Goal: Transaction & Acquisition: Book appointment/travel/reservation

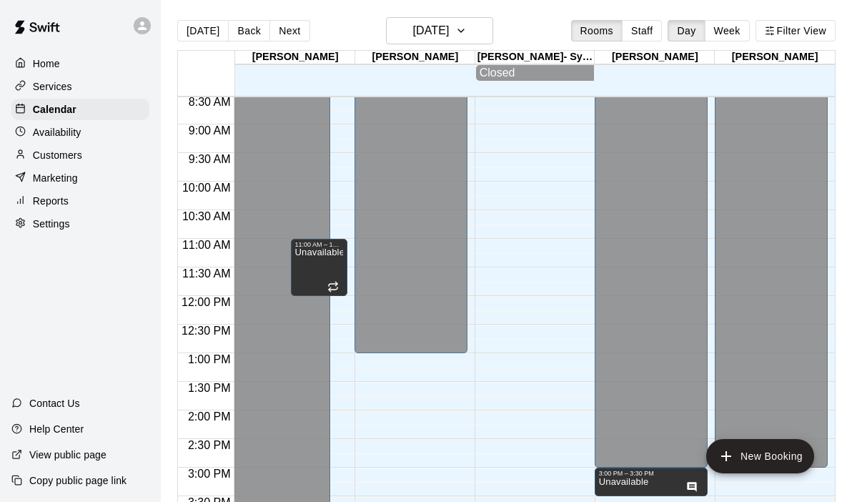
scroll to position [488, 0]
click at [338, 188] on div "12:00 AM – 4:00 PM Closed 8:00 PM – 11:59 PM Closed 11:00 AM – 12:00 PM Unavail…" at bounding box center [290, 295] width 113 height 1372
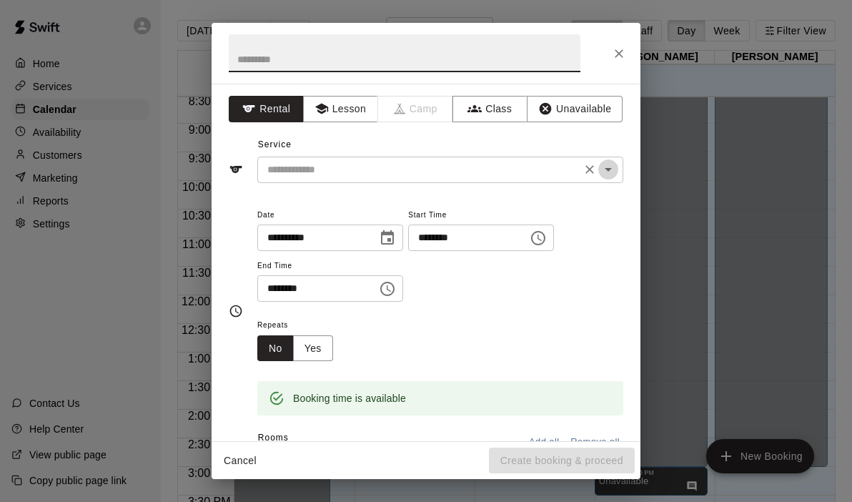
click at [608, 172] on icon "Open" at bounding box center [608, 169] width 17 height 17
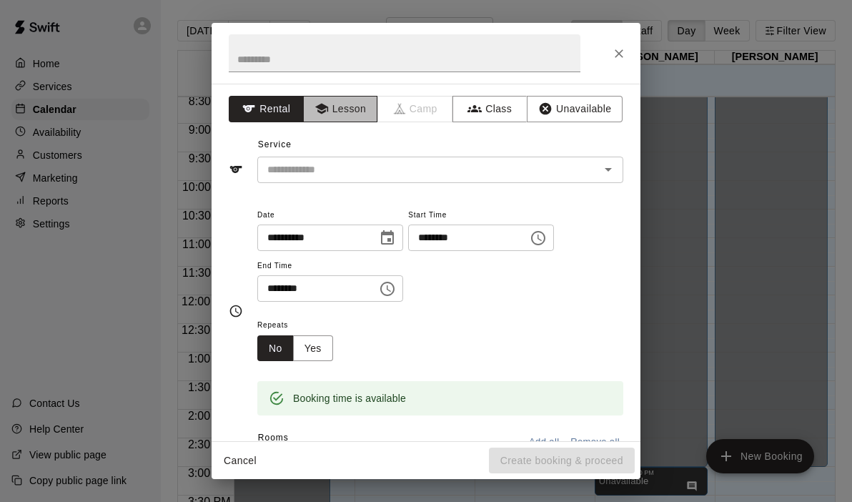
click at [345, 121] on button "Lesson" at bounding box center [340, 109] width 75 height 26
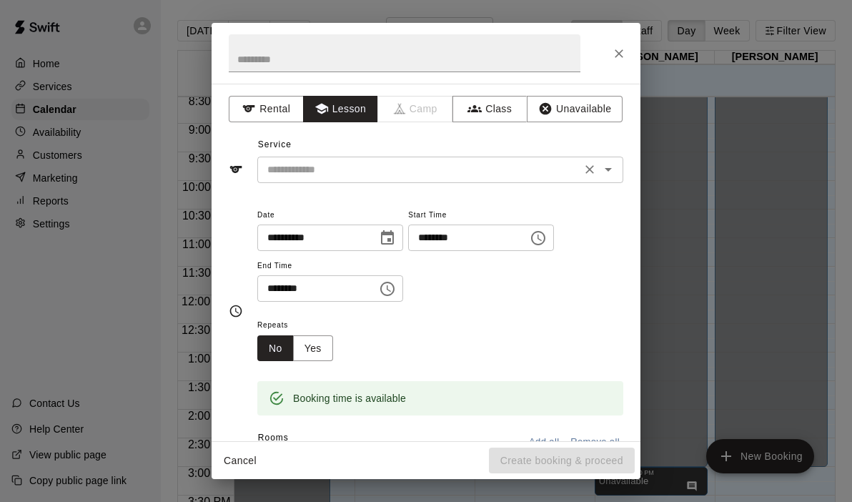
click at [609, 176] on icon "Open" at bounding box center [608, 169] width 17 height 17
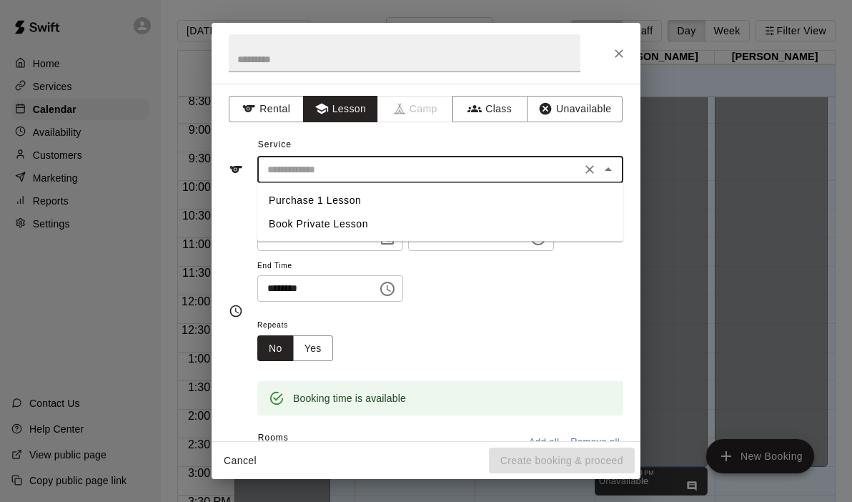
click at [368, 227] on li "Book Private Lesson" at bounding box center [440, 224] width 366 height 24
type input "**********"
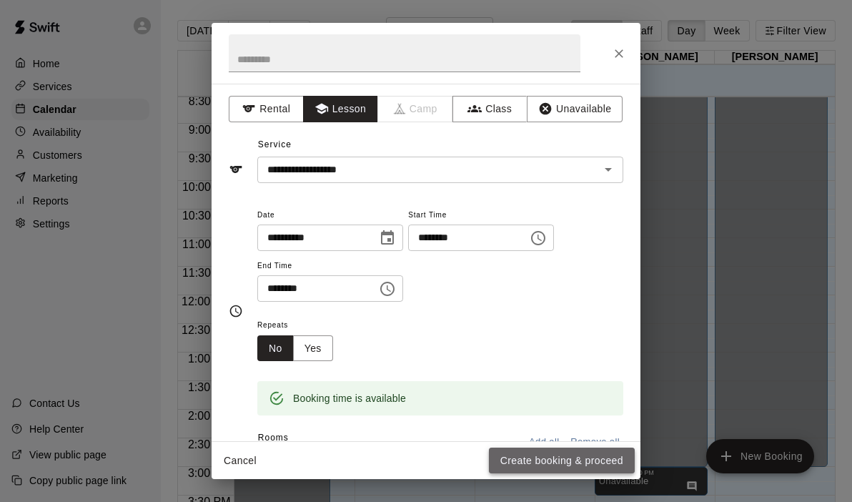
click at [522, 460] on button "Create booking & proceed" at bounding box center [562, 460] width 146 height 26
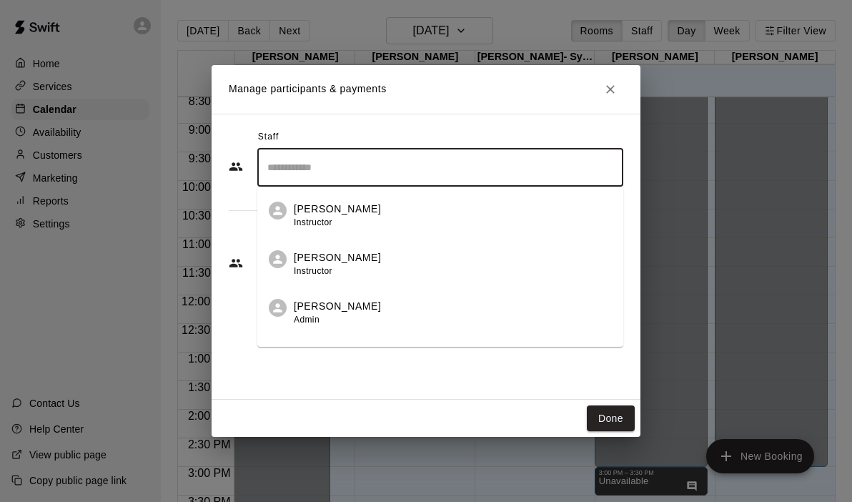
click at [279, 163] on input "Search staff" at bounding box center [440, 167] width 353 height 25
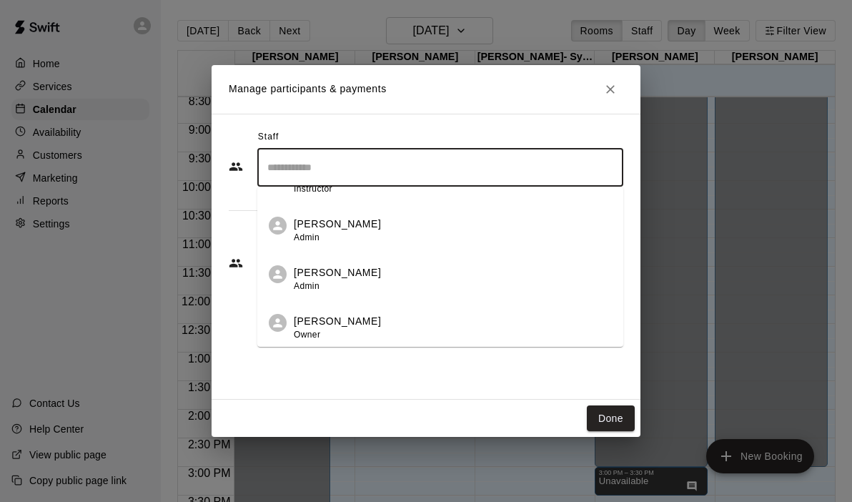
click at [335, 320] on p "[PERSON_NAME]" at bounding box center [337, 321] width 87 height 15
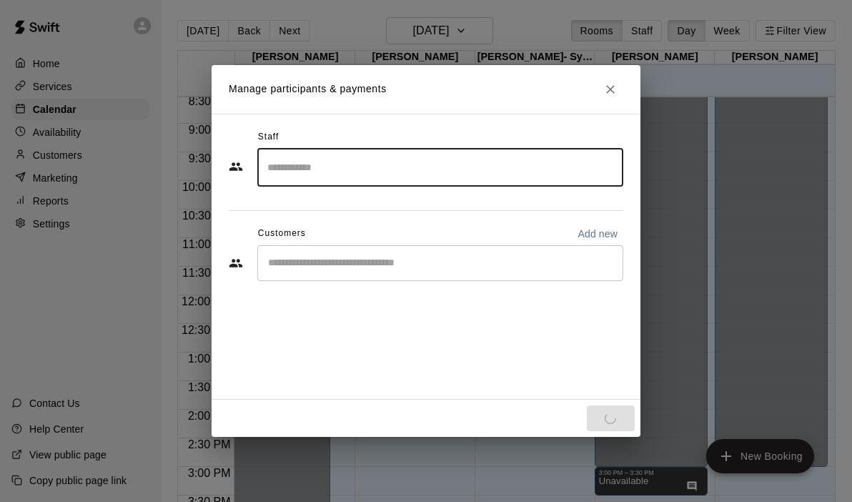
click at [343, 263] on input "Start typing to search customers..." at bounding box center [440, 263] width 353 height 14
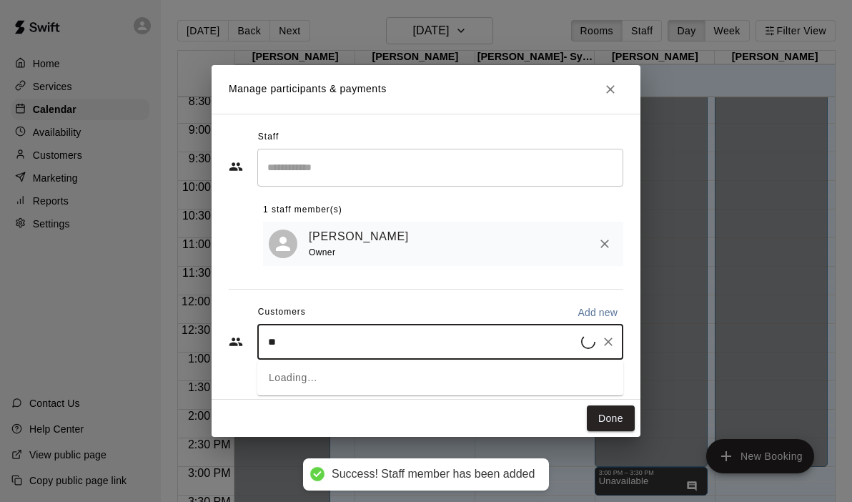
type input "*"
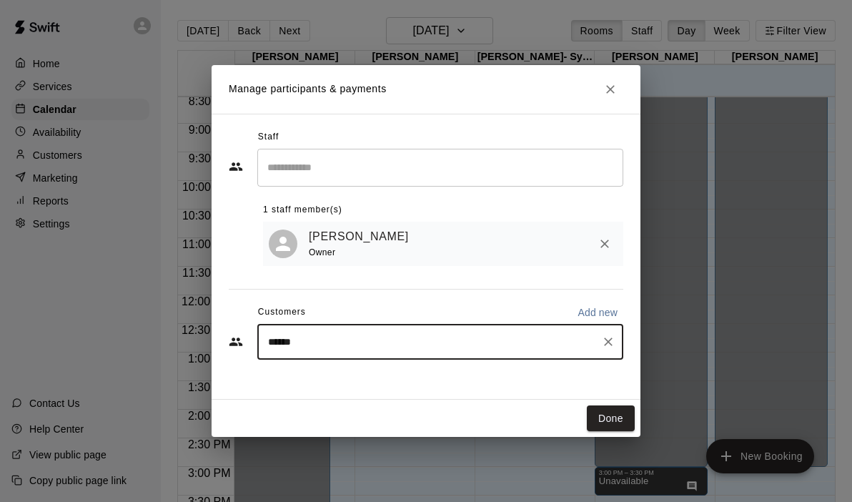
type input "*******"
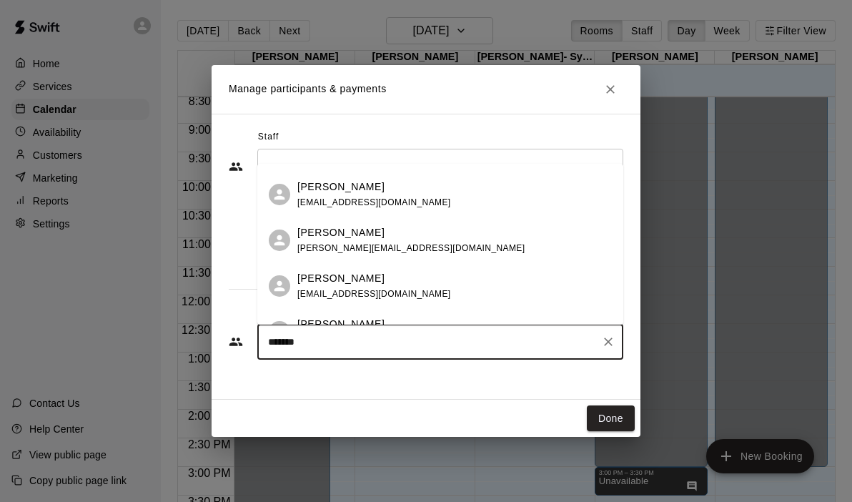
scroll to position [205, 0]
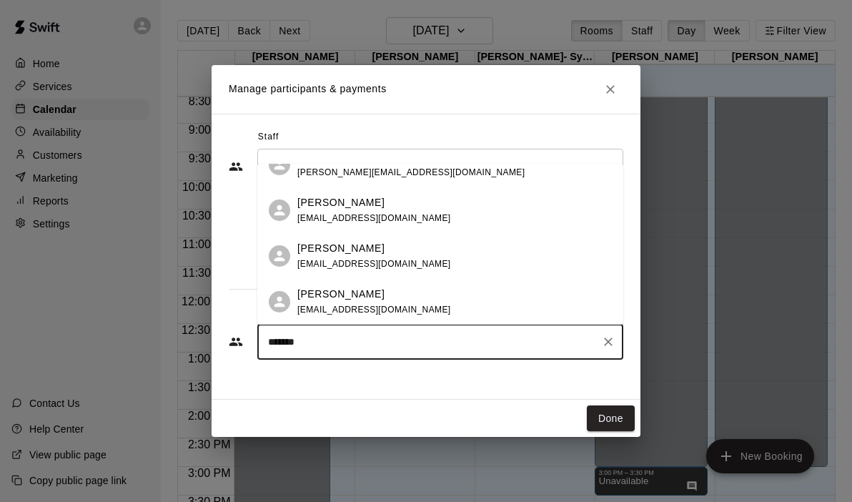
click at [369, 259] on span "[EMAIL_ADDRESS][DOMAIN_NAME]" at bounding box center [374, 264] width 154 height 10
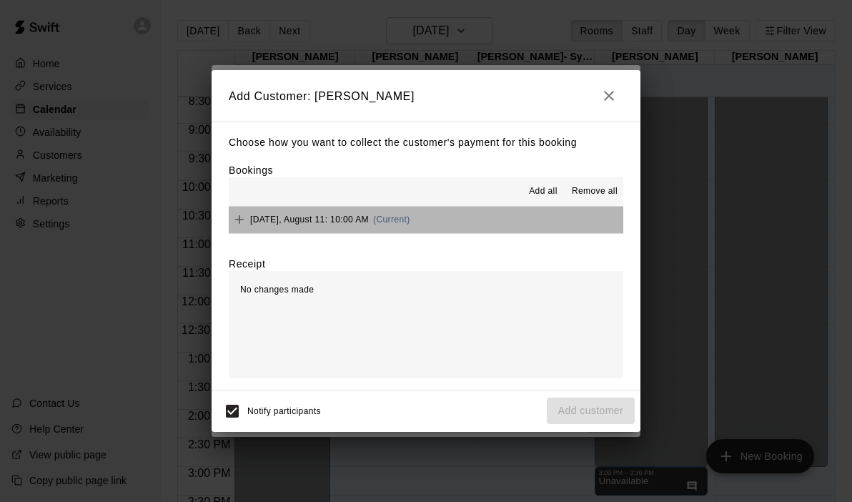
click at [505, 214] on button "[DATE], August 11: 10:00 AM (Current)" at bounding box center [426, 220] width 395 height 26
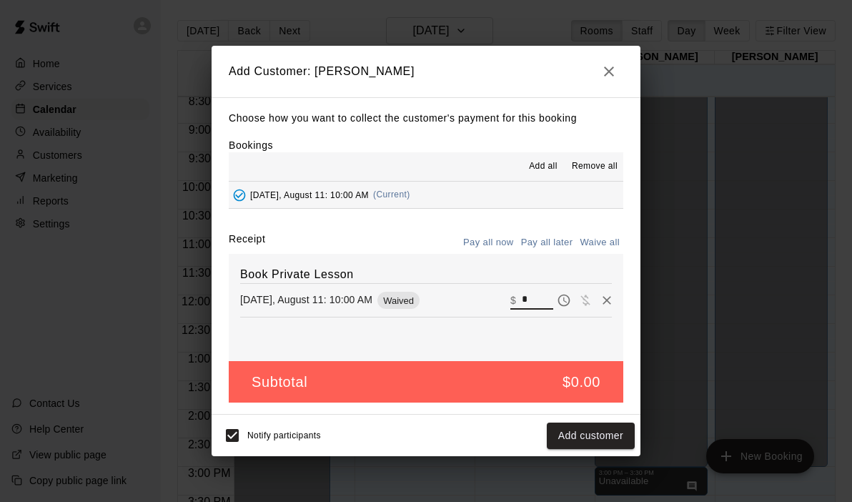
drag, startPoint x: 542, startPoint y: 308, endPoint x: 487, endPoint y: 299, distance: 55.7
click at [487, 299] on div "[DATE], August 11: 10:00 AM Waived ​ $ *" at bounding box center [426, 299] width 372 height 21
type input "**"
click at [597, 444] on button "Checkout" at bounding box center [601, 435] width 67 height 26
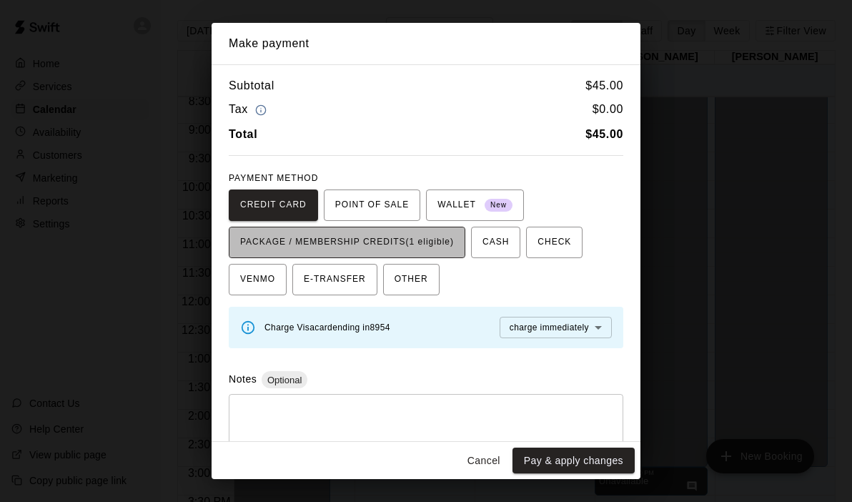
click at [465, 251] on button "PACKAGE / MEMBERSHIP CREDITS (1 eligible)" at bounding box center [347, 242] width 237 height 31
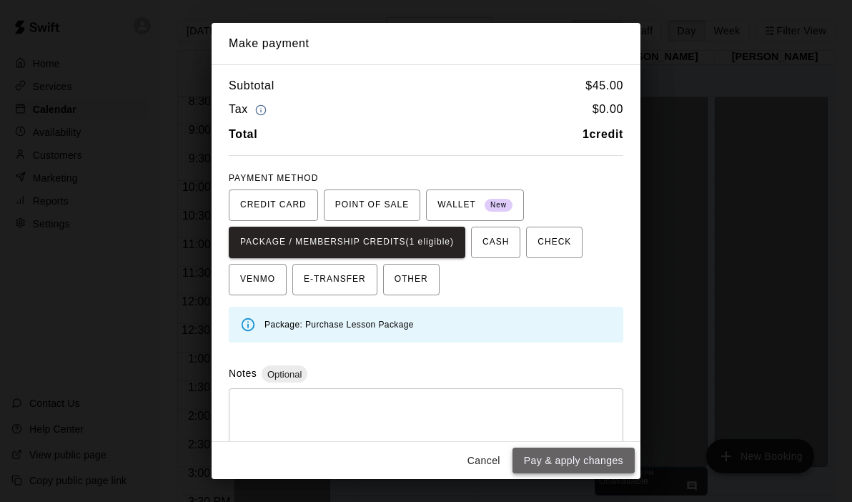
click at [562, 467] on button "Pay & apply changes" at bounding box center [573, 460] width 122 height 26
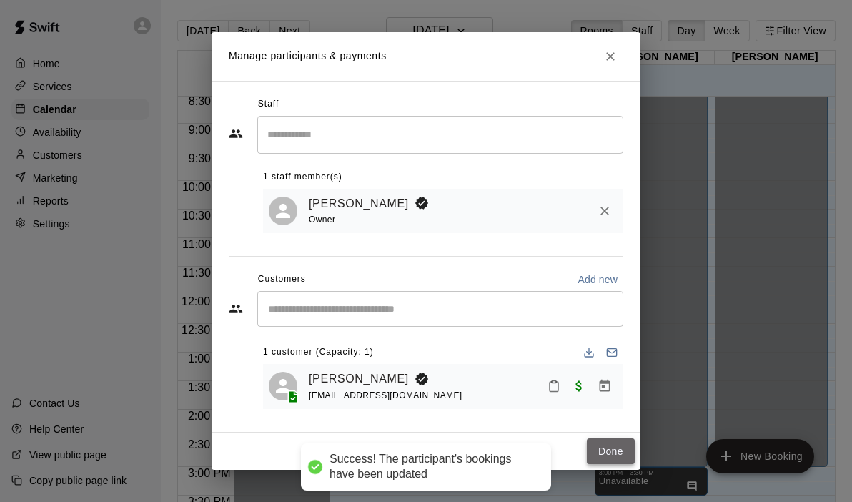
click at [611, 446] on button "Done" at bounding box center [611, 451] width 48 height 26
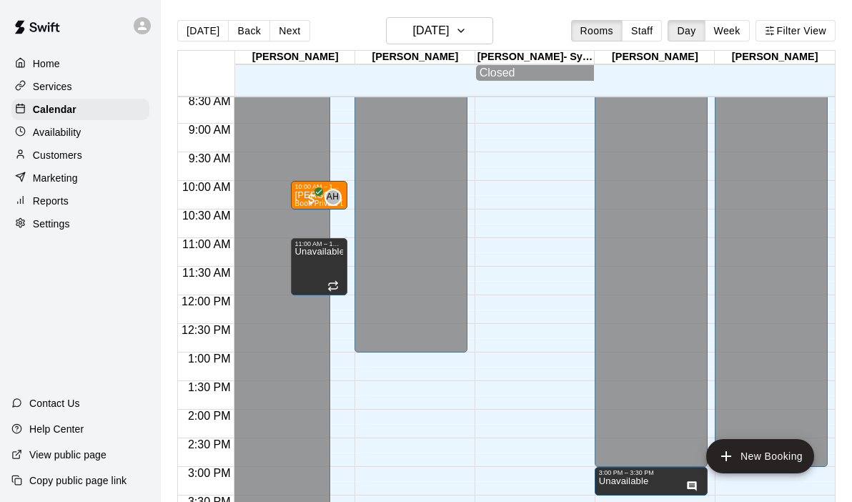
click at [337, 214] on div "12:00 AM – 4:00 PM Closed 8:00 PM – 11:59 PM Closed 10:00 AM – 10:30 AM [PERSON…" at bounding box center [290, 295] width 113 height 1372
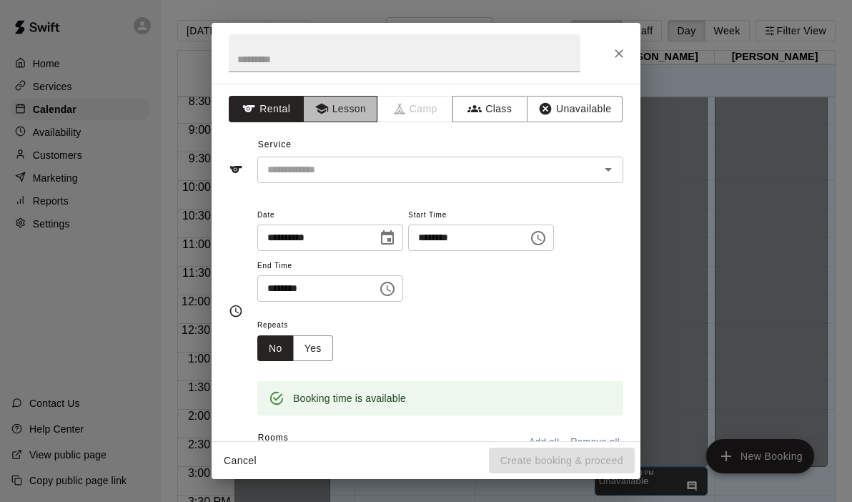
click at [364, 112] on button "Lesson" at bounding box center [340, 109] width 75 height 26
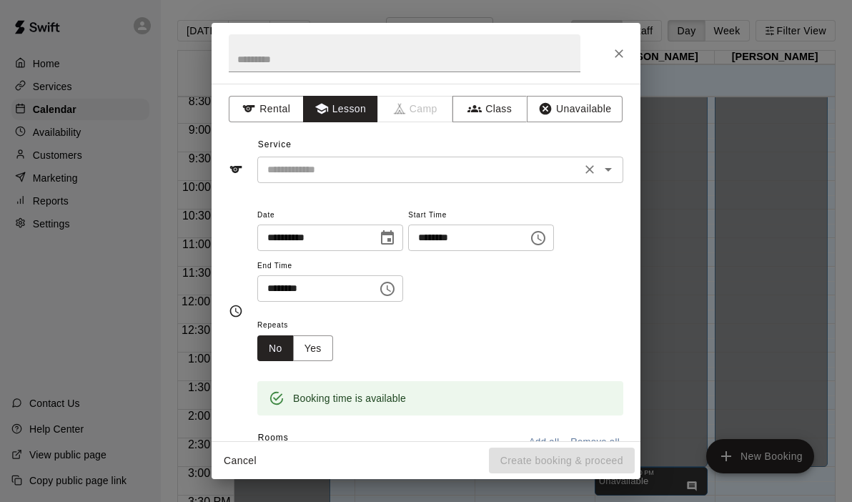
click at [617, 172] on button "Open" at bounding box center [608, 169] width 20 height 20
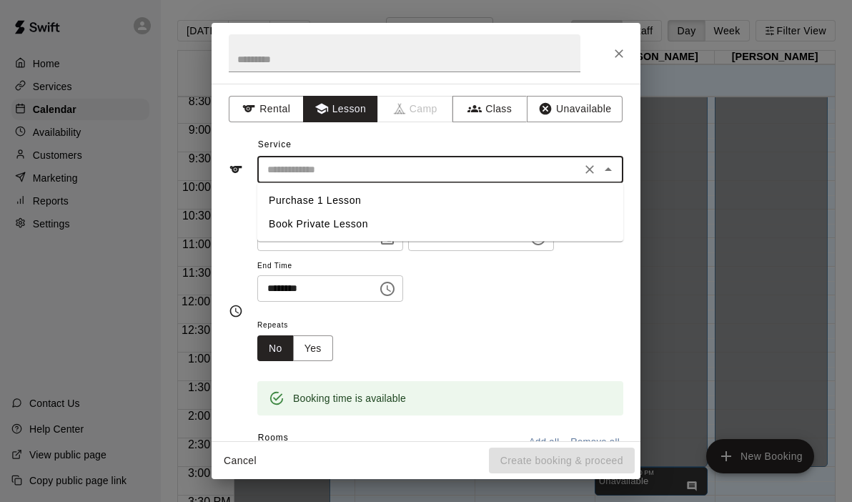
click at [369, 227] on li "Book Private Lesson" at bounding box center [440, 224] width 366 height 24
type input "**********"
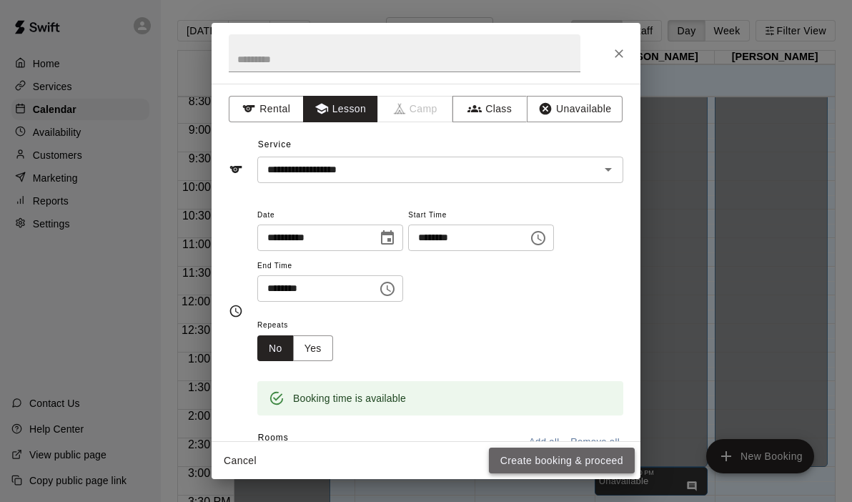
click at [540, 457] on button "Create booking & proceed" at bounding box center [562, 460] width 146 height 26
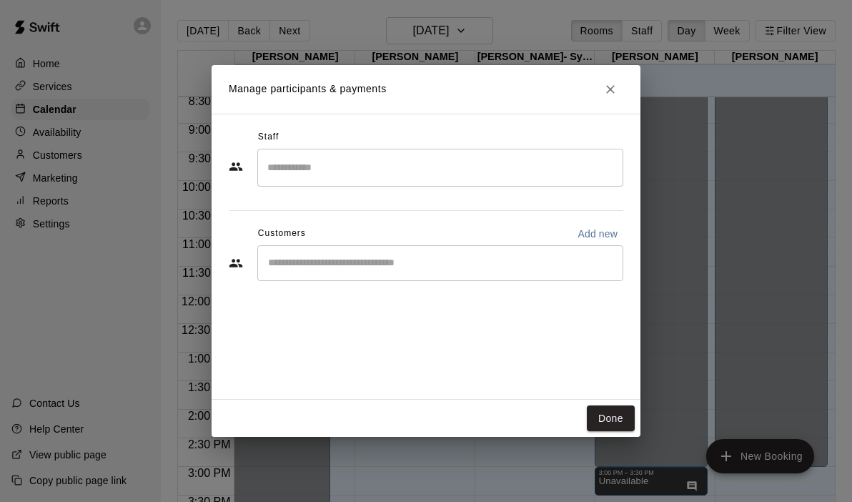
click at [470, 179] on input "Search staff" at bounding box center [440, 167] width 353 height 25
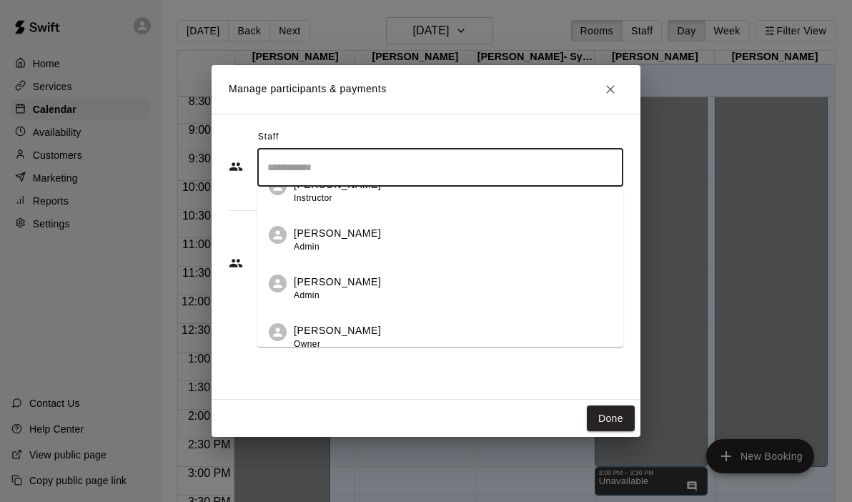
scroll to position [82, 0]
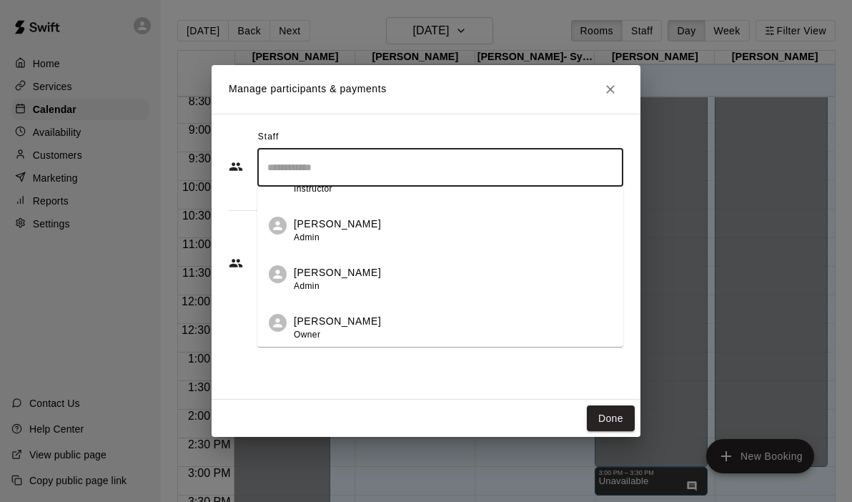
click at [350, 319] on div "[PERSON_NAME] Owner" at bounding box center [453, 328] width 318 height 28
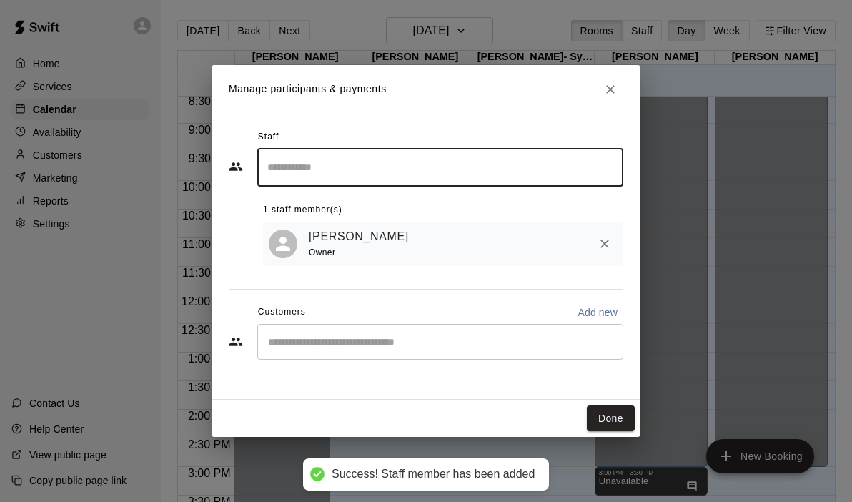
click at [286, 328] on div "​" at bounding box center [440, 342] width 366 height 36
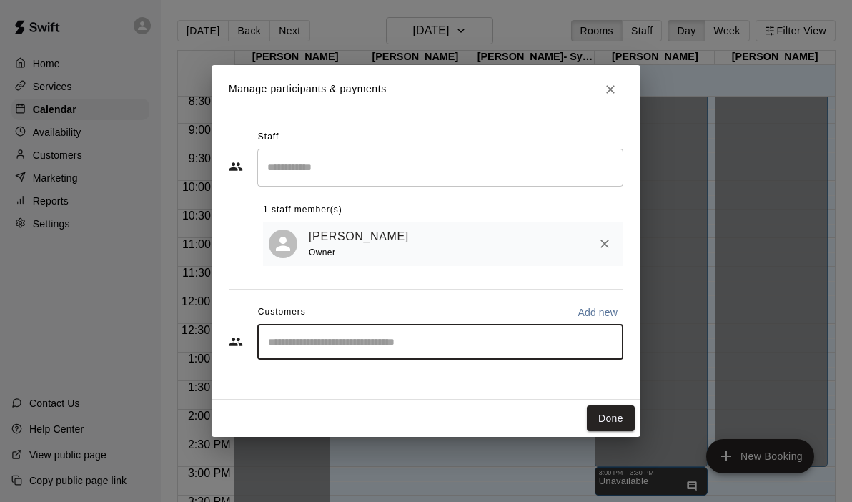
click at [611, 316] on p "Add new" at bounding box center [598, 312] width 40 height 14
select select "**"
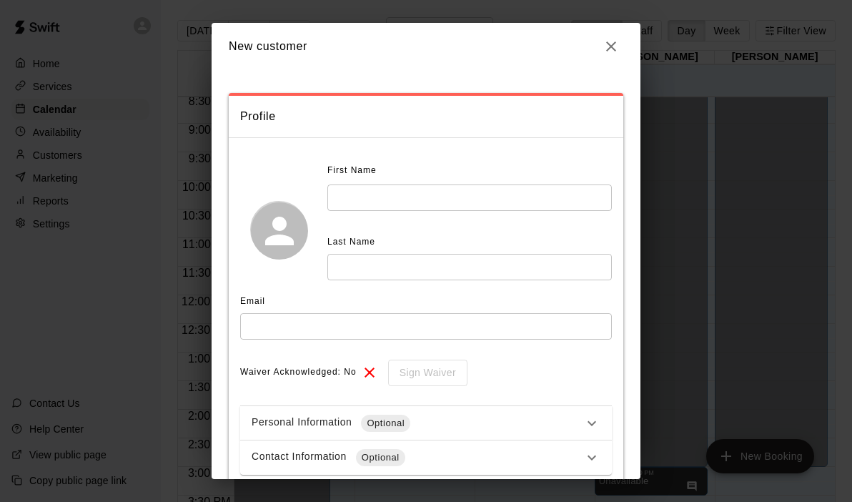
click at [395, 202] on input "text" at bounding box center [469, 197] width 284 height 26
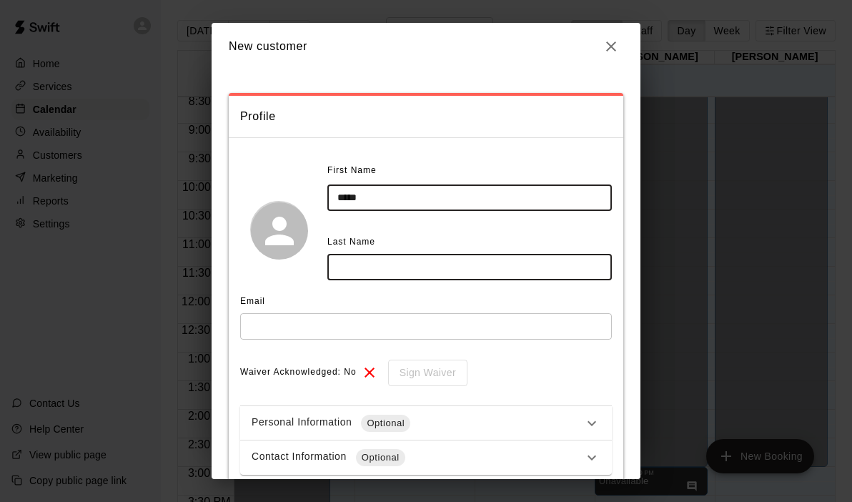
type input "*****"
click at [379, 272] on input "text" at bounding box center [469, 267] width 284 height 26
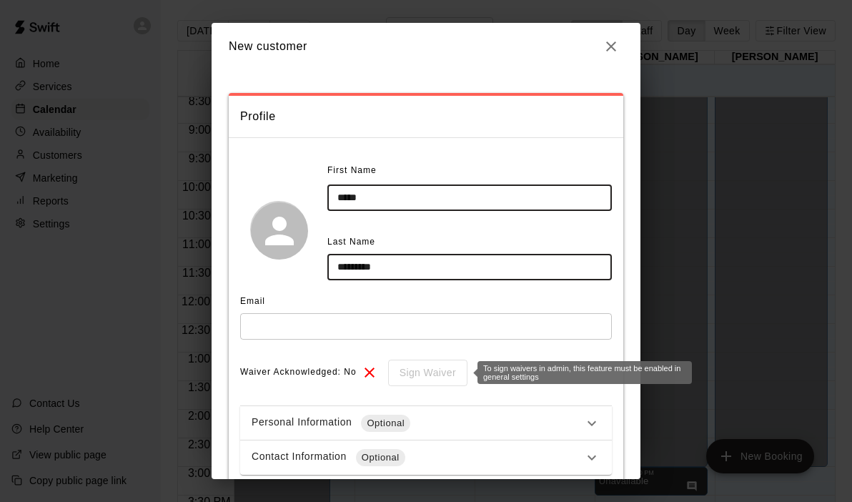
scroll to position [89, 0]
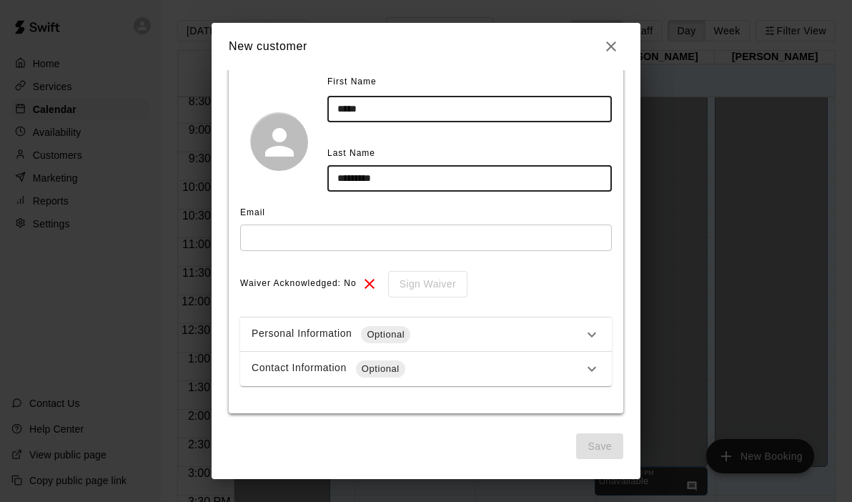
type input "*********"
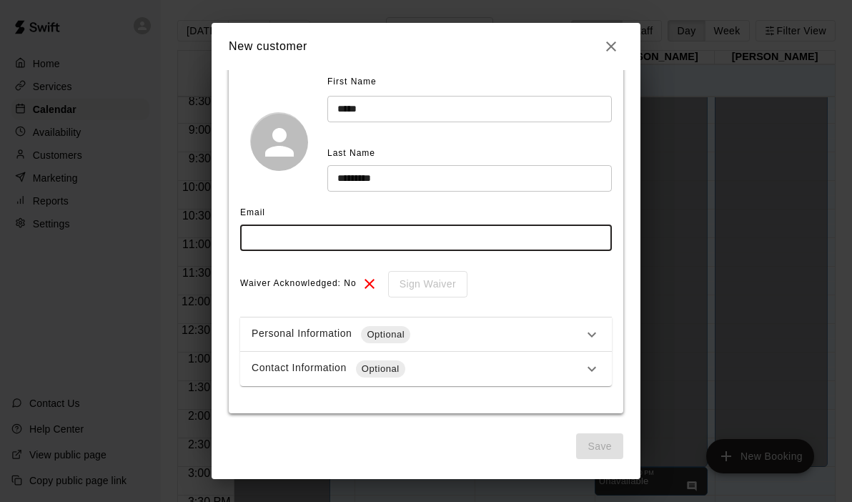
click at [404, 249] on input "text" at bounding box center [426, 237] width 372 height 26
click at [615, 44] on icon "button" at bounding box center [611, 46] width 17 height 17
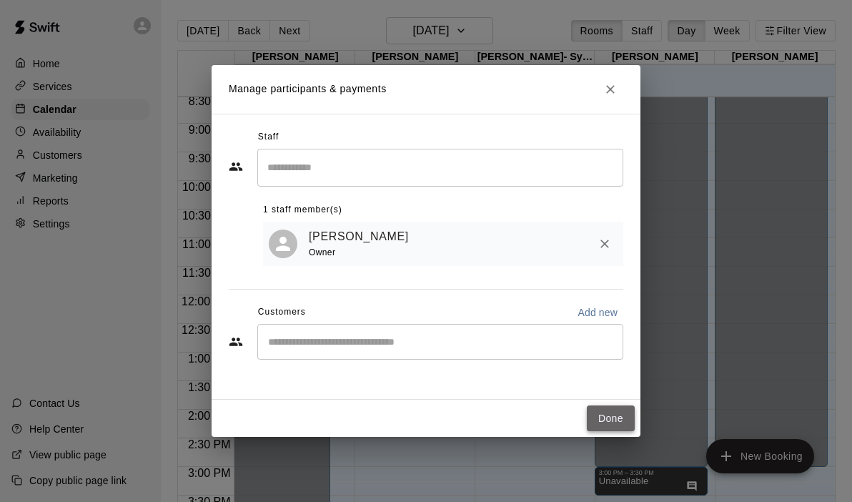
click at [601, 417] on button "Done" at bounding box center [611, 418] width 48 height 26
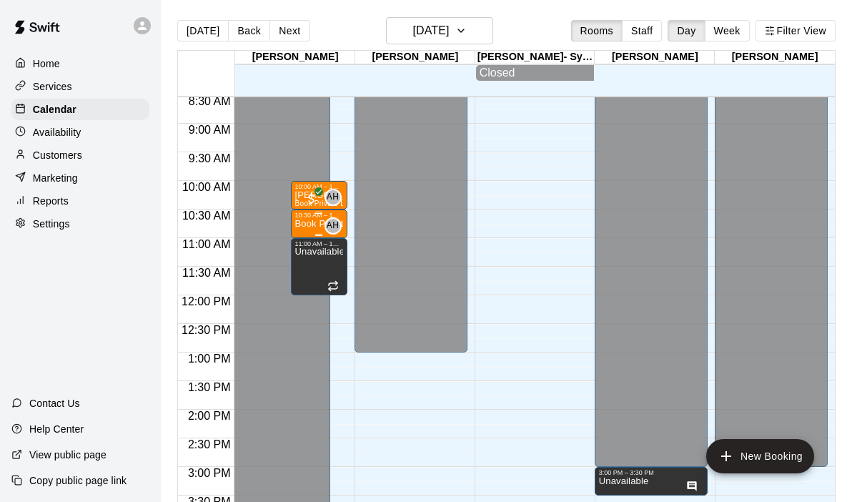
click at [309, 224] on p "Book Private Lesson" at bounding box center [319, 224] width 48 height 0
click at [327, 217] on div at bounding box center [426, 251] width 852 height 502
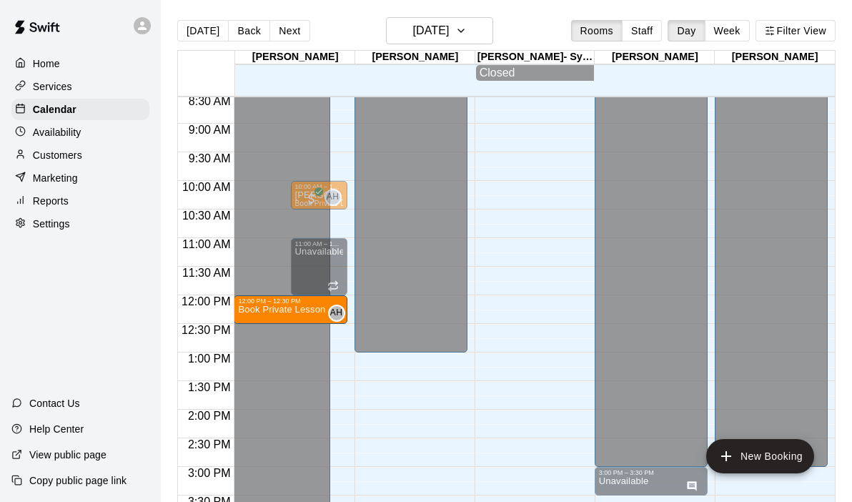
drag, startPoint x: 317, startPoint y: 217, endPoint x: 317, endPoint y: 310, distance: 93.6
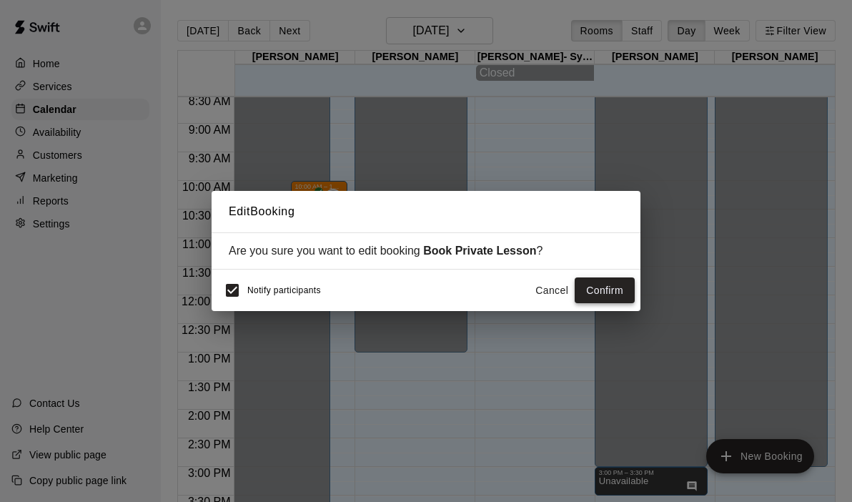
click at [615, 290] on button "Confirm" at bounding box center [605, 290] width 60 height 26
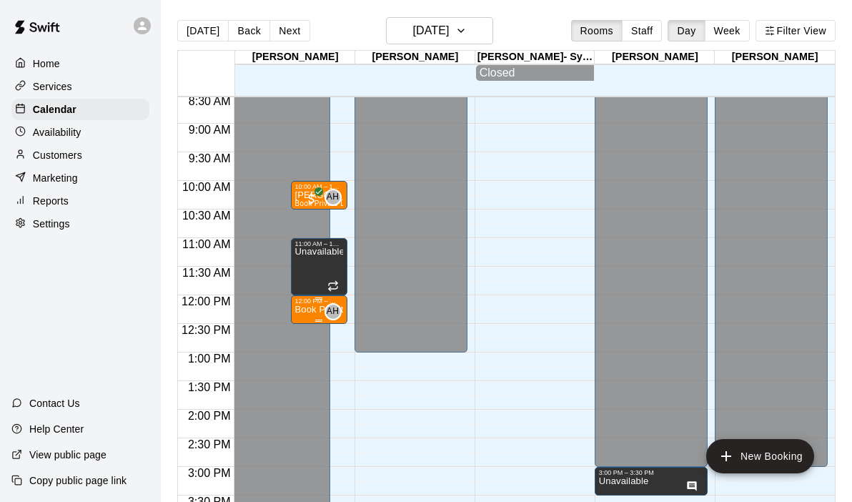
click at [311, 309] on p "Book Private Lesson" at bounding box center [319, 309] width 48 height 0
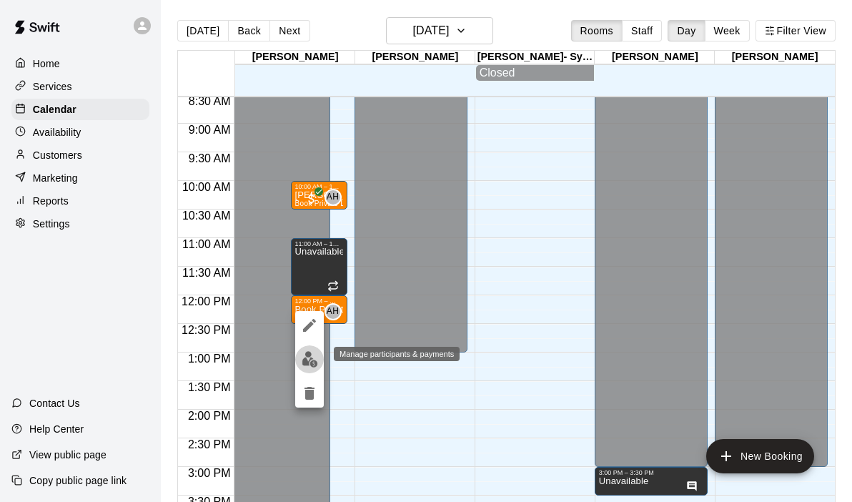
click at [308, 360] on img "edit" at bounding box center [310, 359] width 16 height 16
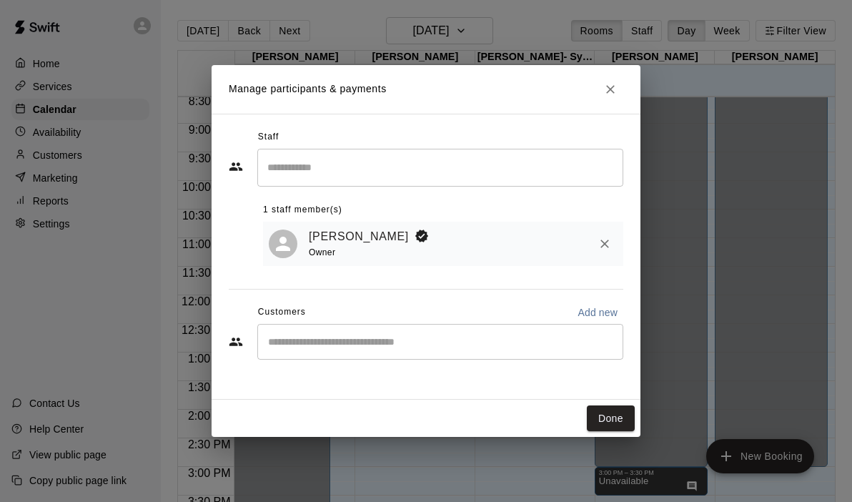
click at [407, 332] on div "​" at bounding box center [440, 342] width 366 height 36
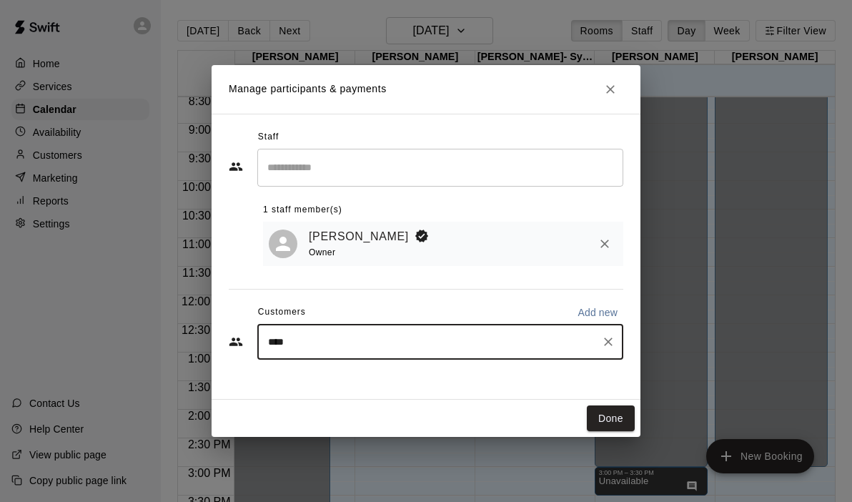
type input "*****"
click at [380, 387] on span "[EMAIL_ADDRESS][DOMAIN_NAME]" at bounding box center [374, 391] width 154 height 10
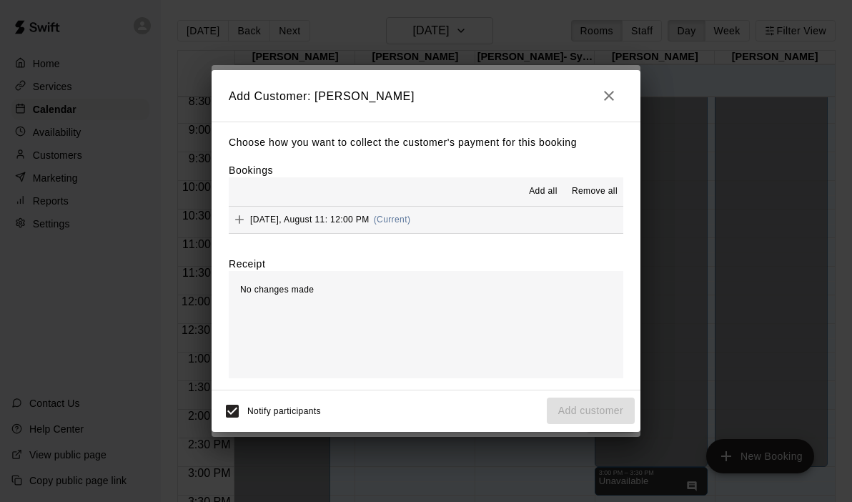
click at [477, 233] on hr at bounding box center [426, 233] width 395 height 1
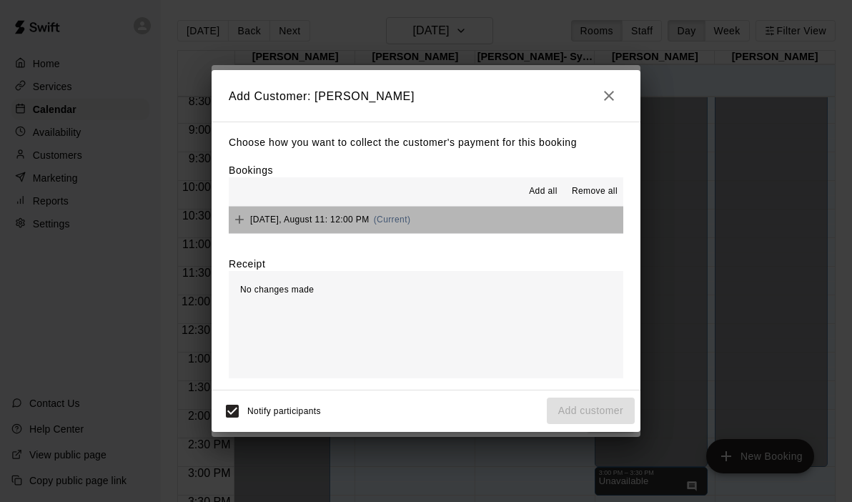
click at [455, 221] on button "[DATE], August 11: 12:00 PM (Current)" at bounding box center [426, 220] width 395 height 26
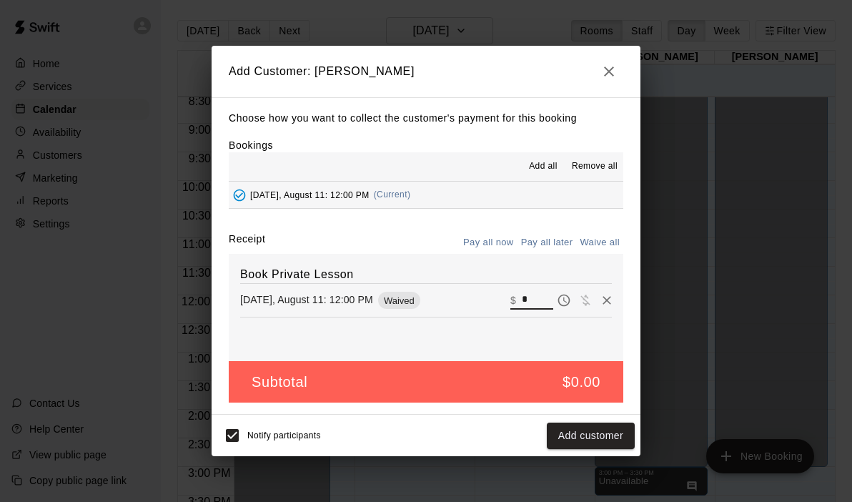
drag, startPoint x: 539, startPoint y: 297, endPoint x: 494, endPoint y: 292, distance: 45.3
click at [494, 292] on div "[DATE], August 11: 12:00 PM Waived ​ $ *" at bounding box center [426, 299] width 372 height 21
type input "**"
click at [596, 425] on button "Checkout" at bounding box center [601, 435] width 67 height 26
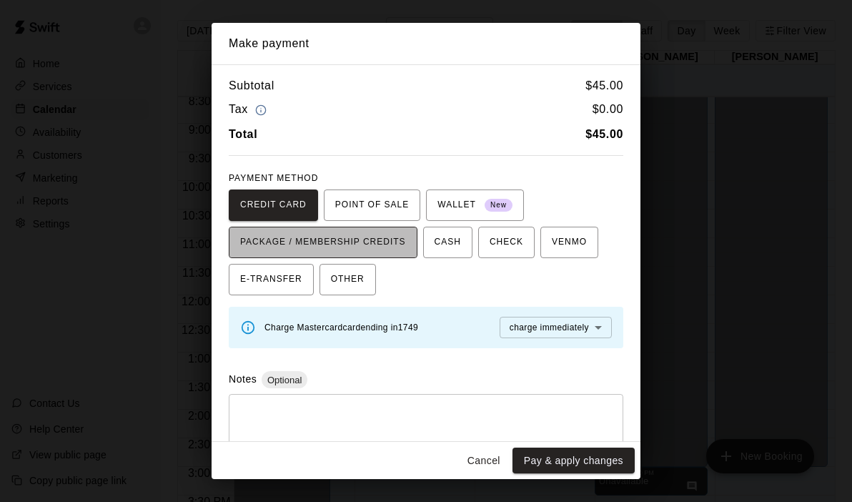
click at [384, 239] on span "PACKAGE / MEMBERSHIP CREDITS" at bounding box center [323, 242] width 166 height 23
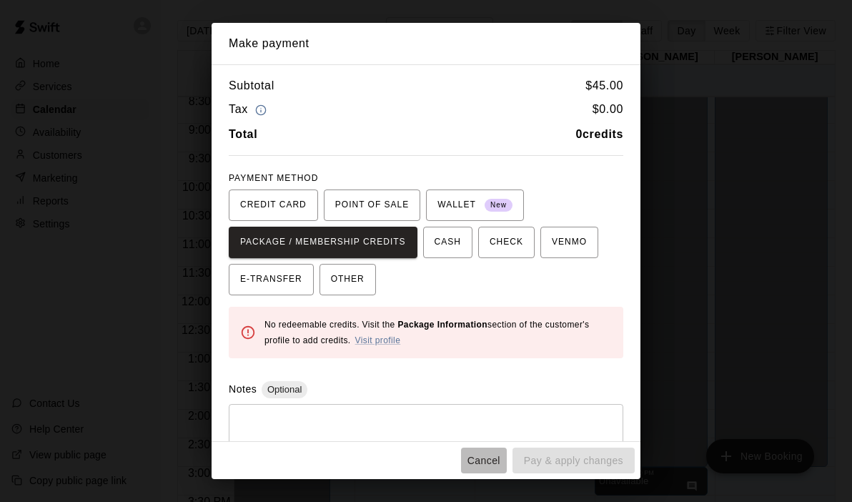
click at [491, 451] on button "Cancel" at bounding box center [484, 460] width 46 height 26
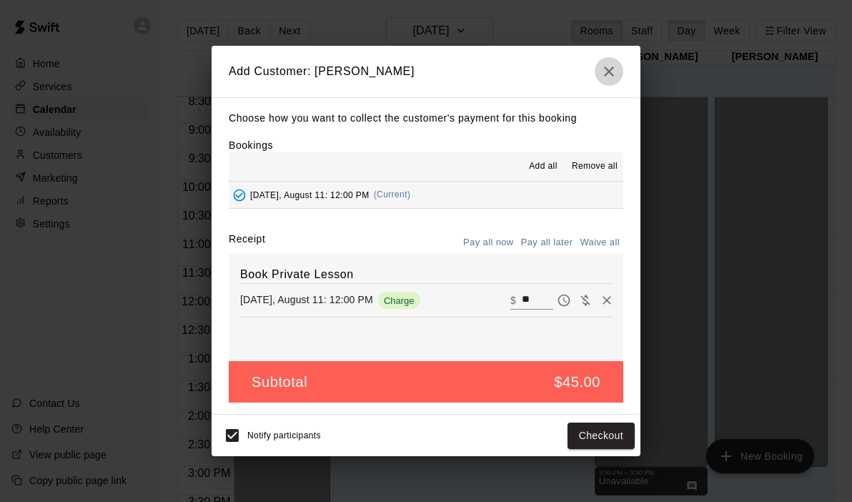
click at [616, 64] on icon "button" at bounding box center [608, 71] width 17 height 17
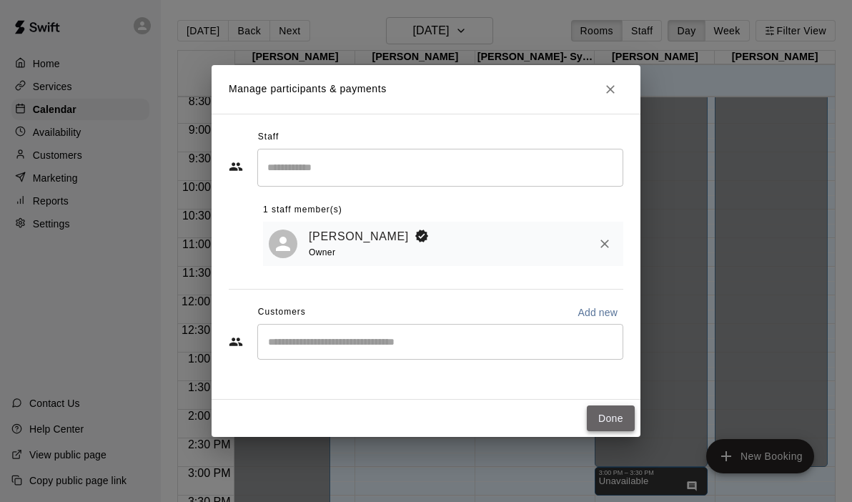
click at [603, 407] on button "Done" at bounding box center [611, 418] width 48 height 26
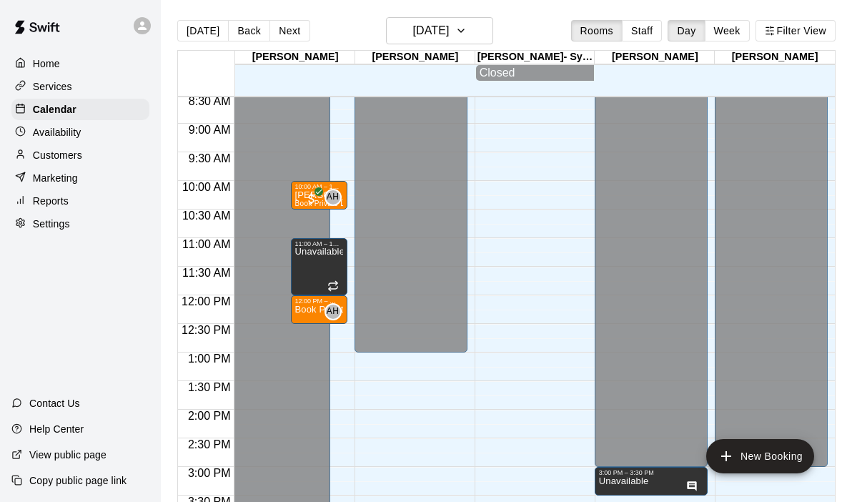
click at [342, 358] on div "12:00 AM – 4:00 PM Closed 8:00 PM – 11:59 PM Closed 10:00 AM – 10:30 AM [PERSON…" at bounding box center [290, 295] width 113 height 1372
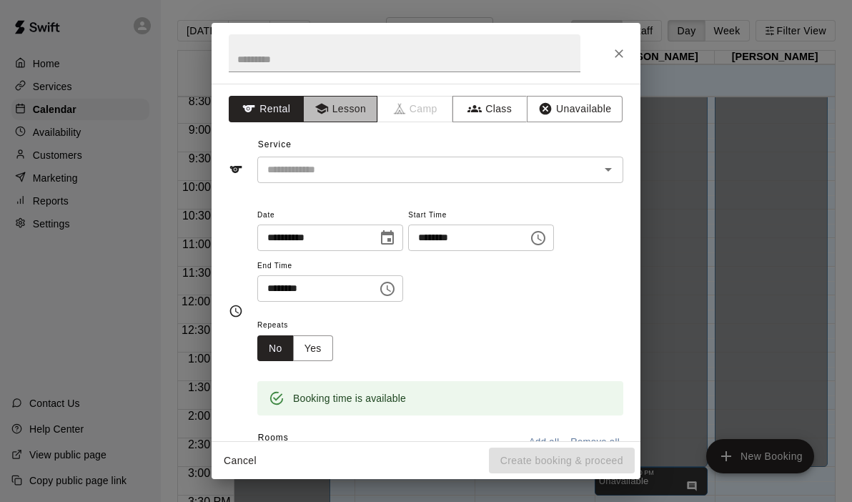
click at [342, 114] on button "Lesson" at bounding box center [340, 109] width 75 height 26
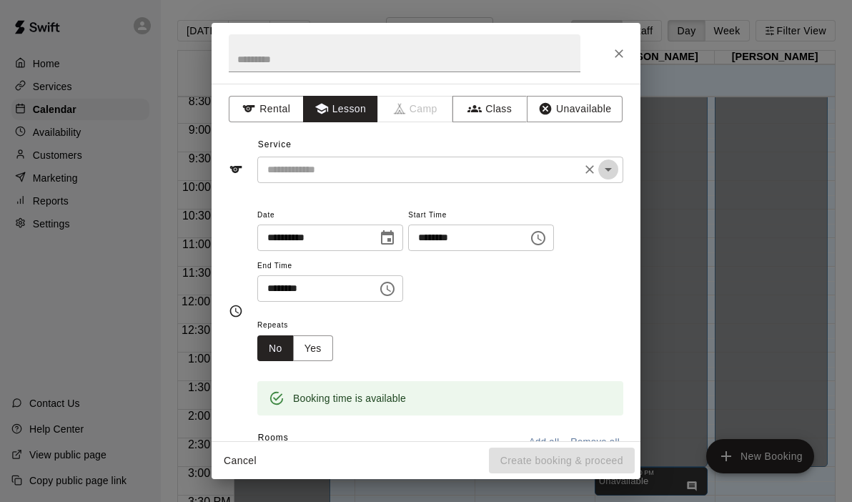
click at [601, 167] on icon "Open" at bounding box center [608, 169] width 17 height 17
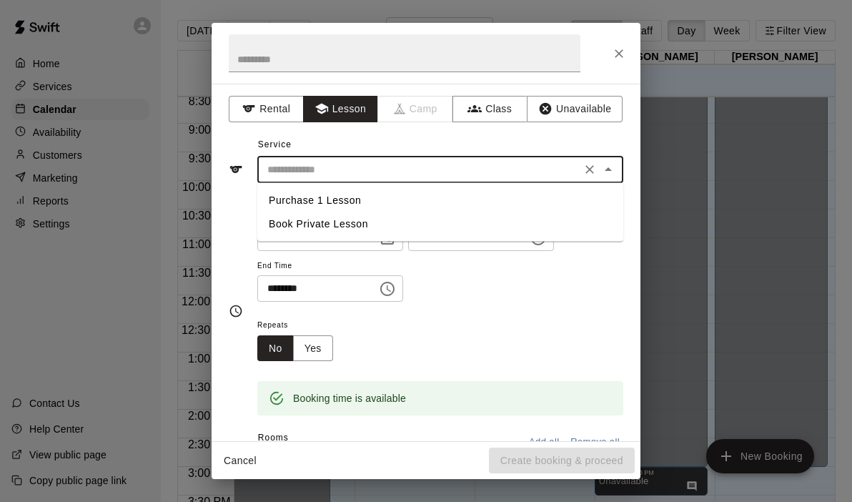
click at [360, 223] on li "Book Private Lesson" at bounding box center [440, 224] width 366 height 24
type input "**********"
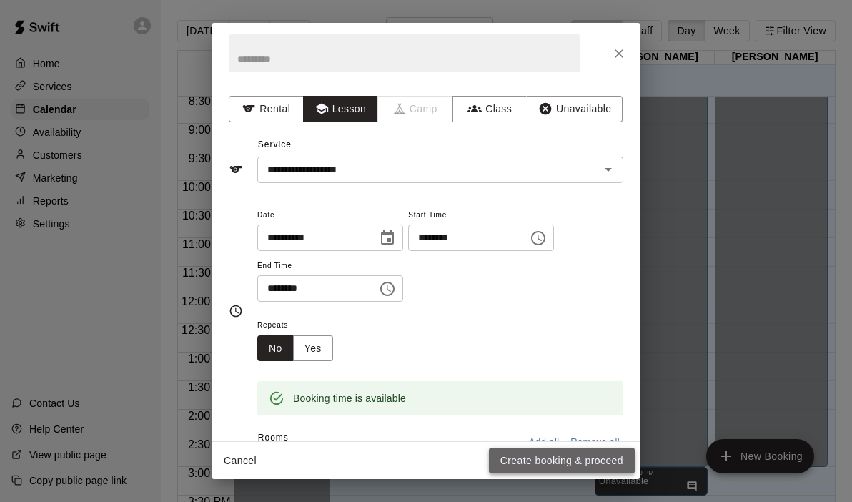
click at [537, 458] on button "Create booking & proceed" at bounding box center [562, 460] width 146 height 26
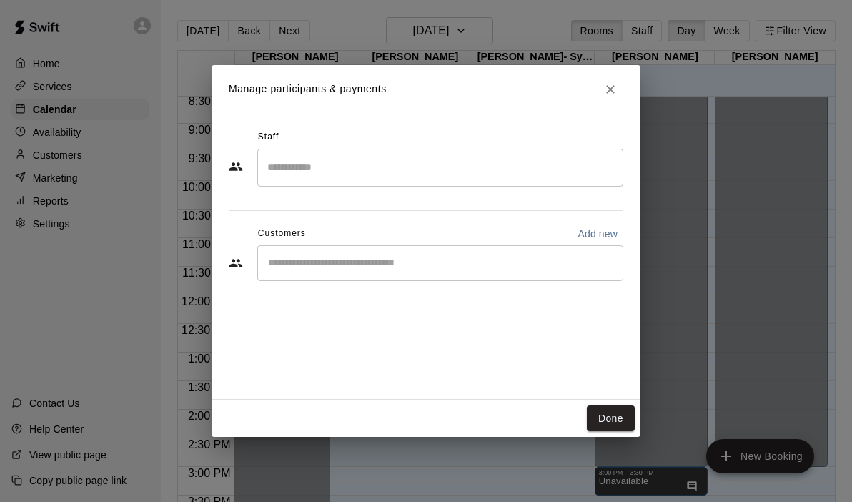
click at [399, 167] on input "Search staff" at bounding box center [440, 167] width 353 height 25
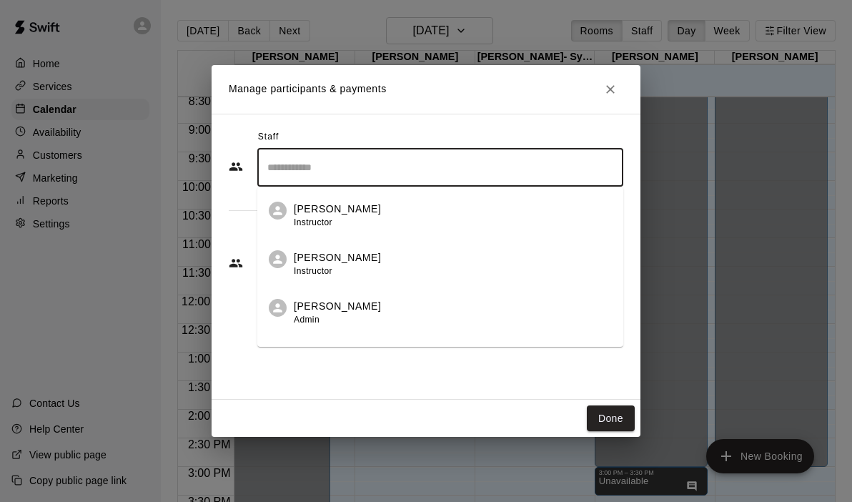
scroll to position [82, 0]
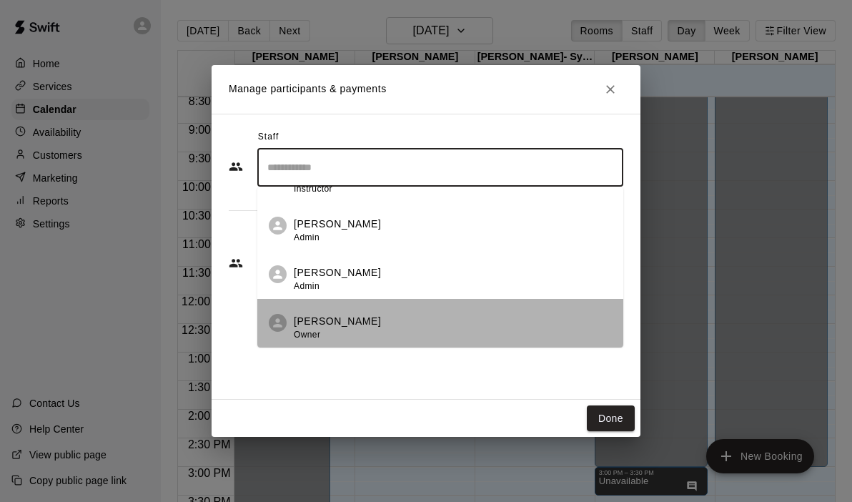
click at [349, 324] on div "[PERSON_NAME] Owner" at bounding box center [453, 328] width 318 height 28
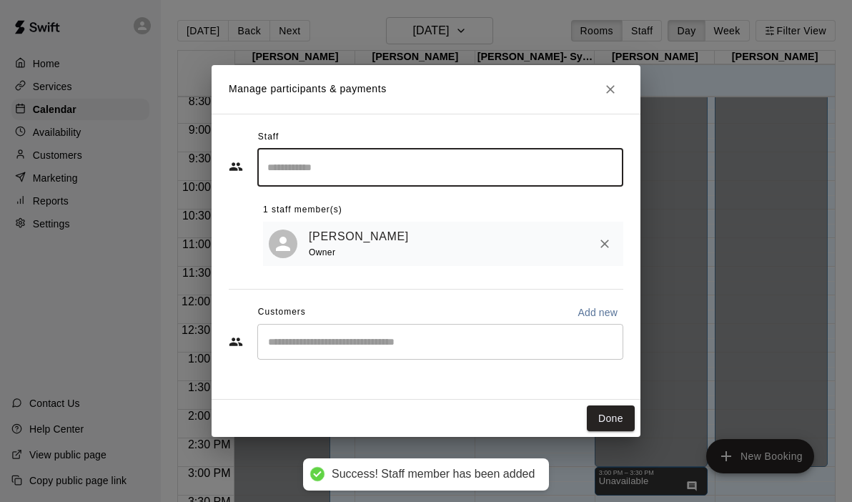
click at [347, 332] on div "​" at bounding box center [440, 342] width 366 height 36
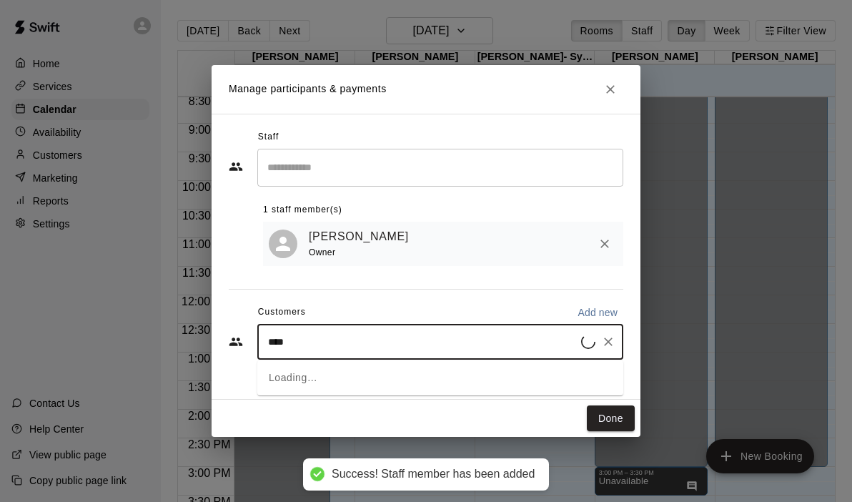
type input "*****"
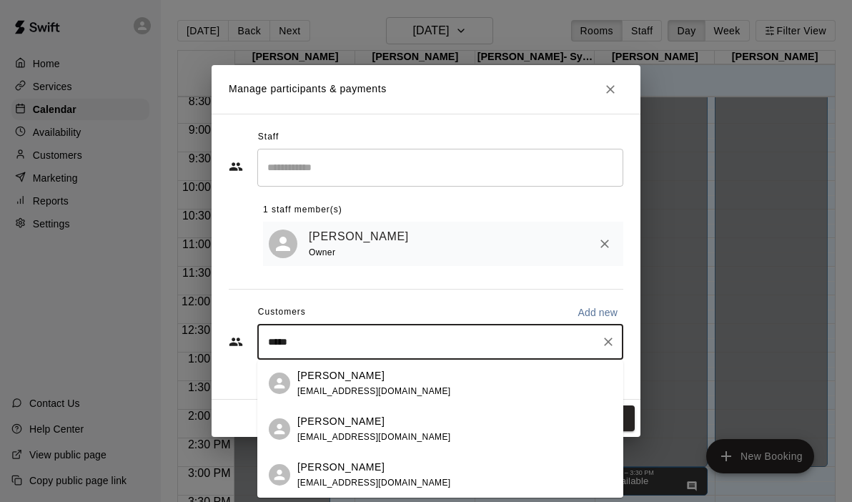
click at [332, 468] on p "[PERSON_NAME]" at bounding box center [340, 467] width 87 height 15
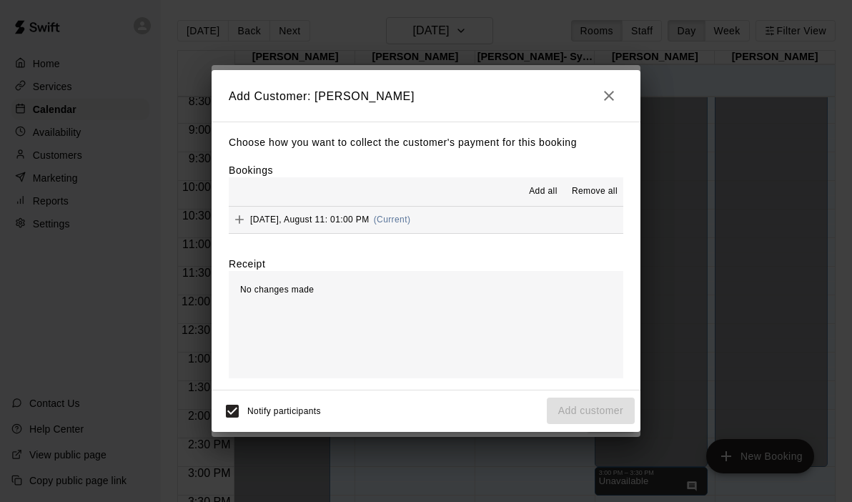
click at [485, 218] on button "[DATE], August 11: 01:00 PM (Current)" at bounding box center [426, 220] width 395 height 26
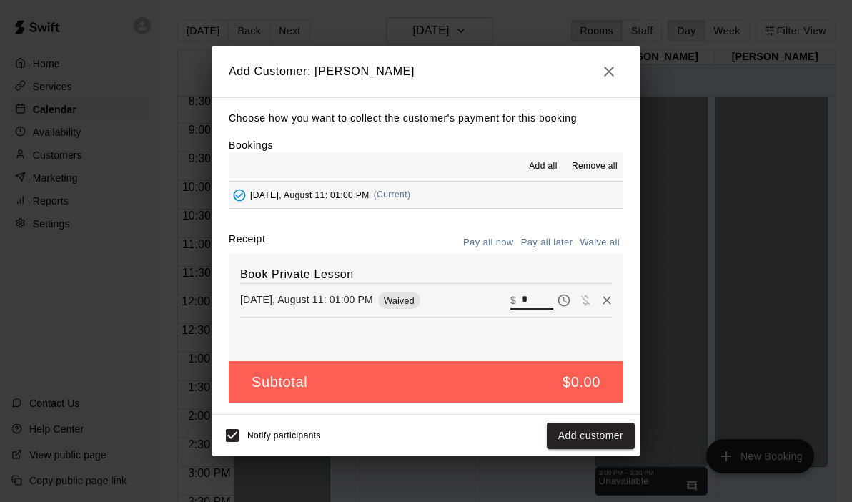
drag, startPoint x: 536, startPoint y: 304, endPoint x: 509, endPoint y: 304, distance: 27.2
click at [509, 304] on div "[DATE], August 11: 01:00 PM Waived ​ $ *" at bounding box center [426, 299] width 372 height 21
type input "**"
click at [599, 441] on button "Checkout" at bounding box center [601, 435] width 67 height 26
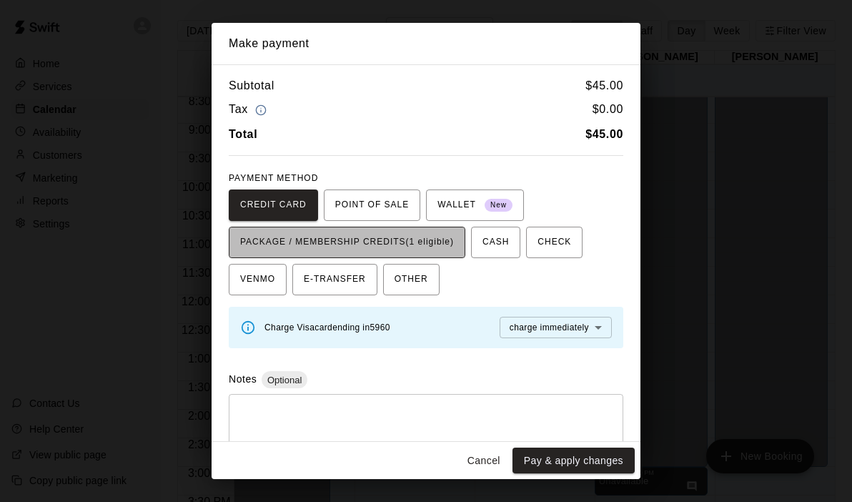
click at [426, 242] on span "PACKAGE / MEMBERSHIP CREDITS (1 eligible)" at bounding box center [347, 242] width 214 height 23
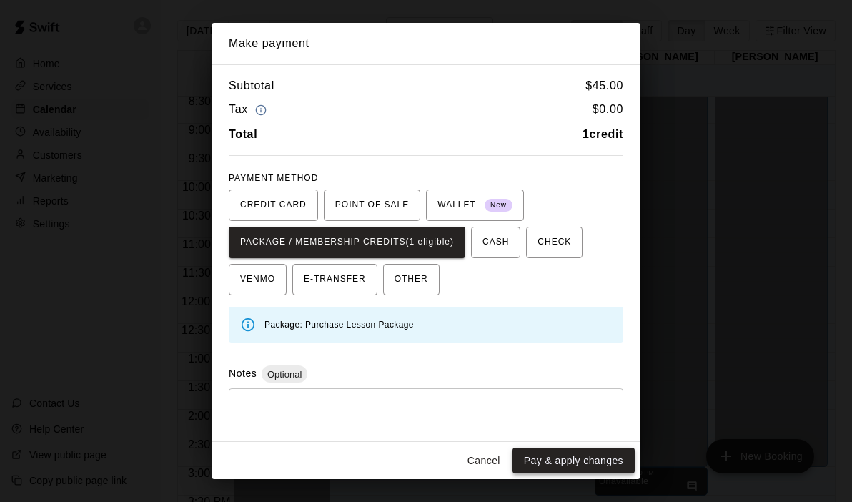
click at [545, 461] on button "Pay & apply changes" at bounding box center [573, 460] width 122 height 26
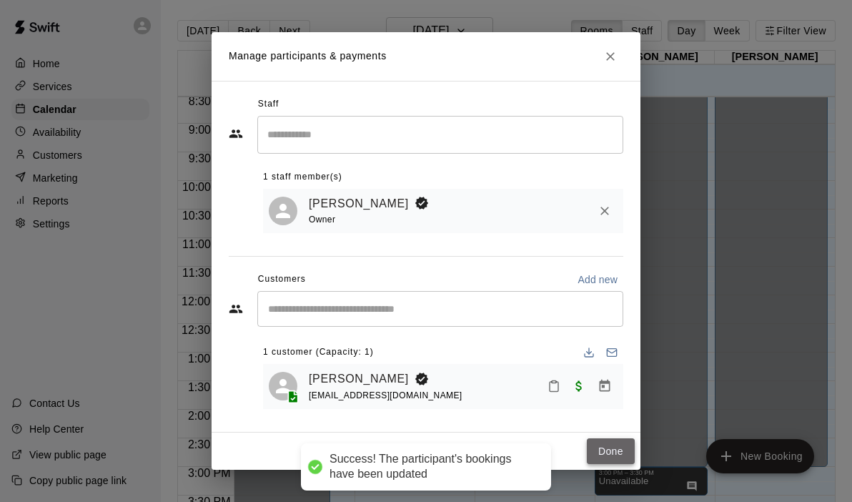
click at [605, 442] on button "Done" at bounding box center [611, 451] width 48 height 26
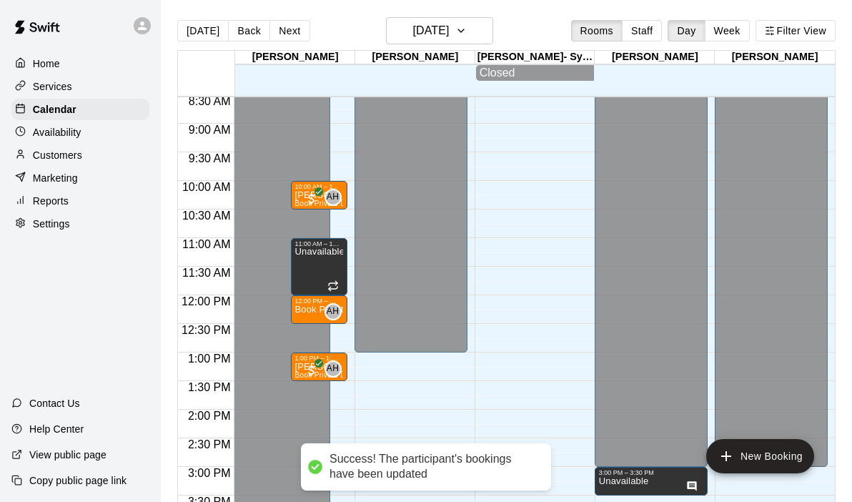
click at [340, 385] on div "12:00 AM – 4:00 PM Closed 8:00 PM – 11:59 PM Closed 10:00 AM – 10:30 AM [PERSON…" at bounding box center [290, 295] width 113 height 1372
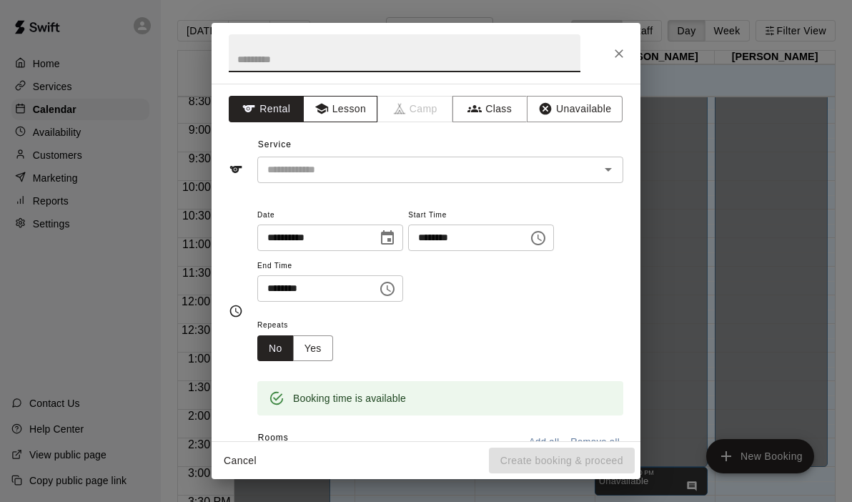
click at [329, 109] on button "Lesson" at bounding box center [340, 109] width 75 height 26
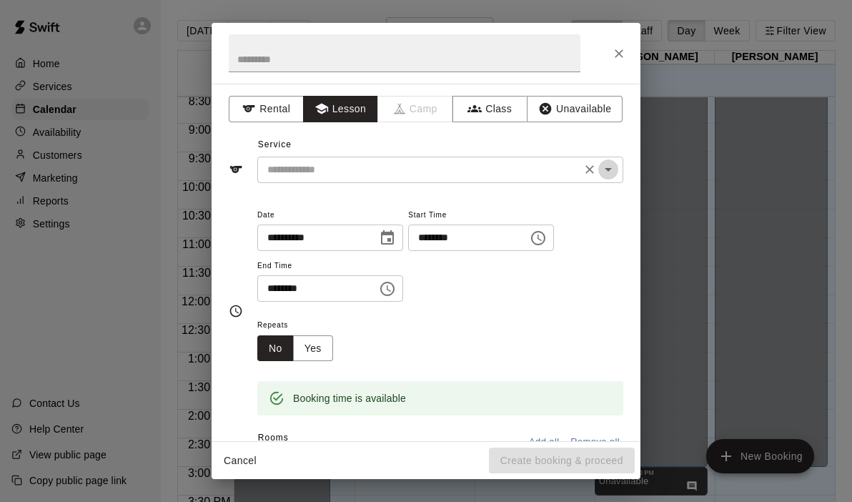
click at [611, 171] on icon "Open" at bounding box center [608, 169] width 17 height 17
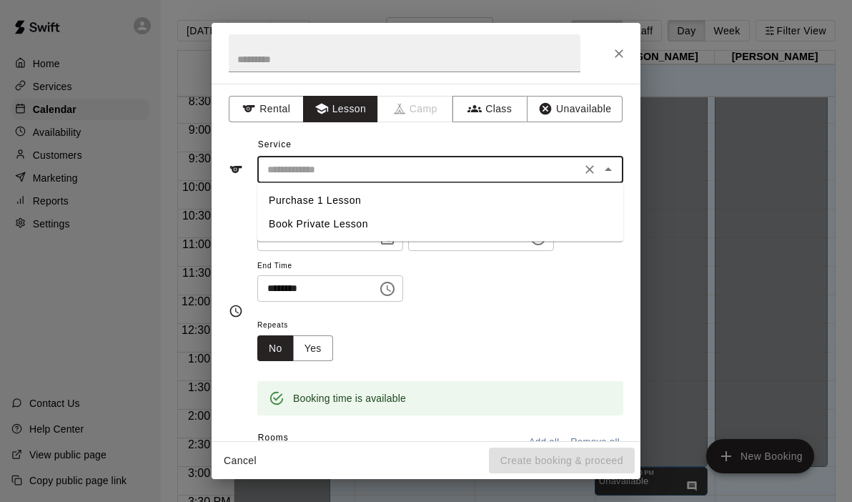
click at [321, 222] on li "Book Private Lesson" at bounding box center [440, 224] width 366 height 24
type input "**********"
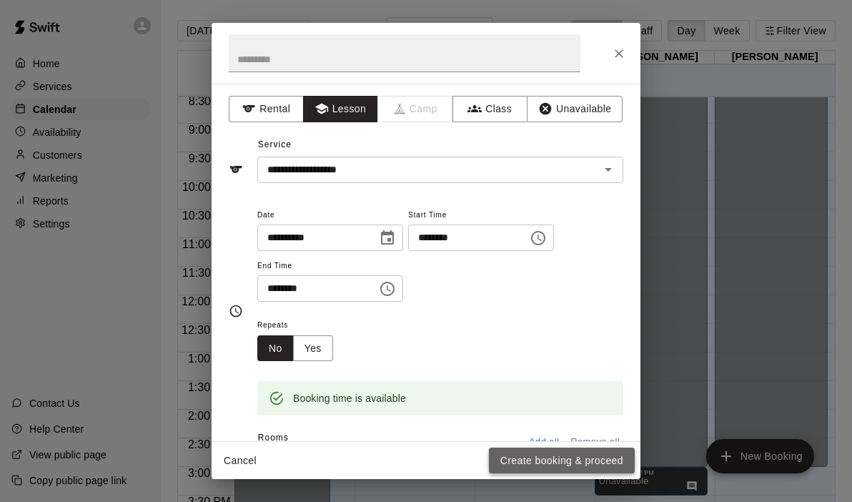
click at [517, 448] on button "Create booking & proceed" at bounding box center [562, 460] width 146 height 26
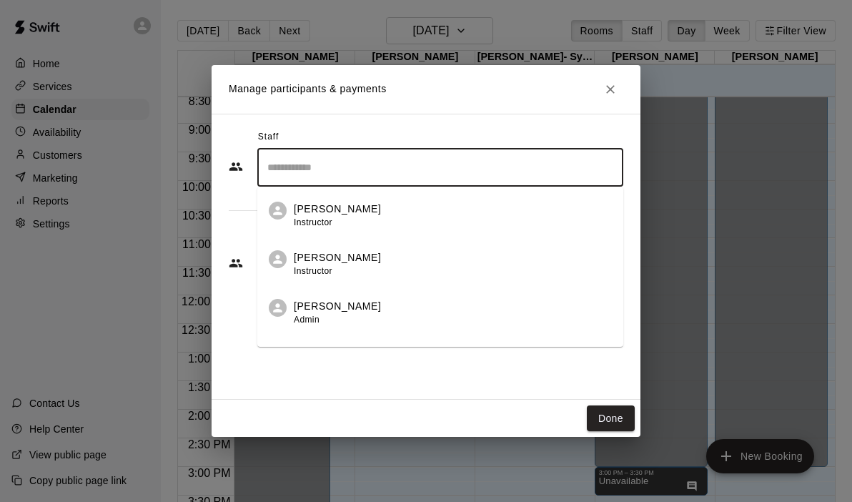
click at [440, 172] on input "Search staff" at bounding box center [440, 167] width 353 height 25
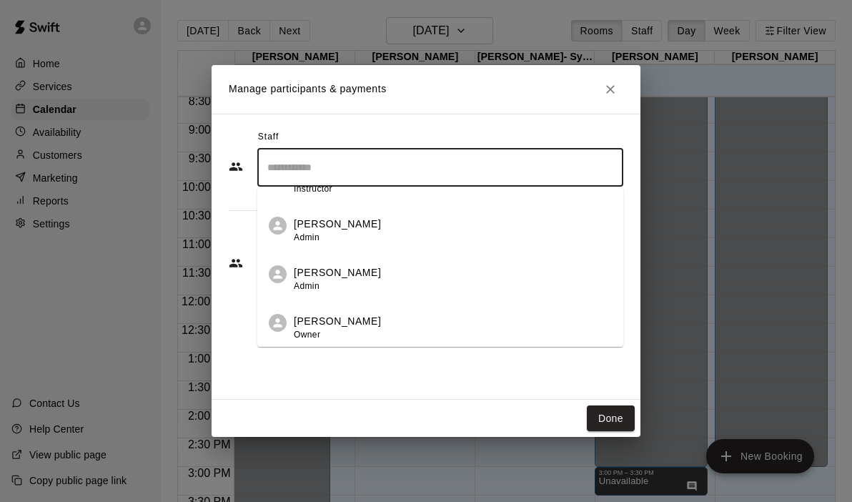
click at [384, 315] on div "[PERSON_NAME] Owner" at bounding box center [453, 328] width 318 height 28
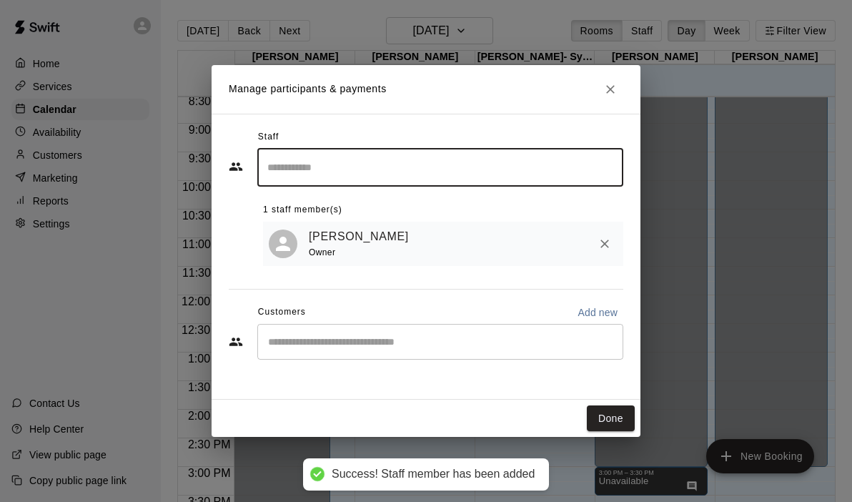
click at [342, 329] on div "​" at bounding box center [440, 342] width 366 height 36
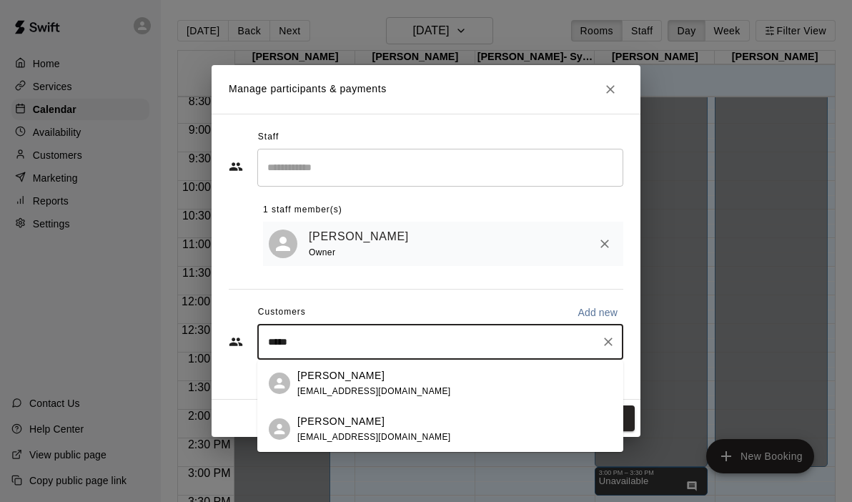
type input "******"
click at [350, 366] on div "[PERSON_NAME] [EMAIL_ADDRESS][DOMAIN_NAME]" at bounding box center [440, 383] width 366 height 46
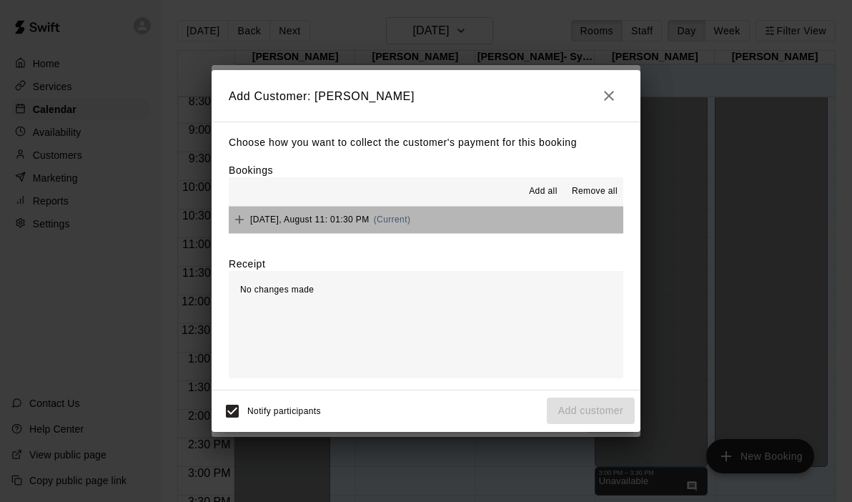
click at [443, 221] on button "[DATE], August 11: 01:30 PM (Current)" at bounding box center [426, 220] width 395 height 26
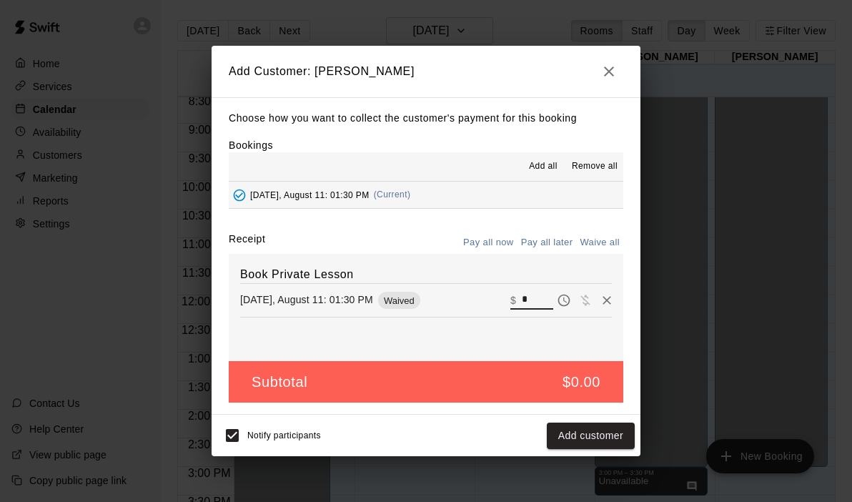
drag, startPoint x: 533, startPoint y: 297, endPoint x: 501, endPoint y: 298, distance: 32.2
click at [501, 298] on div "[DATE], August 11: 01:30 PM Waived ​ $ *" at bounding box center [426, 299] width 372 height 21
type input "**"
click at [602, 443] on button "Checkout" at bounding box center [601, 435] width 67 height 26
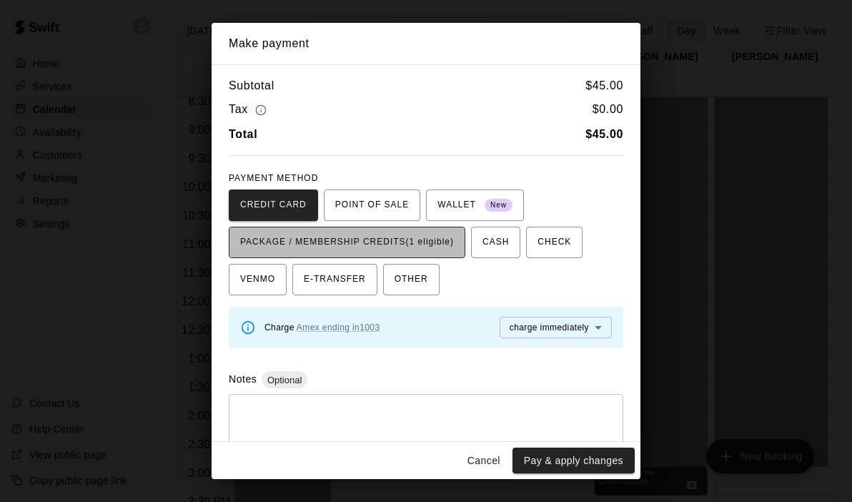
click at [441, 247] on span "PACKAGE / MEMBERSHIP CREDITS (1 eligible)" at bounding box center [347, 242] width 214 height 23
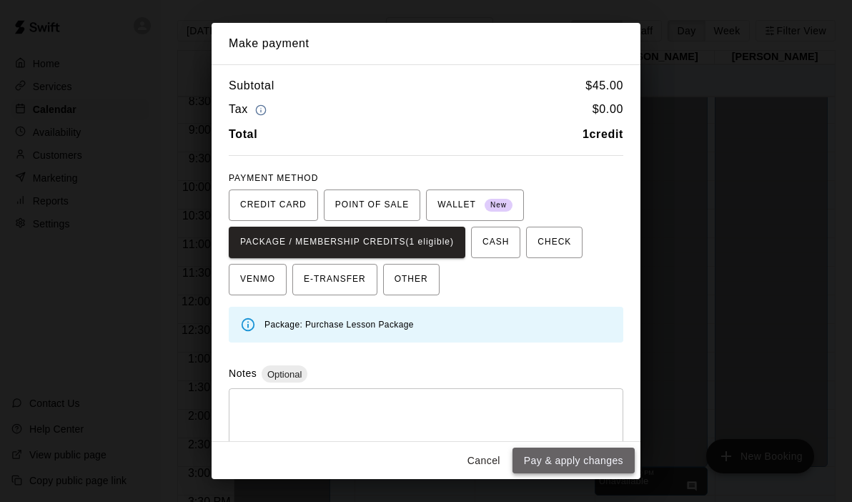
click at [563, 460] on button "Pay & apply changes" at bounding box center [573, 460] width 122 height 26
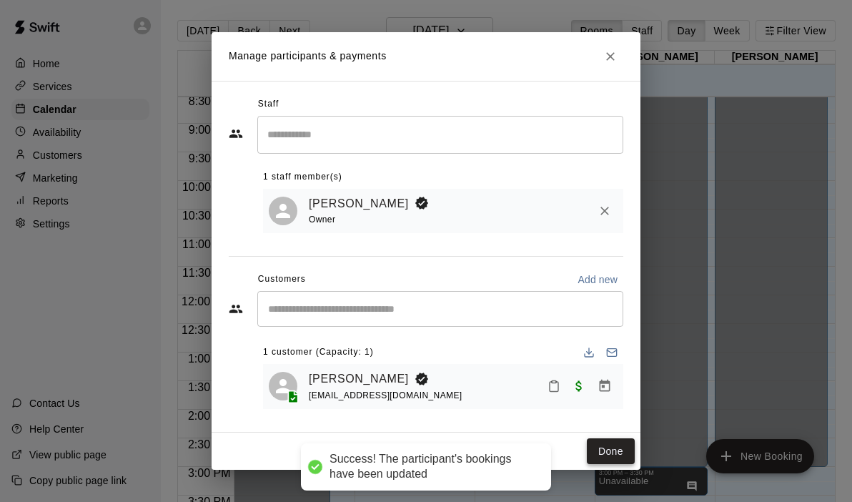
click at [614, 456] on button "Done" at bounding box center [611, 451] width 48 height 26
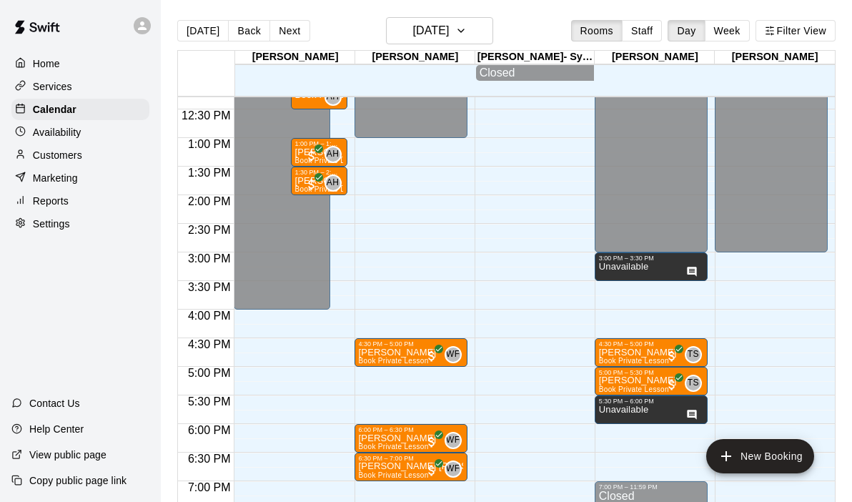
scroll to position [704, 0]
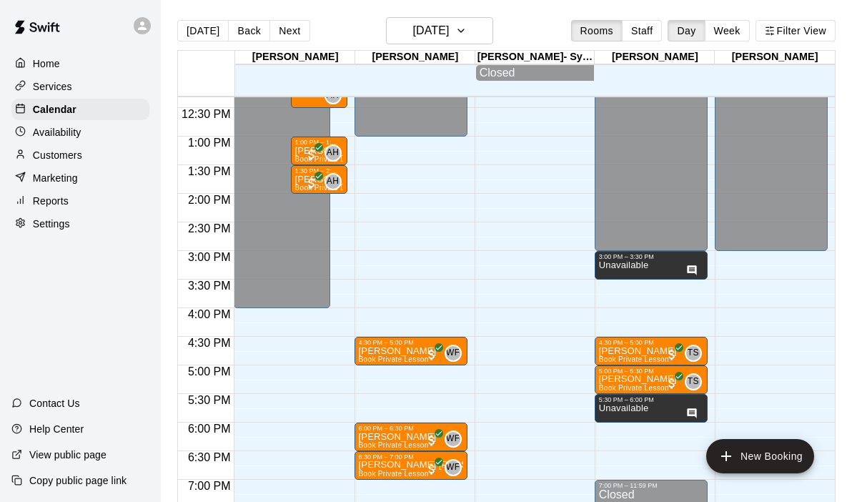
click at [265, 370] on div "12:00 AM – 4:00 PM Closed 8:00 PM – 11:59 PM Closed 10:00 AM – 10:30 AM [PERSON…" at bounding box center [290, 79] width 113 height 1372
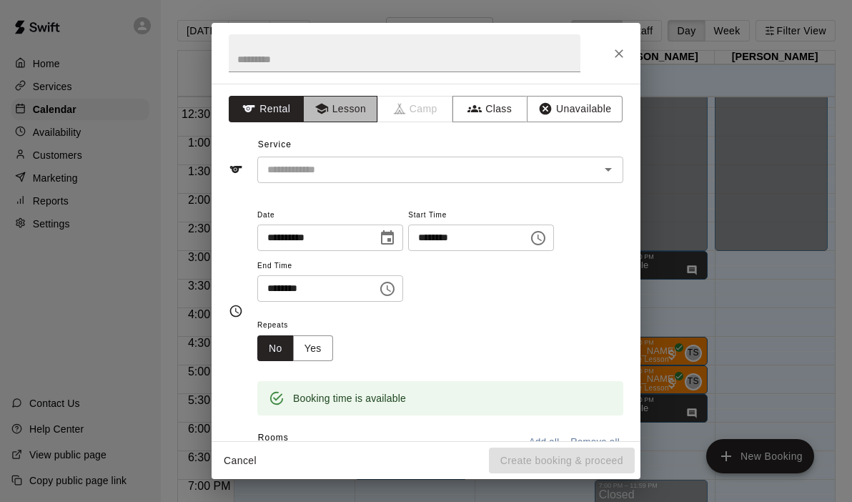
click at [326, 104] on icon "button" at bounding box center [321, 108] width 14 height 14
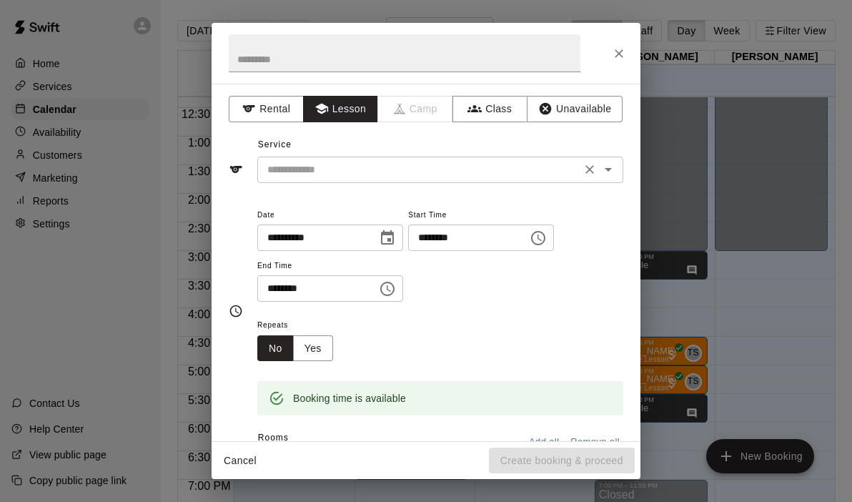
click at [322, 164] on input "text" at bounding box center [419, 170] width 315 height 18
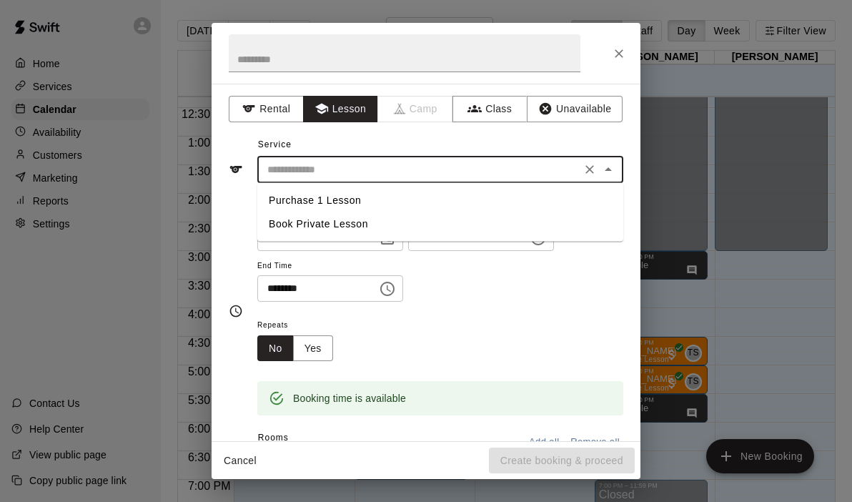
click at [304, 229] on li "Book Private Lesson" at bounding box center [440, 224] width 366 height 24
type input "**********"
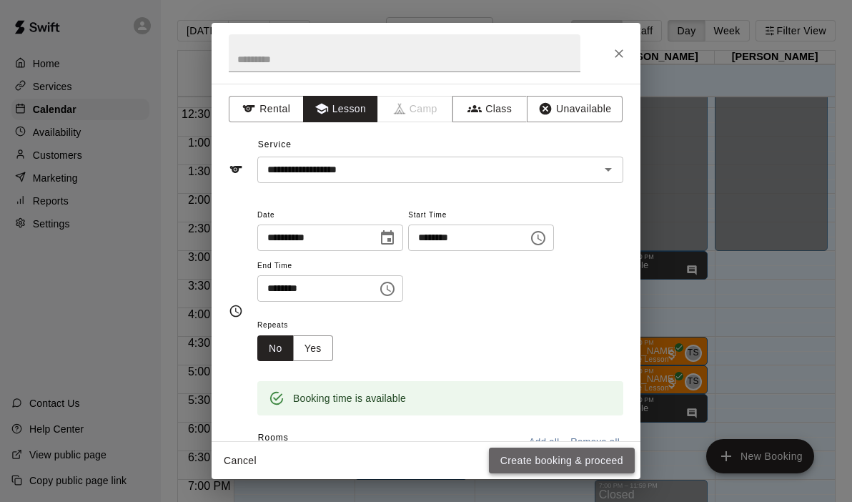
click at [520, 465] on button "Create booking & proceed" at bounding box center [562, 460] width 146 height 26
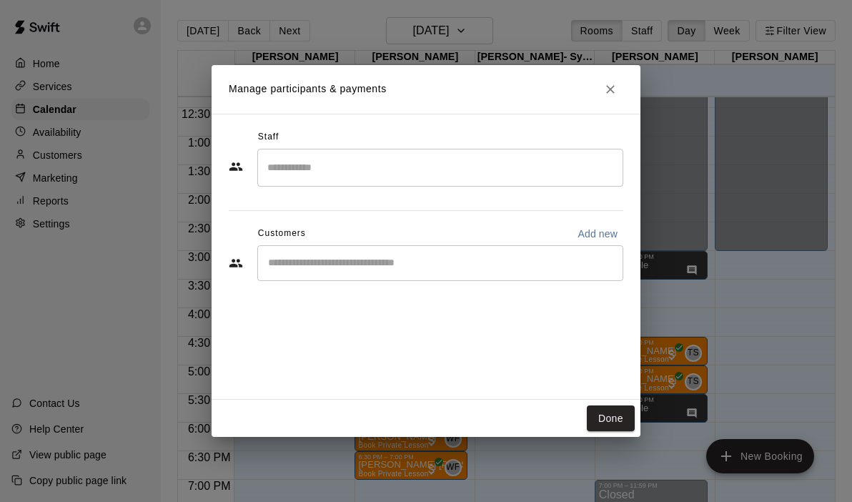
click at [339, 165] on input "Search staff" at bounding box center [440, 167] width 353 height 25
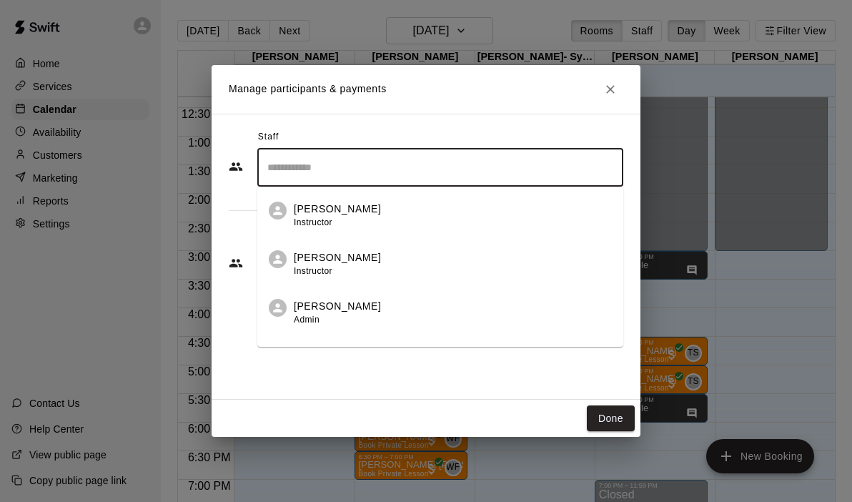
scroll to position [82, 0]
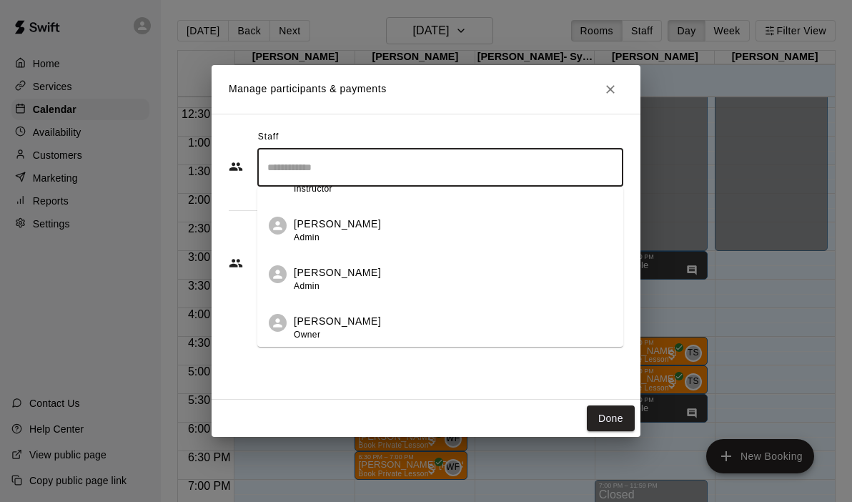
click at [329, 322] on p "[PERSON_NAME]" at bounding box center [337, 321] width 87 height 15
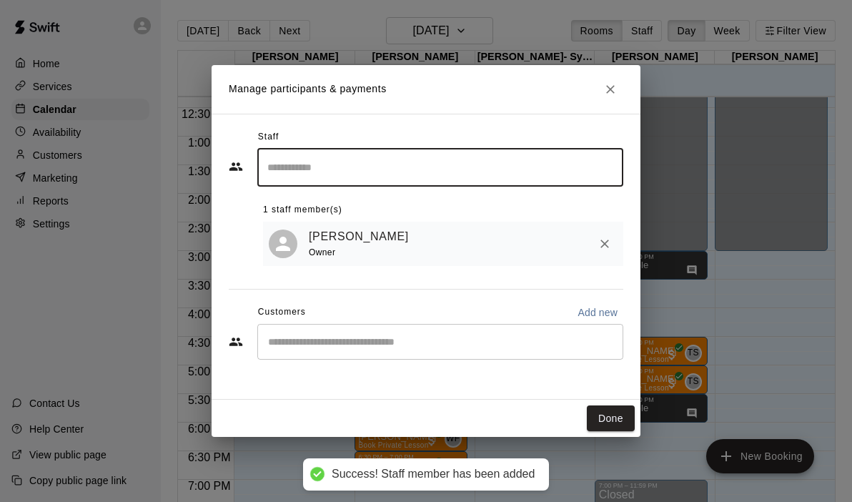
click at [327, 341] on input "Start typing to search customers..." at bounding box center [440, 342] width 353 height 14
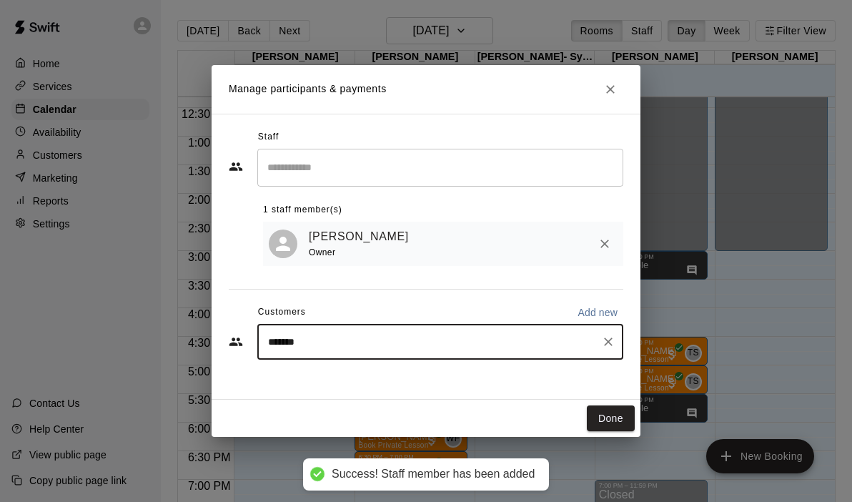
type input "********"
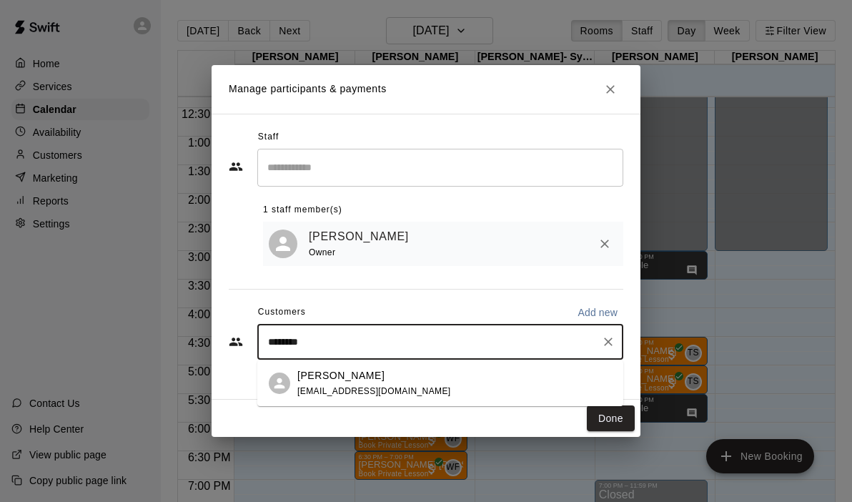
click at [324, 372] on p "[PERSON_NAME]" at bounding box center [340, 375] width 87 height 15
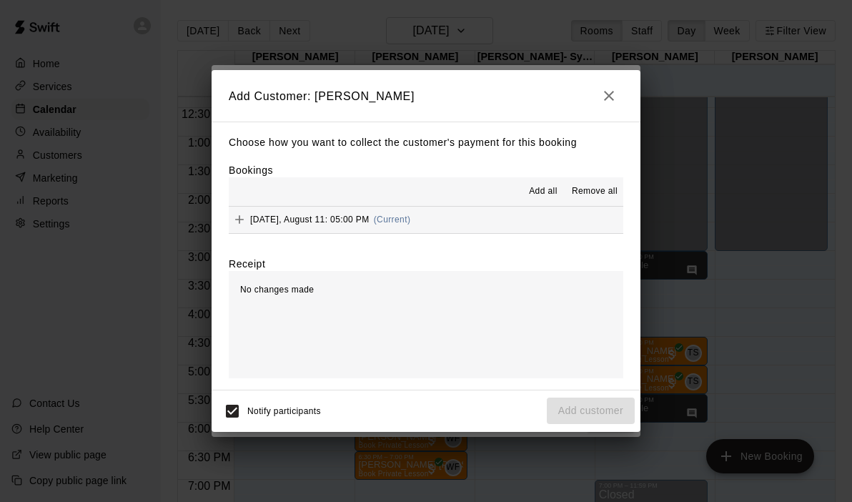
click at [468, 204] on div "Add all Remove all" at bounding box center [426, 191] width 395 height 29
click at [471, 224] on button "[DATE], August 11: 05:00 PM (Current)" at bounding box center [426, 220] width 395 height 26
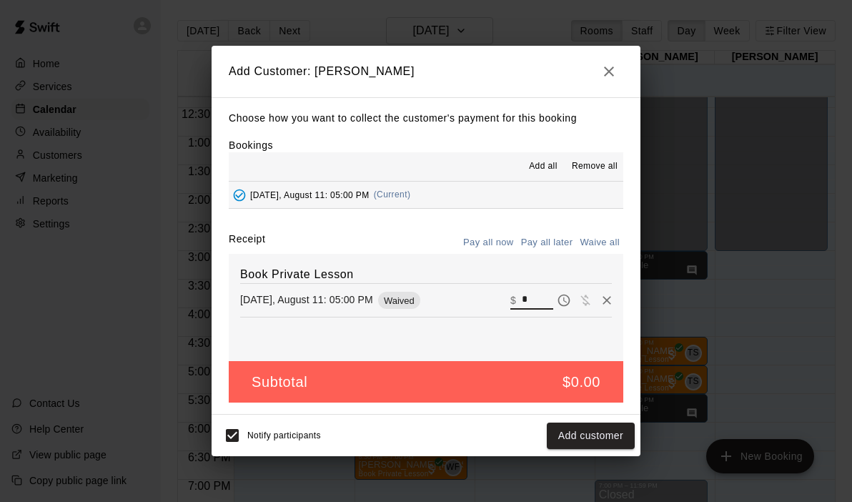
drag, startPoint x: 533, startPoint y: 294, endPoint x: 511, endPoint y: 294, distance: 22.2
click at [511, 294] on div "​ $ *" at bounding box center [531, 300] width 43 height 19
type input "**"
click at [610, 440] on button "Checkout" at bounding box center [601, 435] width 67 height 26
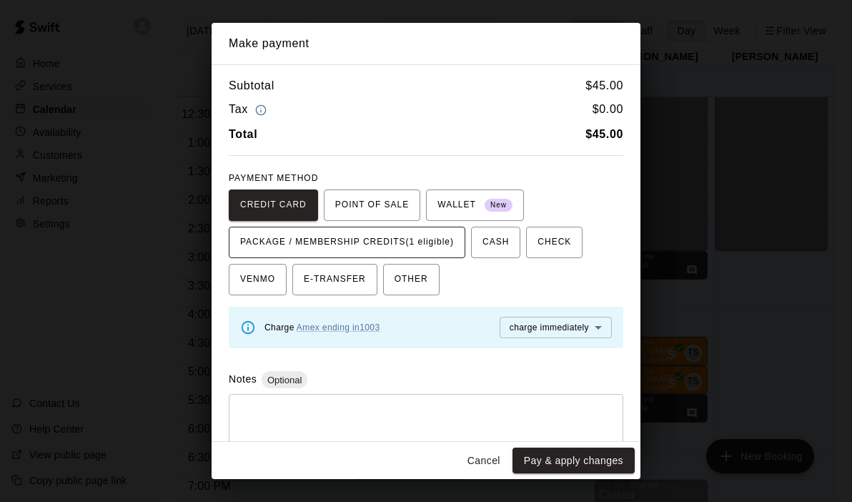
click at [363, 244] on span "PACKAGE / MEMBERSHIP CREDITS (1 eligible)" at bounding box center [347, 242] width 214 height 23
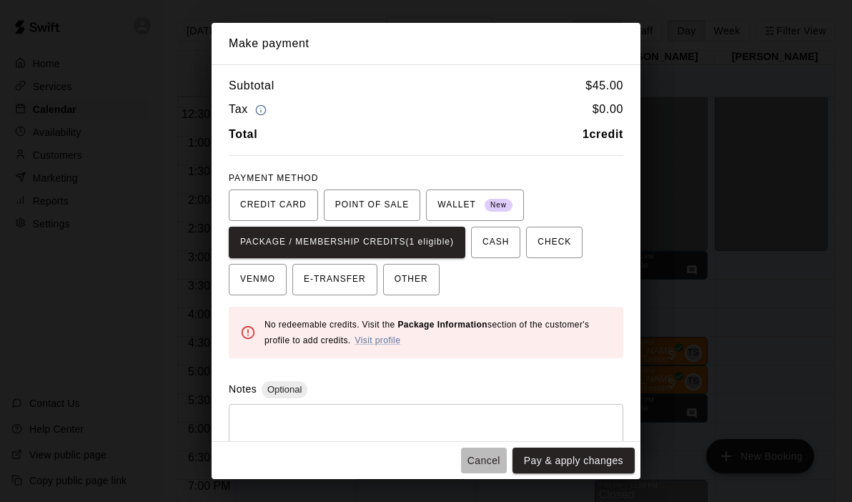
click at [487, 457] on button "Cancel" at bounding box center [484, 460] width 46 height 26
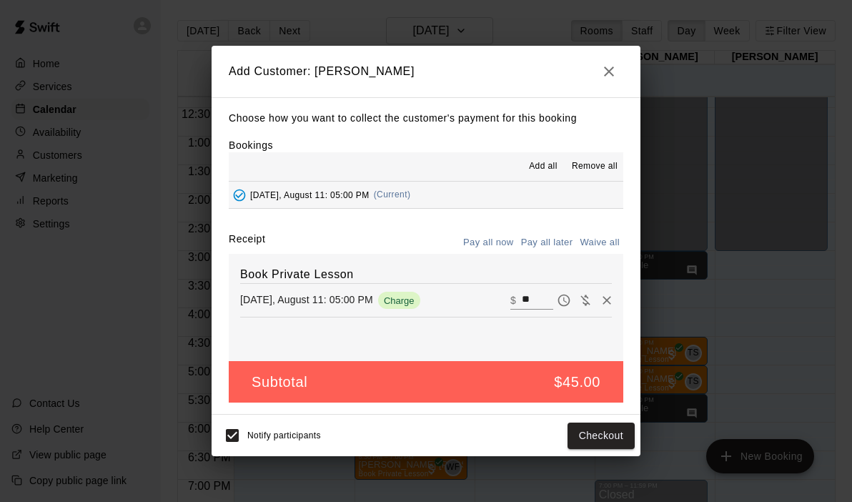
click at [607, 68] on icon "button" at bounding box center [608, 71] width 17 height 17
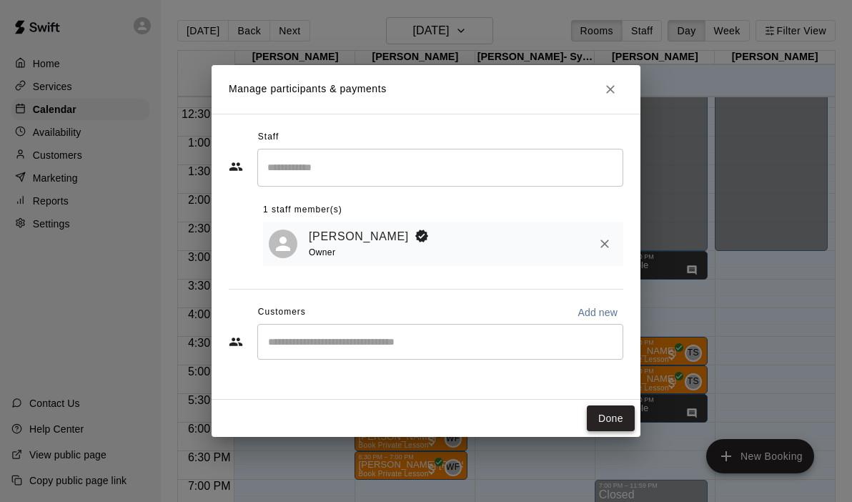
click at [614, 416] on button "Done" at bounding box center [611, 418] width 48 height 26
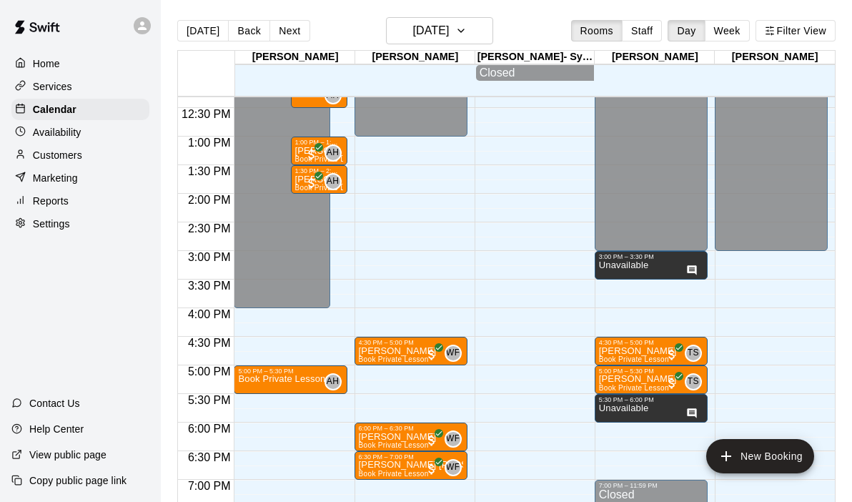
click at [258, 402] on div "12:00 AM – 4:00 PM Closed 5:00 PM – 5:30 PM Book Private Lesson AH 0 10:00 AM –…" at bounding box center [290, 79] width 113 height 1372
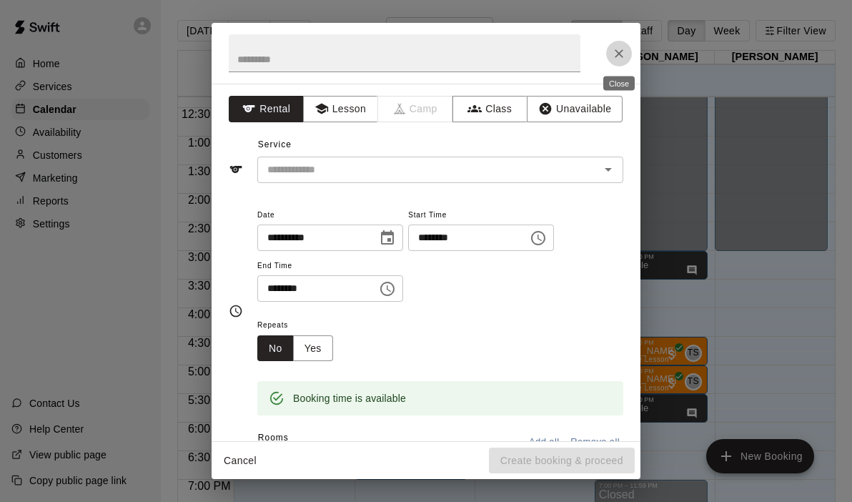
click at [618, 51] on icon "Close" at bounding box center [619, 53] width 14 height 14
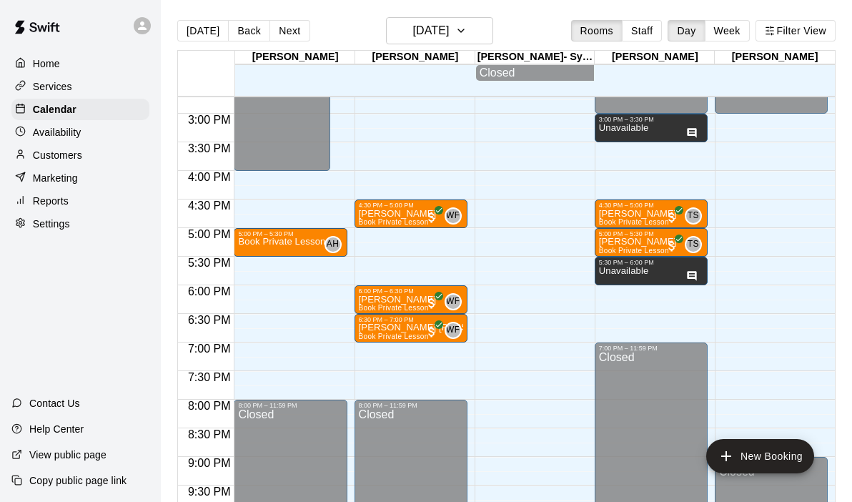
scroll to position [842, 0]
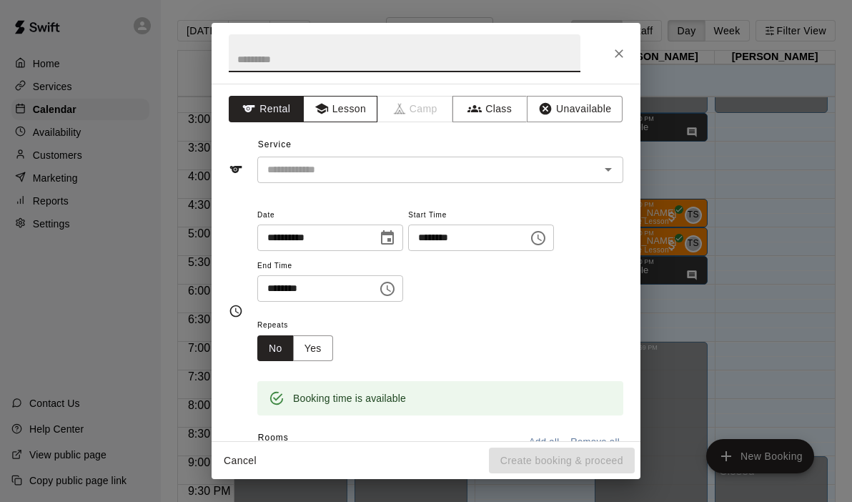
click at [342, 108] on button "Lesson" at bounding box center [340, 109] width 75 height 26
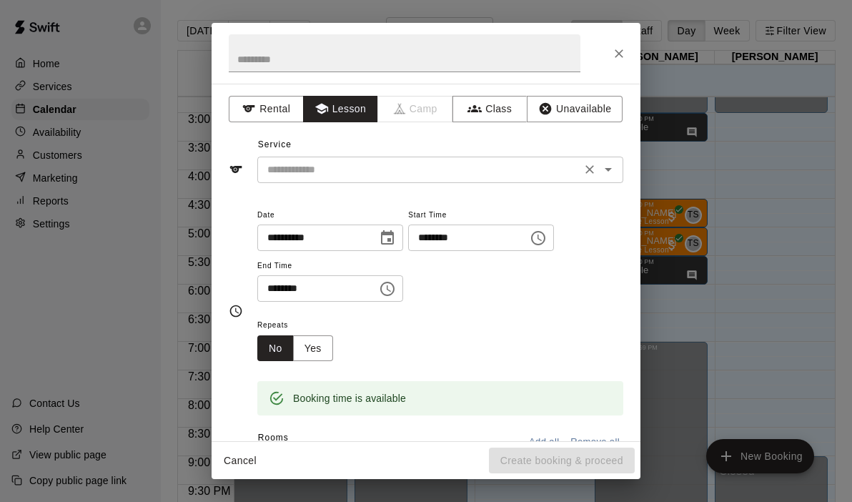
click at [618, 168] on button "Open" at bounding box center [608, 169] width 20 height 20
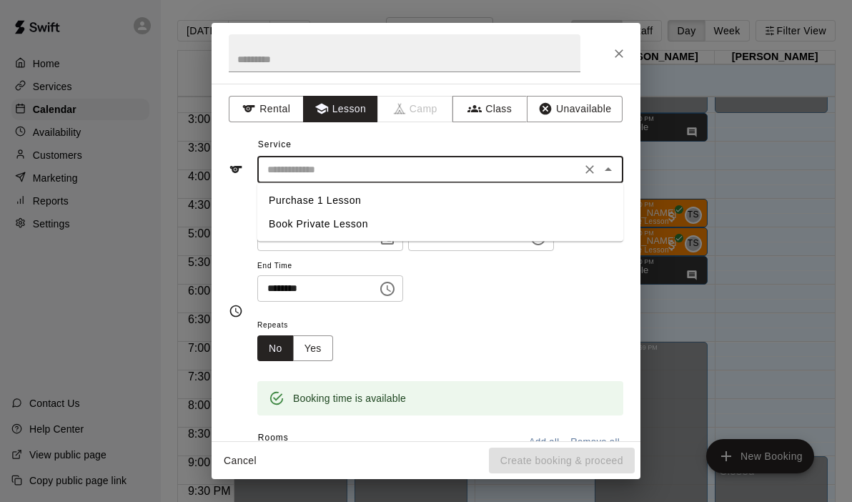
click at [315, 225] on li "Book Private Lesson" at bounding box center [440, 224] width 366 height 24
type input "**********"
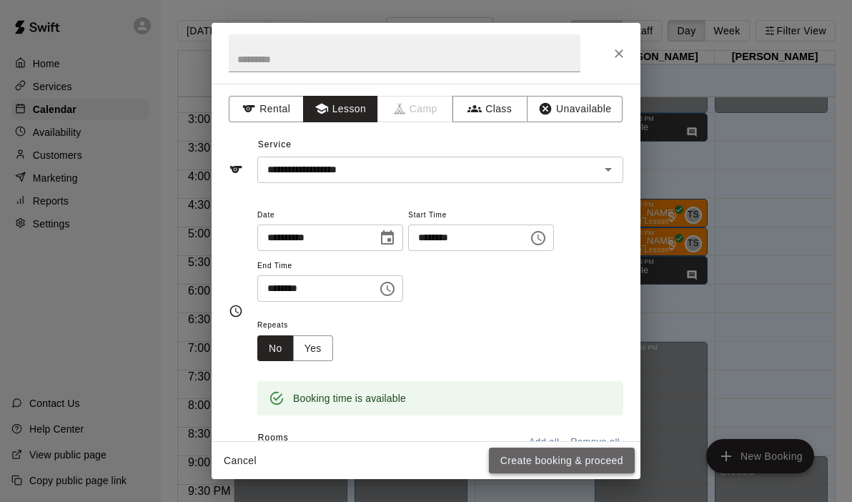
click at [529, 460] on button "Create booking & proceed" at bounding box center [562, 460] width 146 height 26
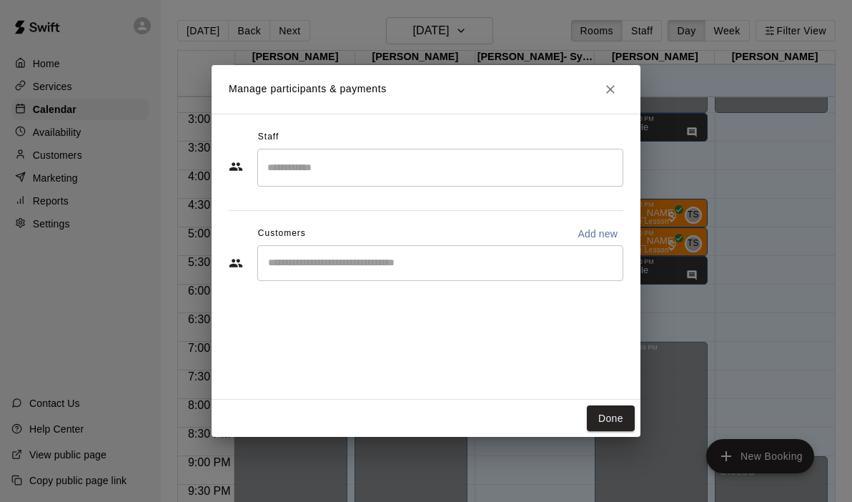
click at [340, 182] on div "​" at bounding box center [440, 168] width 366 height 38
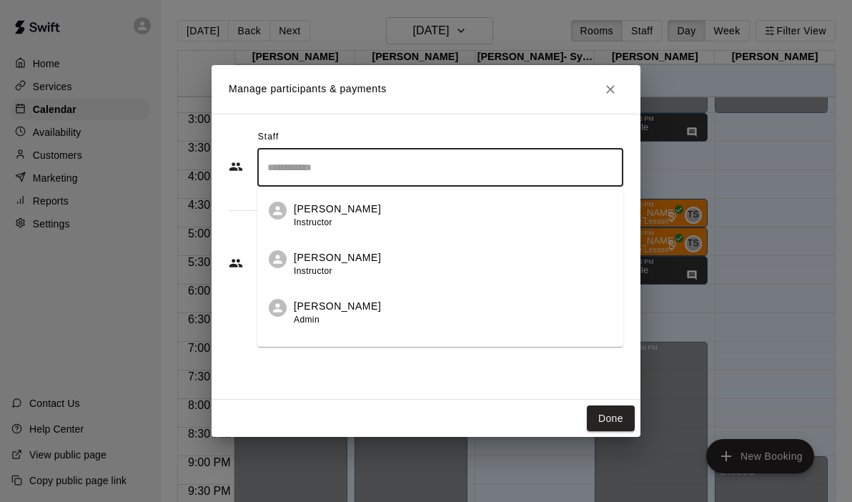
scroll to position [82, 0]
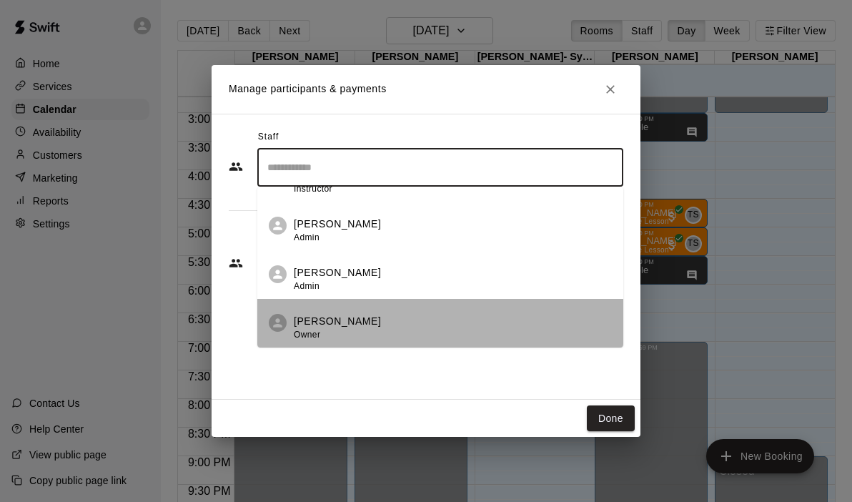
click at [323, 338] on div "[PERSON_NAME] Owner" at bounding box center [337, 328] width 87 height 28
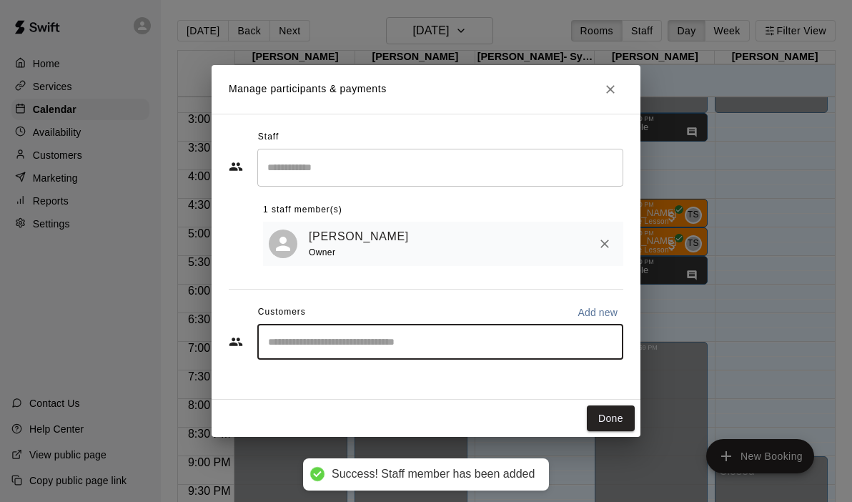
click at [327, 337] on input "Start typing to search customers..." at bounding box center [440, 342] width 353 height 14
type input "****"
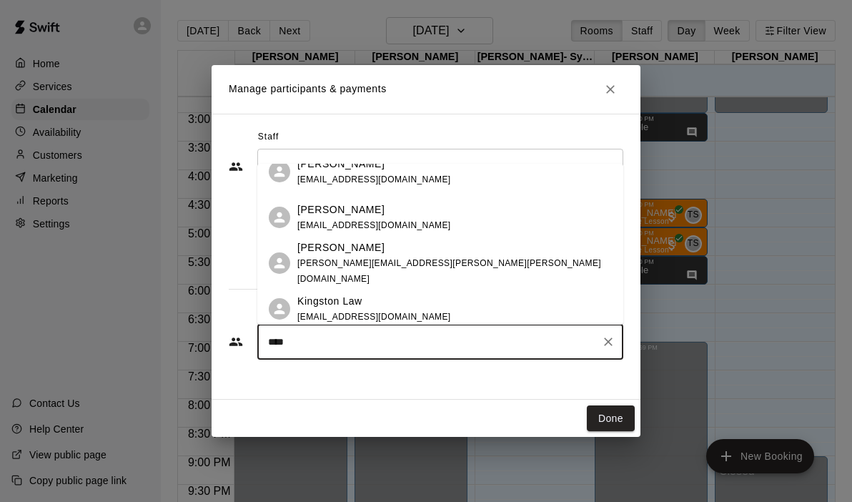
scroll to position [205, 0]
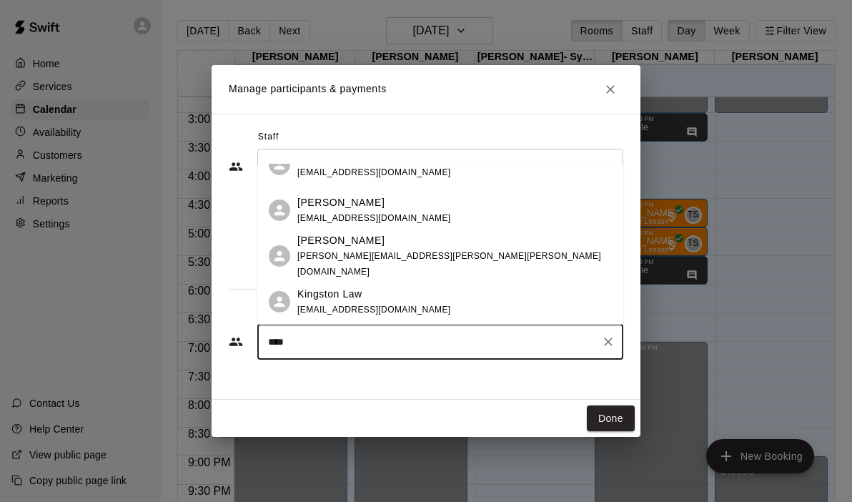
click at [324, 202] on p "[PERSON_NAME]" at bounding box center [340, 202] width 87 height 15
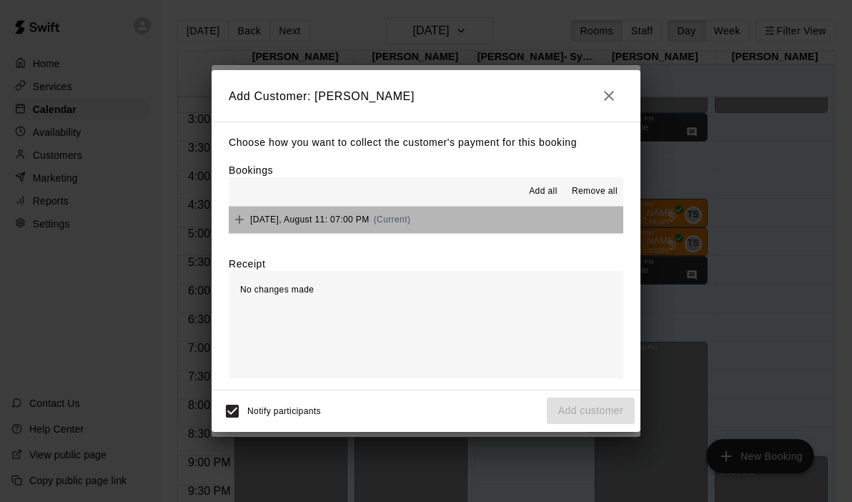
click at [458, 222] on button "[DATE], August 11: 07:00 PM (Current)" at bounding box center [426, 220] width 395 height 26
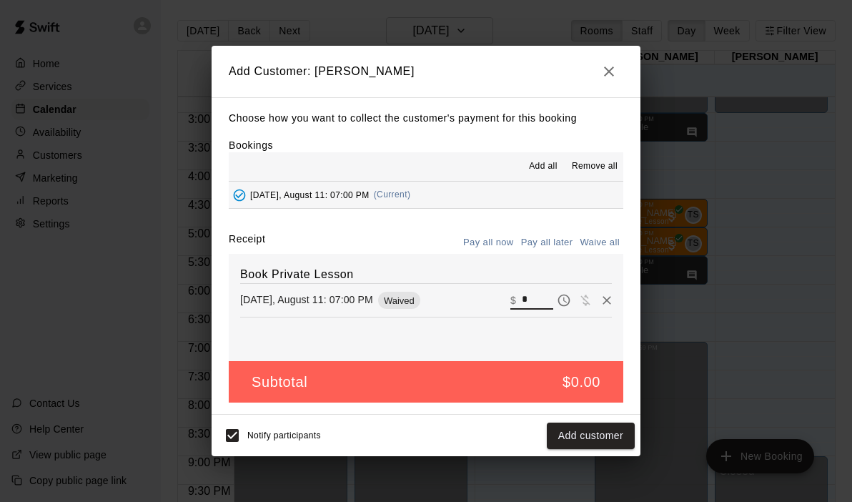
drag, startPoint x: 536, startPoint y: 299, endPoint x: 501, endPoint y: 299, distance: 35.0
click at [501, 299] on div "[DATE], August 11: 07:00 PM Waived ​ $ *" at bounding box center [426, 299] width 372 height 21
type input "**"
click at [595, 438] on button "Checkout" at bounding box center [601, 435] width 67 height 26
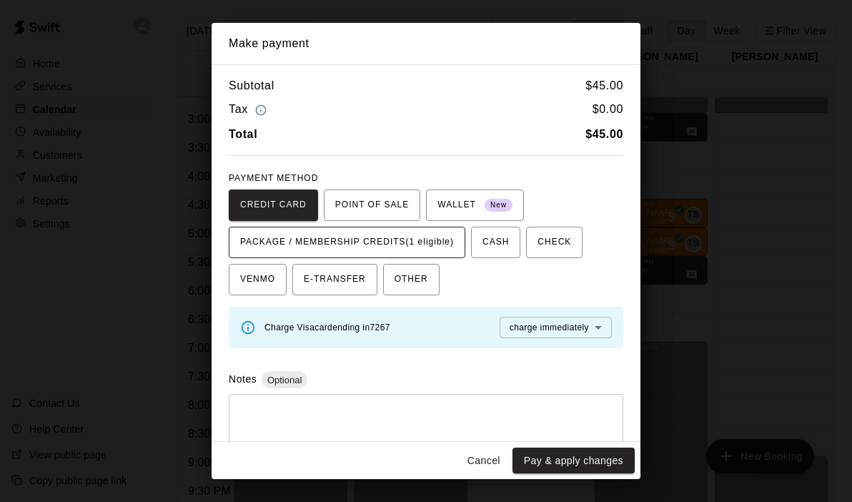
click at [438, 237] on span "PACKAGE / MEMBERSHIP CREDITS (1 eligible)" at bounding box center [347, 242] width 214 height 23
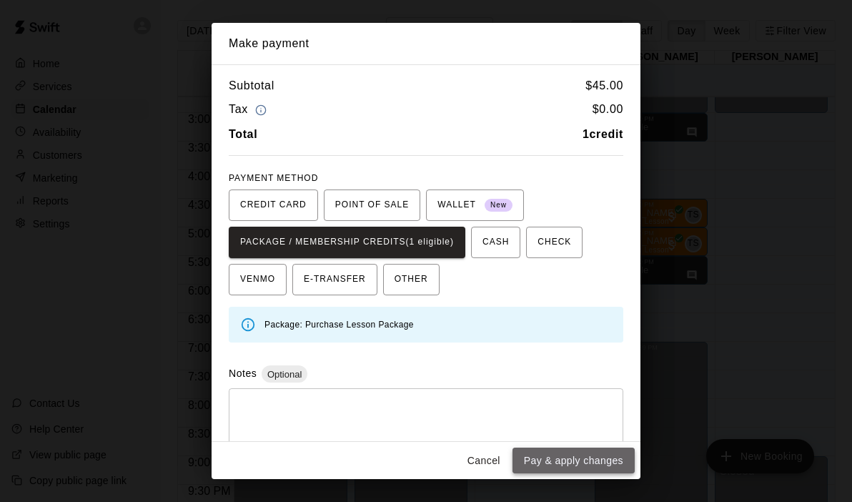
click at [552, 470] on button "Pay & apply changes" at bounding box center [573, 460] width 122 height 26
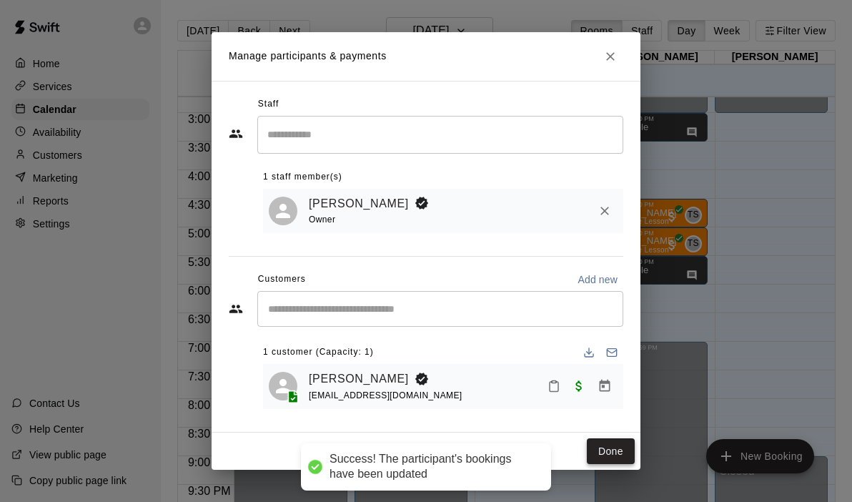
click at [604, 452] on button "Done" at bounding box center [611, 451] width 48 height 26
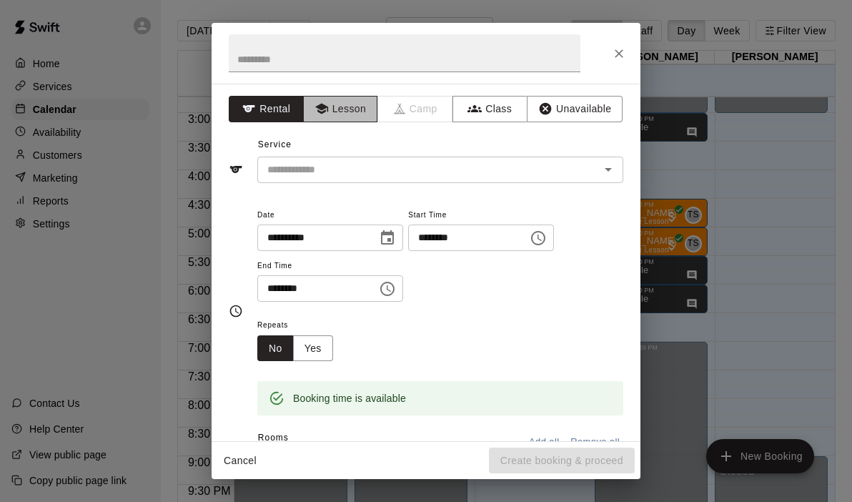
click at [335, 112] on button "Lesson" at bounding box center [340, 109] width 75 height 26
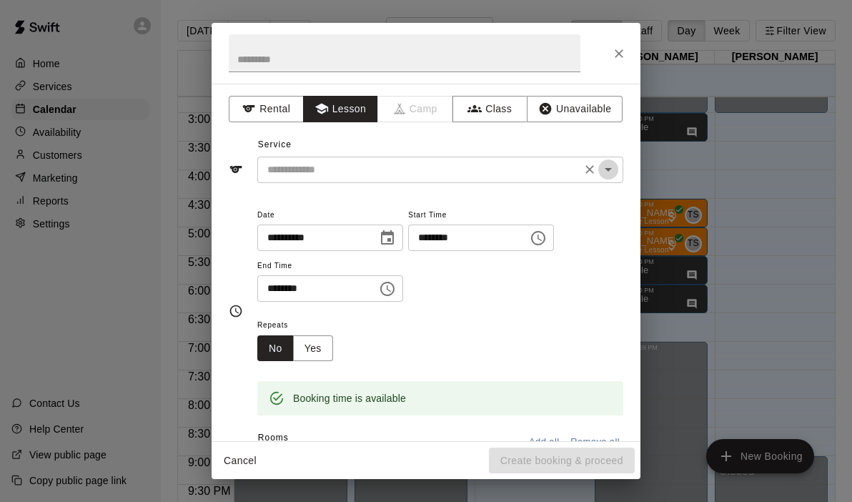
click at [613, 172] on icon "Open" at bounding box center [608, 169] width 17 height 17
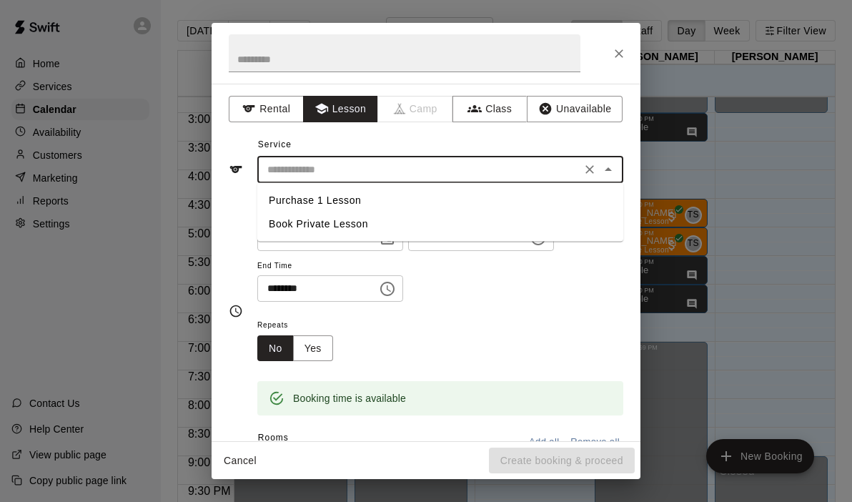
click at [332, 222] on li "Book Private Lesson" at bounding box center [440, 224] width 366 height 24
type input "**********"
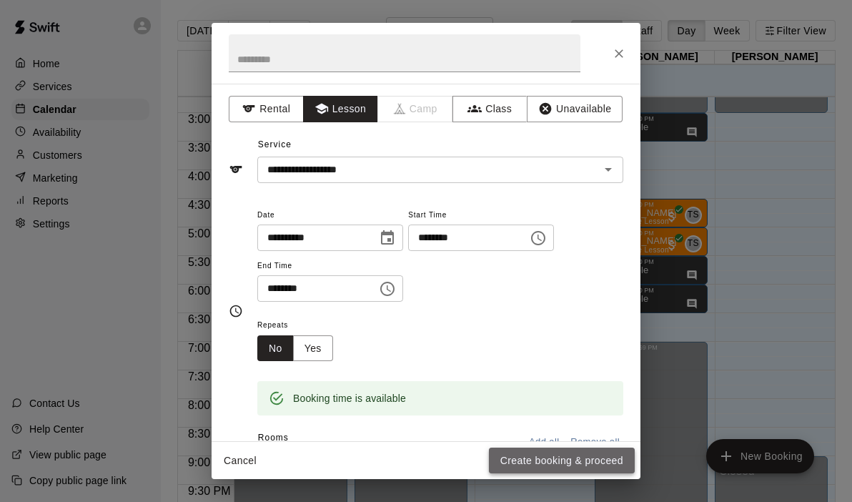
click at [517, 467] on button "Create booking & proceed" at bounding box center [562, 460] width 146 height 26
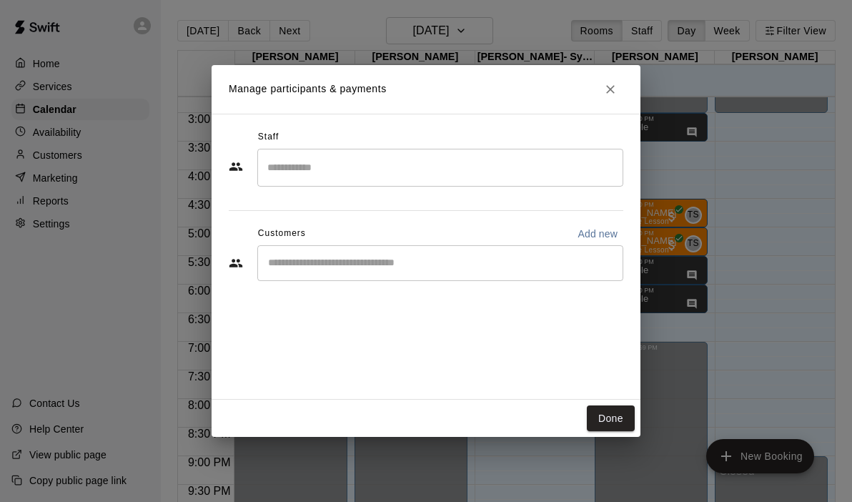
click at [312, 152] on div "​" at bounding box center [440, 168] width 366 height 38
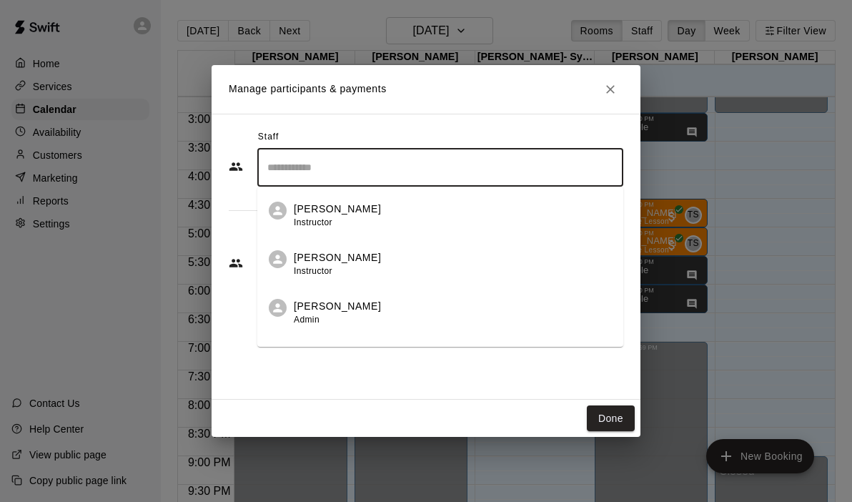
scroll to position [82, 0]
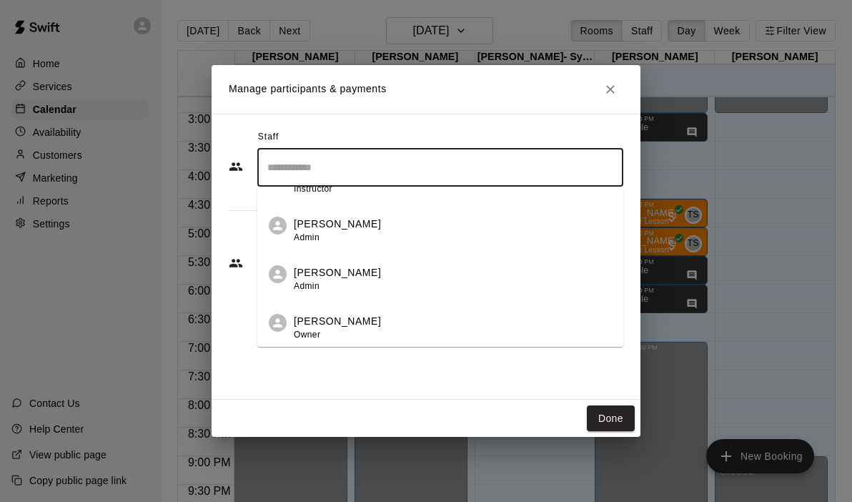
click at [302, 329] on span "Owner" at bounding box center [307, 334] width 26 height 10
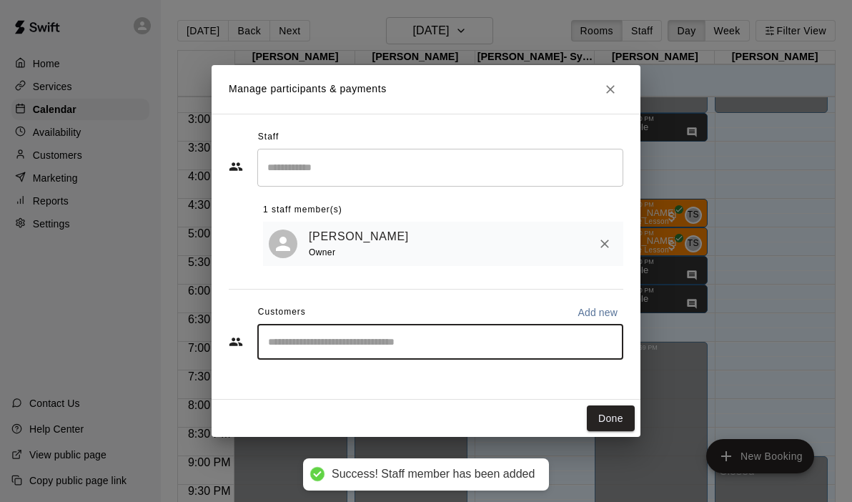
click at [305, 335] on input "Start typing to search customers..." at bounding box center [440, 342] width 353 height 14
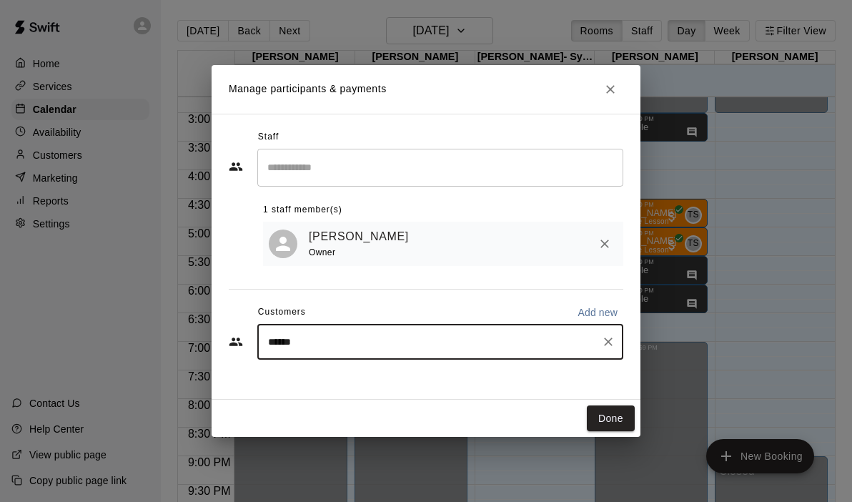
type input "****"
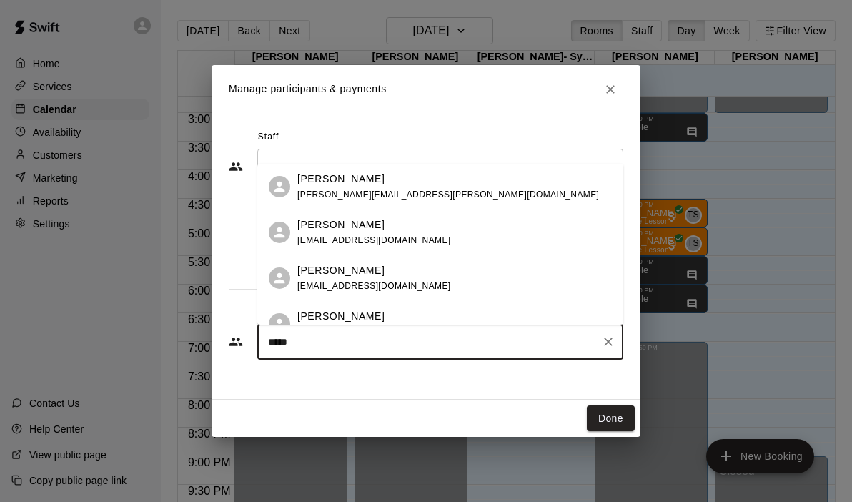
click at [362, 318] on p "[PERSON_NAME]" at bounding box center [340, 316] width 87 height 15
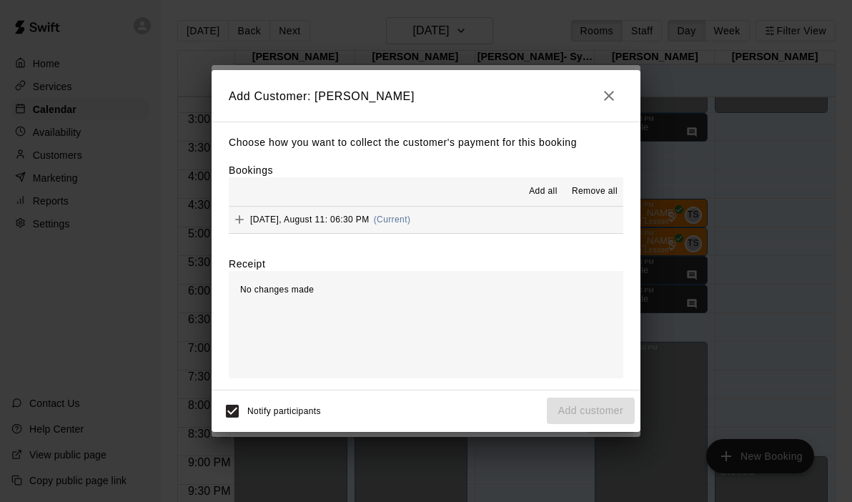
click at [480, 218] on button "[DATE], August 11: 06:30 PM (Current)" at bounding box center [426, 220] width 395 height 26
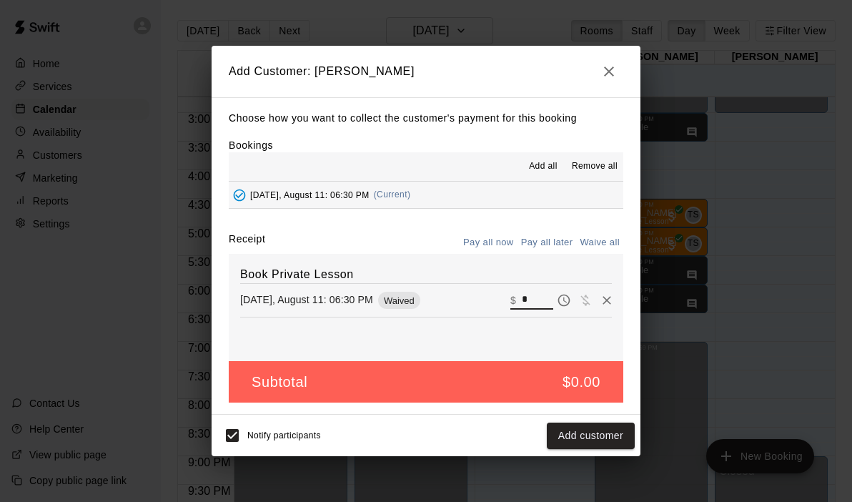
drag, startPoint x: 540, startPoint y: 296, endPoint x: 517, endPoint y: 296, distance: 23.6
click at [517, 296] on div "​ $ *" at bounding box center [531, 300] width 43 height 19
type input "**"
click at [598, 452] on div "Notify participants Checkout" at bounding box center [426, 435] width 429 height 41
click at [583, 442] on button "Checkout" at bounding box center [601, 435] width 67 height 26
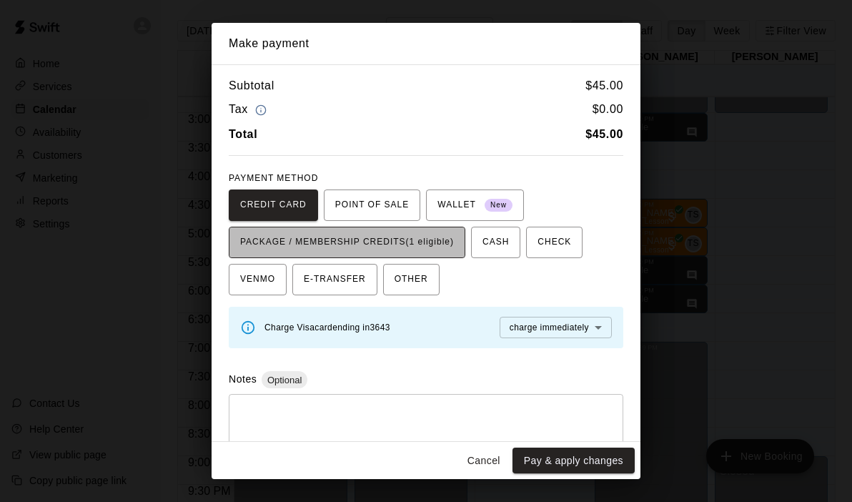
click at [442, 252] on span "PACKAGE / MEMBERSHIP CREDITS (1 eligible)" at bounding box center [347, 242] width 214 height 23
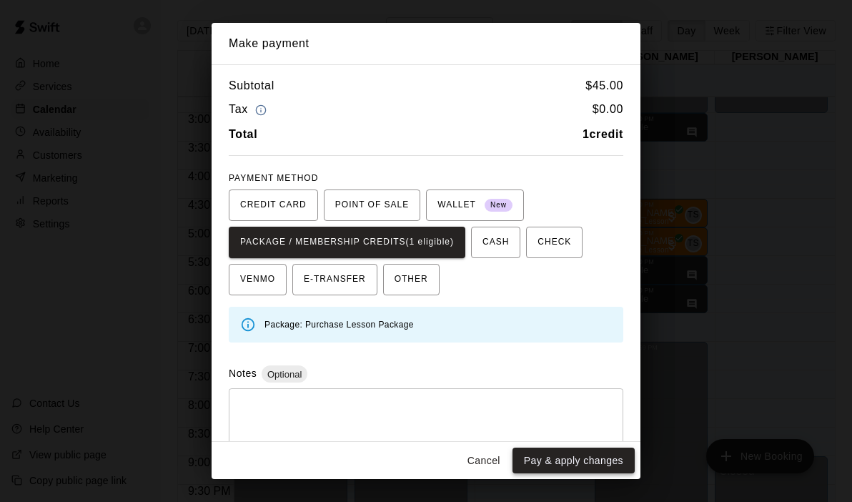
click at [547, 460] on button "Pay & apply changes" at bounding box center [573, 460] width 122 height 26
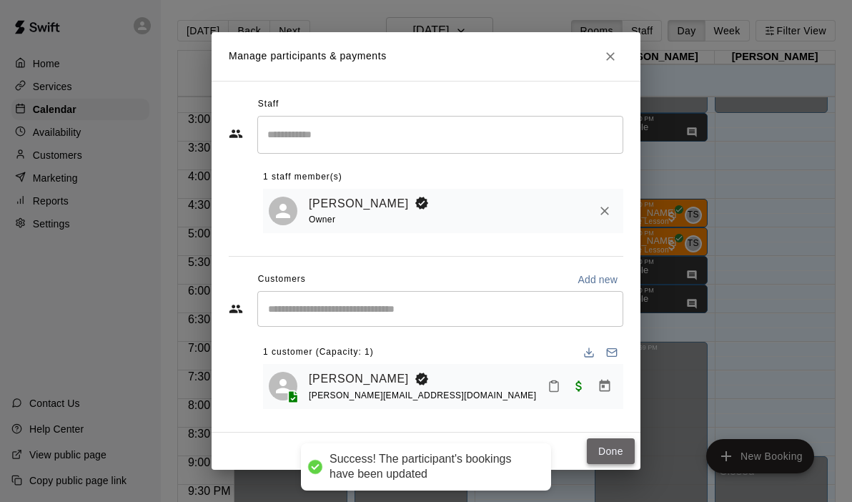
click at [617, 452] on button "Done" at bounding box center [611, 451] width 48 height 26
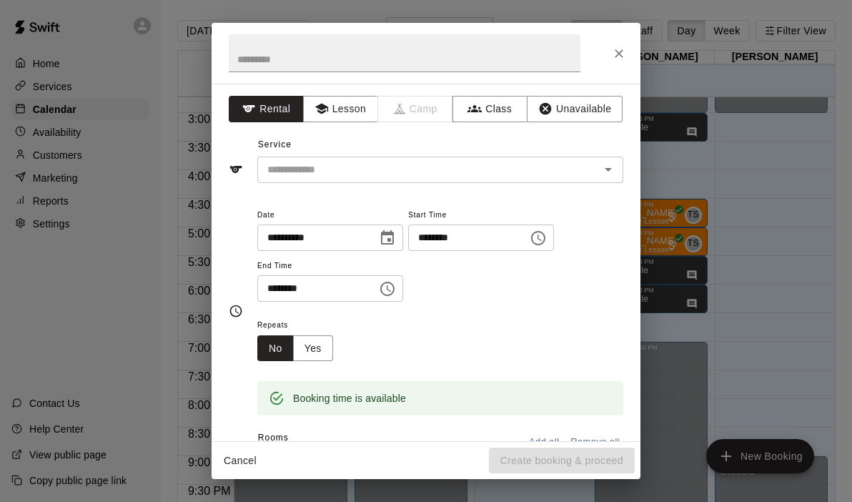
click at [326, 125] on div "**********" at bounding box center [426, 262] width 429 height 357
click at [338, 104] on button "Lesson" at bounding box center [340, 109] width 75 height 26
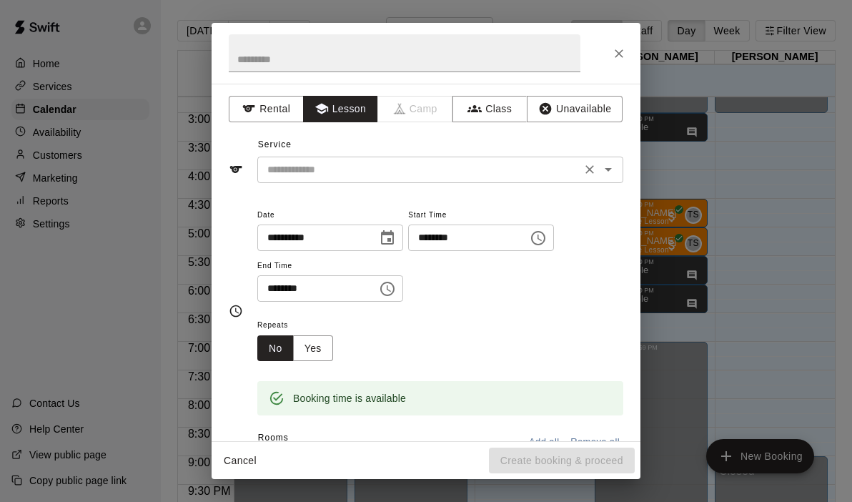
click at [609, 172] on icon "Open" at bounding box center [608, 169] width 17 height 17
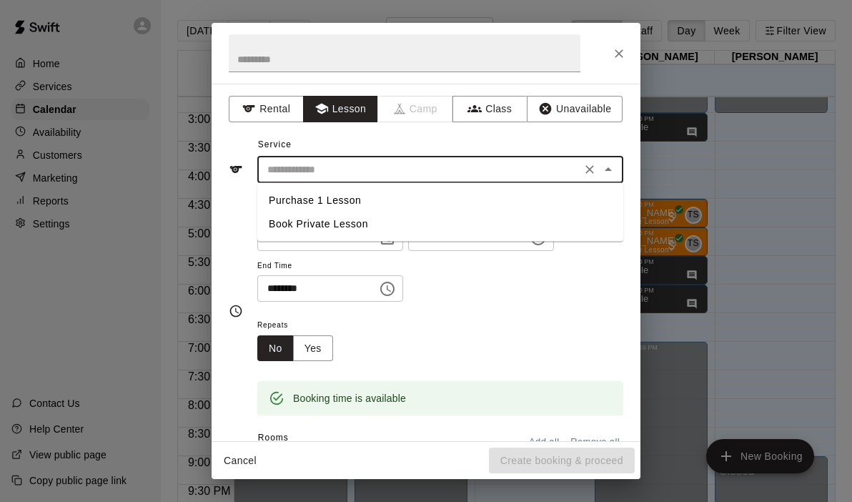
click at [345, 221] on li "Book Private Lesson" at bounding box center [440, 224] width 366 height 24
type input "**********"
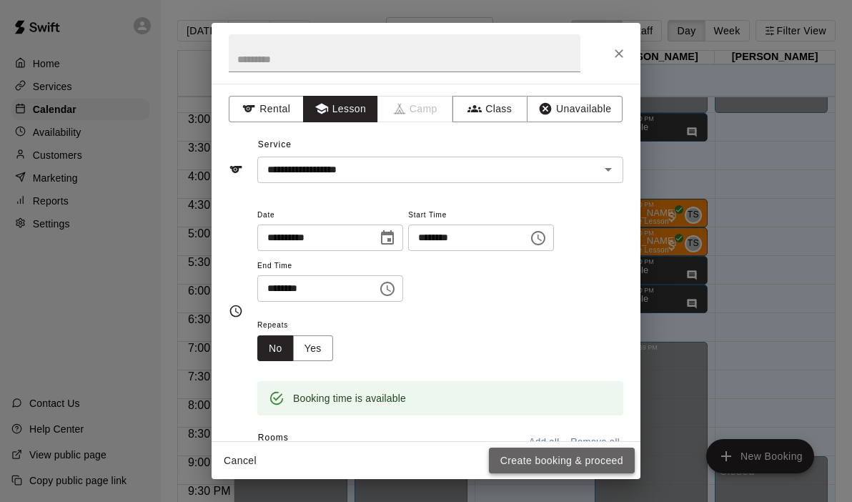
click at [567, 458] on button "Create booking & proceed" at bounding box center [562, 460] width 146 height 26
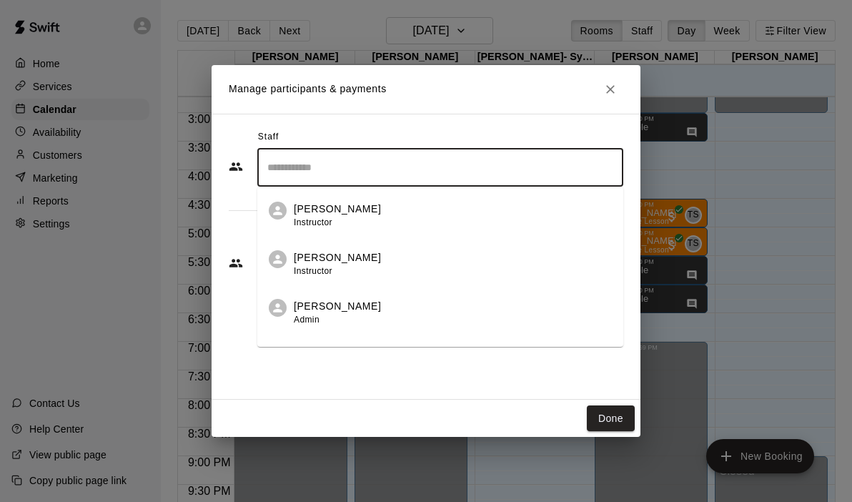
click at [347, 165] on input "Search staff" at bounding box center [440, 167] width 353 height 25
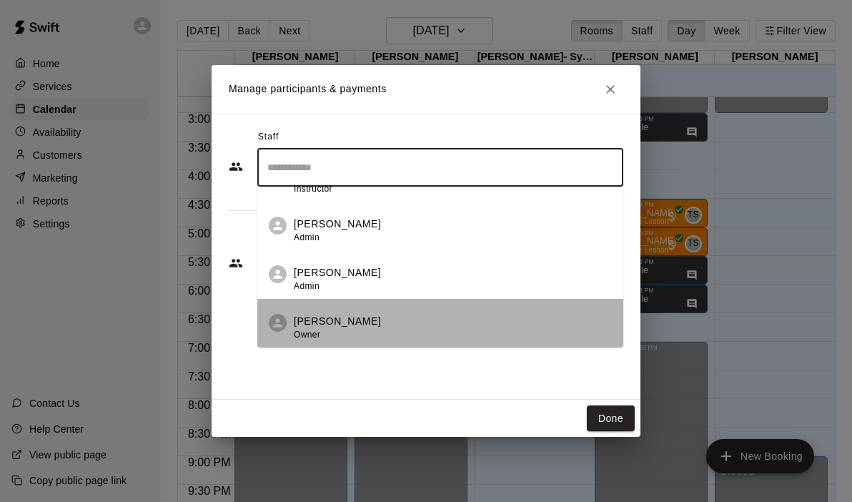
click at [312, 324] on p "[PERSON_NAME]" at bounding box center [337, 321] width 87 height 15
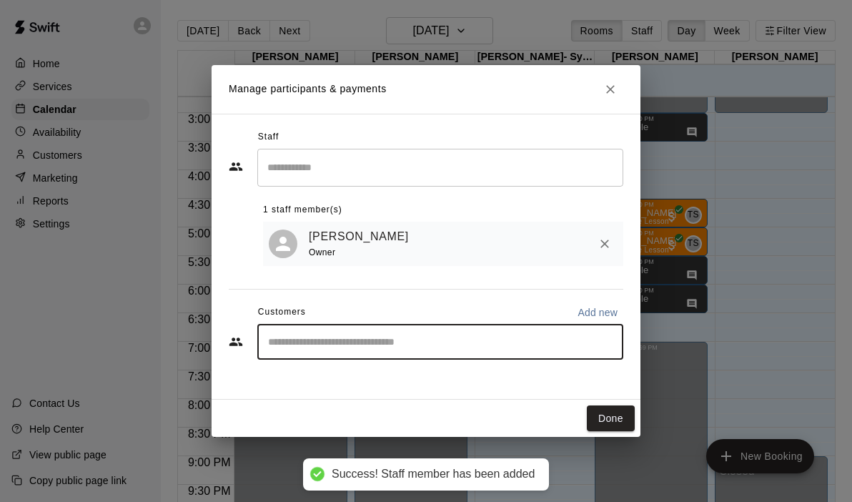
click at [306, 336] on input "Start typing to search customers..." at bounding box center [440, 342] width 353 height 14
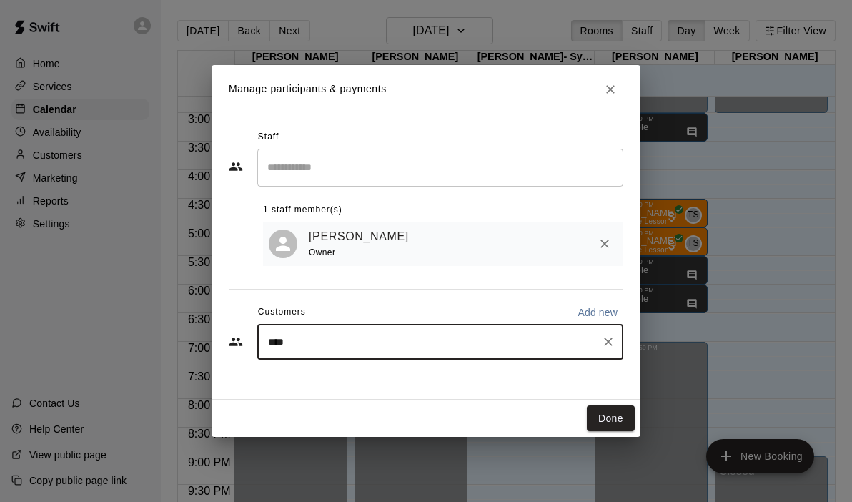
type input "*****"
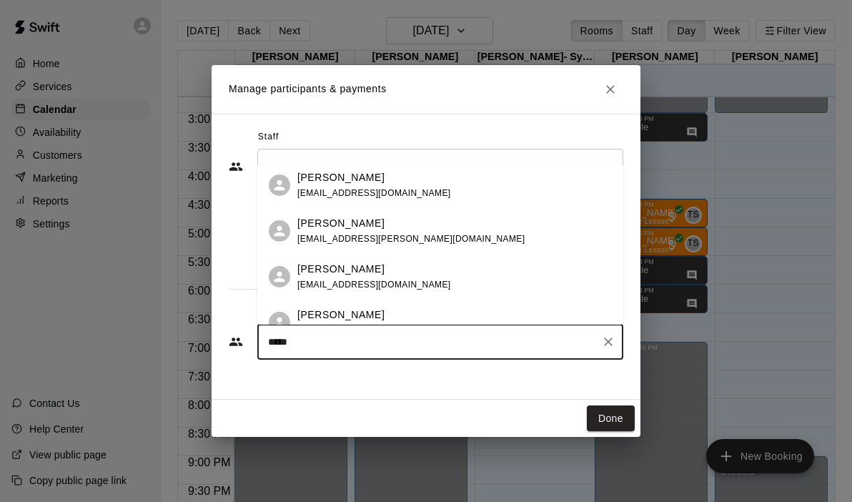
scroll to position [50, 0]
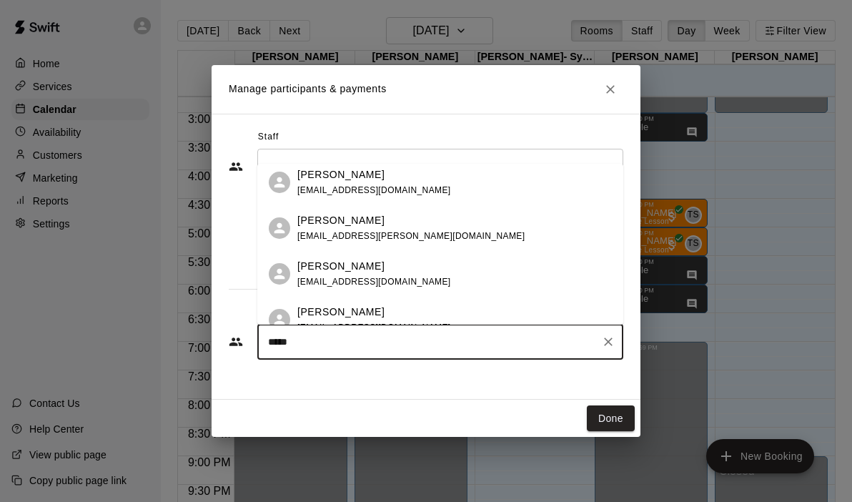
click at [399, 279] on div "[PERSON_NAME] [EMAIL_ADDRESS][DOMAIN_NAME]" at bounding box center [454, 274] width 314 height 31
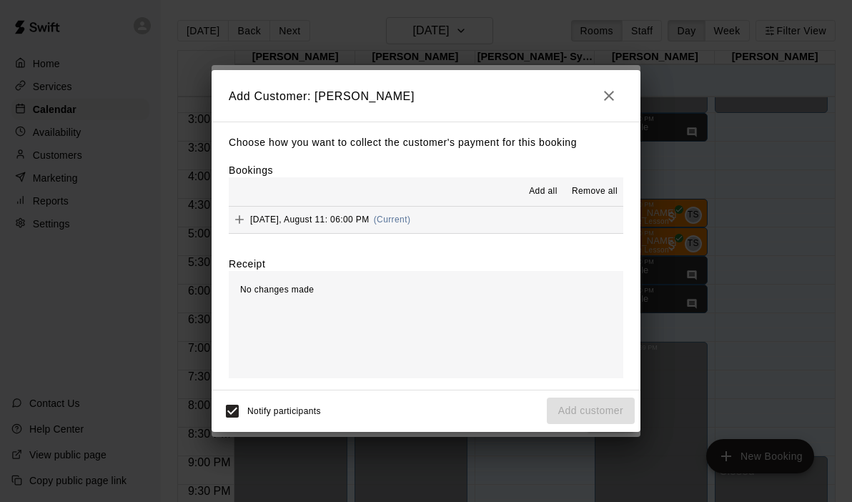
click at [476, 204] on div "Add all Remove all" at bounding box center [426, 191] width 395 height 29
click at [502, 219] on button "[DATE], August 11: 06:00 PM (Current)" at bounding box center [426, 220] width 395 height 26
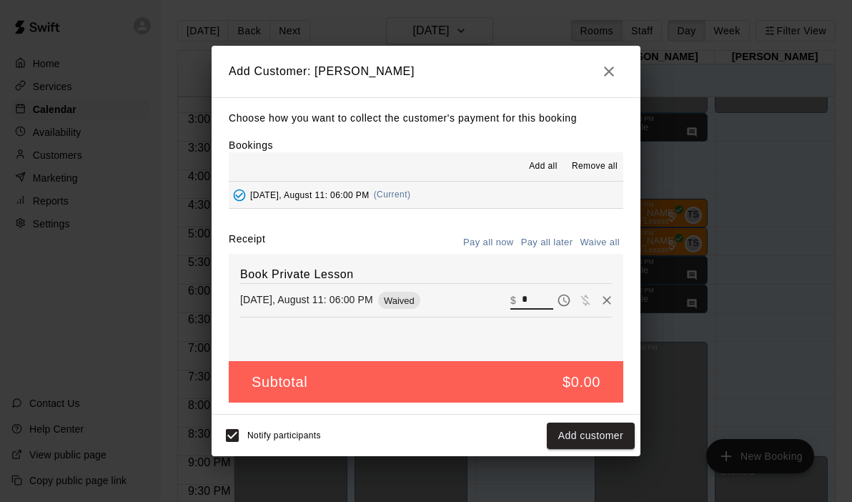
drag, startPoint x: 537, startPoint y: 292, endPoint x: 507, endPoint y: 289, distance: 30.8
click at [515, 292] on div "​ $ *" at bounding box center [531, 300] width 43 height 19
type input "**"
click at [600, 430] on button "Checkout" at bounding box center [601, 435] width 67 height 26
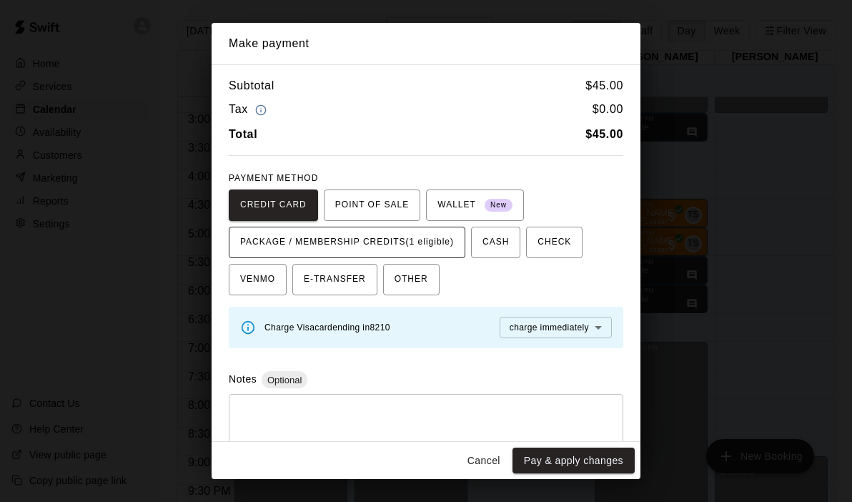
click at [428, 252] on span "PACKAGE / MEMBERSHIP CREDITS (1 eligible)" at bounding box center [347, 242] width 214 height 23
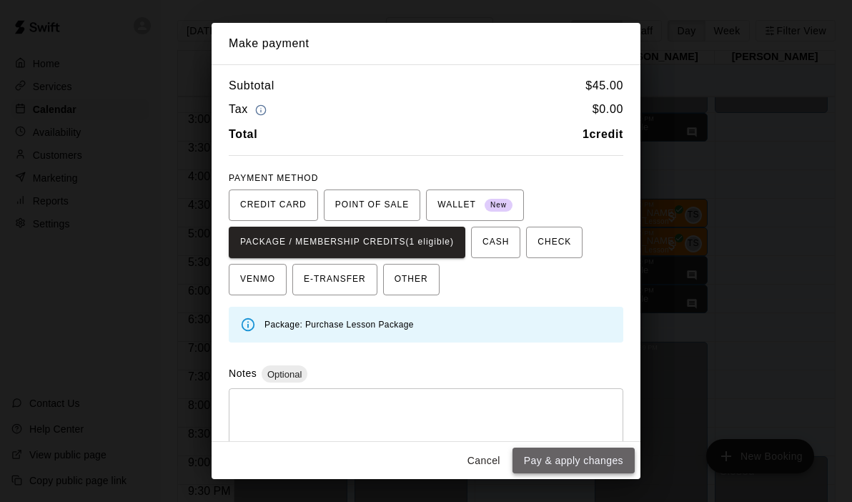
click at [557, 455] on button "Pay & apply changes" at bounding box center [573, 460] width 122 height 26
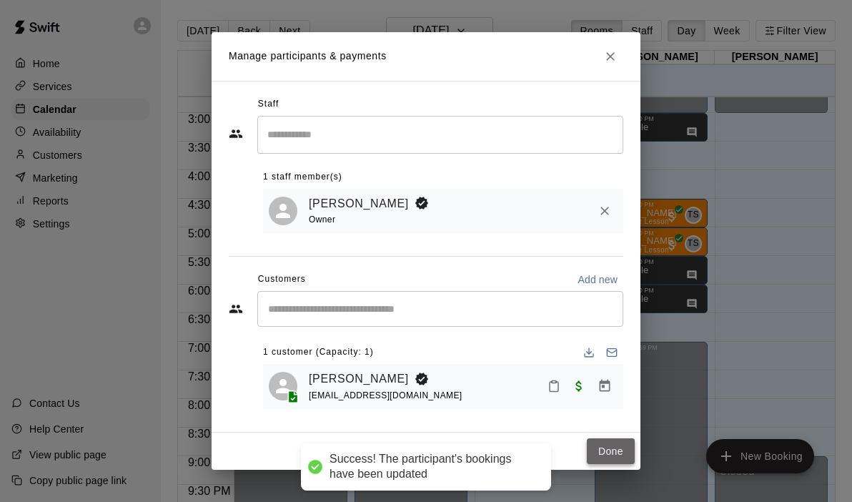
click at [613, 453] on button "Done" at bounding box center [611, 451] width 48 height 26
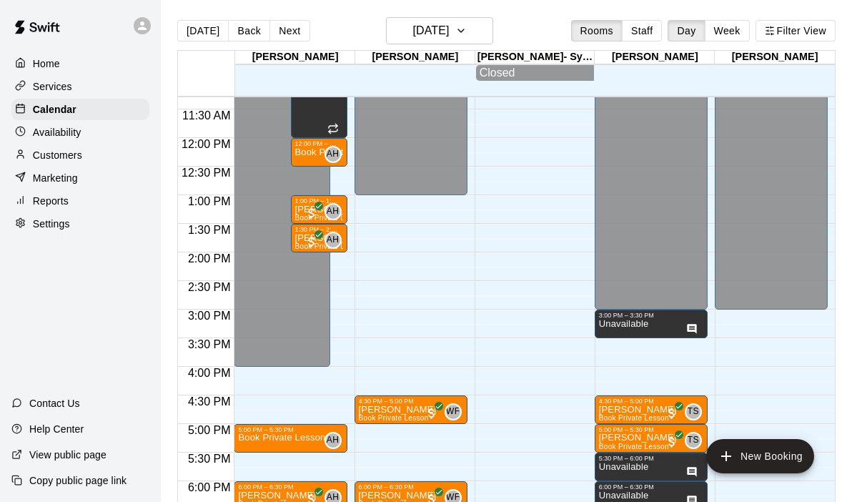
scroll to position [625, 0]
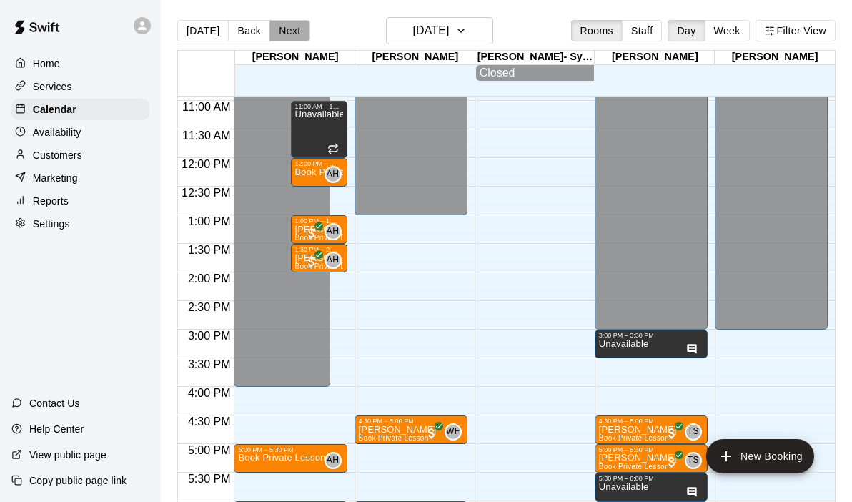
click at [289, 34] on button "Next" at bounding box center [289, 30] width 40 height 21
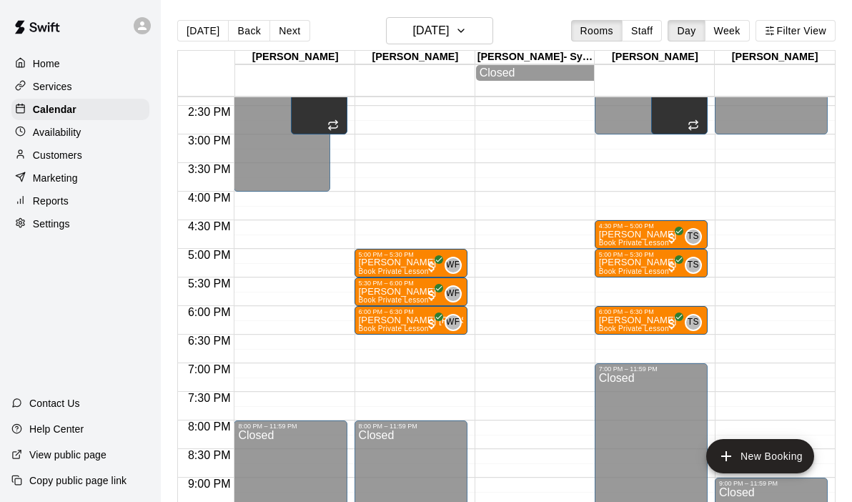
scroll to position [823, 0]
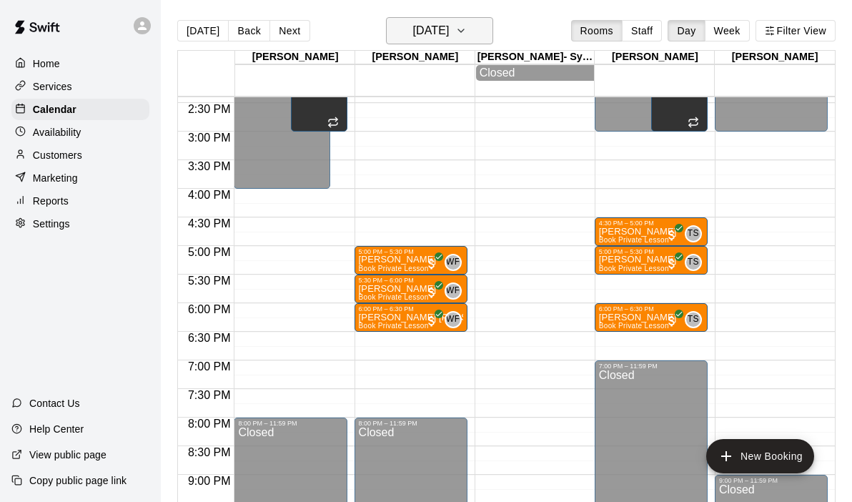
click at [467, 27] on icon "button" at bounding box center [460, 30] width 11 height 17
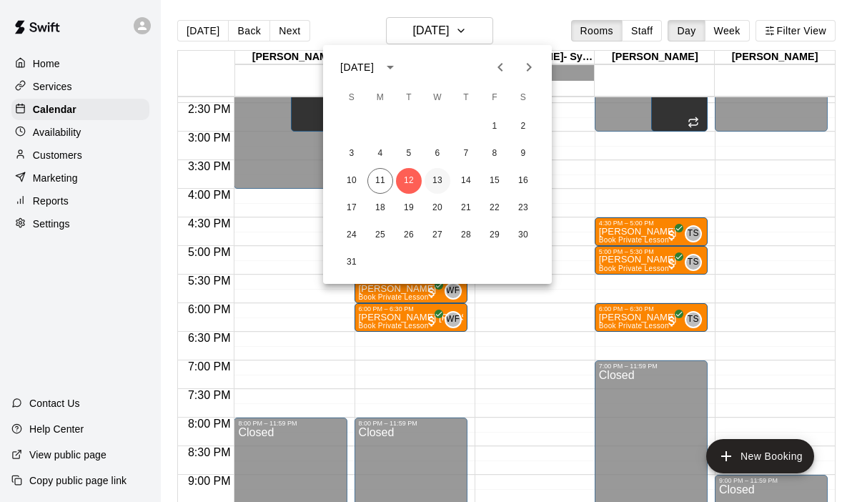
click at [429, 186] on button "13" at bounding box center [438, 181] width 26 height 26
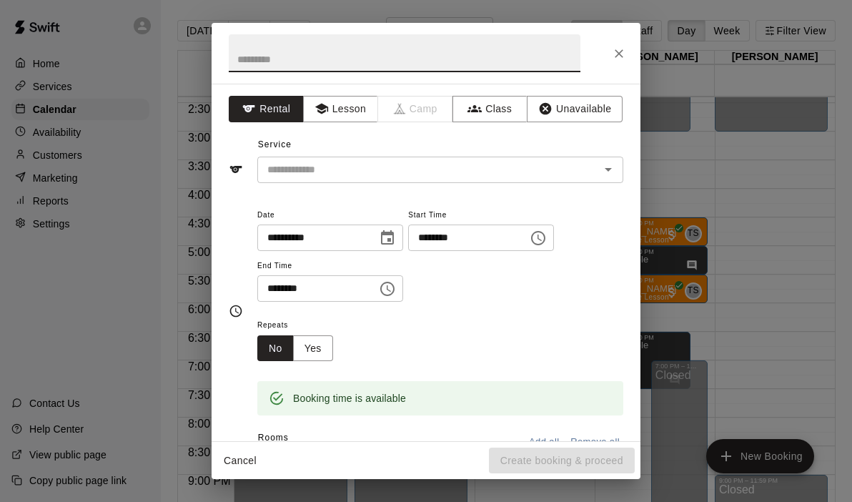
click at [615, 57] on icon "Close" at bounding box center [619, 53] width 14 height 14
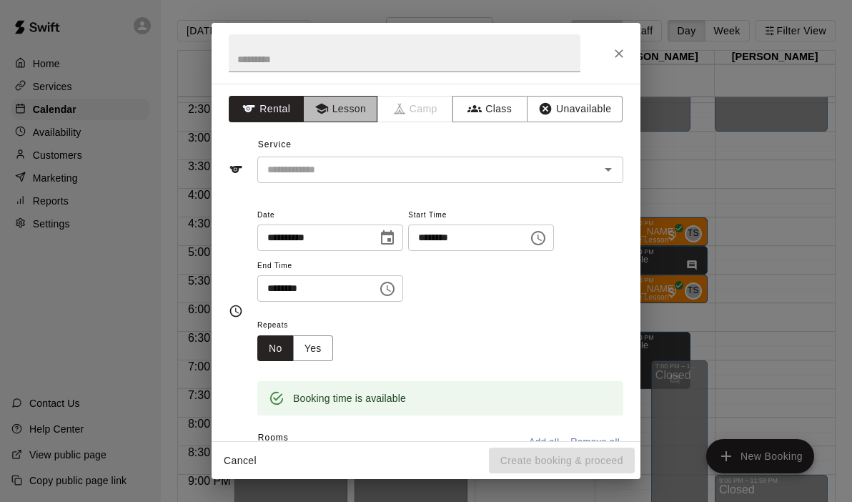
click at [344, 113] on button "Lesson" at bounding box center [340, 109] width 75 height 26
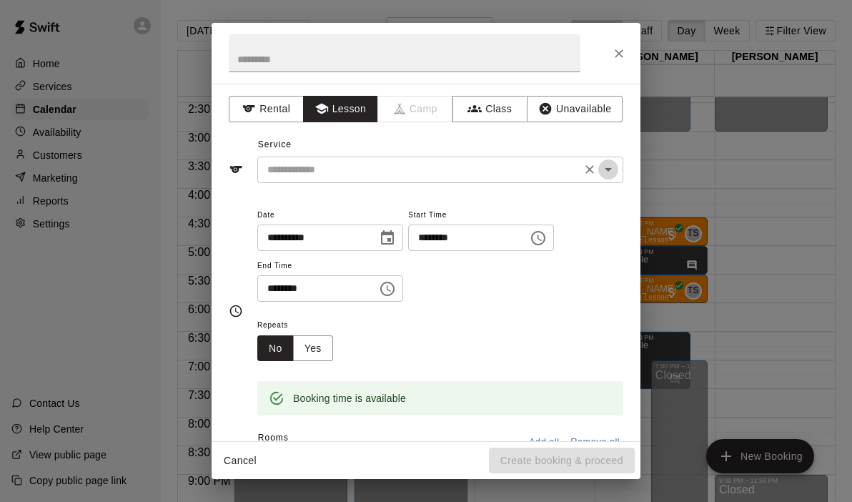
click at [608, 171] on icon "Open" at bounding box center [608, 169] width 17 height 17
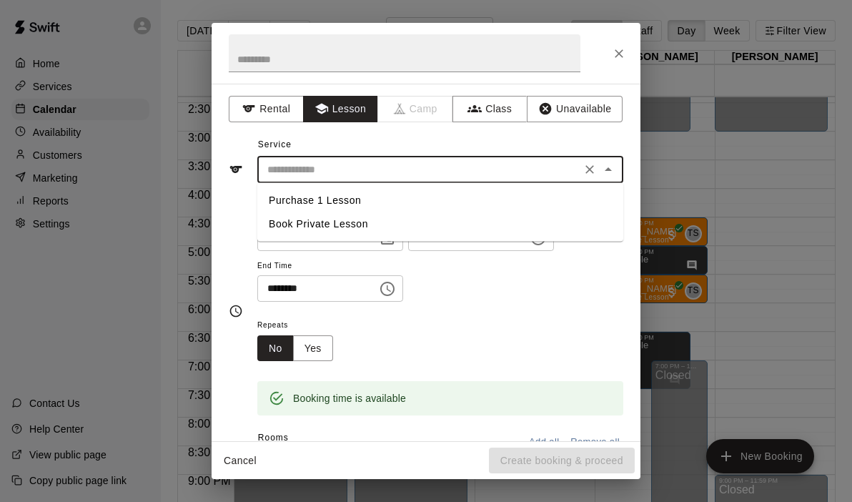
click at [332, 219] on li "Book Private Lesson" at bounding box center [440, 224] width 366 height 24
type input "**********"
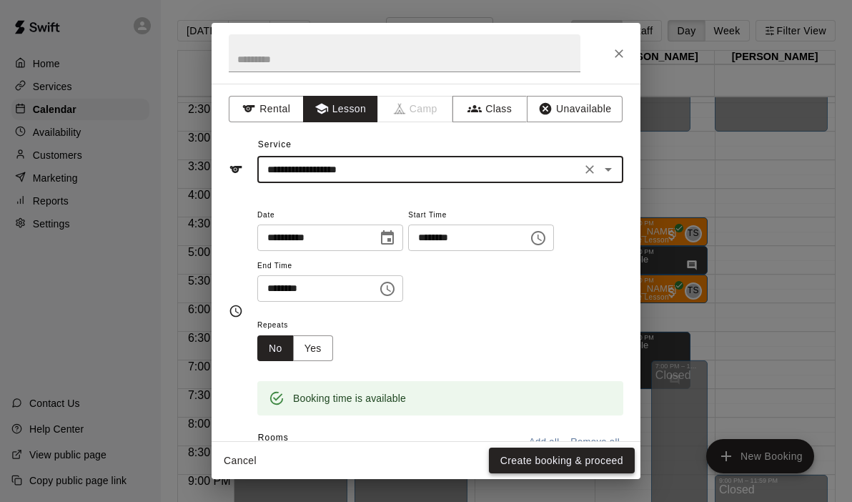
click at [545, 458] on button "Create booking & proceed" at bounding box center [562, 460] width 146 height 26
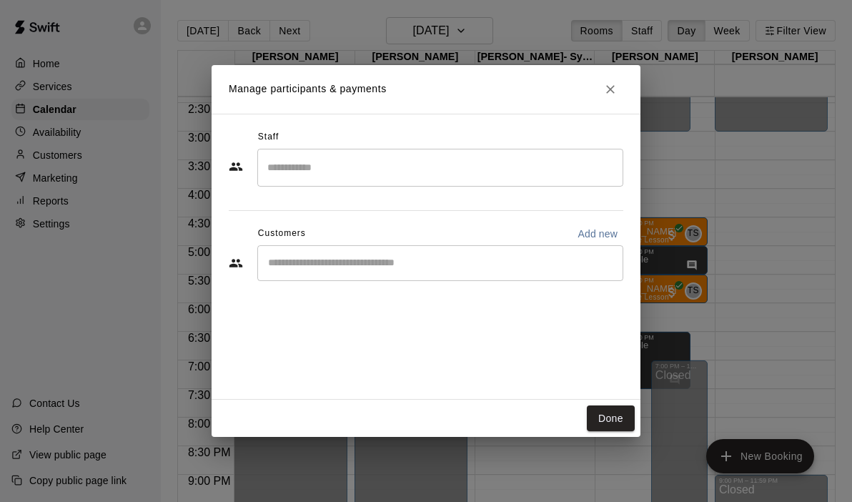
click at [387, 168] on input "Search staff" at bounding box center [440, 167] width 353 height 25
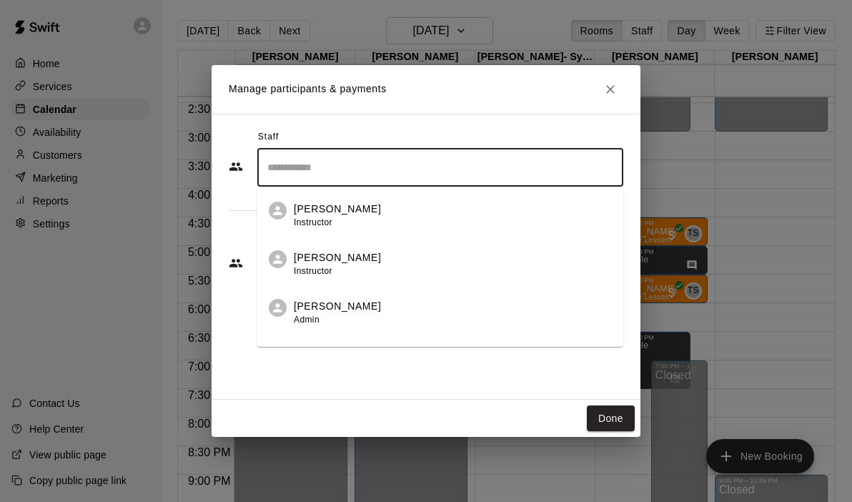
scroll to position [82, 0]
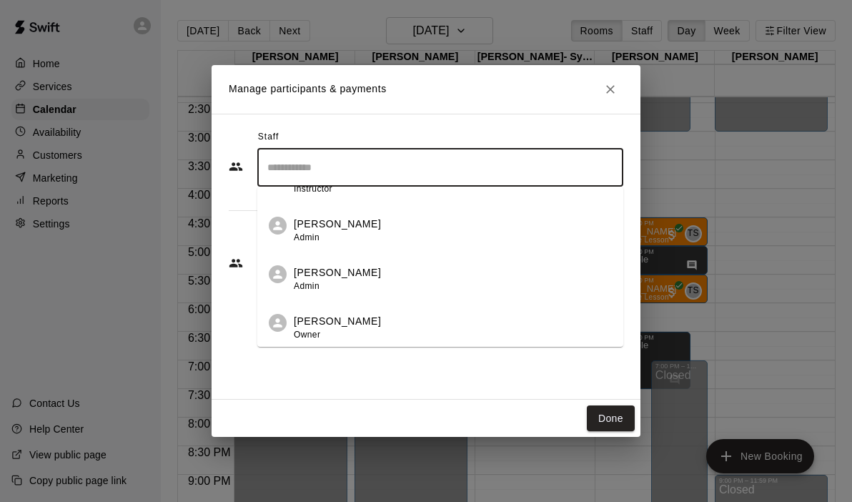
click at [322, 326] on p "[PERSON_NAME]" at bounding box center [337, 321] width 87 height 15
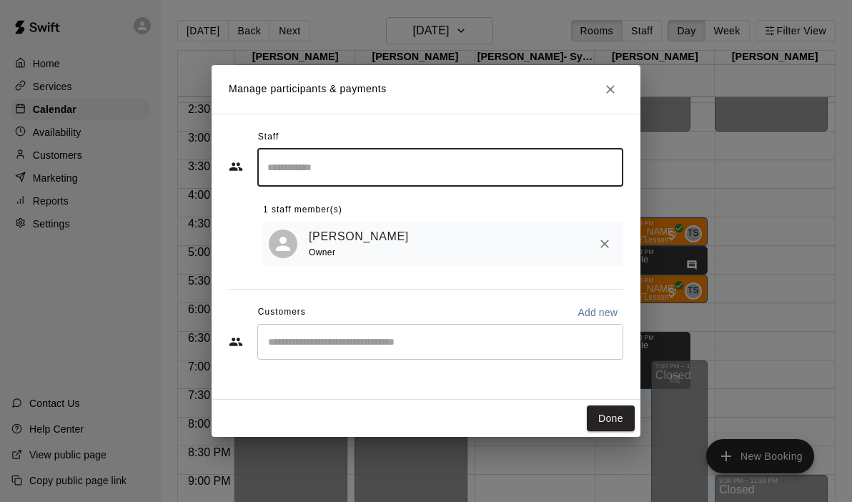
click at [339, 347] on input "Start typing to search customers..." at bounding box center [440, 342] width 353 height 14
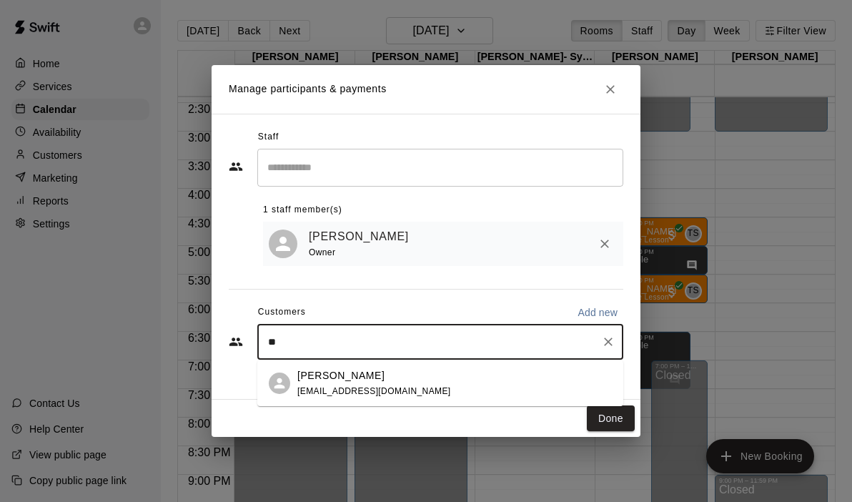
type input "*"
type input "****"
click at [303, 374] on p "[PERSON_NAME]" at bounding box center [340, 375] width 87 height 15
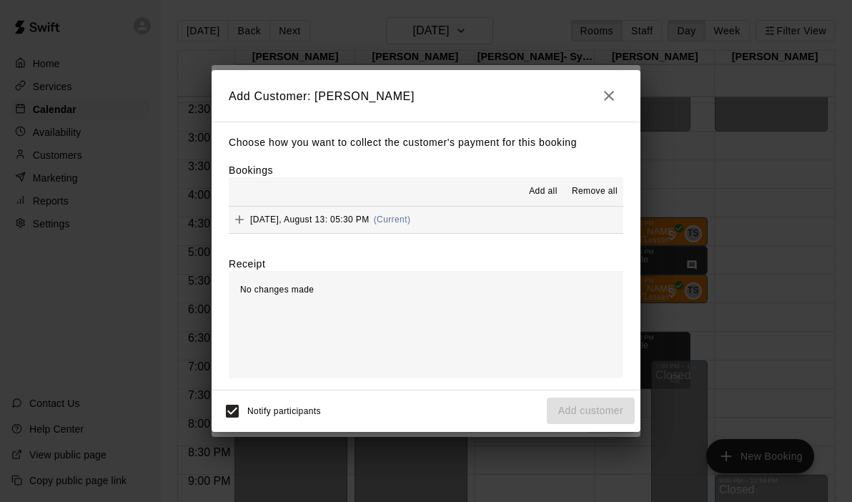
click at [500, 217] on button "[DATE], August 13: 05:30 PM (Current)" at bounding box center [426, 220] width 395 height 26
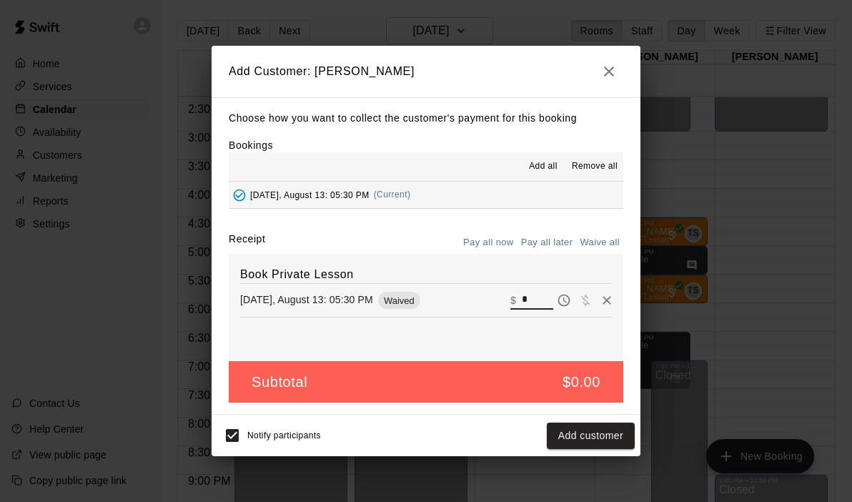
click at [539, 307] on input "*" at bounding box center [537, 300] width 31 height 19
type input "**"
click at [584, 436] on button "Checkout" at bounding box center [601, 435] width 67 height 26
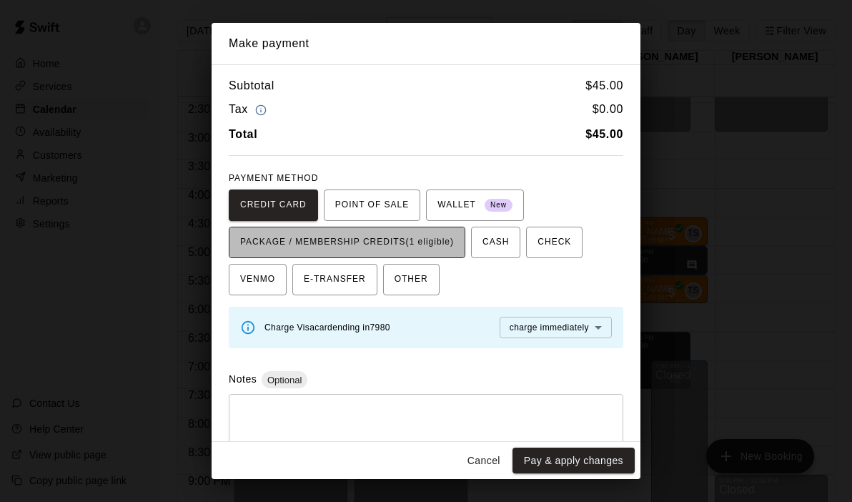
click at [420, 242] on span "PACKAGE / MEMBERSHIP CREDITS (1 eligible)" at bounding box center [347, 242] width 214 height 23
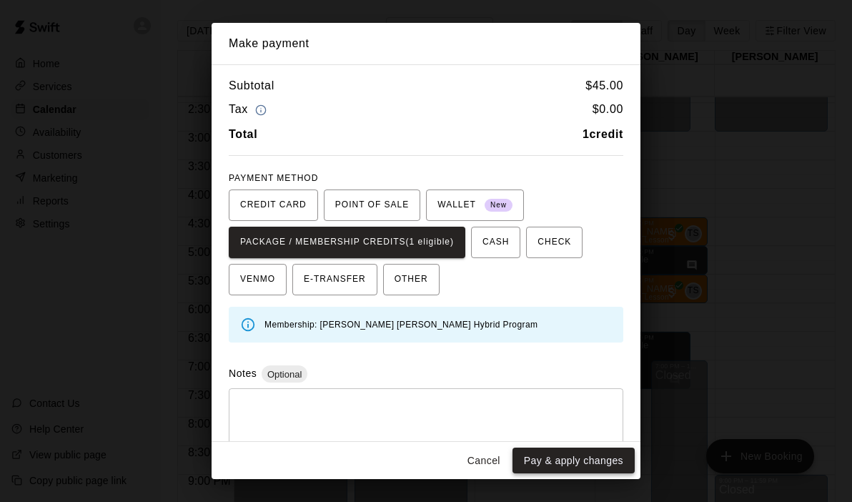
click at [573, 461] on button "Pay & apply changes" at bounding box center [573, 460] width 122 height 26
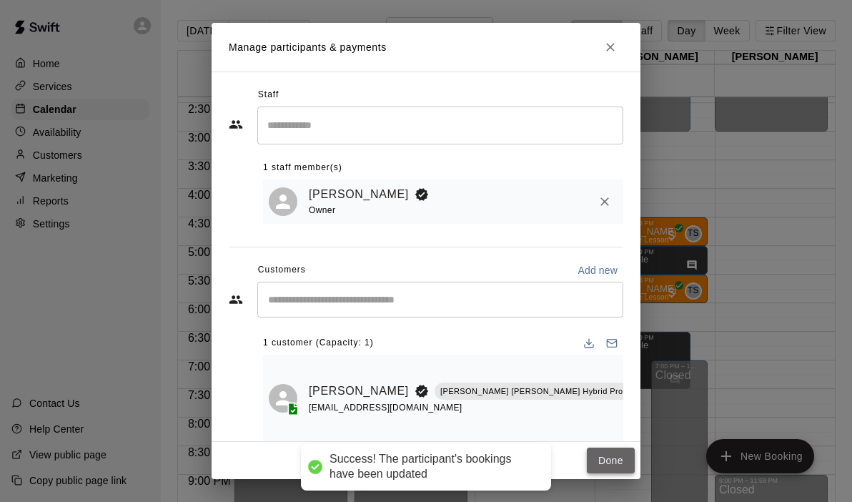
click at [606, 461] on button "Done" at bounding box center [611, 460] width 48 height 26
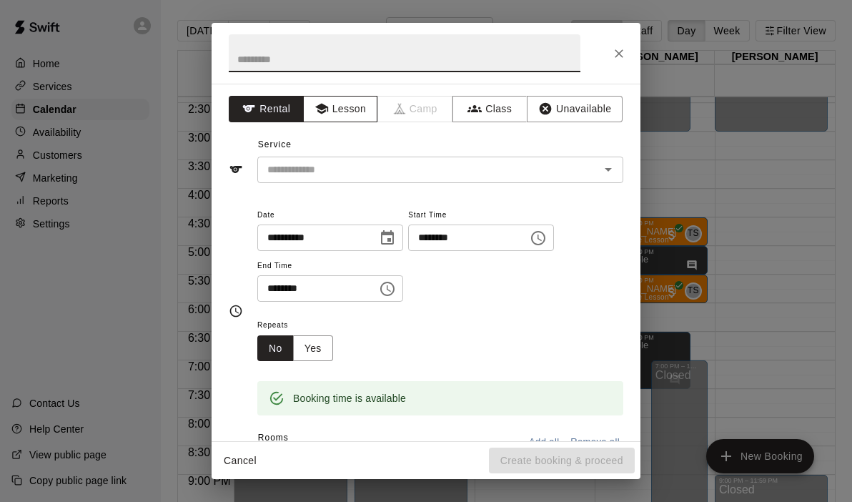
click at [348, 111] on button "Lesson" at bounding box center [340, 109] width 75 height 26
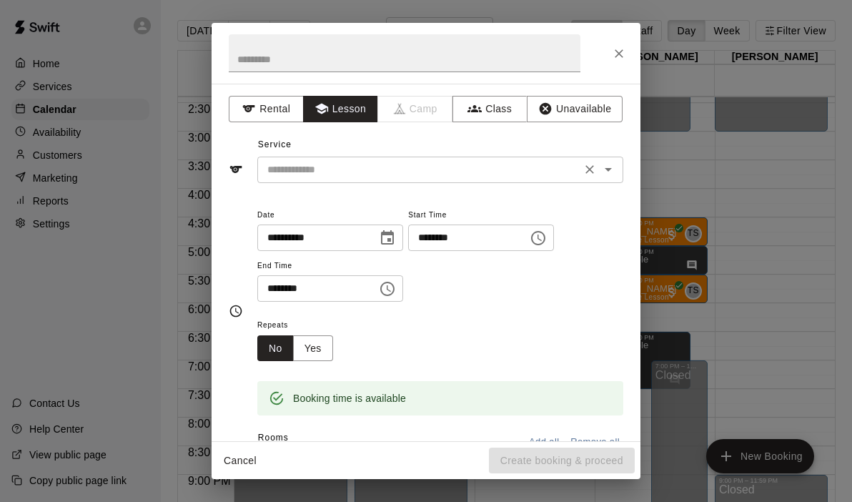
click at [611, 171] on icon "Open" at bounding box center [608, 169] width 17 height 17
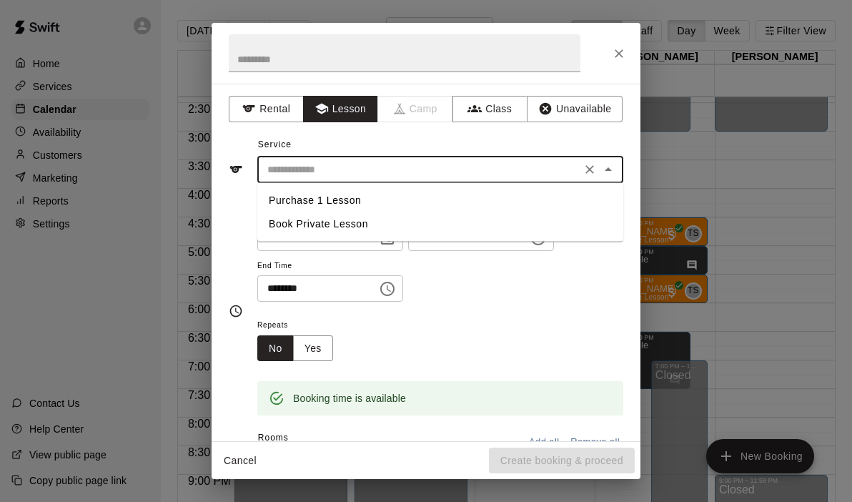
click at [360, 229] on li "Book Private Lesson" at bounding box center [440, 224] width 366 height 24
type input "**********"
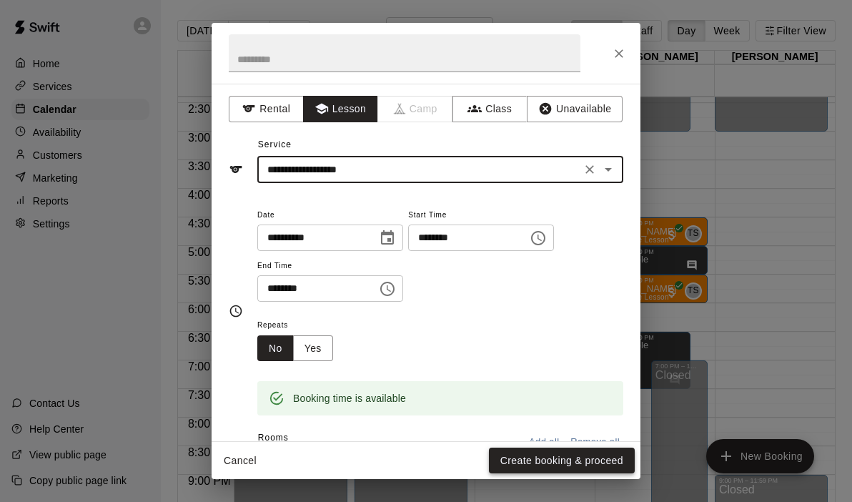
click at [537, 467] on button "Create booking & proceed" at bounding box center [562, 460] width 146 height 26
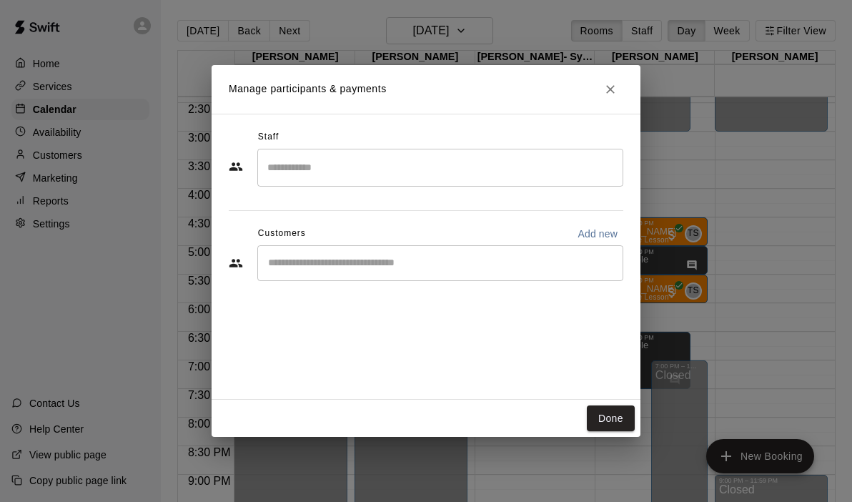
click at [425, 169] on input "Search staff" at bounding box center [440, 167] width 353 height 25
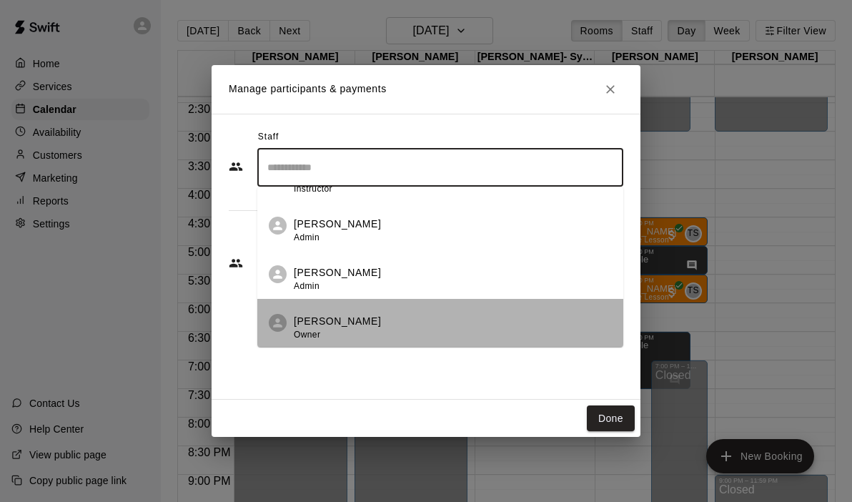
click at [327, 327] on p "[PERSON_NAME]" at bounding box center [337, 321] width 87 height 15
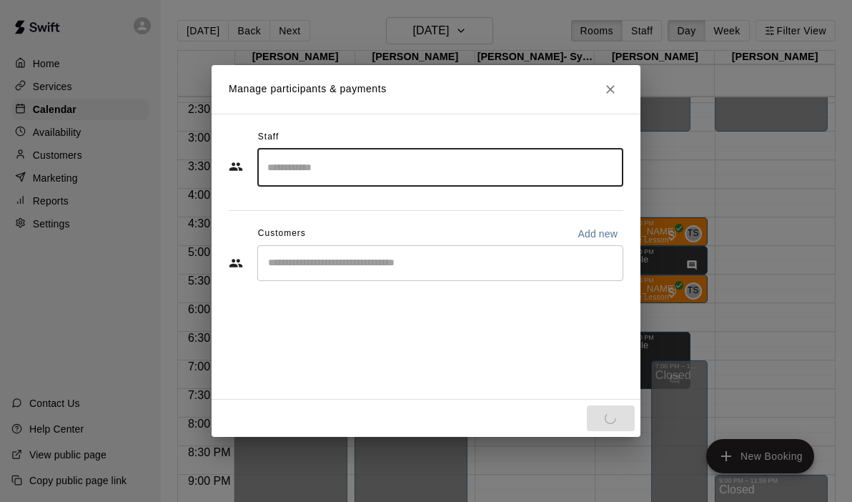
click at [317, 269] on input "Start typing to search customers..." at bounding box center [440, 263] width 353 height 14
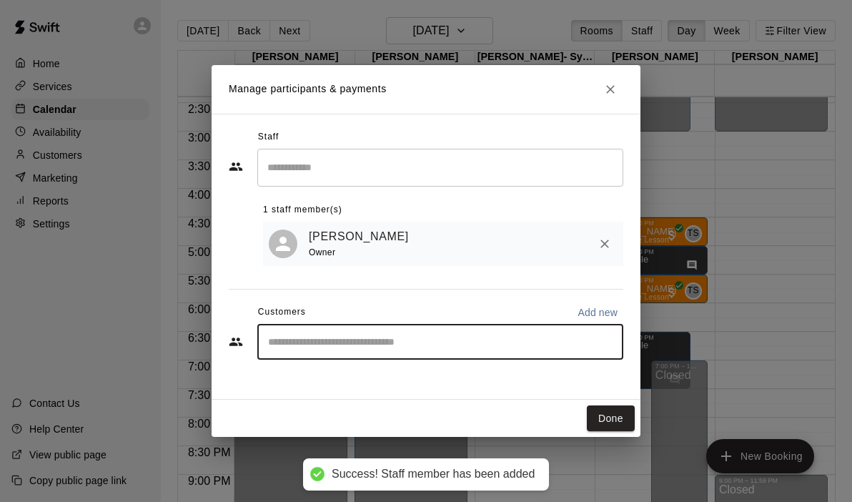
type input "*"
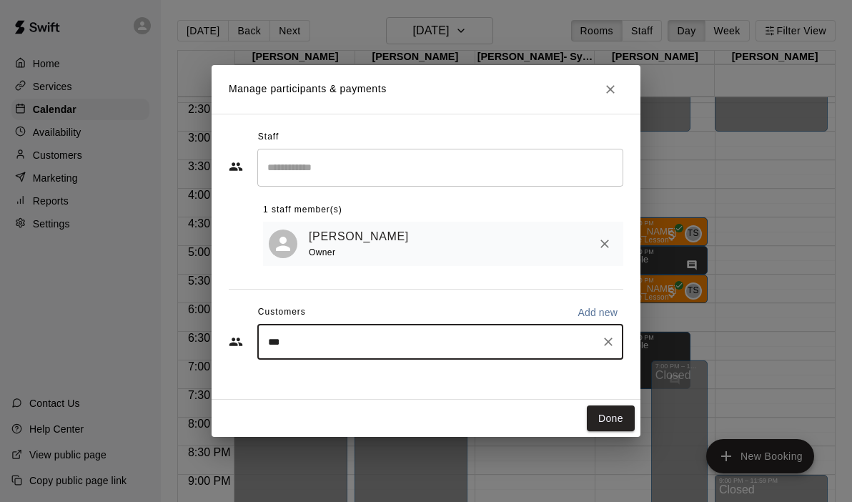
type input "****"
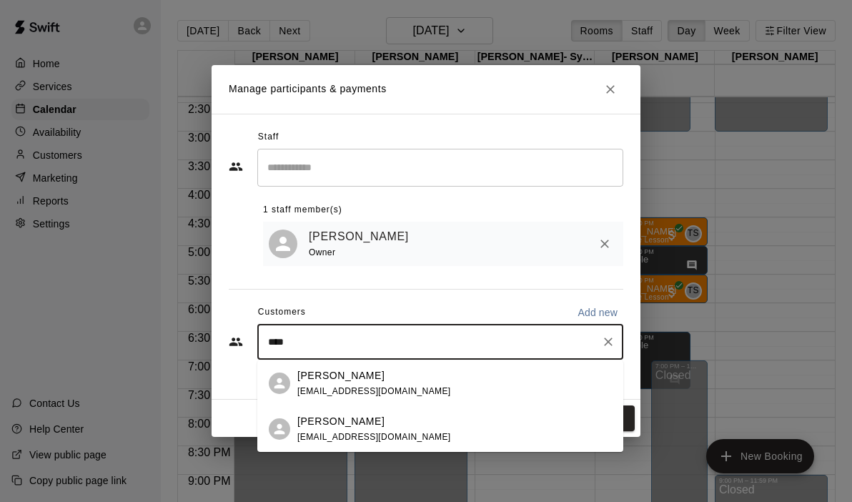
click at [340, 428] on p "[PERSON_NAME]" at bounding box center [340, 421] width 87 height 15
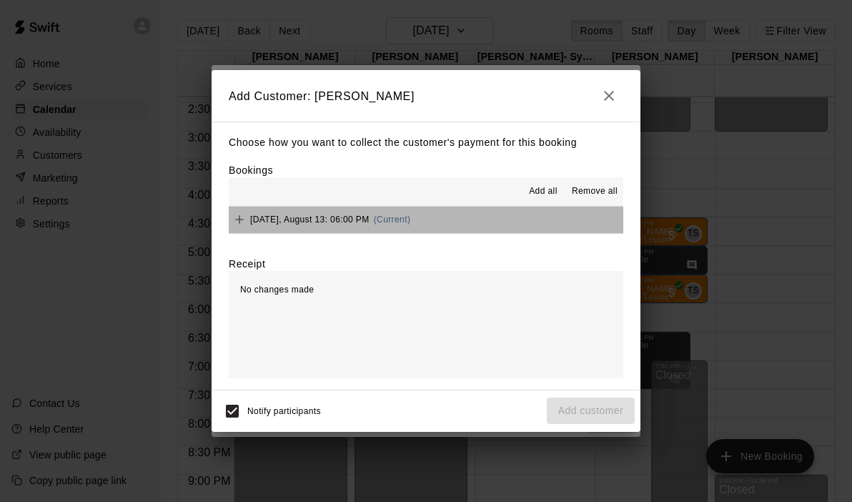
click at [472, 225] on button "[DATE], August 13: 06:00 PM (Current)" at bounding box center [426, 220] width 395 height 26
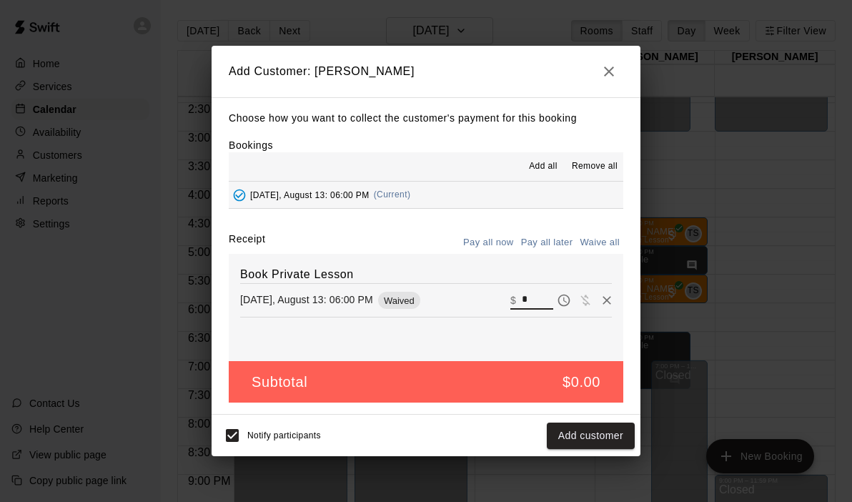
drag, startPoint x: 543, startPoint y: 300, endPoint x: 482, endPoint y: 298, distance: 61.5
click at [482, 298] on div "[DATE], August 13: 06:00 PM Waived ​ $ *" at bounding box center [426, 299] width 372 height 21
type input "**"
click at [608, 440] on button "Checkout" at bounding box center [601, 435] width 67 height 26
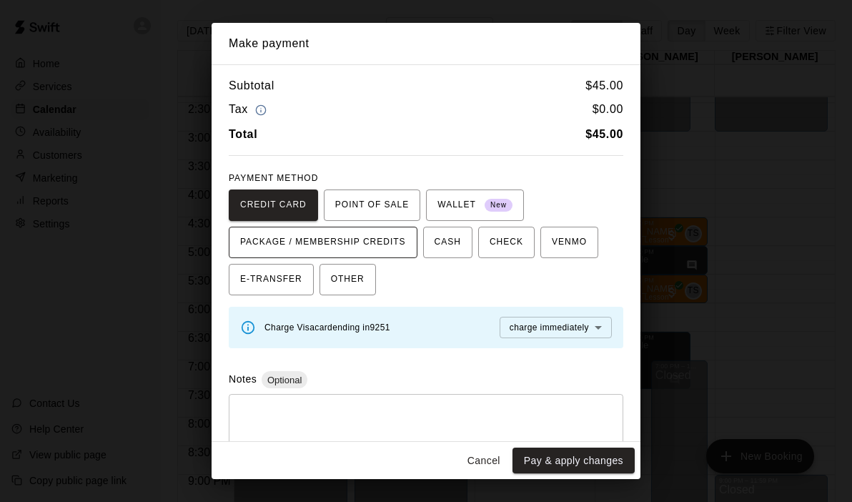
click at [383, 242] on span "PACKAGE / MEMBERSHIP CREDITS" at bounding box center [323, 242] width 166 height 23
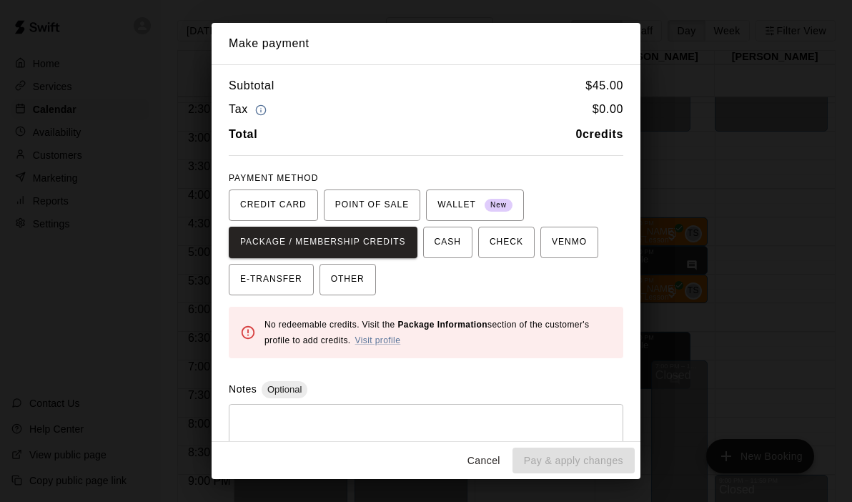
click at [497, 460] on button "Cancel" at bounding box center [484, 460] width 46 height 26
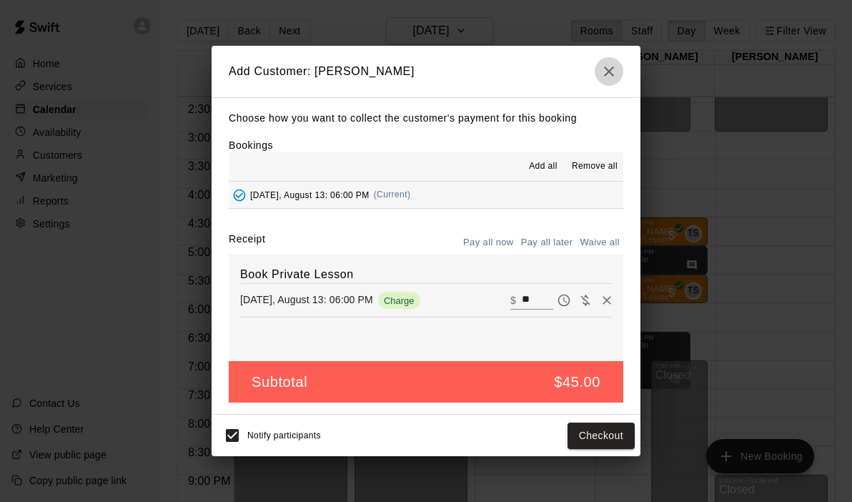
click at [605, 66] on icon "button" at bounding box center [608, 71] width 17 height 17
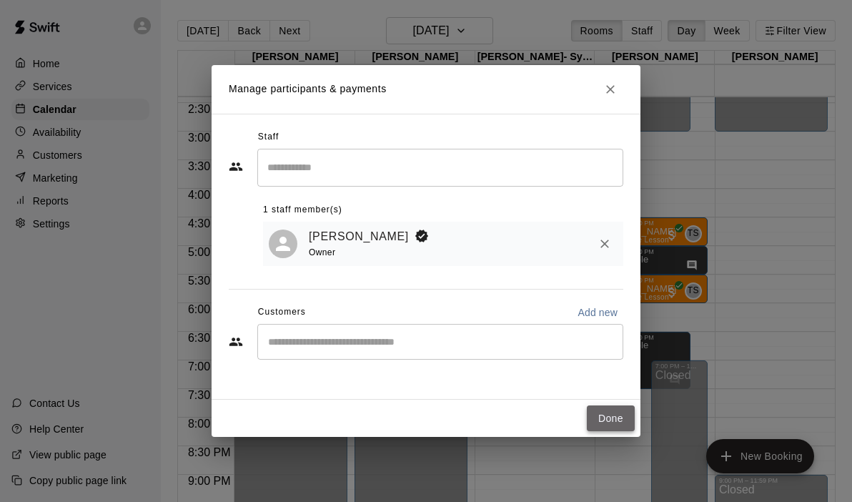
click at [604, 426] on button "Done" at bounding box center [611, 418] width 48 height 26
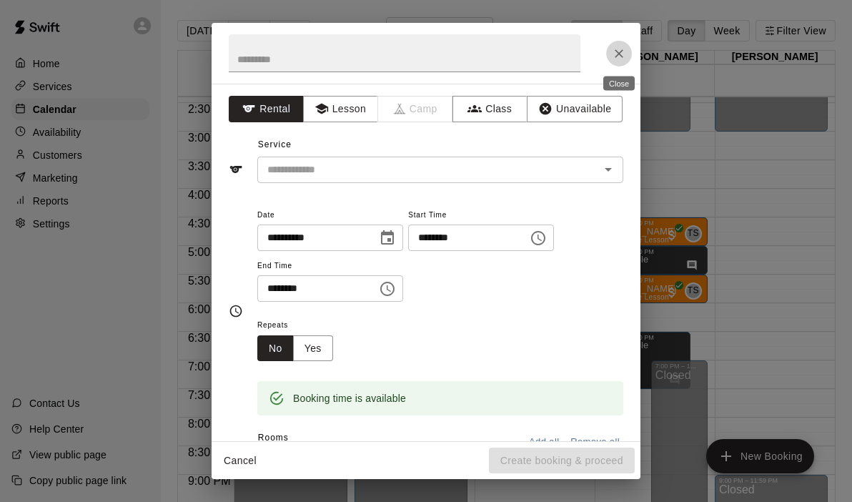
click at [622, 51] on icon "Close" at bounding box center [619, 53] width 14 height 14
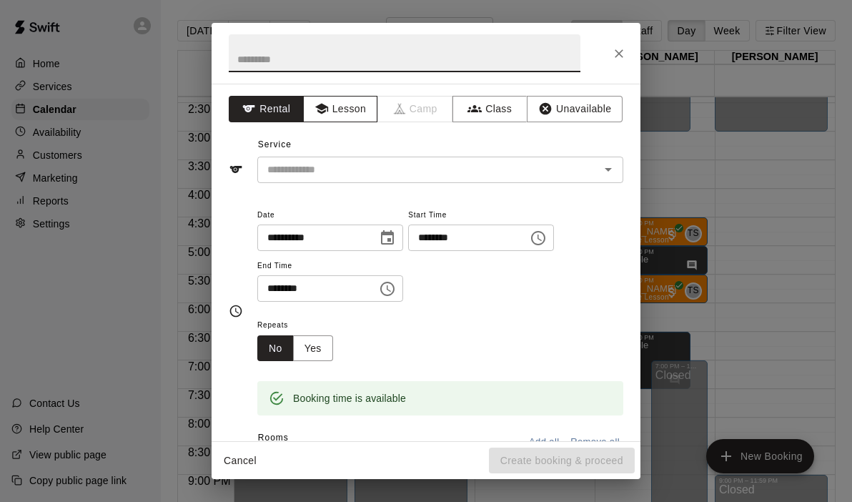
click at [334, 119] on button "Lesson" at bounding box center [340, 109] width 75 height 26
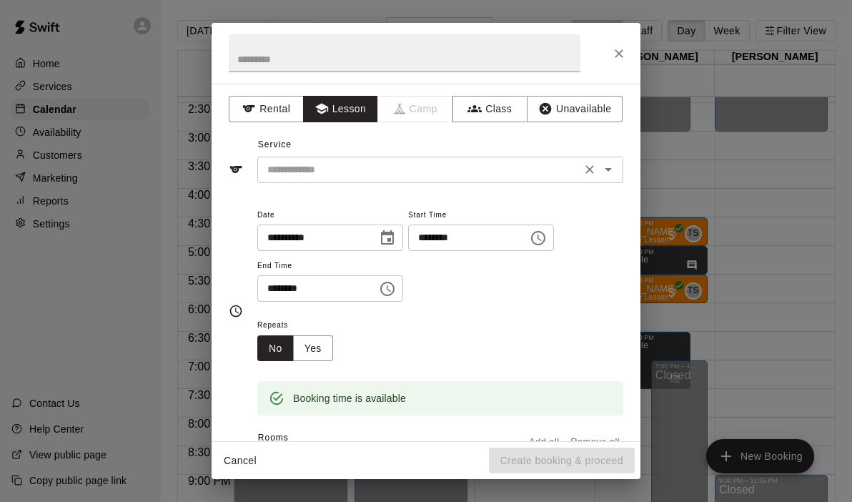
click at [618, 167] on div "​" at bounding box center [440, 170] width 366 height 26
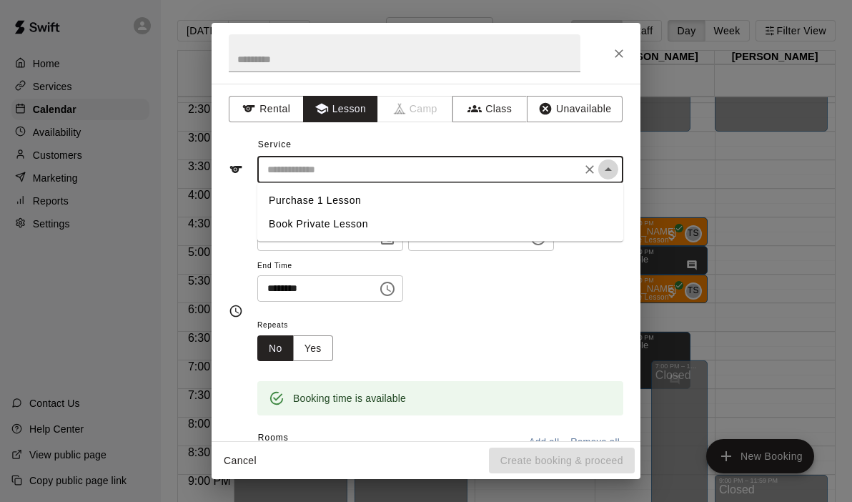
click at [606, 167] on icon "Close" at bounding box center [608, 169] width 17 height 17
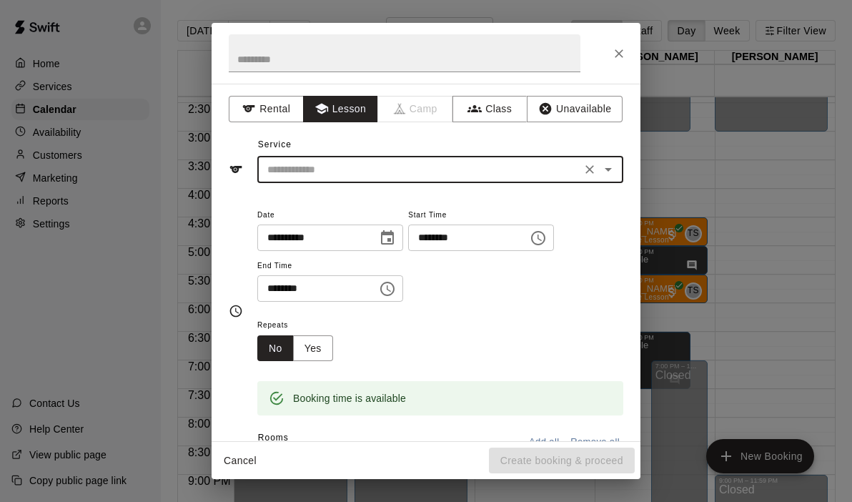
click at [606, 167] on icon "Open" at bounding box center [608, 169] width 17 height 17
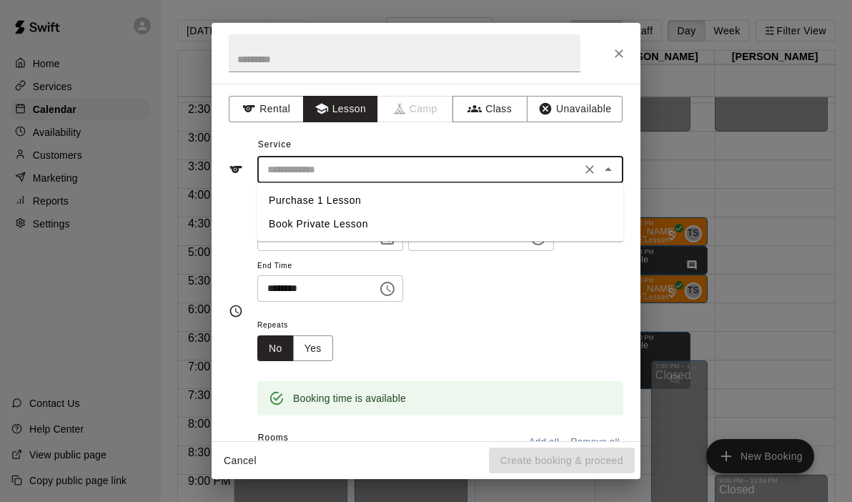
click at [287, 224] on li "Book Private Lesson" at bounding box center [440, 224] width 366 height 24
type input "**********"
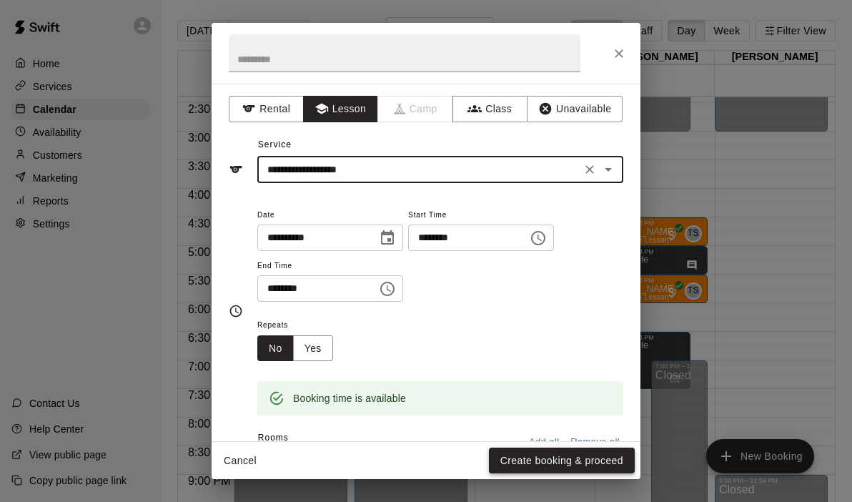
click at [526, 468] on button "Create booking & proceed" at bounding box center [562, 460] width 146 height 26
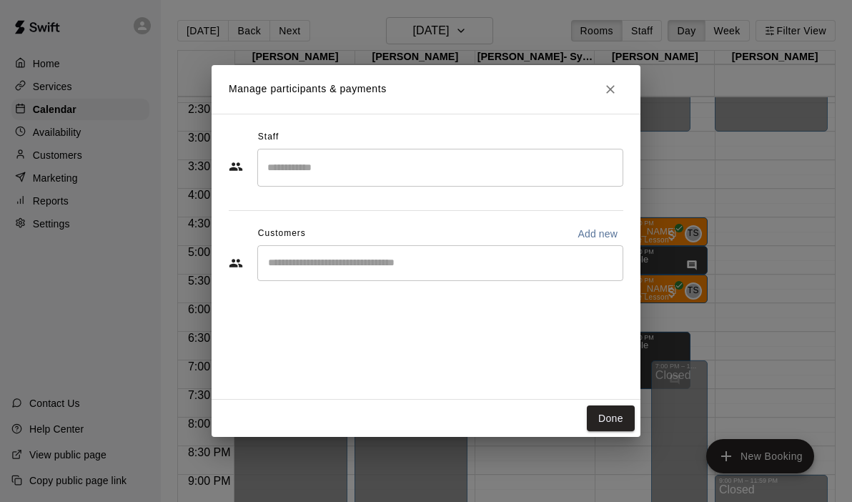
click at [332, 171] on input "Search staff" at bounding box center [440, 167] width 353 height 25
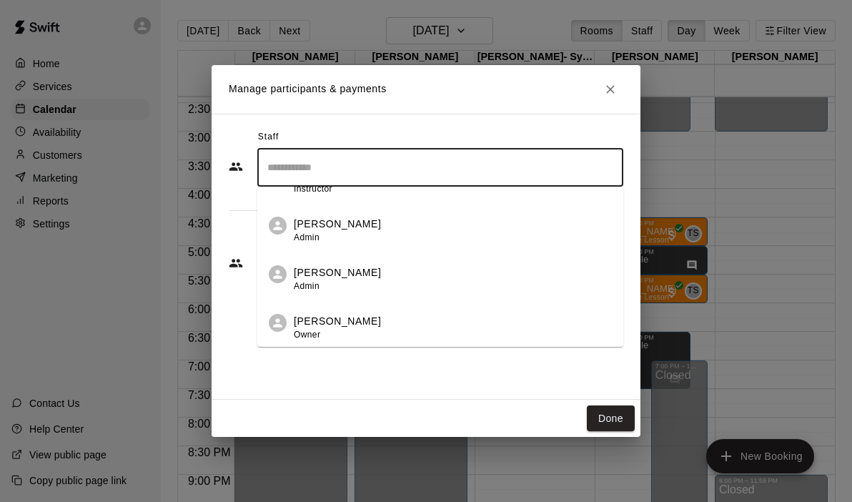
click at [312, 321] on p "[PERSON_NAME]" at bounding box center [337, 321] width 87 height 15
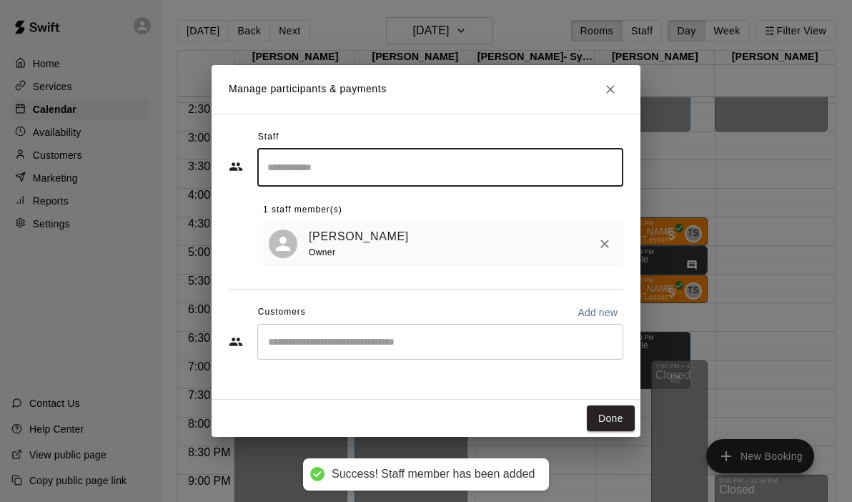
click at [317, 334] on div "​" at bounding box center [440, 342] width 366 height 36
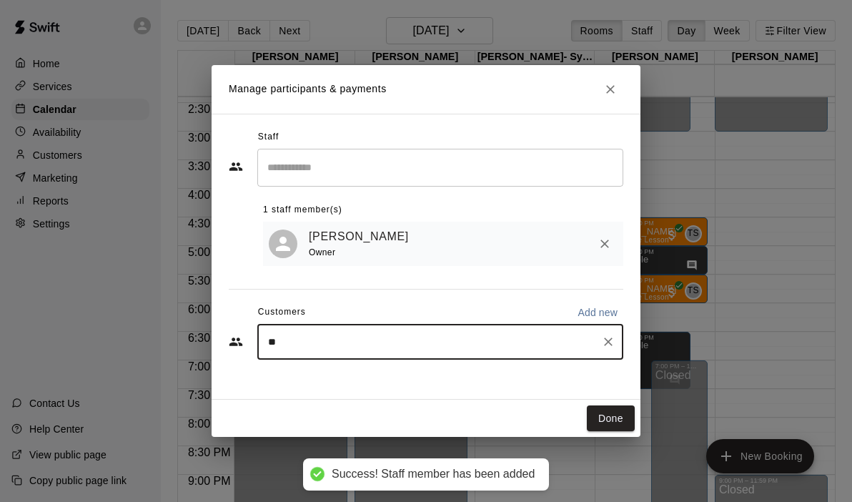
type input "***"
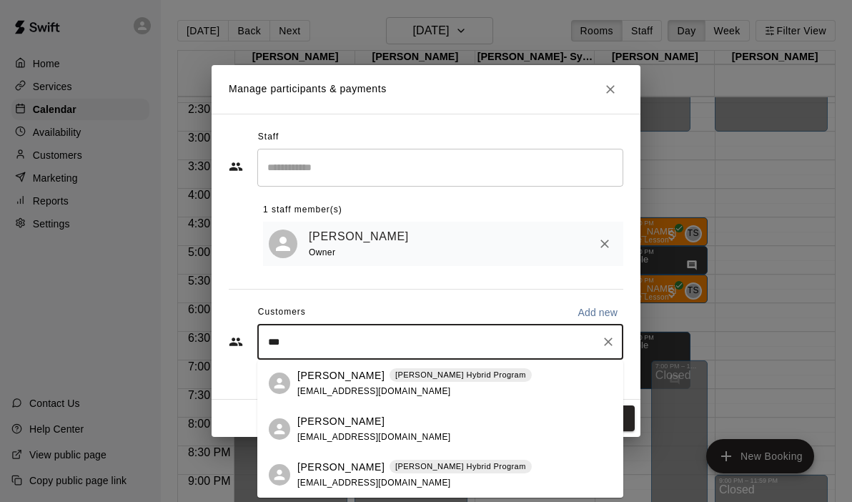
click at [336, 377] on p "[PERSON_NAME]" at bounding box center [340, 375] width 87 height 15
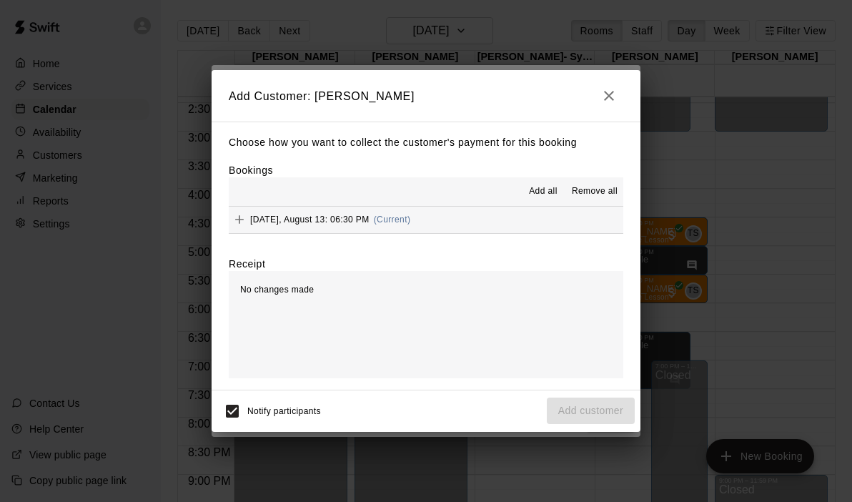
click at [410, 229] on div "[DATE], August 13: 06:30 PM (Current)" at bounding box center [320, 219] width 182 height 21
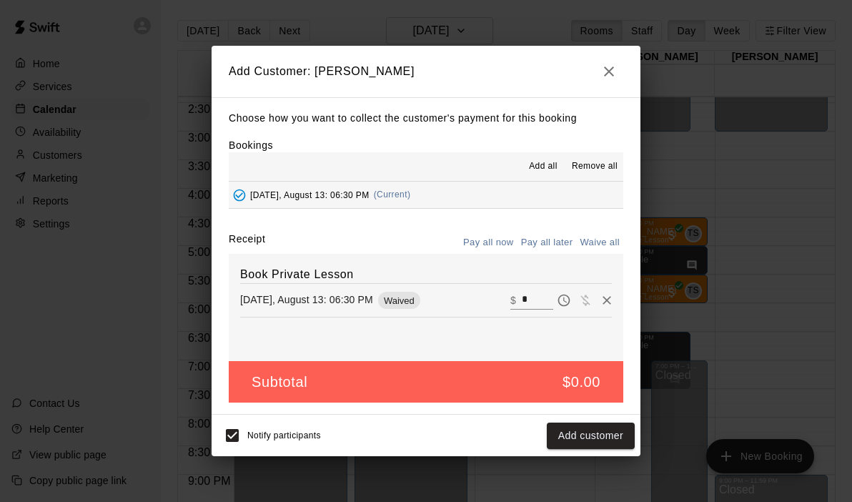
click at [528, 298] on input "*" at bounding box center [537, 300] width 31 height 19
type input "***"
click at [608, 445] on button "Checkout" at bounding box center [601, 435] width 67 height 26
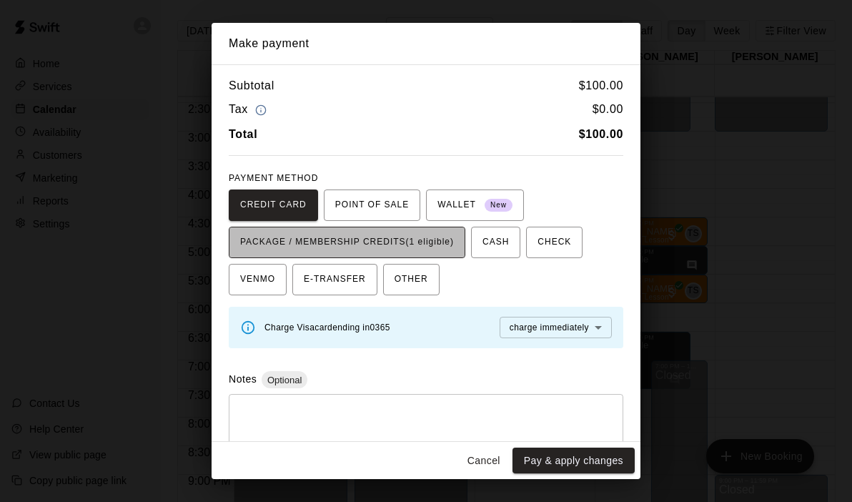
click at [432, 243] on span "PACKAGE / MEMBERSHIP CREDITS (1 eligible)" at bounding box center [347, 242] width 214 height 23
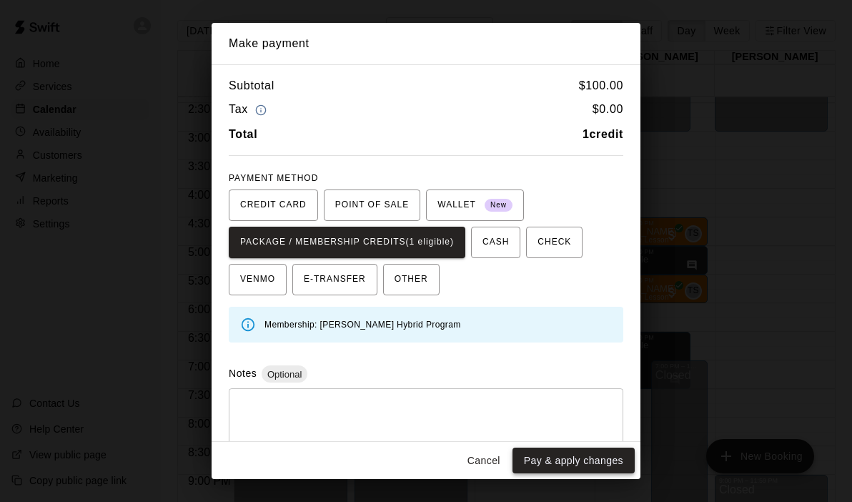
click at [547, 459] on button "Pay & apply changes" at bounding box center [573, 460] width 122 height 26
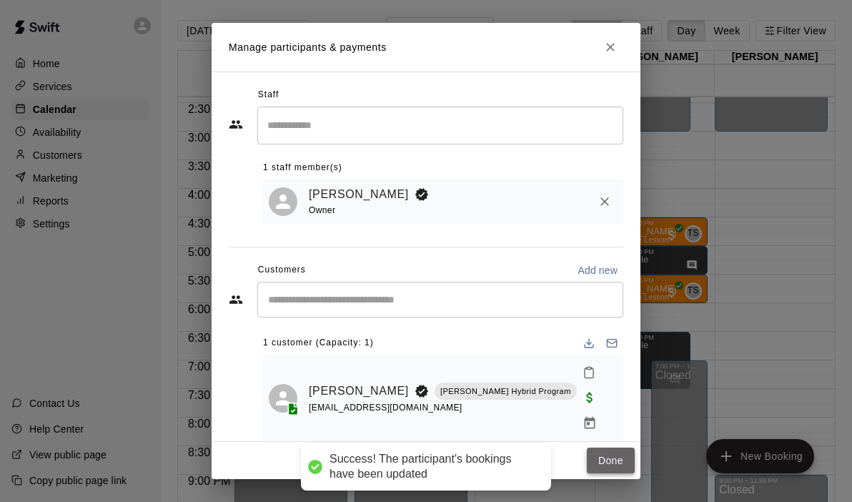
click at [615, 457] on button "Done" at bounding box center [611, 460] width 48 height 26
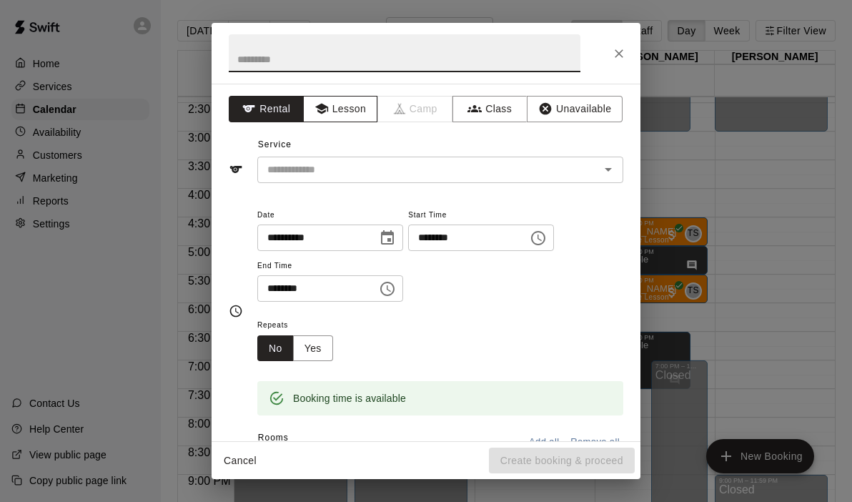
click at [342, 114] on button "Lesson" at bounding box center [340, 109] width 75 height 26
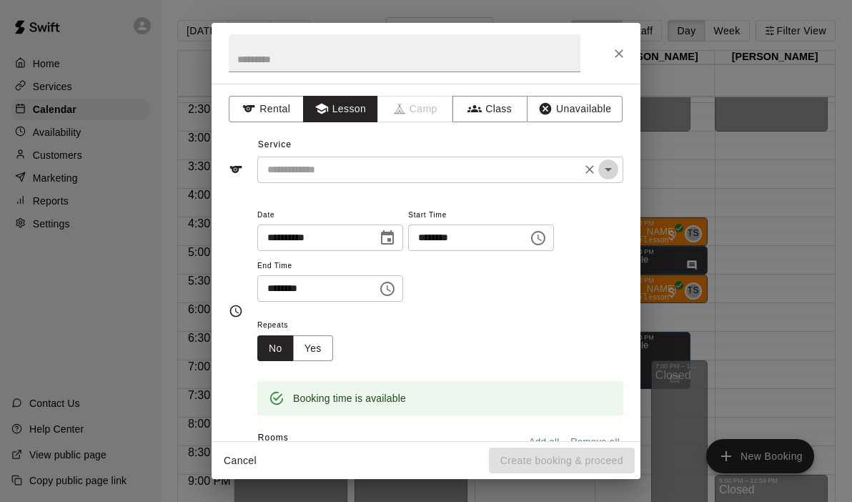
click at [610, 168] on icon "Open" at bounding box center [608, 170] width 7 height 4
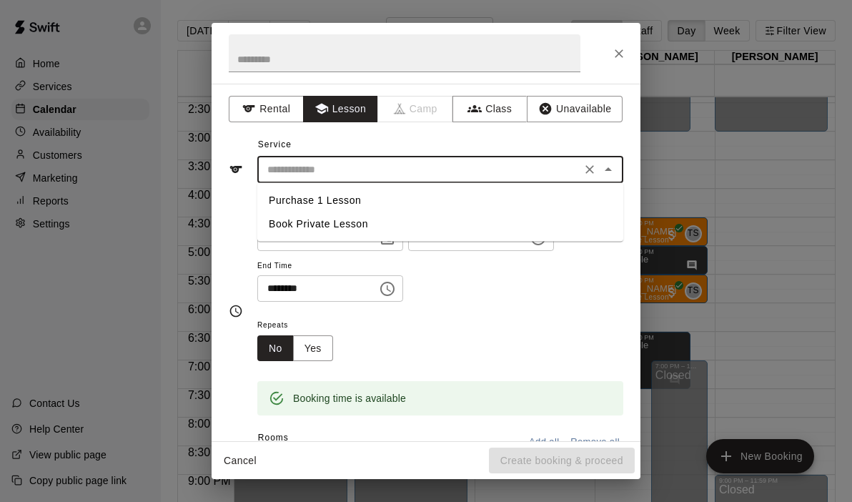
click at [372, 224] on li "Book Private Lesson" at bounding box center [440, 224] width 366 height 24
type input "**********"
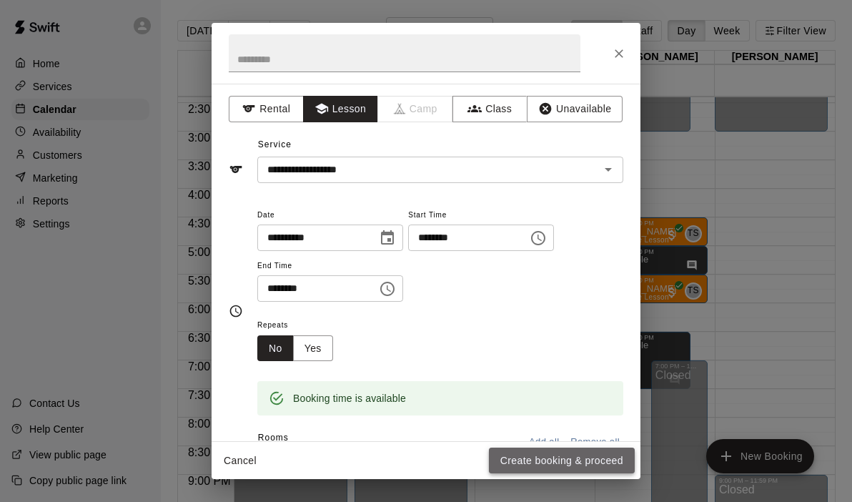
click at [545, 457] on button "Create booking & proceed" at bounding box center [562, 460] width 146 height 26
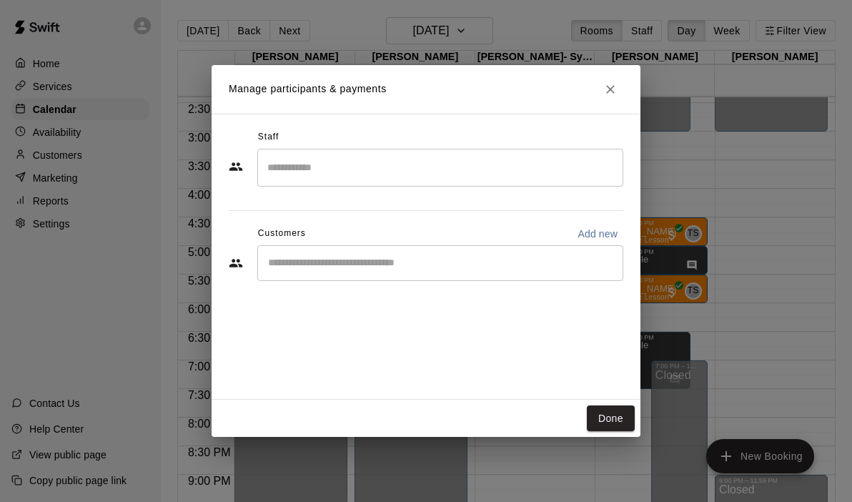
click at [427, 172] on input "Search staff" at bounding box center [440, 167] width 353 height 25
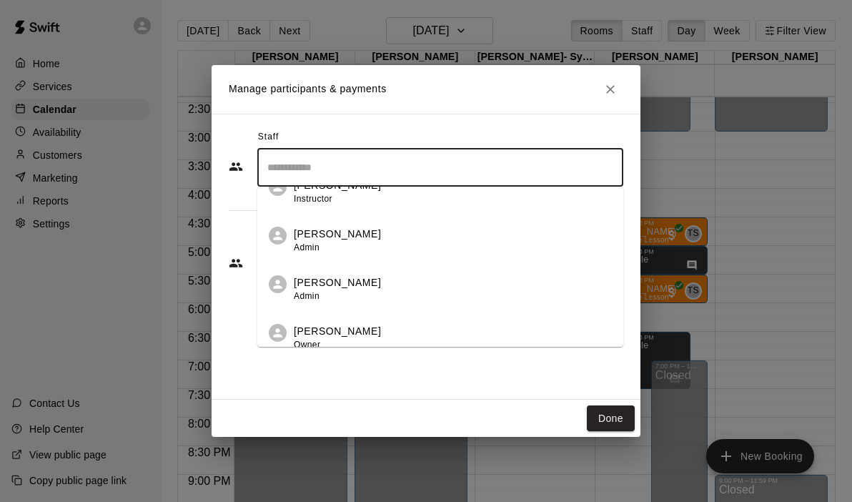
scroll to position [74, 0]
click at [336, 328] on p "[PERSON_NAME]" at bounding box center [337, 329] width 87 height 15
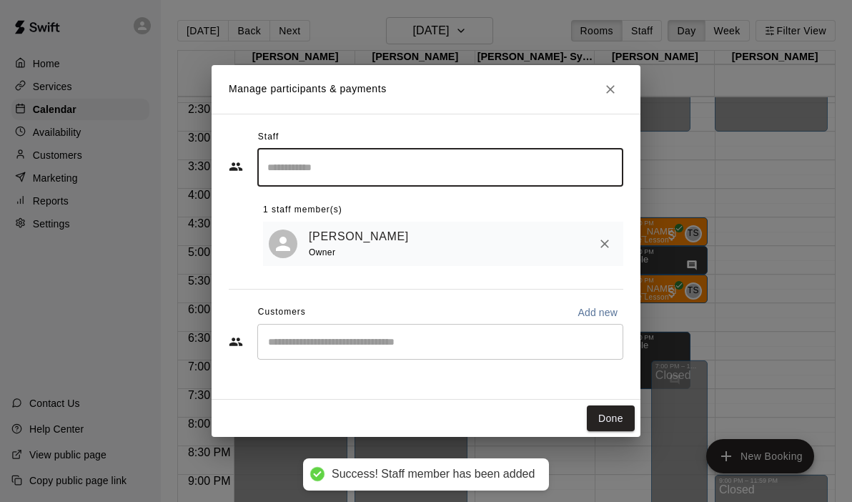
click at [333, 348] on input "Start typing to search customers..." at bounding box center [440, 342] width 353 height 14
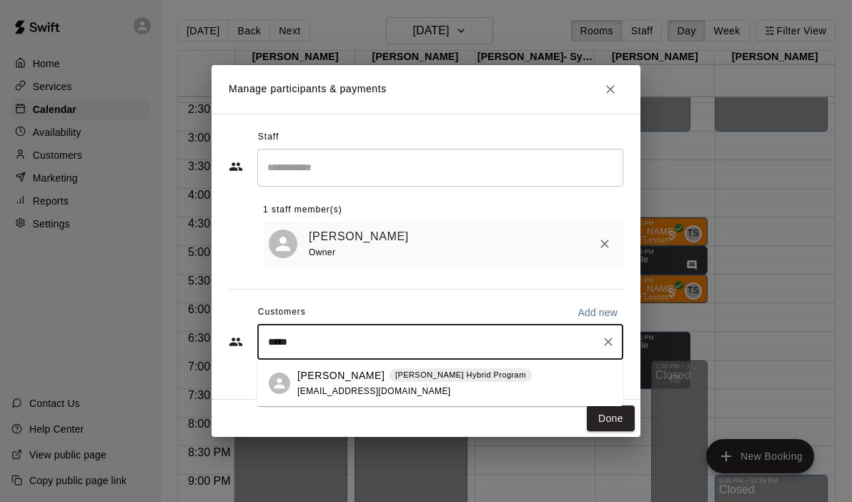
type input "******"
click at [357, 372] on p "[PERSON_NAME]" at bounding box center [340, 375] width 87 height 15
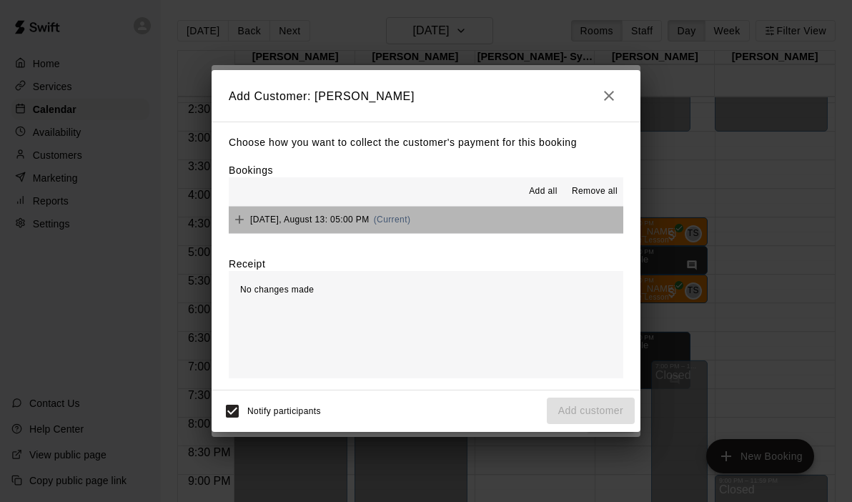
click at [476, 211] on button "[DATE], August 13: 05:00 PM (Current)" at bounding box center [426, 220] width 395 height 26
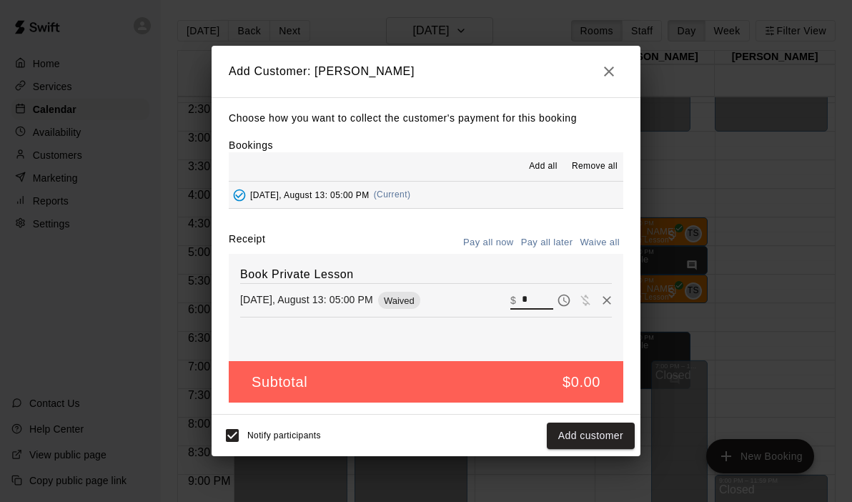
click at [538, 302] on input "*" at bounding box center [537, 300] width 31 height 19
type input "***"
click at [586, 435] on button "Checkout" at bounding box center [601, 435] width 67 height 26
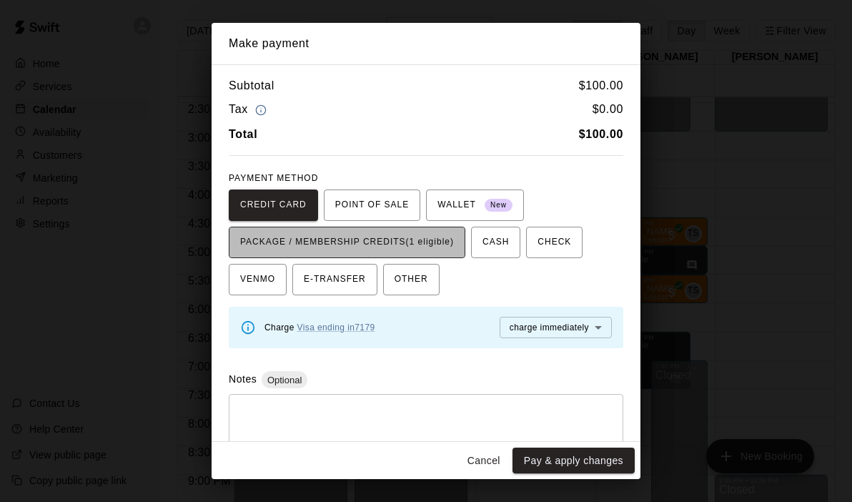
click at [422, 240] on span "PACKAGE / MEMBERSHIP CREDITS (1 eligible)" at bounding box center [347, 242] width 214 height 23
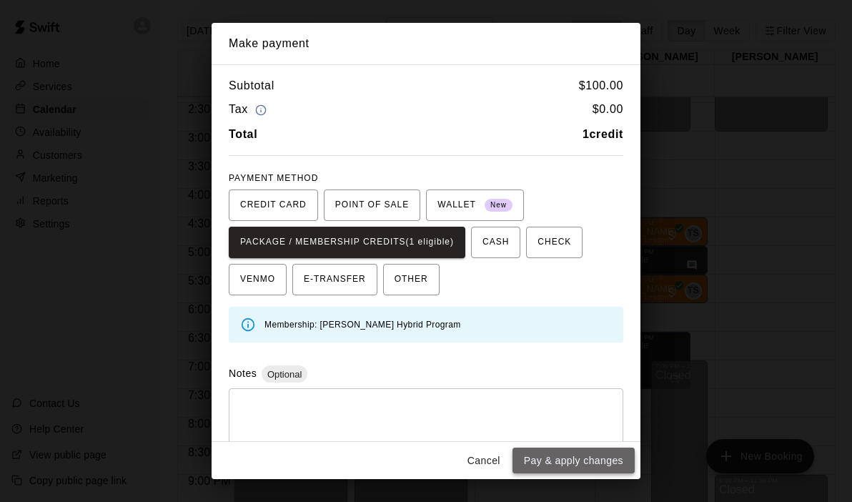
click at [569, 458] on button "Pay & apply changes" at bounding box center [573, 460] width 122 height 26
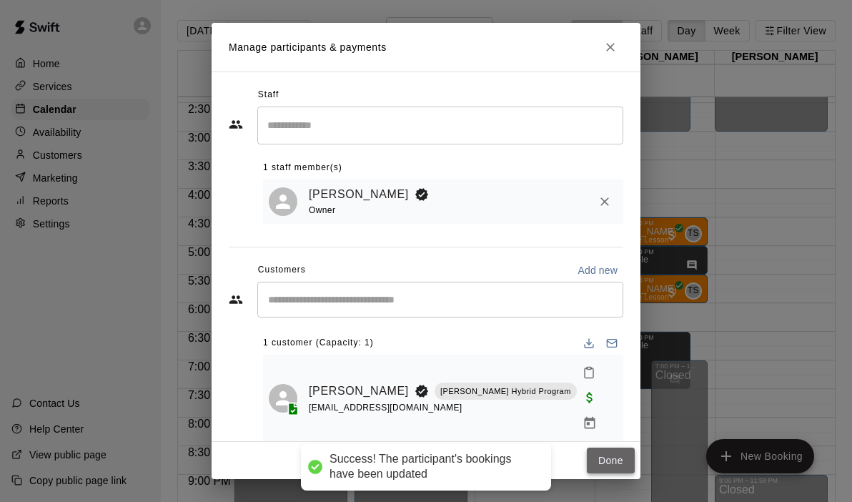
click at [608, 447] on button "Done" at bounding box center [611, 460] width 48 height 26
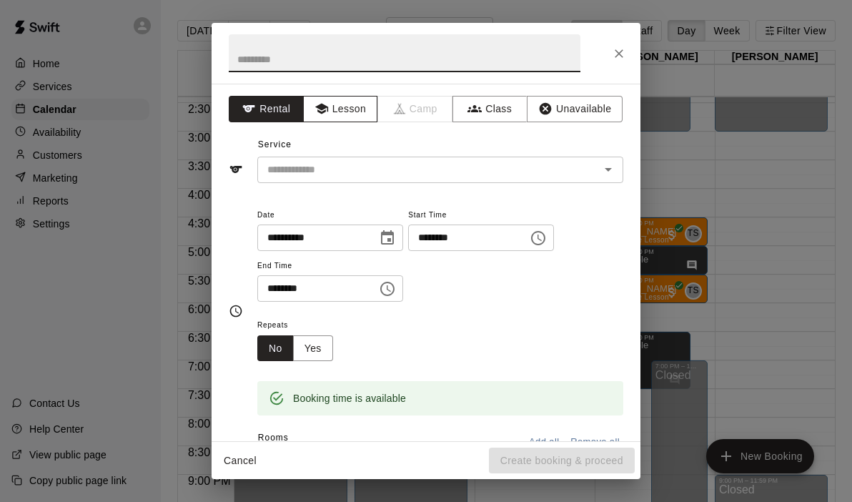
click at [328, 102] on button "Lesson" at bounding box center [340, 109] width 75 height 26
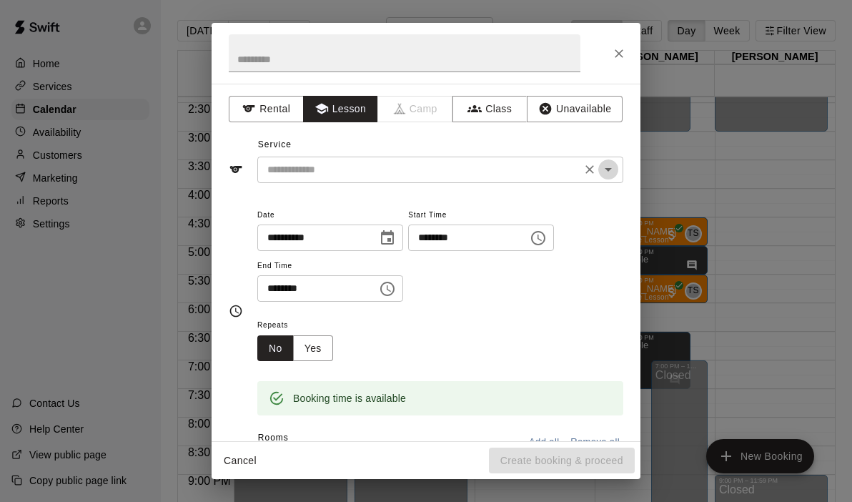
click at [608, 167] on icon "Open" at bounding box center [608, 169] width 17 height 17
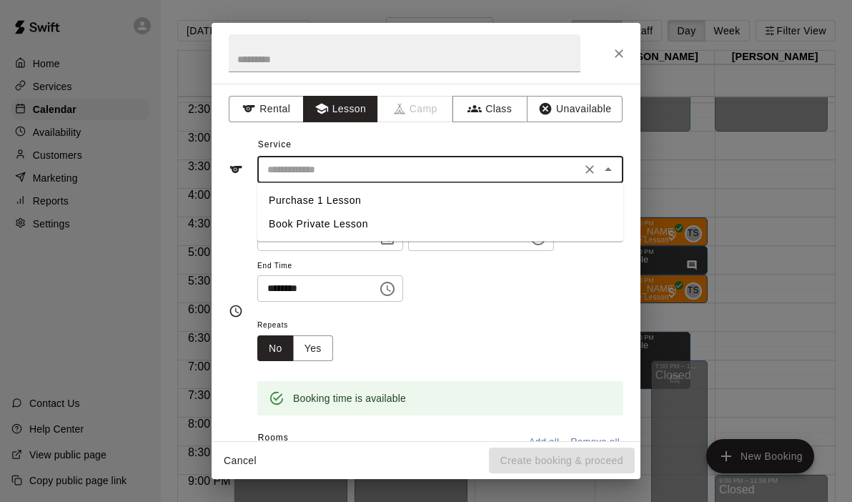
click at [361, 224] on li "Book Private Lesson" at bounding box center [440, 224] width 366 height 24
type input "**********"
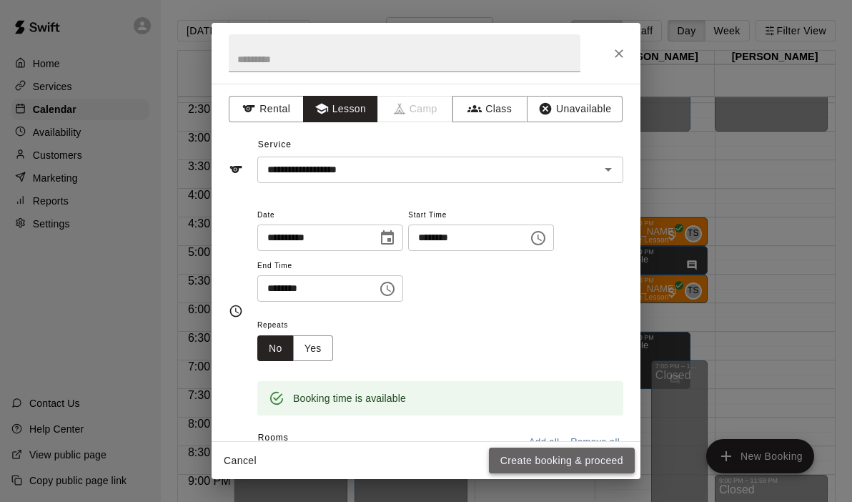
click at [542, 469] on button "Create booking & proceed" at bounding box center [562, 460] width 146 height 26
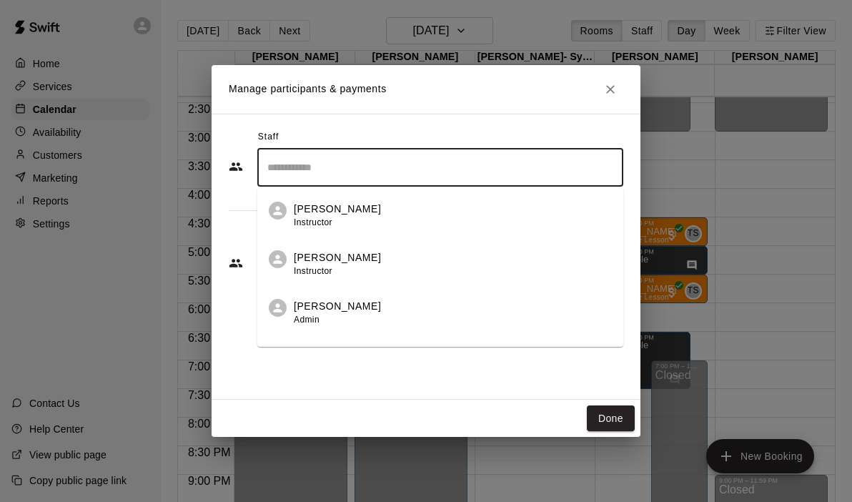
click at [367, 161] on input "Search staff" at bounding box center [440, 167] width 353 height 25
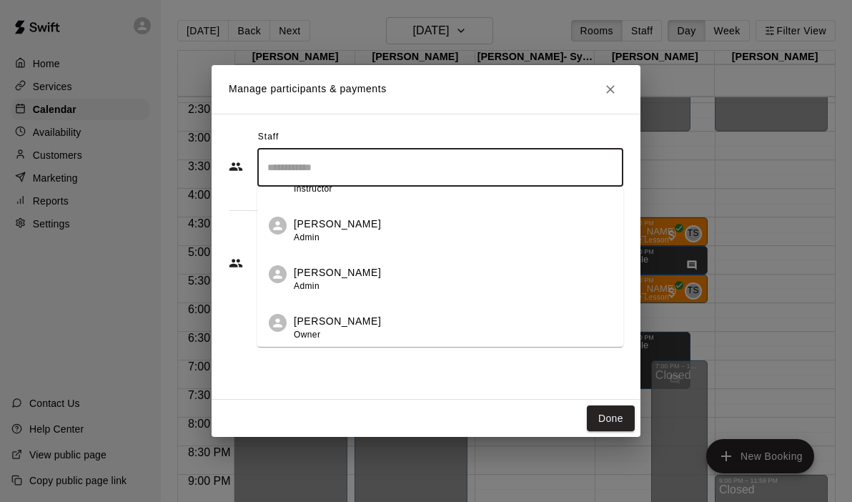
click at [305, 349] on div "Staff ​ [PERSON_NAME] Instructor [PERSON_NAME] Instructor [PERSON_NAME] Admin […" at bounding box center [426, 257] width 429 height 286
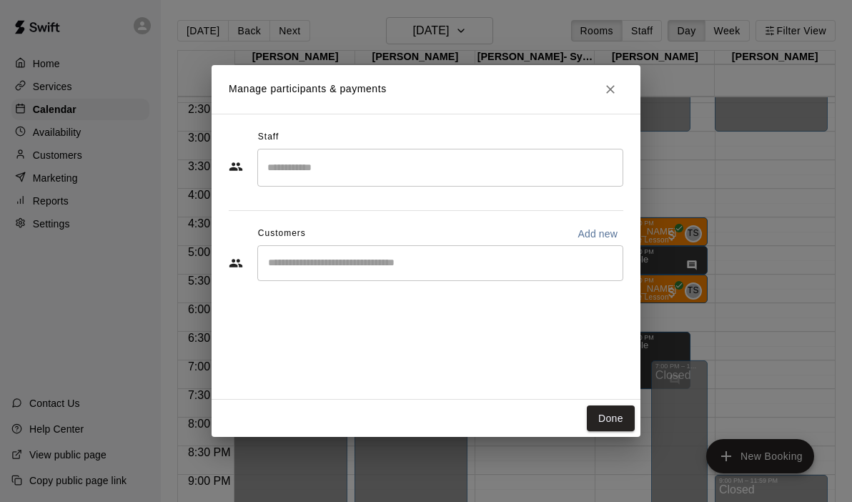
click at [304, 177] on input "Search staff" at bounding box center [440, 167] width 353 height 25
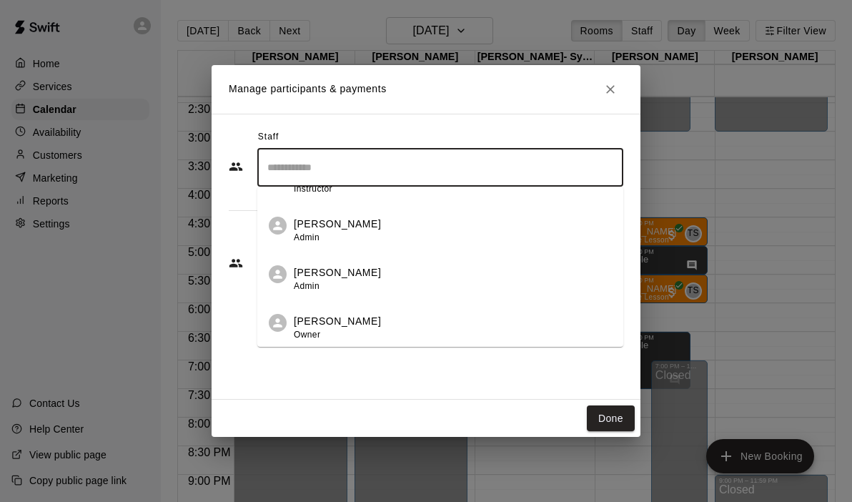
click at [307, 322] on p "[PERSON_NAME]" at bounding box center [337, 321] width 87 height 15
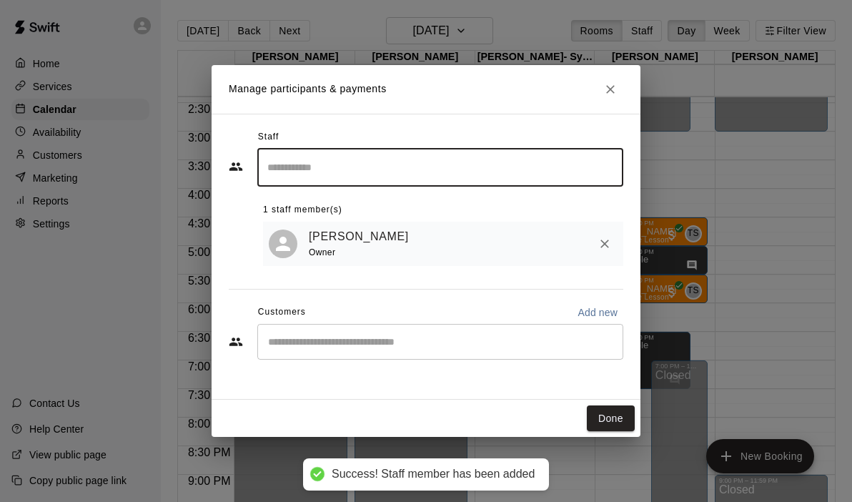
click at [306, 339] on input "Start typing to search customers..." at bounding box center [440, 342] width 353 height 14
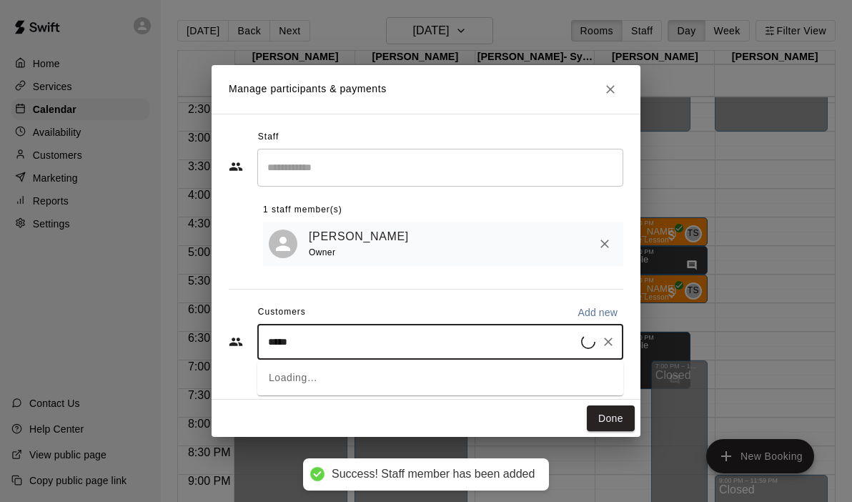
type input "******"
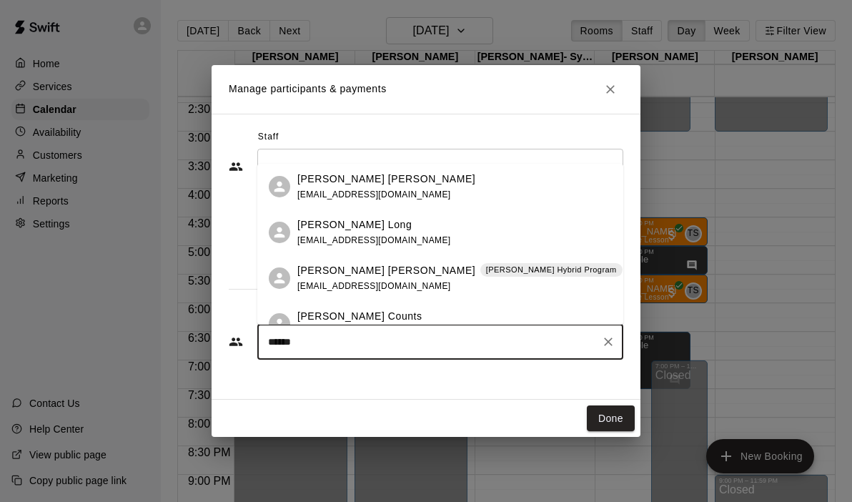
click at [360, 287] on span "[EMAIL_ADDRESS][DOMAIN_NAME]" at bounding box center [374, 286] width 154 height 10
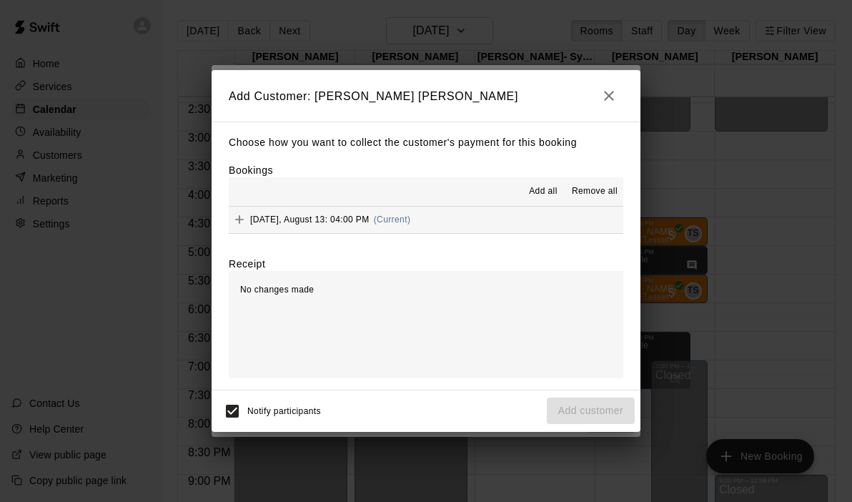
click at [480, 218] on button "[DATE], August 13: 04:00 PM (Current)" at bounding box center [426, 220] width 395 height 26
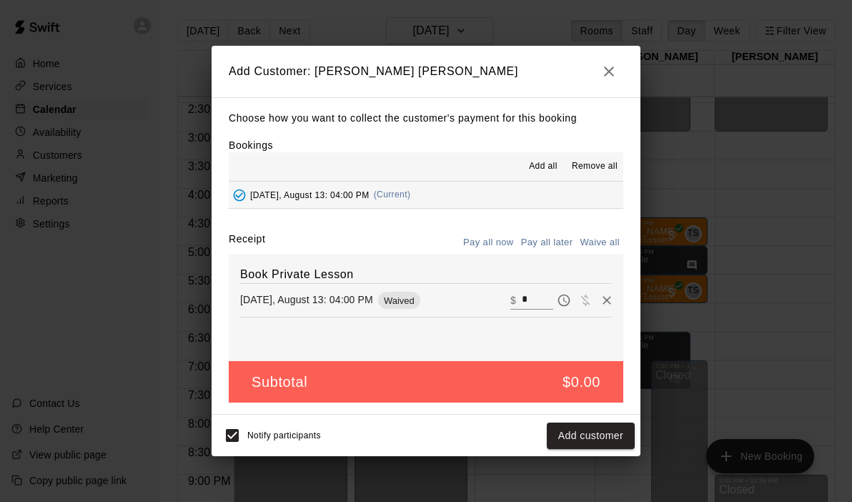
click at [537, 299] on input "*" at bounding box center [537, 300] width 31 height 19
type input "***"
click at [596, 440] on button "Checkout" at bounding box center [601, 435] width 67 height 26
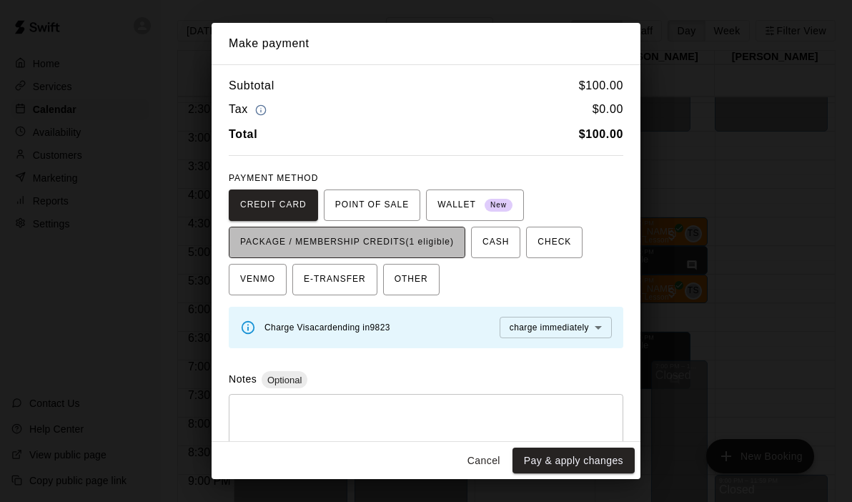
click at [448, 237] on span "PACKAGE / MEMBERSHIP CREDITS (1 eligible)" at bounding box center [347, 242] width 214 height 23
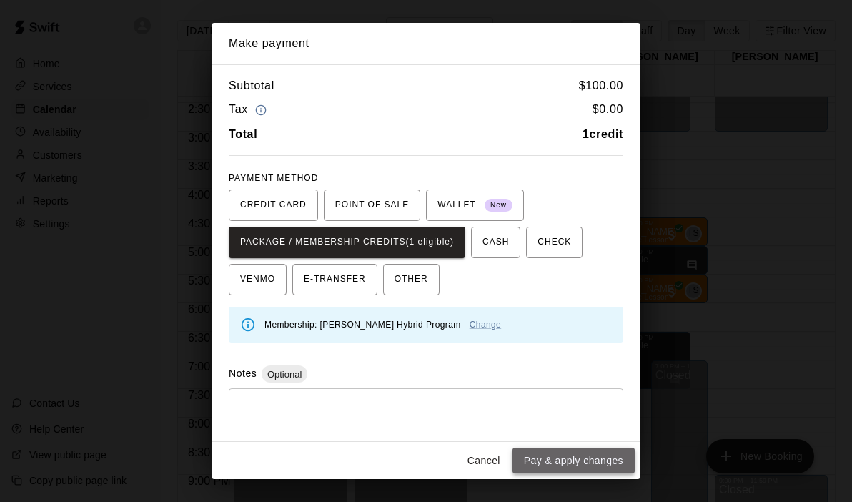
click at [572, 460] on button "Pay & apply changes" at bounding box center [573, 460] width 122 height 26
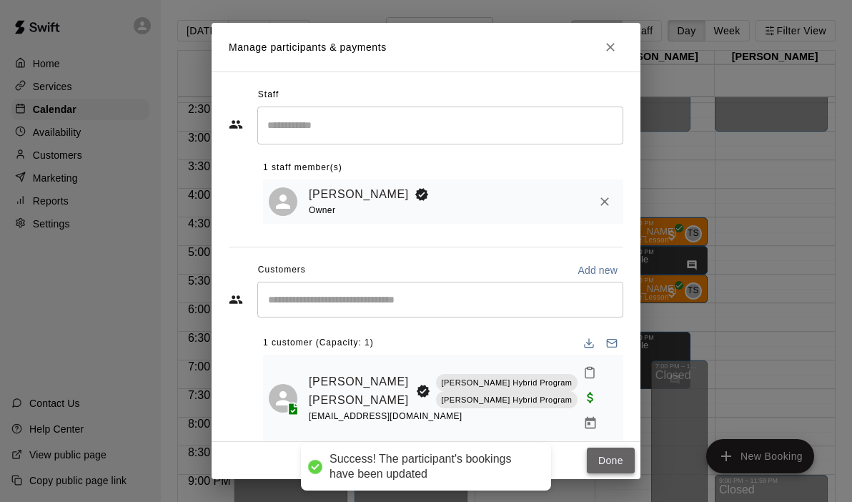
click at [615, 452] on button "Done" at bounding box center [611, 460] width 48 height 26
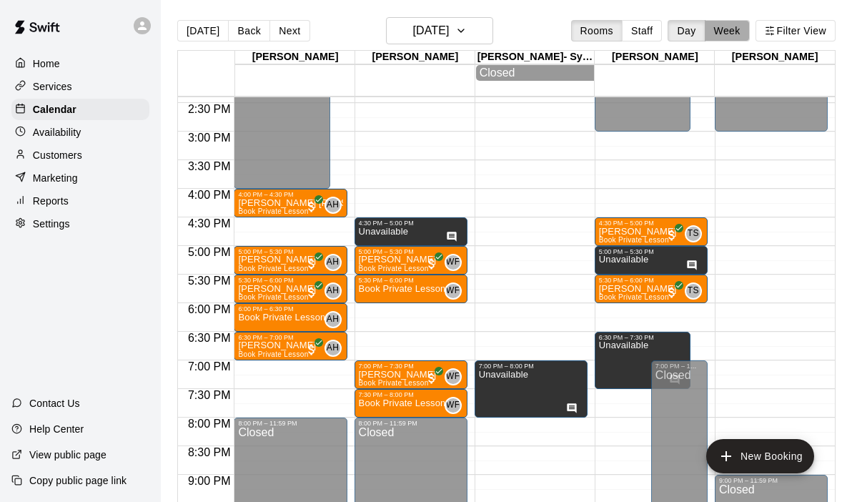
click at [731, 40] on button "Week" at bounding box center [727, 30] width 45 height 21
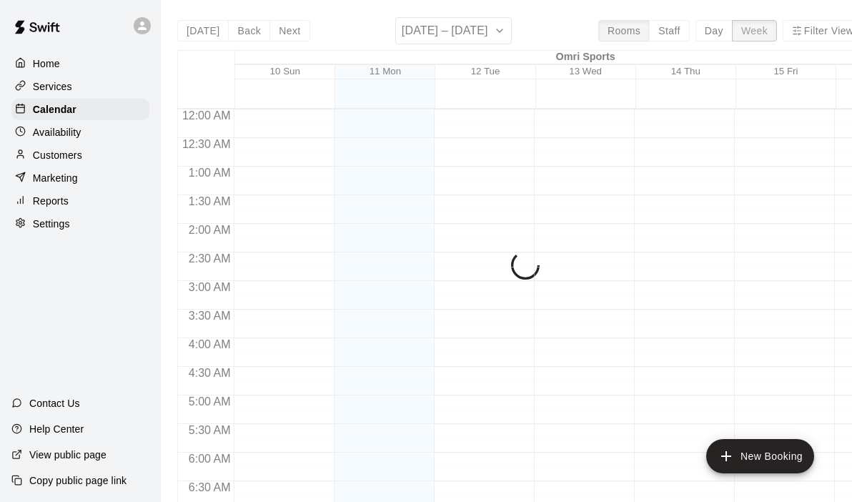
scroll to position [441, 0]
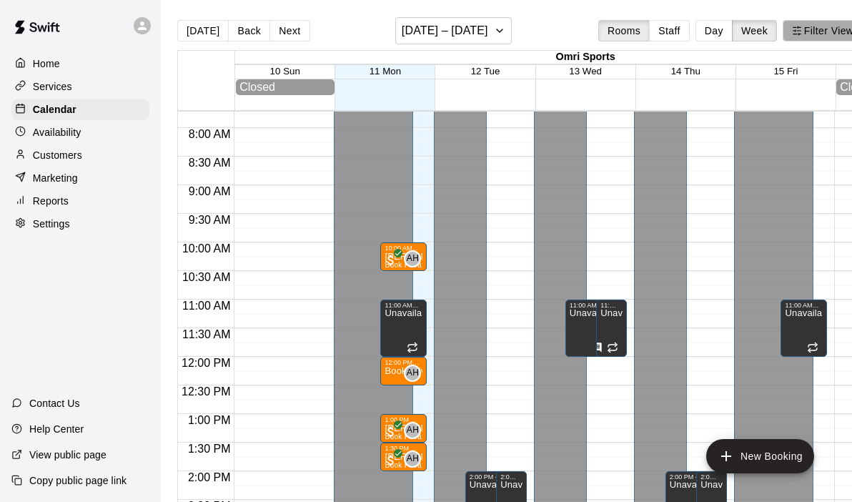
click at [821, 29] on button "Filter View" at bounding box center [823, 30] width 80 height 21
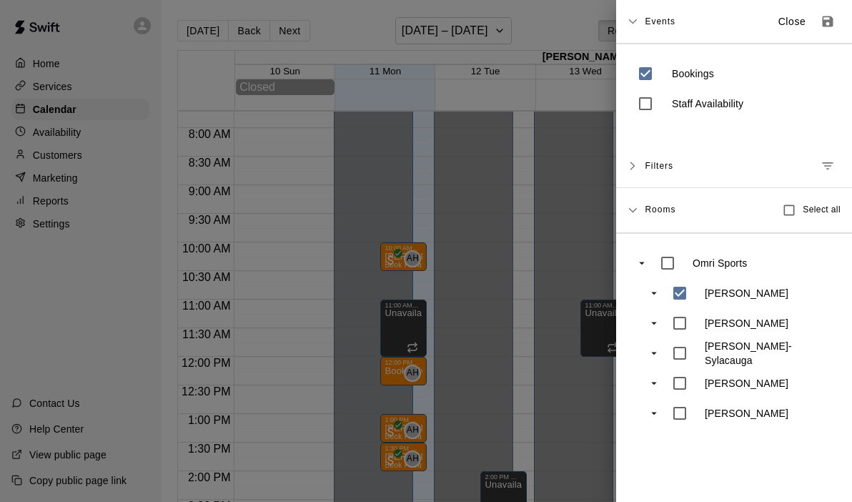
click at [549, 289] on div at bounding box center [426, 251] width 852 height 502
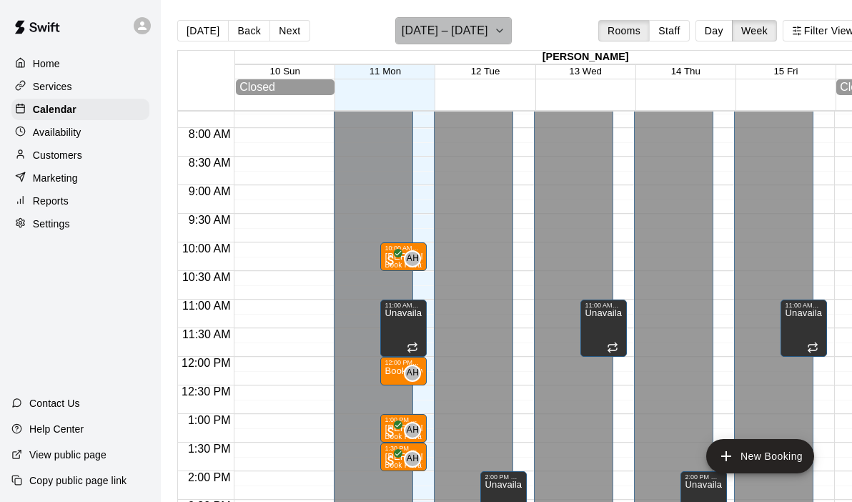
click at [485, 30] on button "[DATE] – [DATE]" at bounding box center [453, 30] width 117 height 27
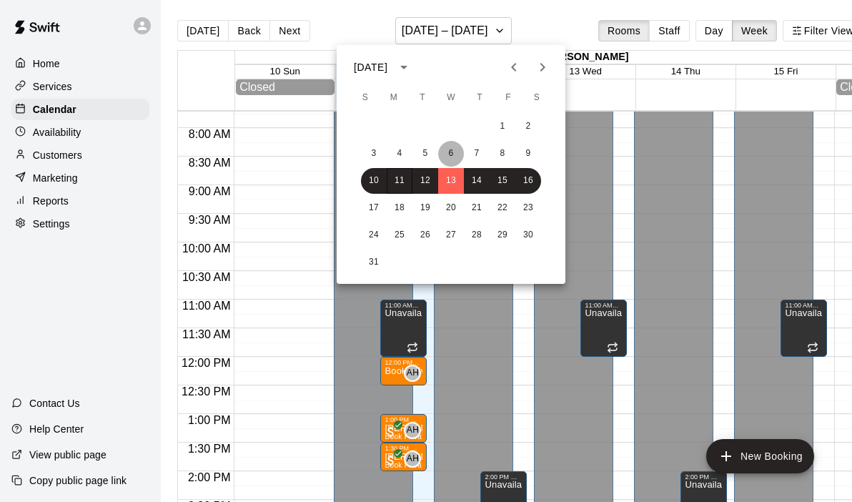
click at [442, 154] on button "6" at bounding box center [451, 154] width 26 height 26
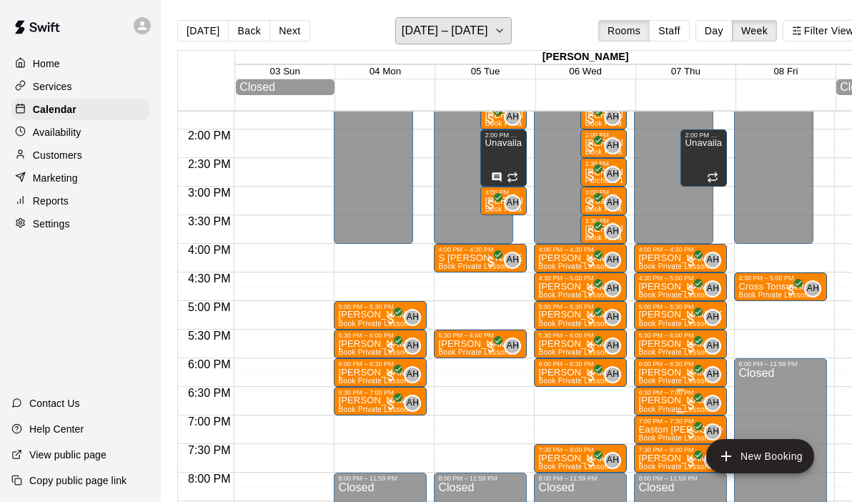
scroll to position [783, 0]
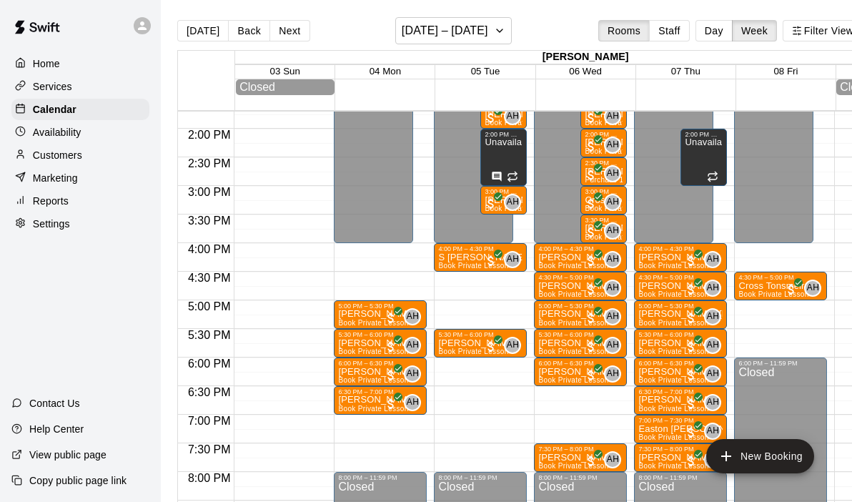
click at [68, 155] on p "Customers" at bounding box center [57, 155] width 49 height 14
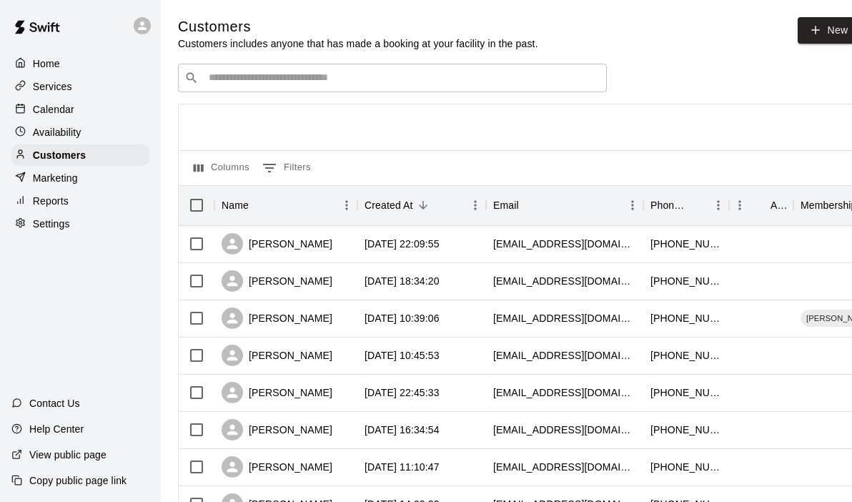
click at [205, 79] on input "Search customers by name or email" at bounding box center [402, 78] width 396 height 14
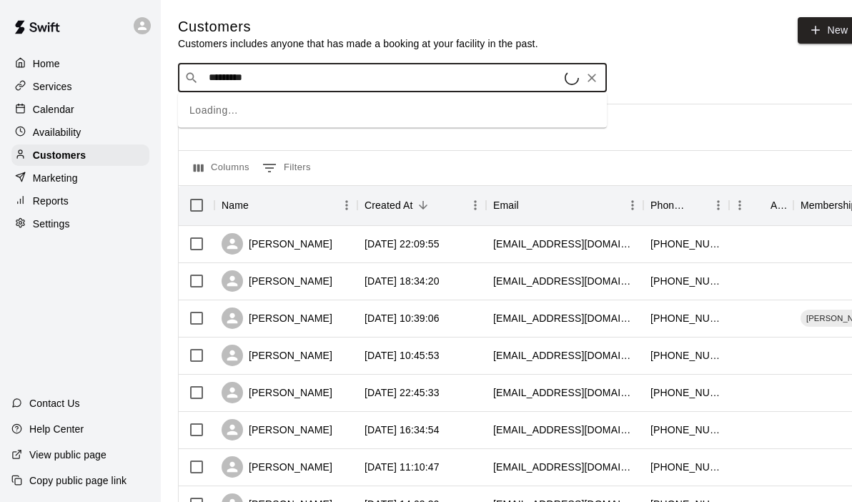
type input "**********"
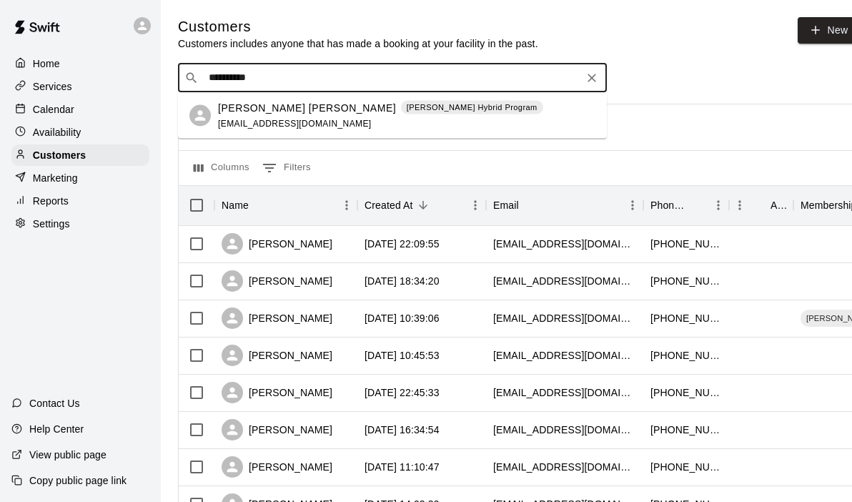
click at [245, 103] on p "[PERSON_NAME] [PERSON_NAME]" at bounding box center [307, 107] width 178 height 15
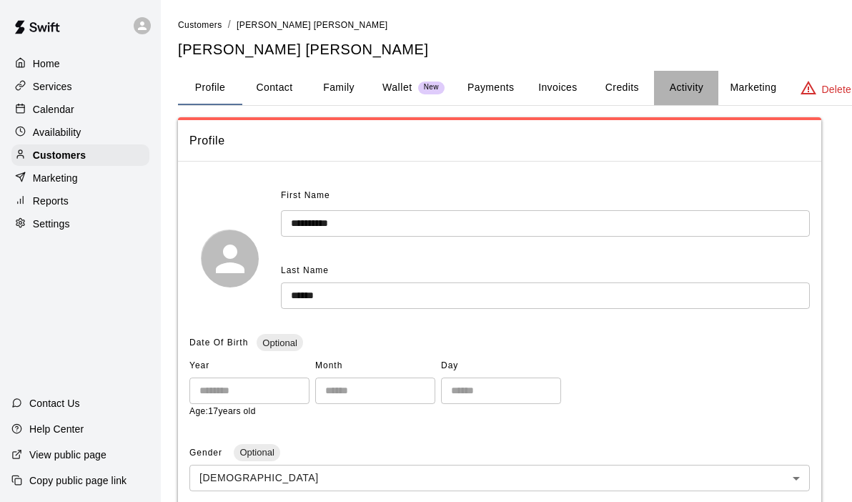
click at [664, 96] on button "Activity" at bounding box center [686, 88] width 64 height 34
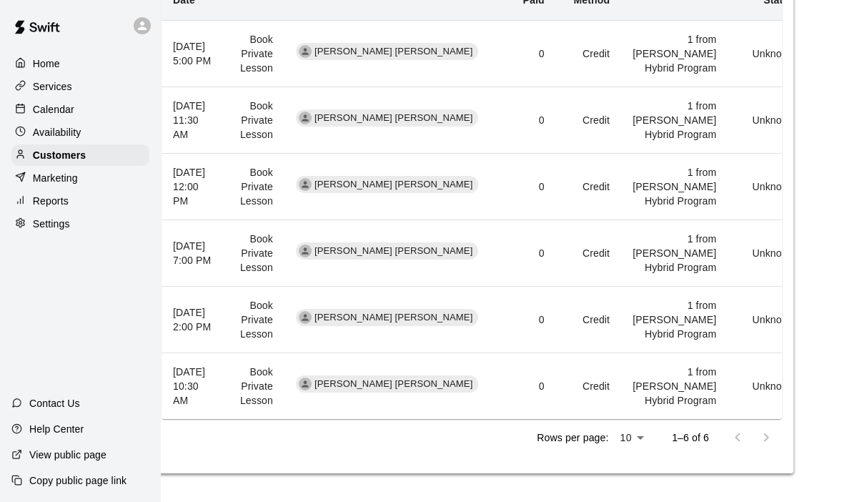
scroll to position [651, 28]
click at [73, 150] on p "Customers" at bounding box center [59, 155] width 53 height 14
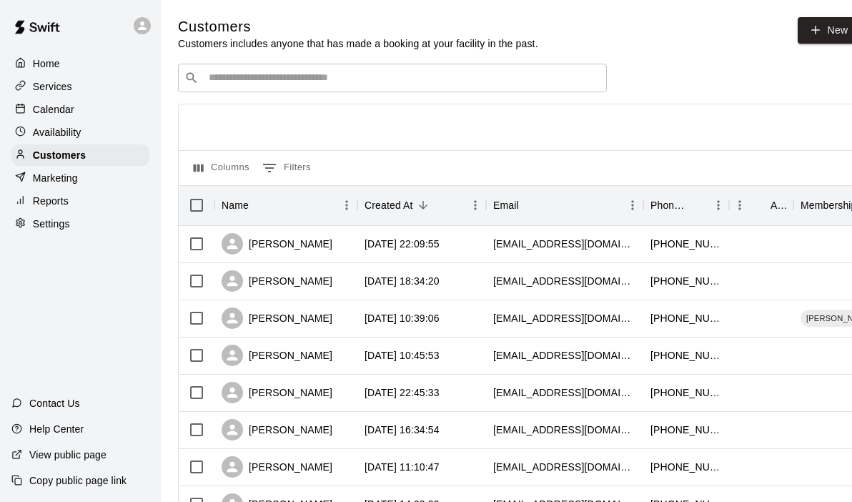
click at [77, 118] on div "Calendar" at bounding box center [80, 109] width 138 height 21
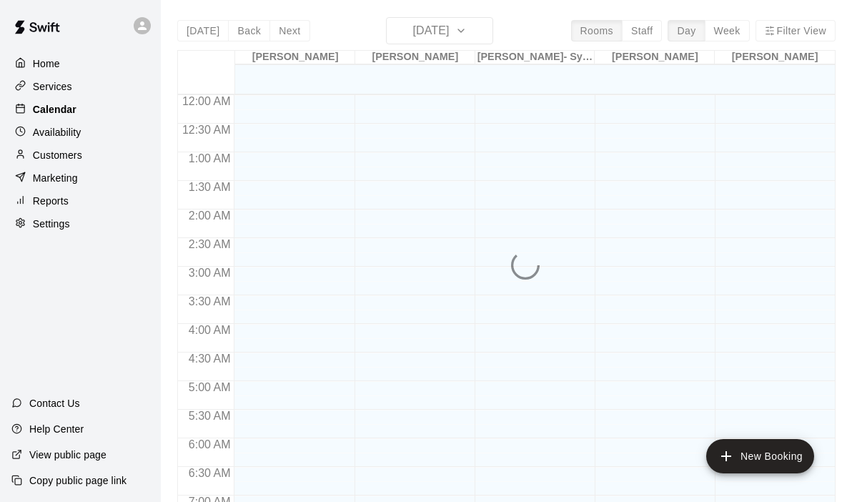
scroll to position [443, 0]
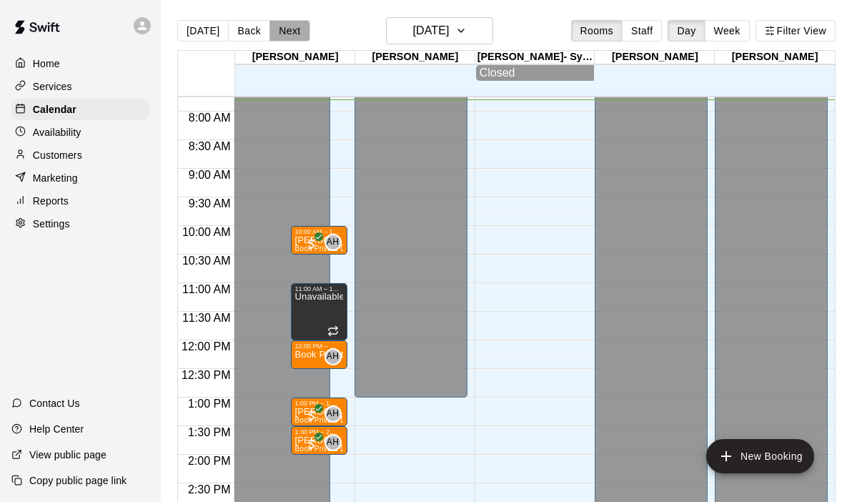
click at [286, 31] on button "Next" at bounding box center [289, 30] width 40 height 21
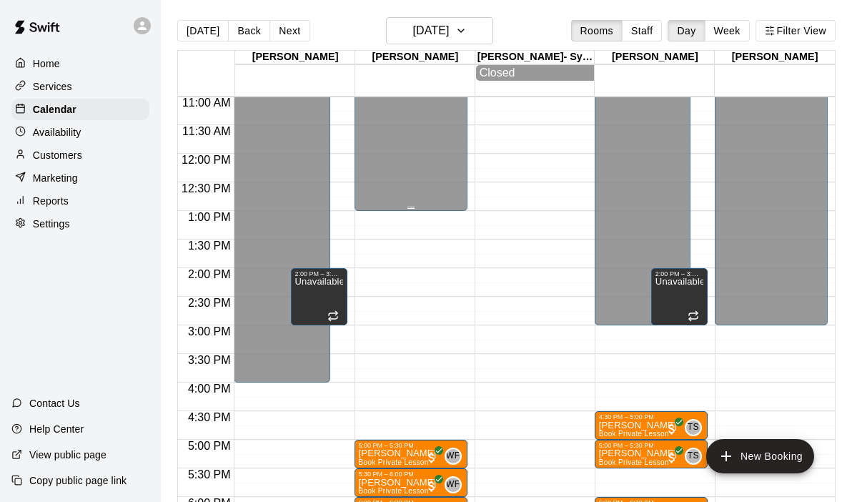
scroll to position [641, 0]
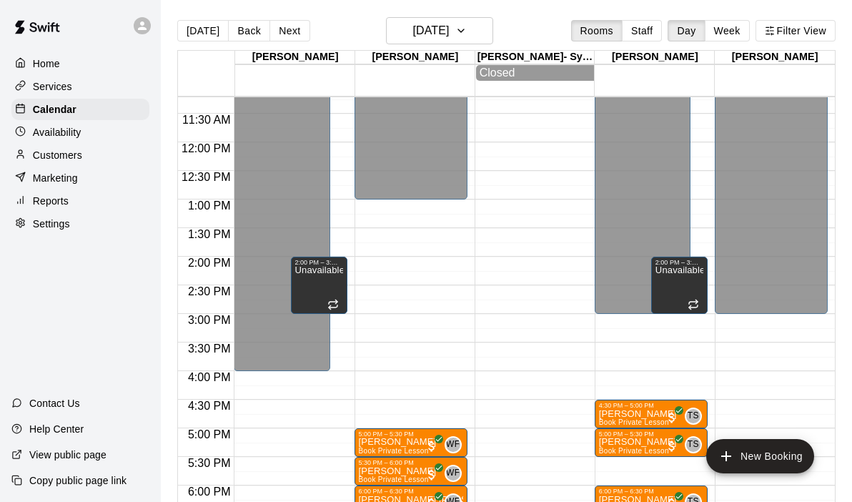
click at [273, 380] on div "12:00 AM – 4:00 PM Closed 8:00 PM – 11:59 PM Closed 2:00 PM – 3:00 PM Unavailab…" at bounding box center [290, 142] width 113 height 1372
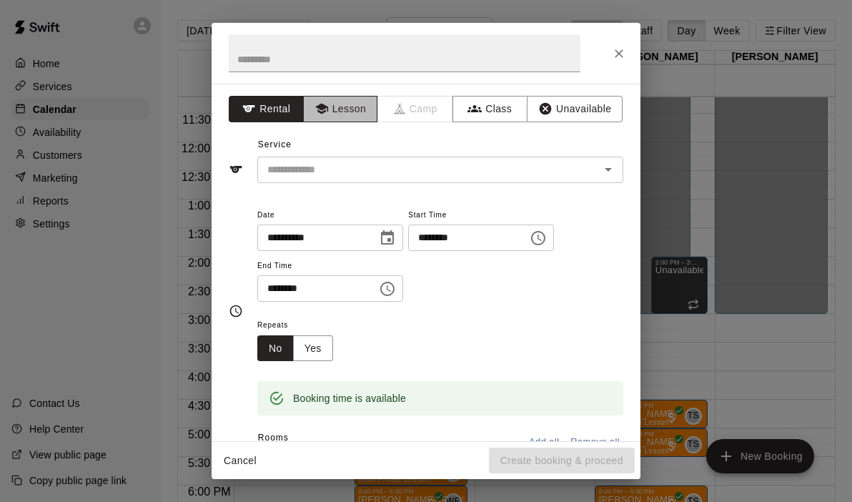
click at [352, 117] on button "Lesson" at bounding box center [340, 109] width 75 height 26
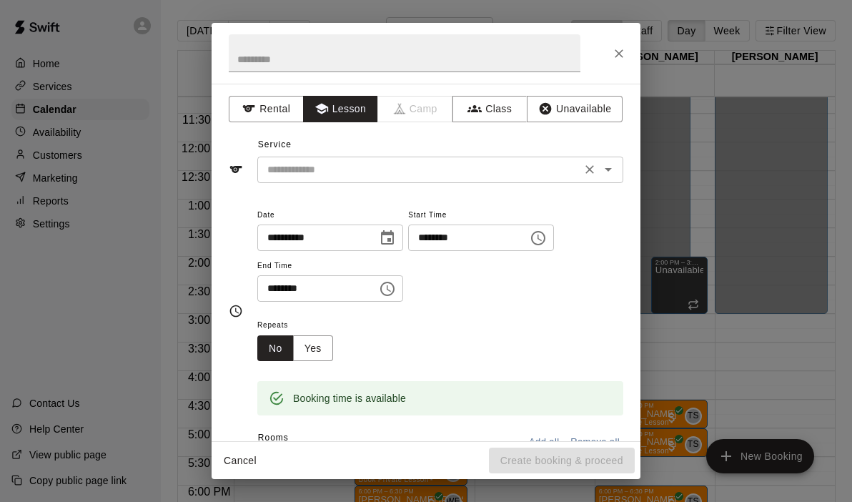
click at [604, 164] on icon "Open" at bounding box center [608, 169] width 17 height 17
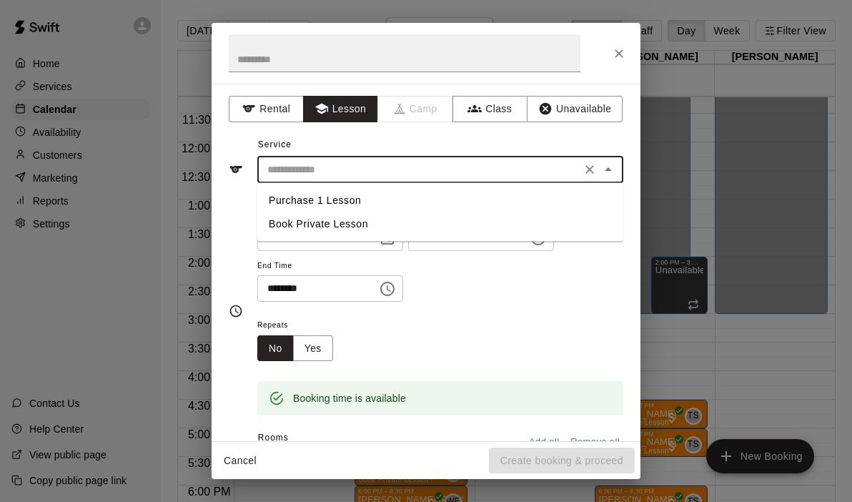
click at [335, 222] on li "Book Private Lesson" at bounding box center [440, 224] width 366 height 24
type input "**********"
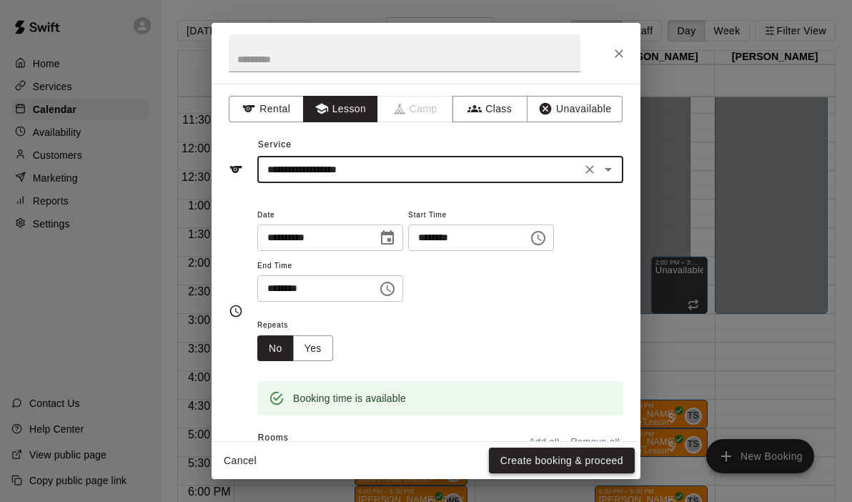
click at [558, 454] on button "Create booking & proceed" at bounding box center [562, 460] width 146 height 26
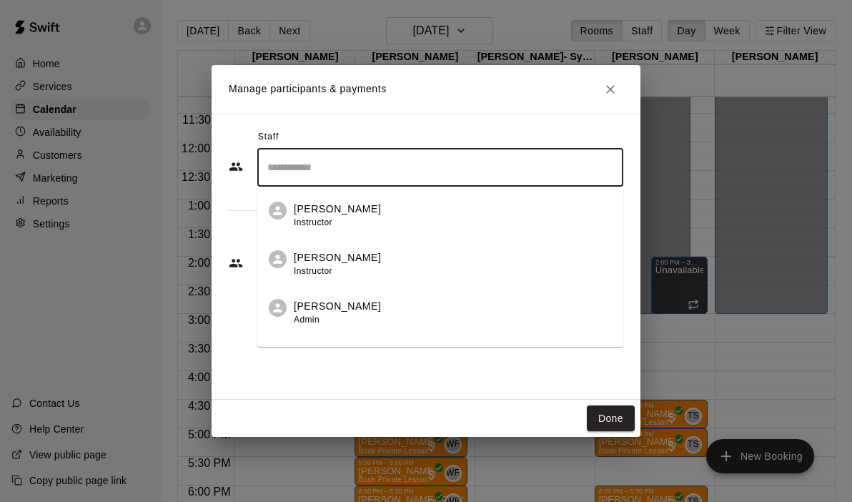
click at [301, 171] on input "Search staff" at bounding box center [440, 167] width 353 height 25
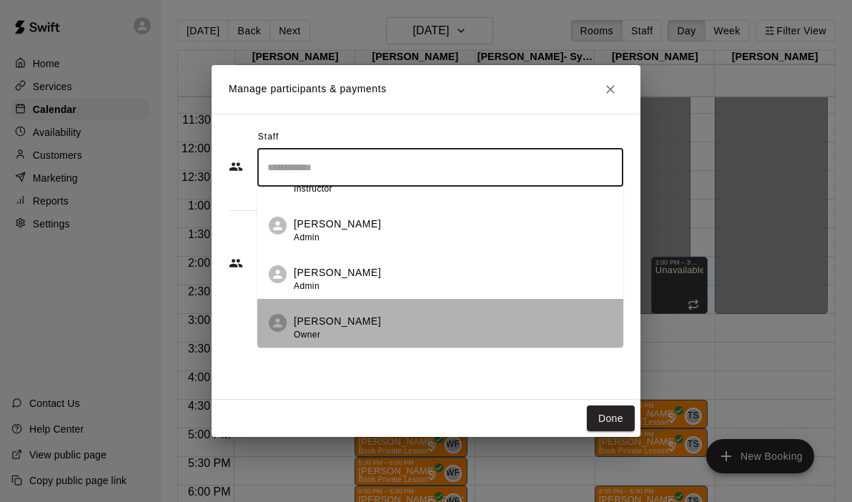
click at [304, 320] on p "[PERSON_NAME]" at bounding box center [337, 321] width 87 height 15
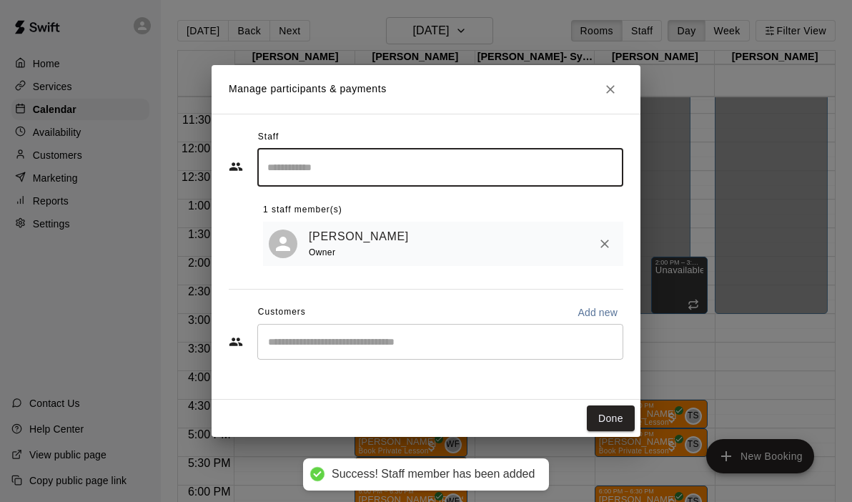
click at [304, 335] on input "Start typing to search customers..." at bounding box center [440, 342] width 353 height 14
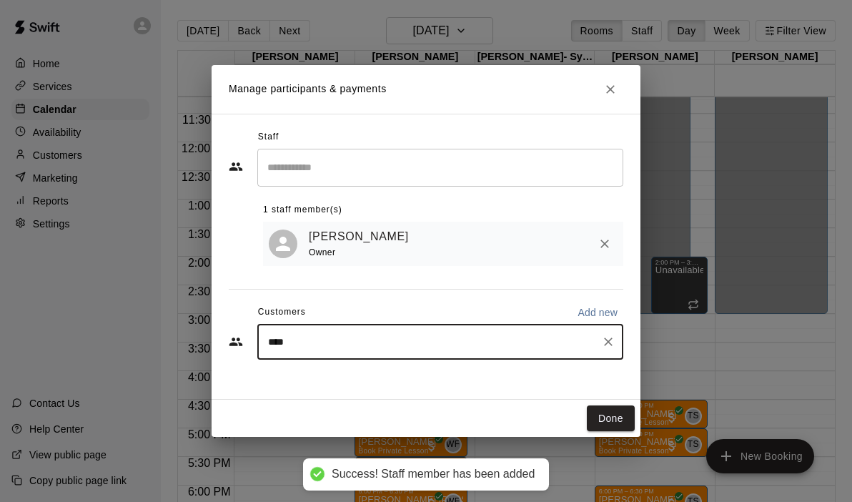
type input "*****"
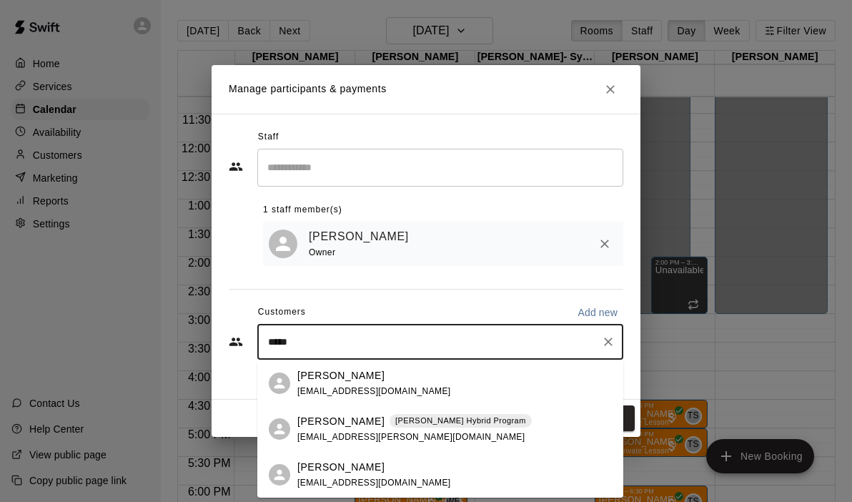
click at [360, 412] on div "[PERSON_NAME] [PERSON_NAME] Hybrid Program [EMAIL_ADDRESS][PERSON_NAME][DOMAIN_…" at bounding box center [440, 429] width 366 height 46
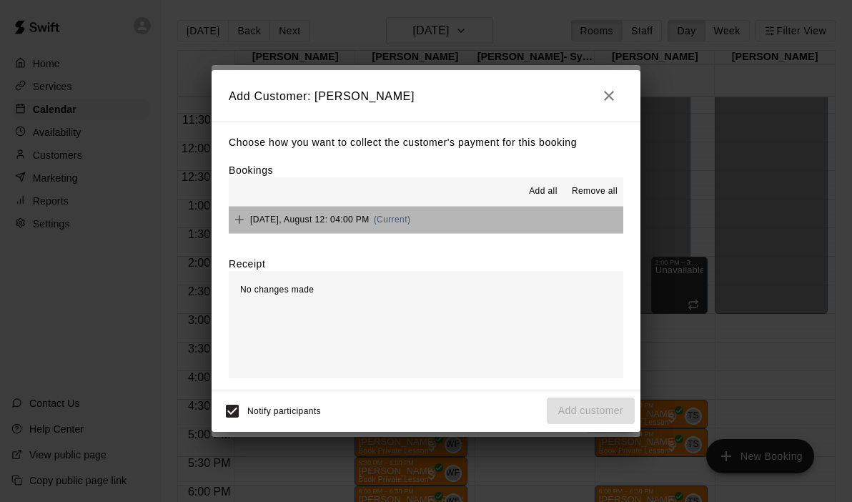
click at [437, 225] on button "[DATE], August 12: 04:00 PM (Current)" at bounding box center [426, 220] width 395 height 26
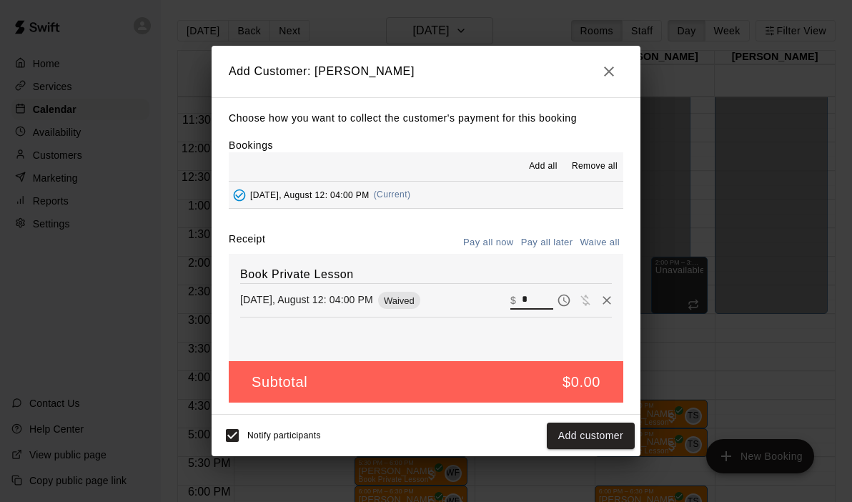
click at [535, 309] on input "*" at bounding box center [537, 300] width 31 height 19
type input "***"
click at [594, 442] on button "Checkout" at bounding box center [601, 435] width 67 height 26
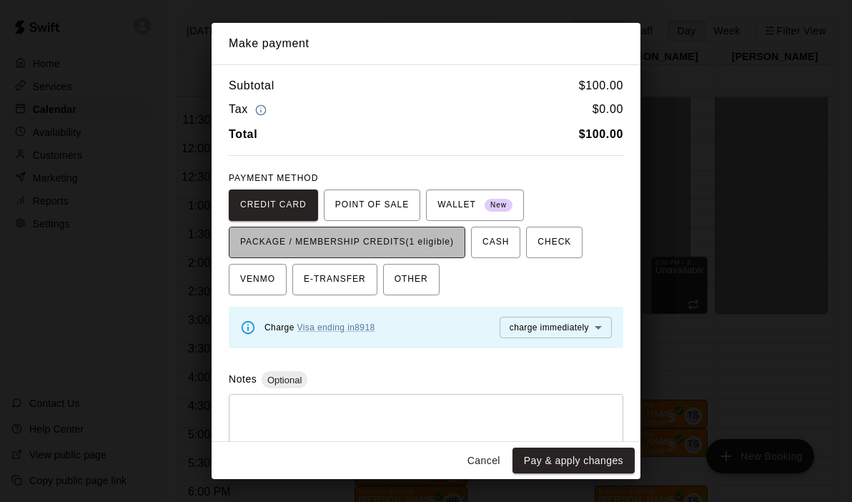
click at [405, 250] on span "PACKAGE / MEMBERSHIP CREDITS (1 eligible)" at bounding box center [347, 242] width 214 height 23
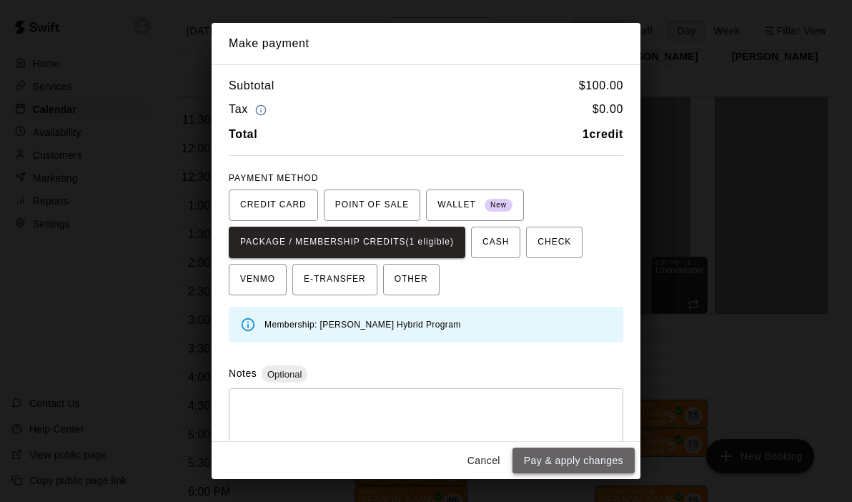
click at [522, 453] on button "Pay & apply changes" at bounding box center [573, 460] width 122 height 26
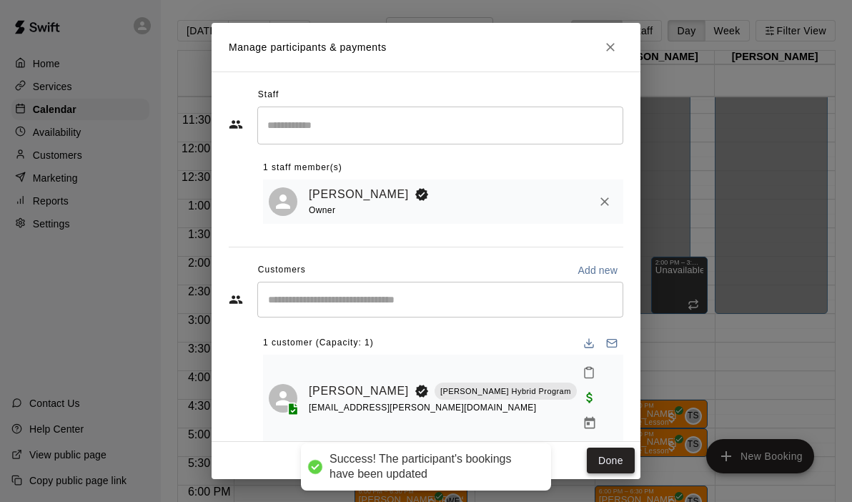
click at [600, 447] on button "Done" at bounding box center [611, 460] width 48 height 26
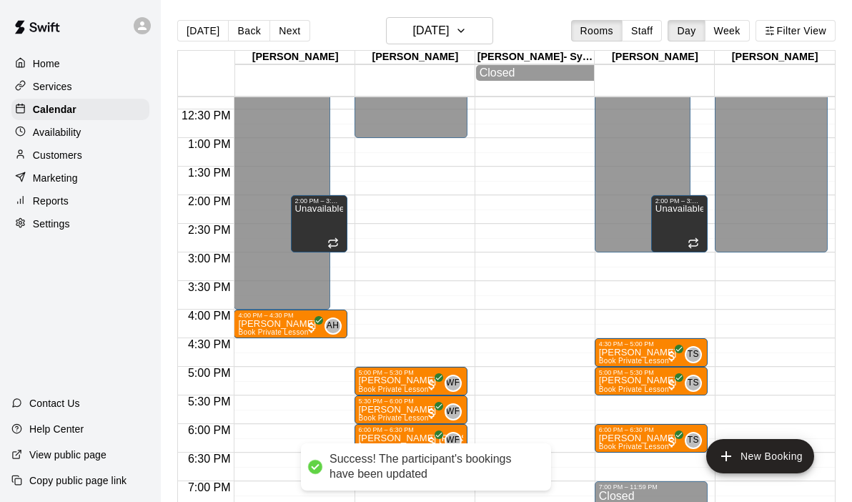
scroll to position [716, 0]
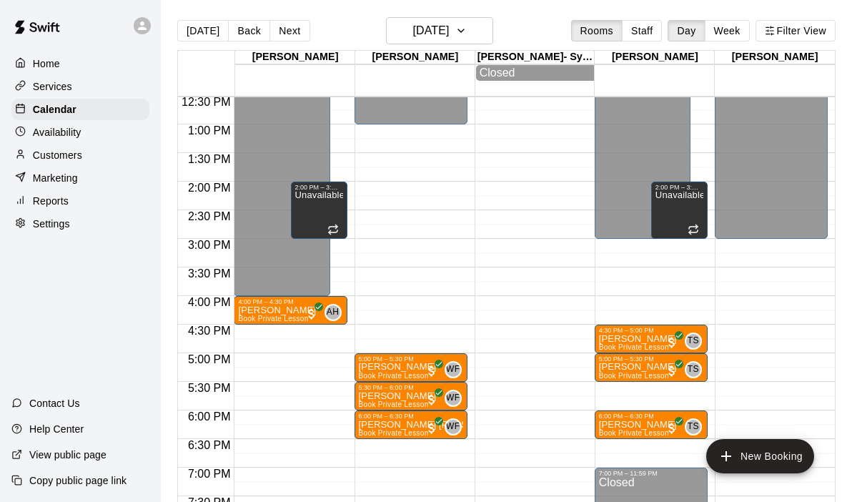
click at [252, 334] on div "12:00 AM – 4:00 PM Closed 4:00 PM – 4:30 PM [PERSON_NAME] Book Private Lesson A…" at bounding box center [290, 67] width 113 height 1372
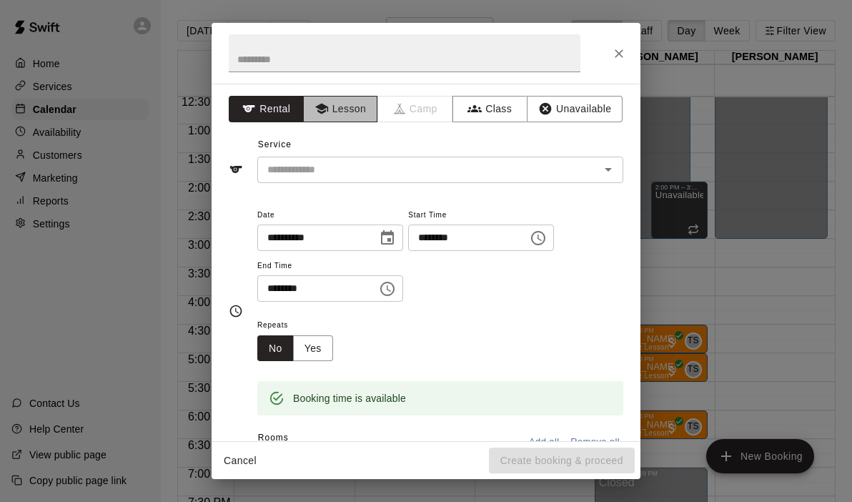
click at [351, 109] on button "Lesson" at bounding box center [340, 109] width 75 height 26
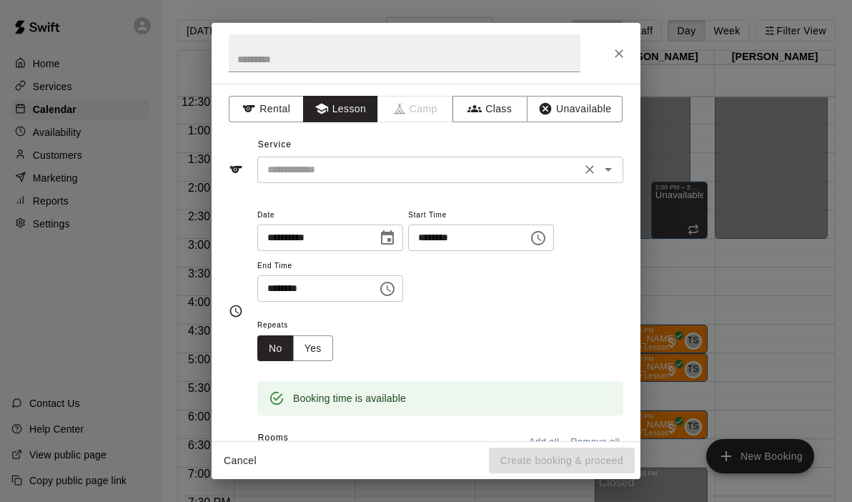
click at [611, 170] on icon "Open" at bounding box center [608, 169] width 17 height 17
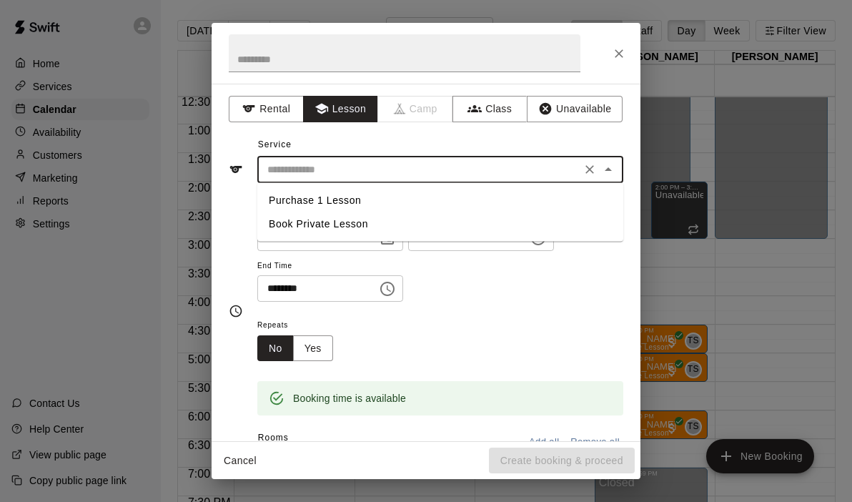
click at [353, 223] on li "Book Private Lesson" at bounding box center [440, 224] width 366 height 24
type input "**********"
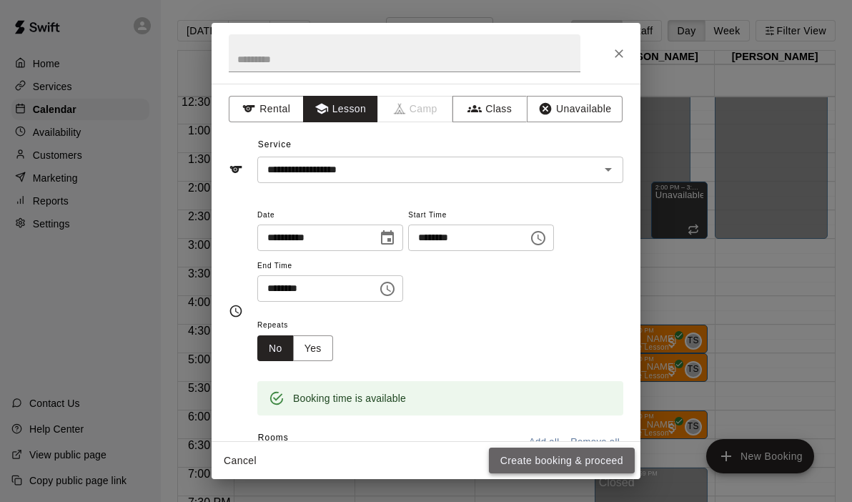
click at [553, 458] on button "Create booking & proceed" at bounding box center [562, 460] width 146 height 26
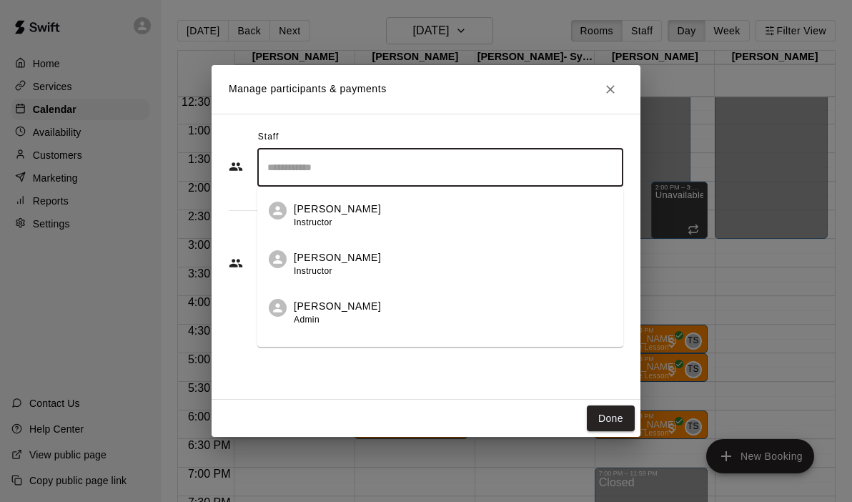
click at [382, 158] on input "Search staff" at bounding box center [440, 167] width 353 height 25
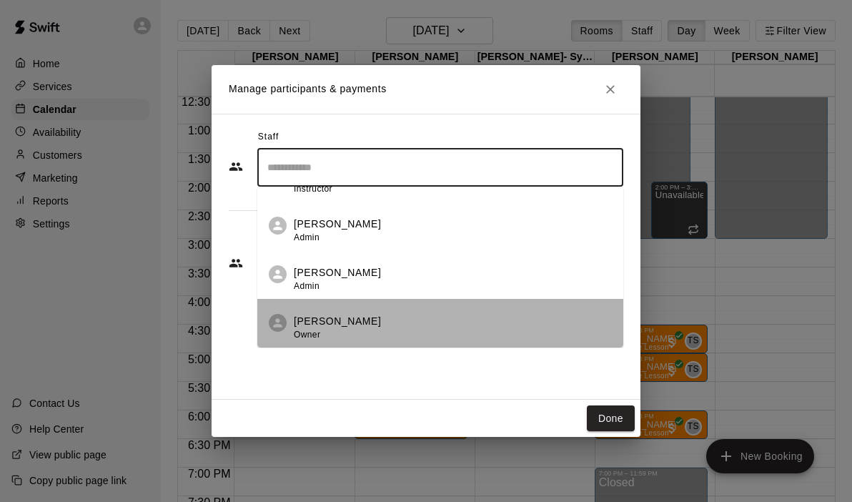
click at [289, 327] on li "[PERSON_NAME] Owner" at bounding box center [440, 323] width 366 height 49
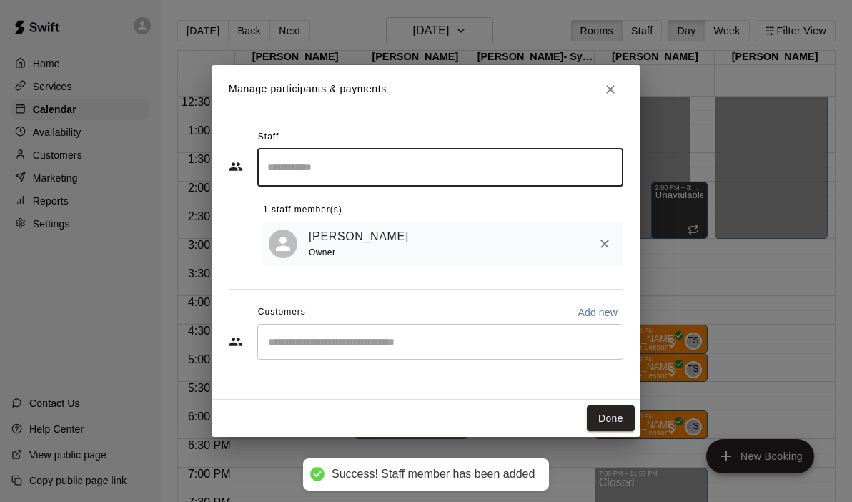
click at [319, 267] on div "Staff ​ 1 staff member(s) [PERSON_NAME] Owner Customers Add new ​" at bounding box center [426, 250] width 395 height 248
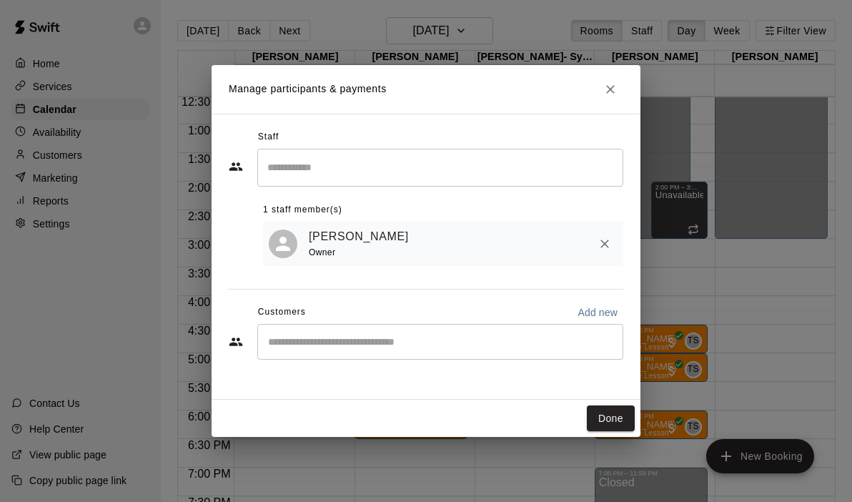
click at [329, 353] on div "​" at bounding box center [440, 342] width 366 height 36
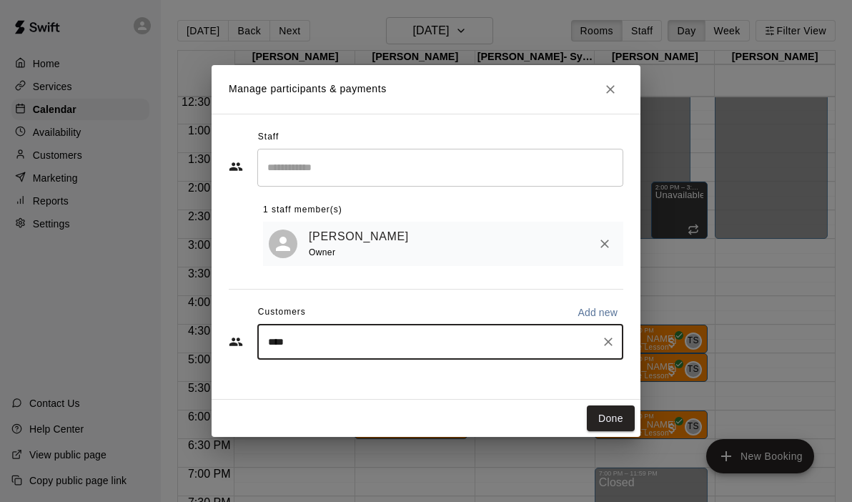
type input "*****"
click at [336, 375] on p "[PERSON_NAME]" at bounding box center [340, 375] width 87 height 15
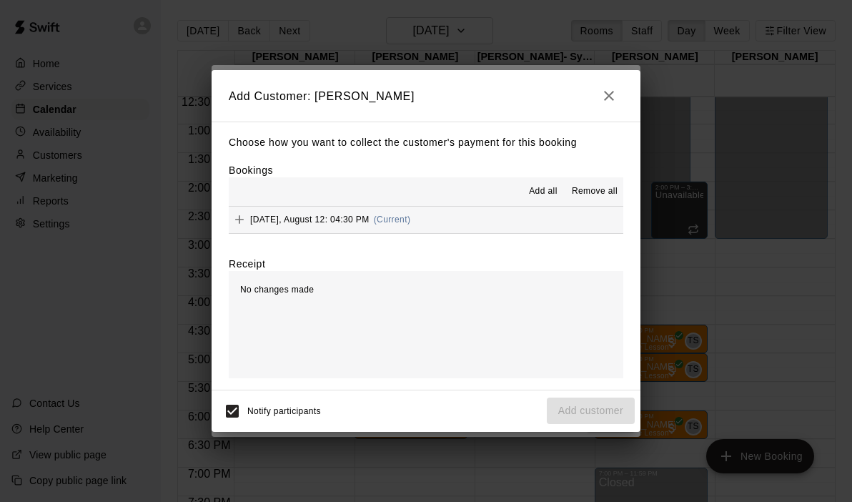
click at [427, 209] on button "[DATE], August 12: 04:30 PM (Current)" at bounding box center [426, 220] width 395 height 26
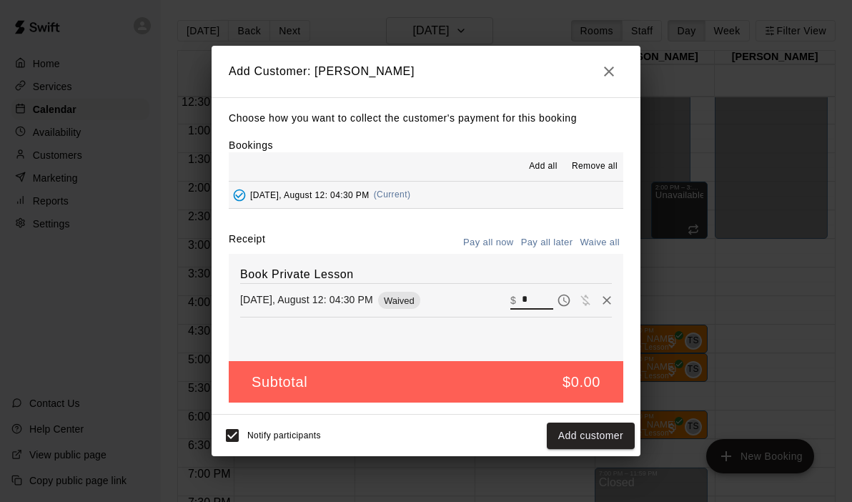
click at [545, 292] on input "*" at bounding box center [537, 300] width 31 height 19
type input "**"
click at [596, 435] on button "Checkout" at bounding box center [601, 435] width 67 height 26
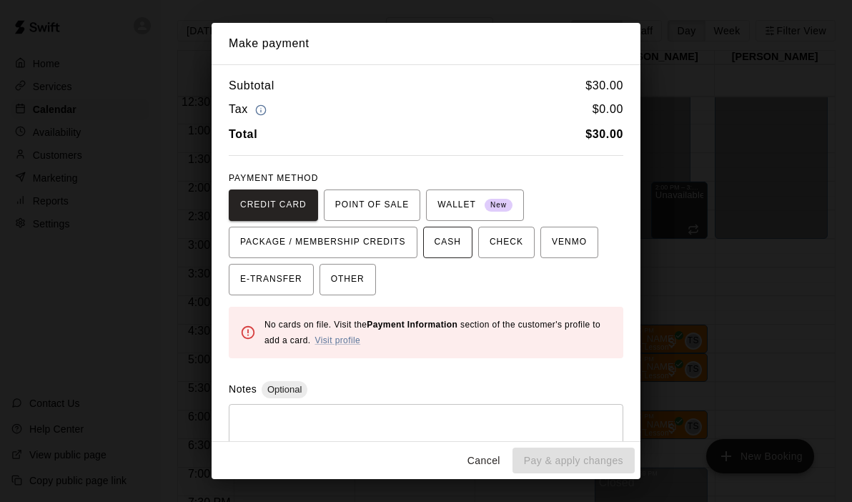
click at [430, 244] on button "CASH" at bounding box center [447, 242] width 49 height 31
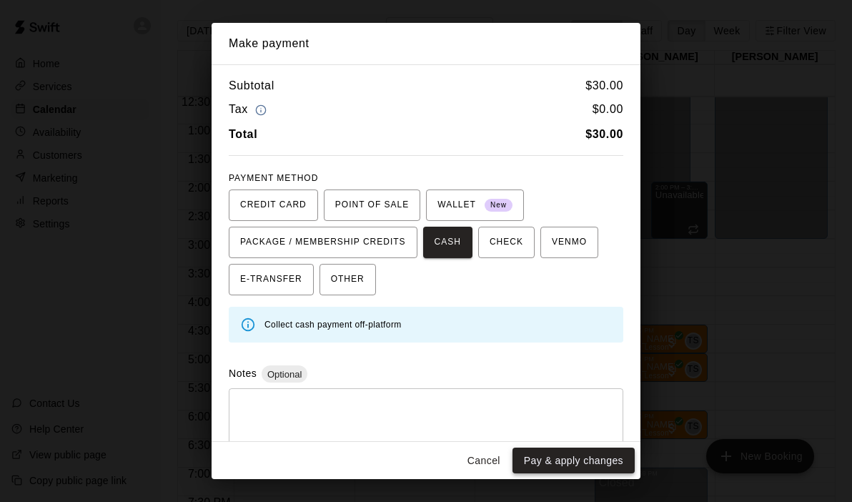
click at [542, 460] on button "Pay & apply changes" at bounding box center [573, 460] width 122 height 26
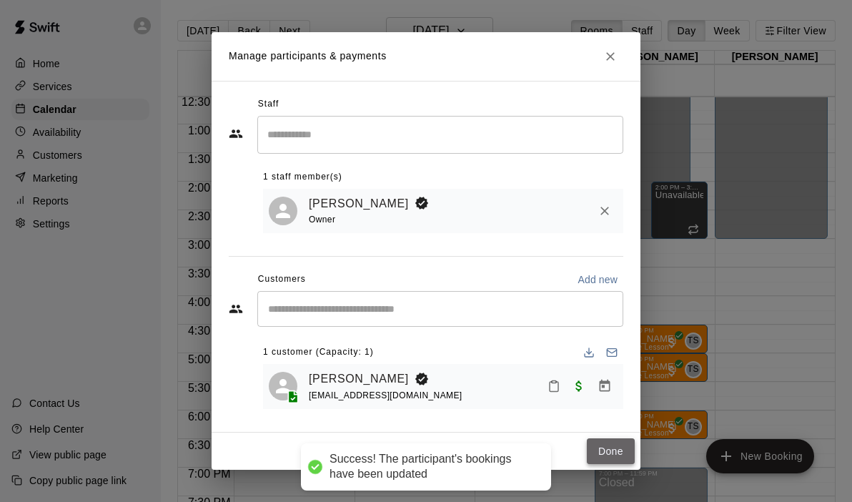
click at [608, 440] on button "Done" at bounding box center [611, 451] width 48 height 26
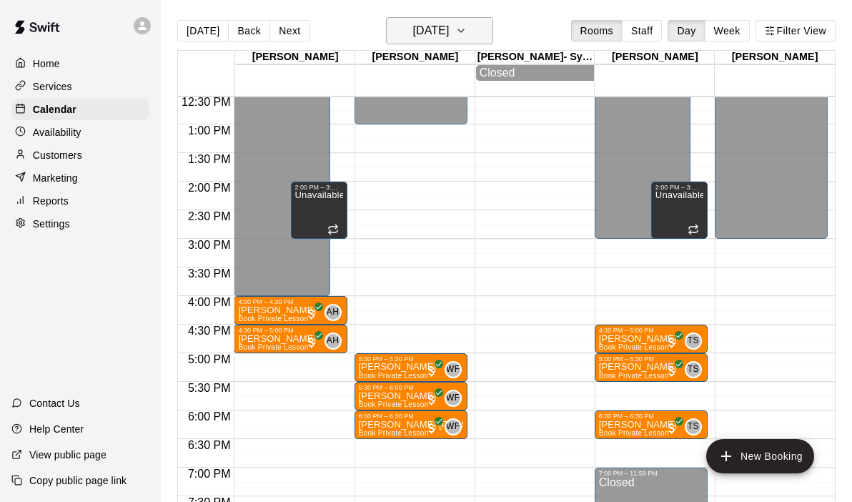
click at [467, 38] on icon "button" at bounding box center [460, 30] width 11 height 17
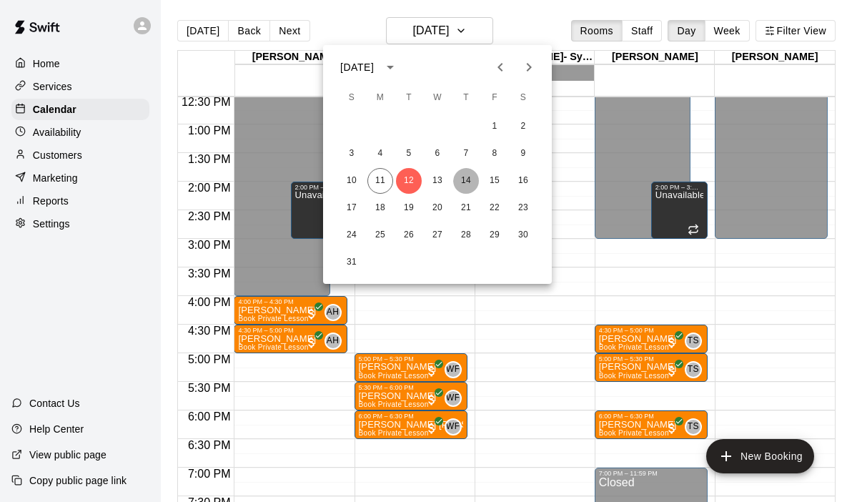
click at [462, 178] on button "14" at bounding box center [466, 181] width 26 height 26
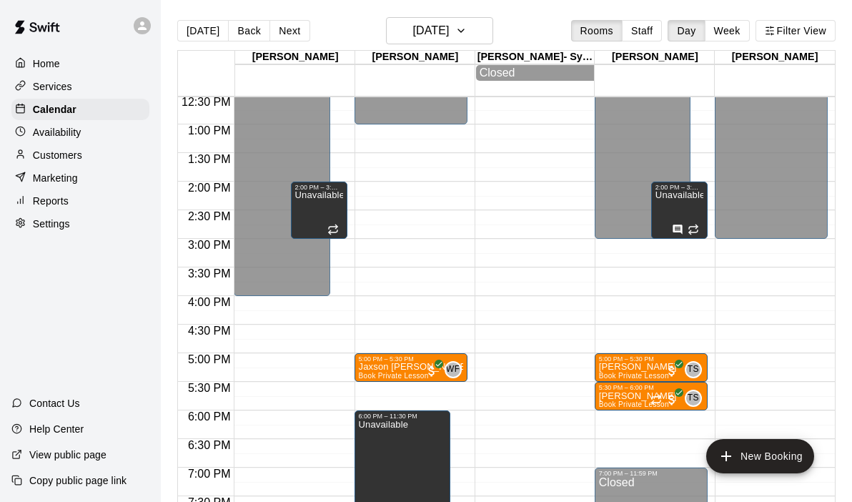
click at [252, 388] on div "12:00 AM – 4:00 PM Closed 8:00 PM – 11:59 PM Closed 2:00 PM – 3:00 PM Unavailab…" at bounding box center [290, 67] width 113 height 1372
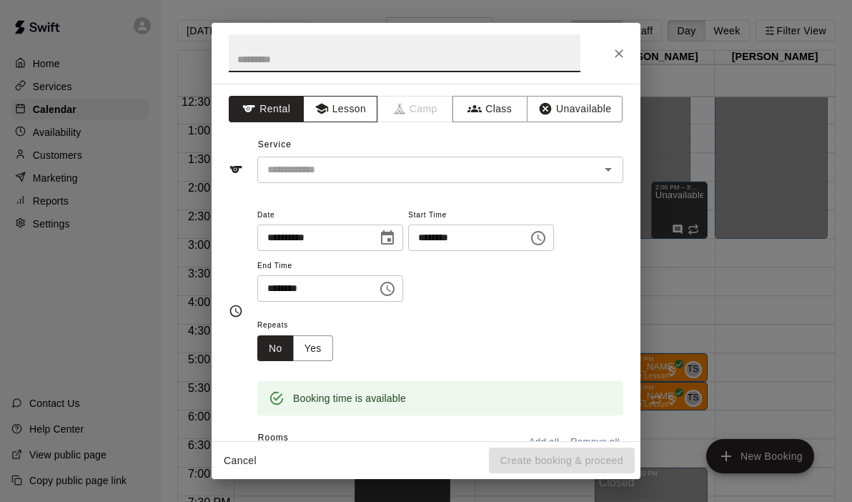
click at [337, 117] on button "Lesson" at bounding box center [340, 109] width 75 height 26
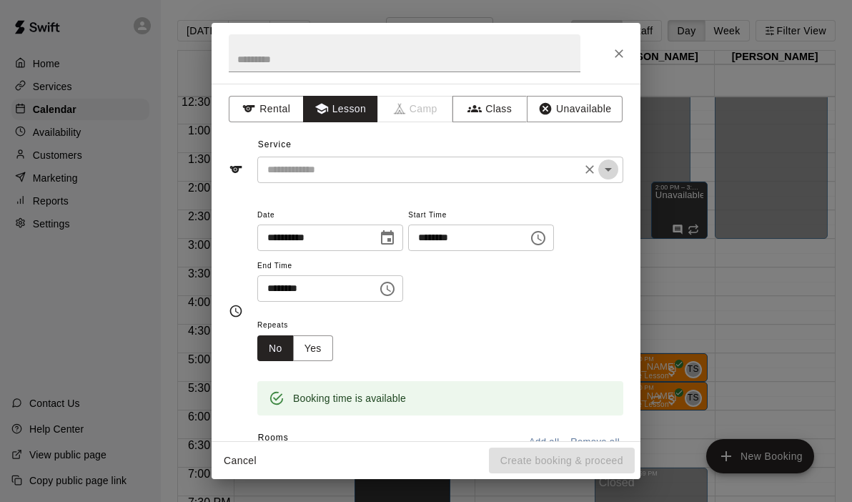
click at [613, 169] on icon "Open" at bounding box center [608, 169] width 17 height 17
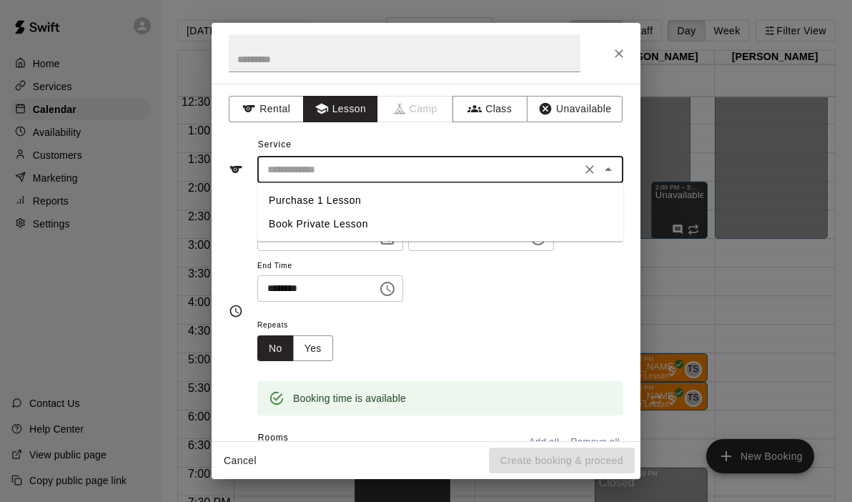
click at [339, 222] on li "Book Private Lesson" at bounding box center [440, 224] width 366 height 24
type input "**********"
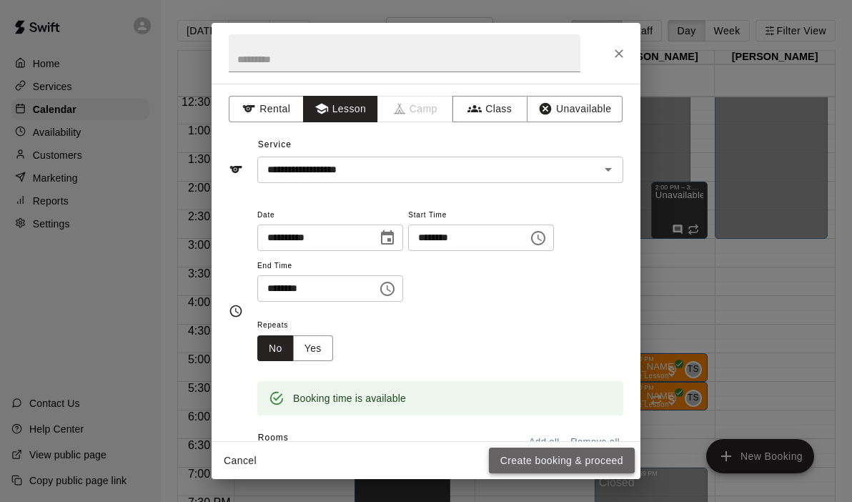
click at [604, 460] on button "Create booking & proceed" at bounding box center [562, 460] width 146 height 26
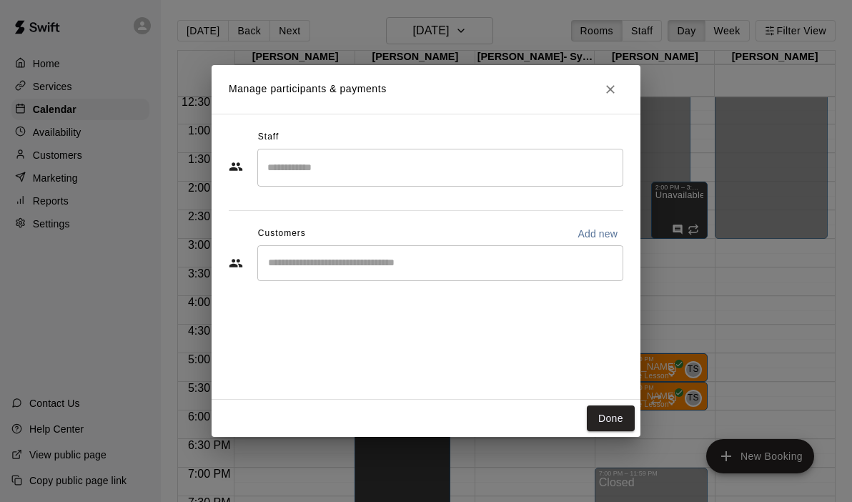
click at [381, 185] on div "​" at bounding box center [440, 168] width 366 height 38
click at [317, 349] on div "Staff ​ Customers Add new ​" at bounding box center [426, 257] width 429 height 286
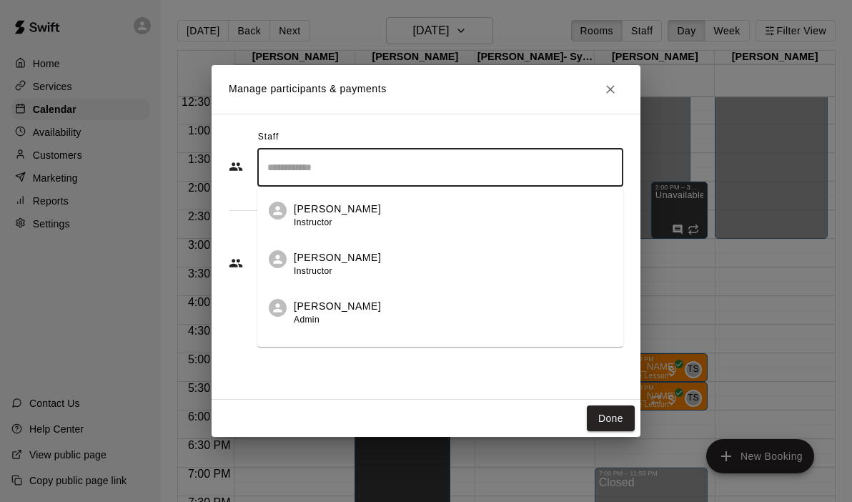
click at [322, 167] on input "Search staff" at bounding box center [440, 167] width 353 height 25
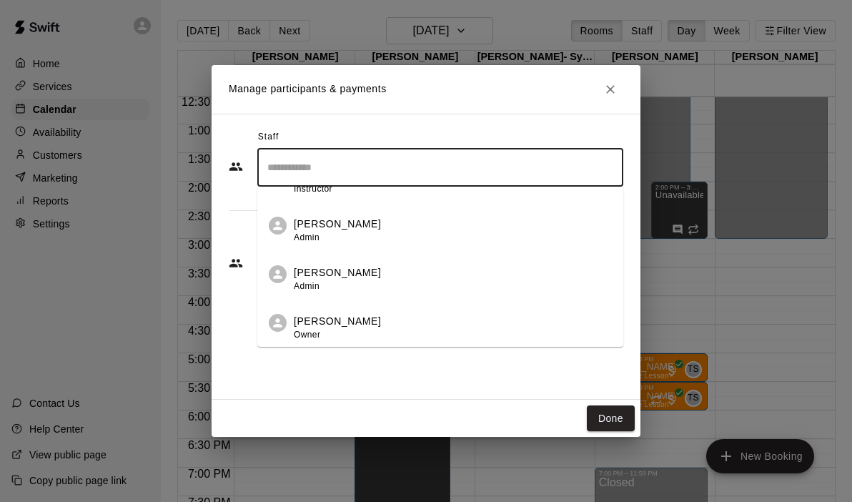
click at [299, 319] on p "[PERSON_NAME]" at bounding box center [337, 321] width 87 height 15
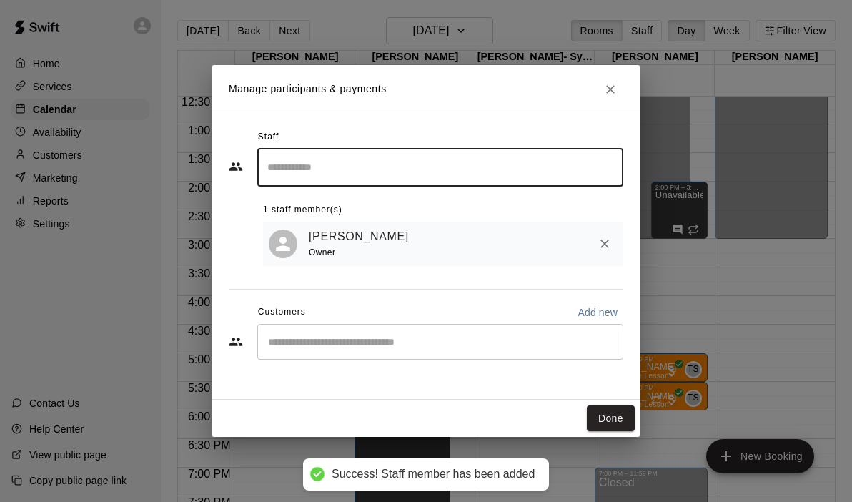
click at [312, 342] on input "Start typing to search customers..." at bounding box center [440, 342] width 353 height 14
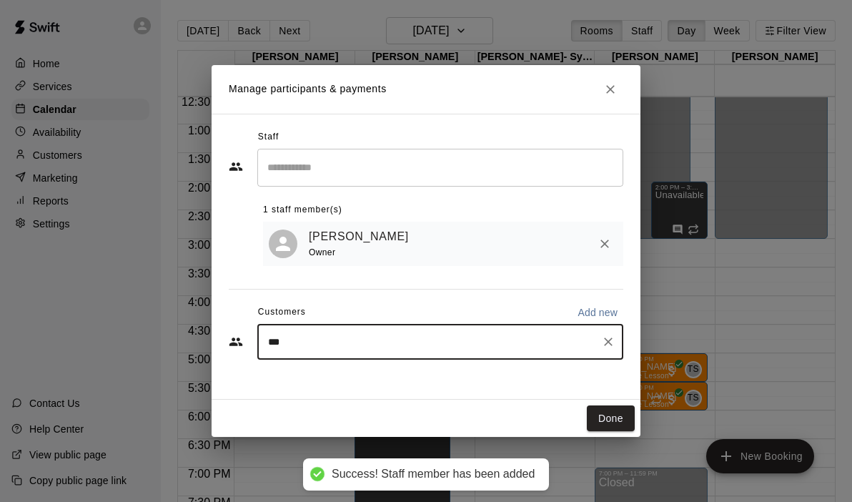
type input "****"
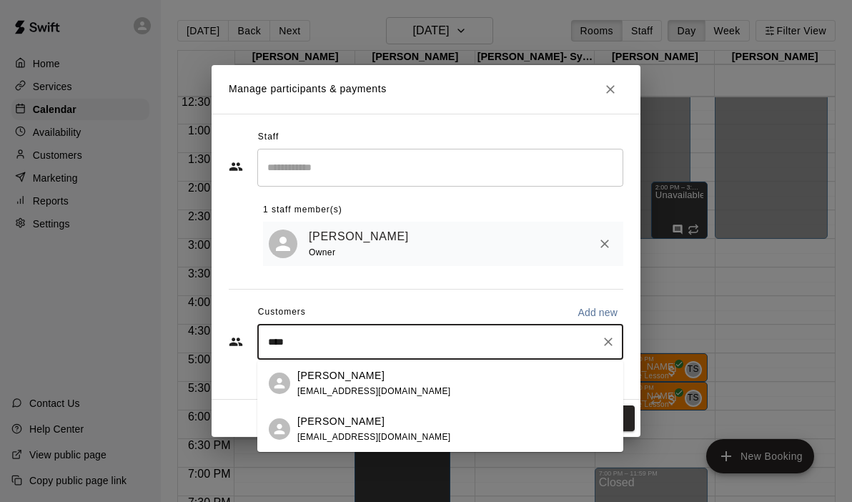
click at [346, 386] on span "[EMAIL_ADDRESS][DOMAIN_NAME]" at bounding box center [374, 391] width 154 height 10
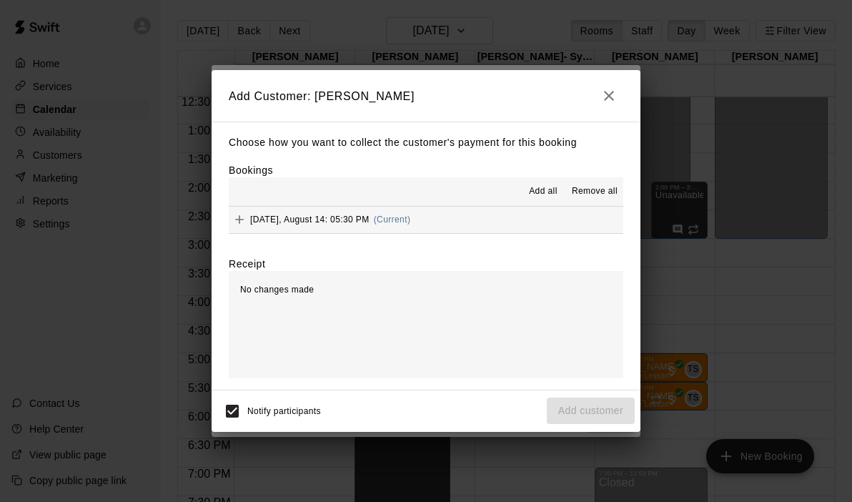
click at [477, 214] on button "[DATE], August 14: 05:30 PM (Current)" at bounding box center [426, 220] width 395 height 26
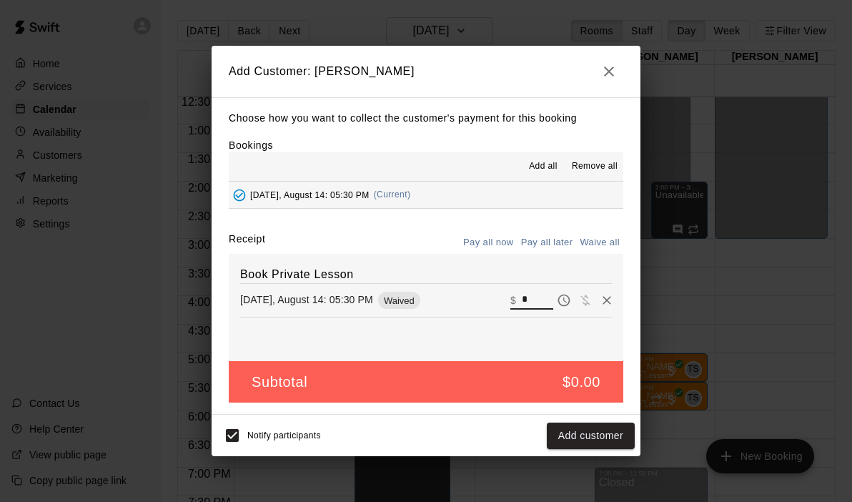
click at [532, 302] on input "*" at bounding box center [537, 300] width 31 height 19
type input "**"
click at [603, 420] on div "Notify participants Checkout" at bounding box center [426, 435] width 429 height 41
click at [600, 433] on button "Checkout" at bounding box center [601, 435] width 67 height 26
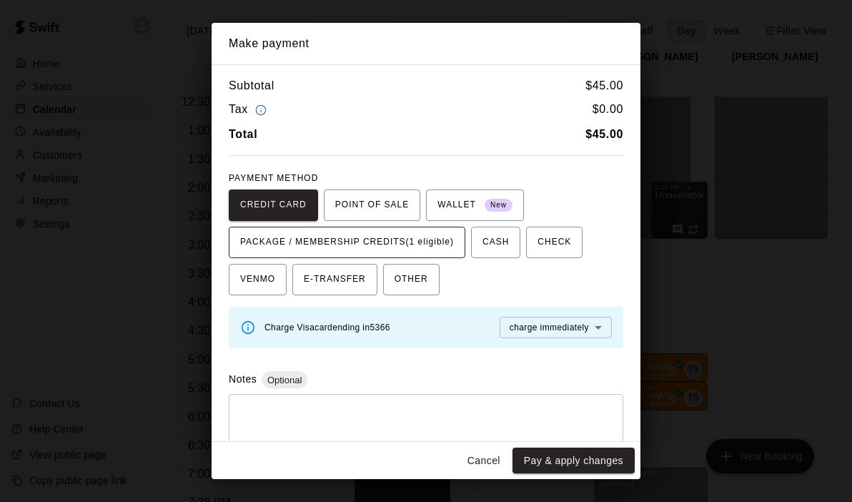
click at [445, 252] on span "PACKAGE / MEMBERSHIP CREDITS (1 eligible)" at bounding box center [347, 242] width 214 height 23
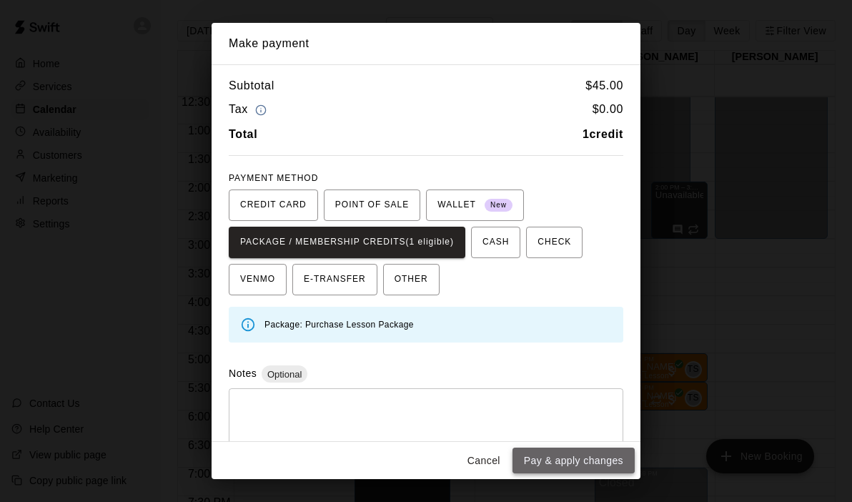
click at [570, 462] on button "Pay & apply changes" at bounding box center [573, 460] width 122 height 26
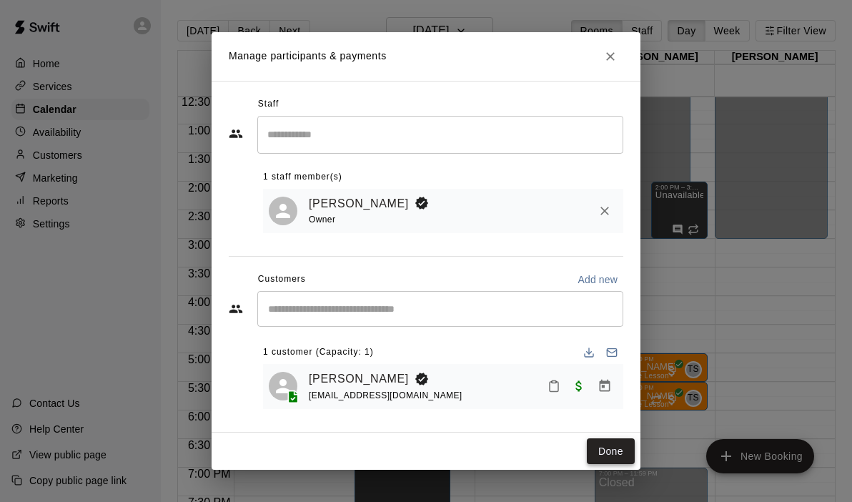
click at [604, 454] on button "Done" at bounding box center [611, 451] width 48 height 26
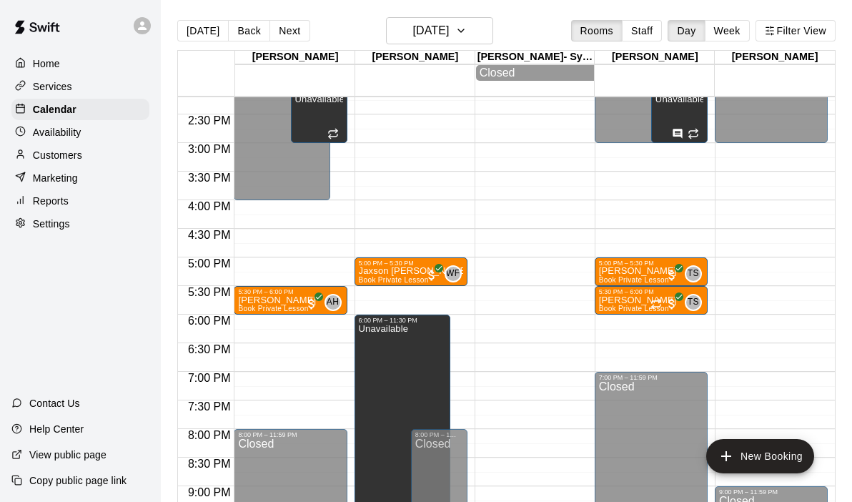
scroll to position [811, 0]
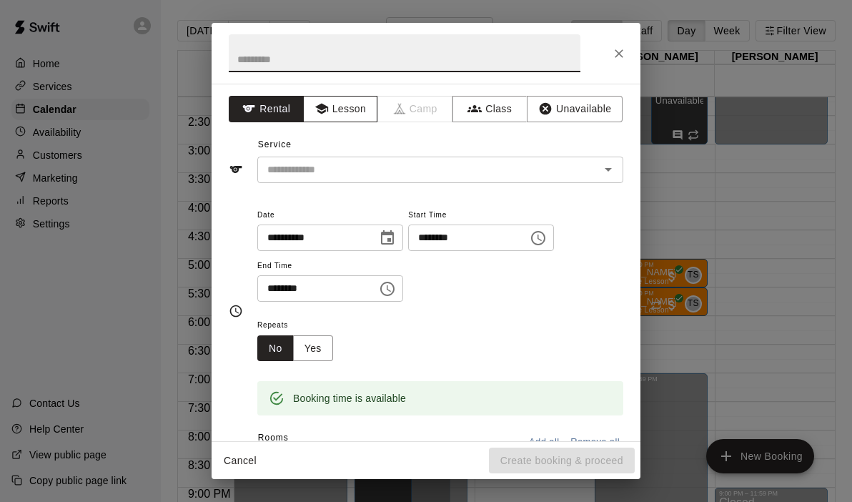
click at [342, 108] on button "Lesson" at bounding box center [340, 109] width 75 height 26
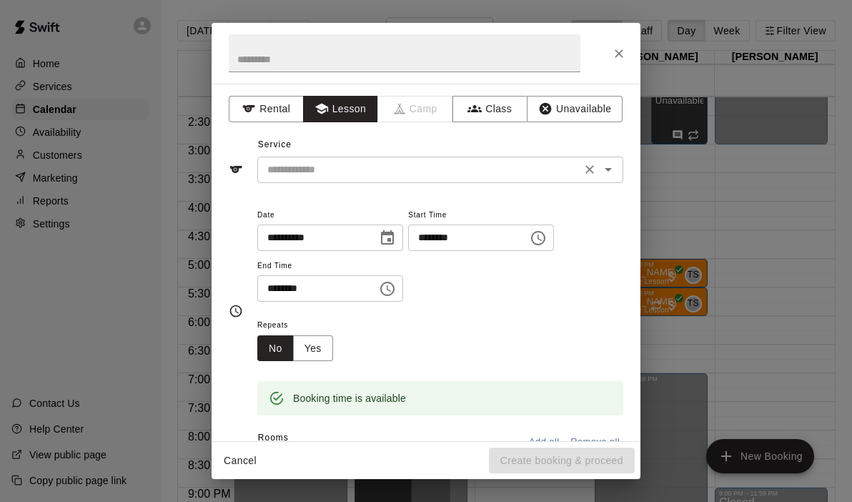
click at [611, 167] on icon "Open" at bounding box center [608, 169] width 17 height 17
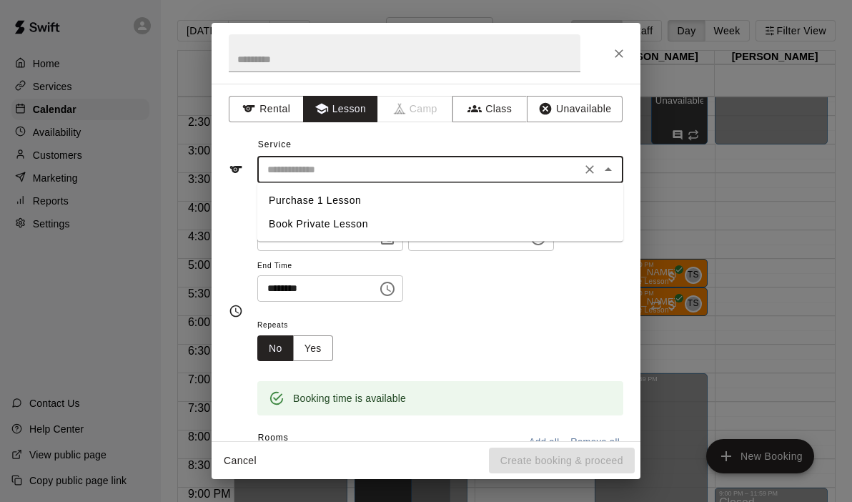
click at [337, 232] on li "Book Private Lesson" at bounding box center [440, 224] width 366 height 24
type input "**********"
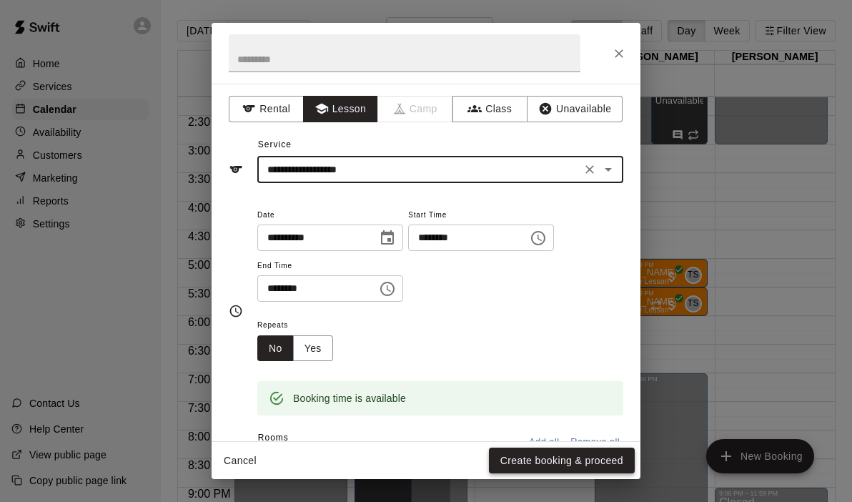
click at [547, 452] on button "Create booking & proceed" at bounding box center [562, 460] width 146 height 26
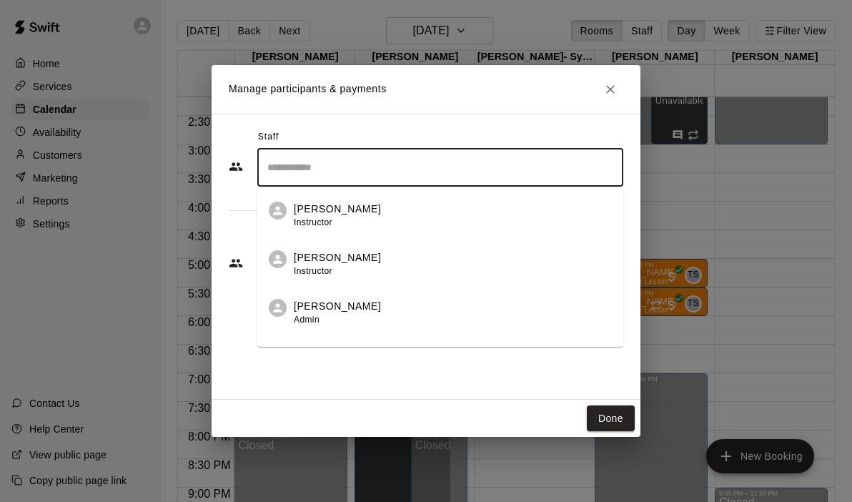
click at [456, 159] on input "Search staff" at bounding box center [440, 167] width 353 height 25
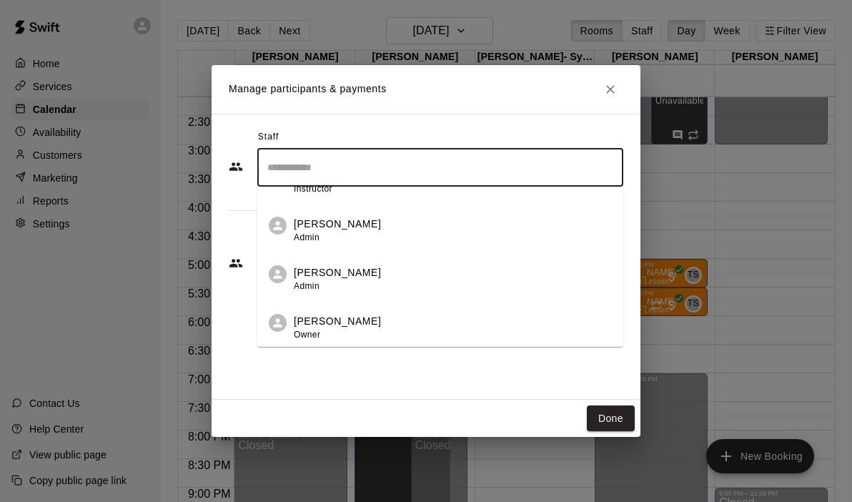
click at [383, 316] on div "[PERSON_NAME] Owner" at bounding box center [453, 328] width 318 height 28
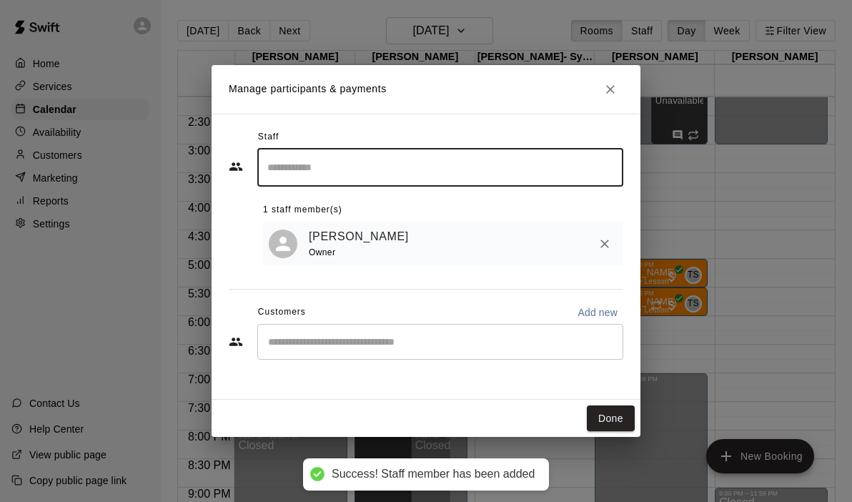
click at [377, 349] on input "Start typing to search customers..." at bounding box center [440, 342] width 353 height 14
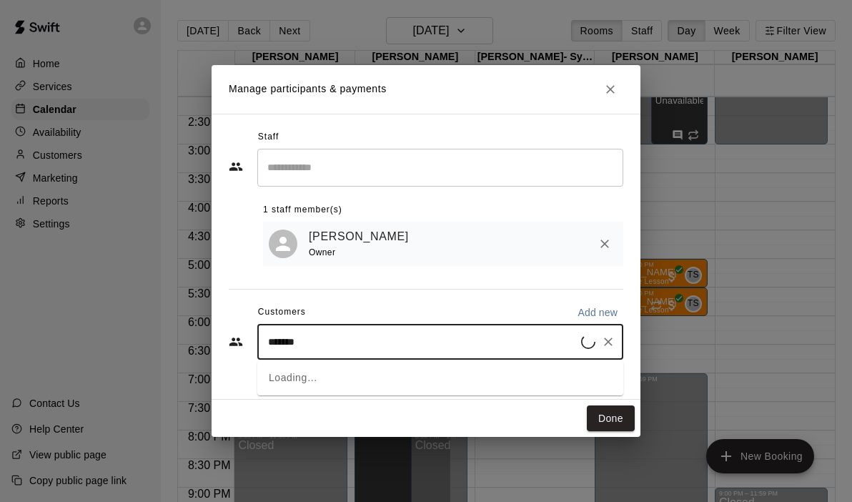
type input "********"
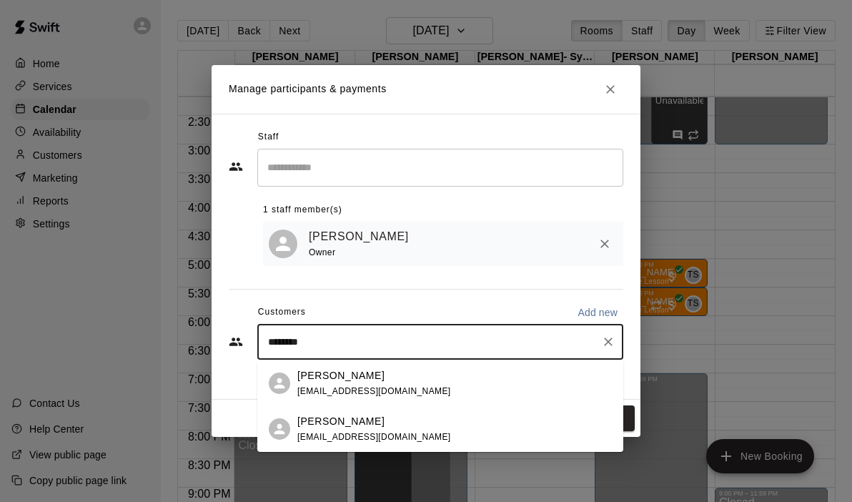
click at [370, 425] on p "[PERSON_NAME]" at bounding box center [340, 421] width 87 height 15
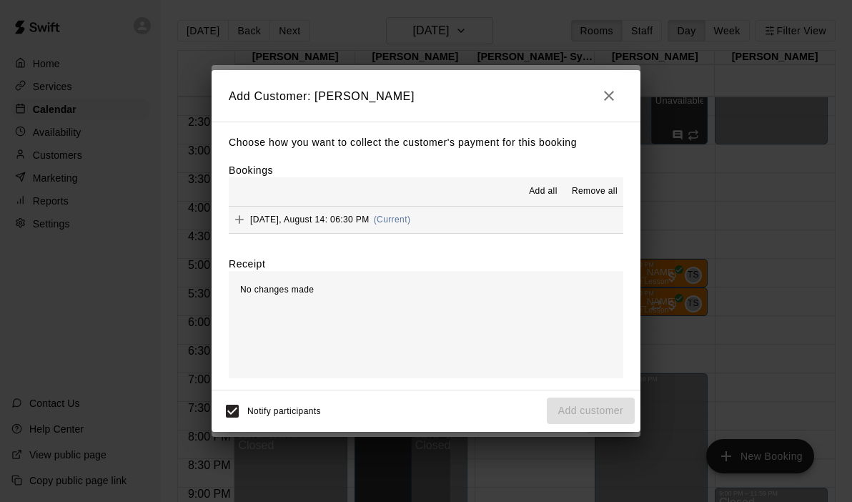
click at [477, 216] on button "[DATE], August 14: 06:30 PM (Current)" at bounding box center [426, 220] width 395 height 26
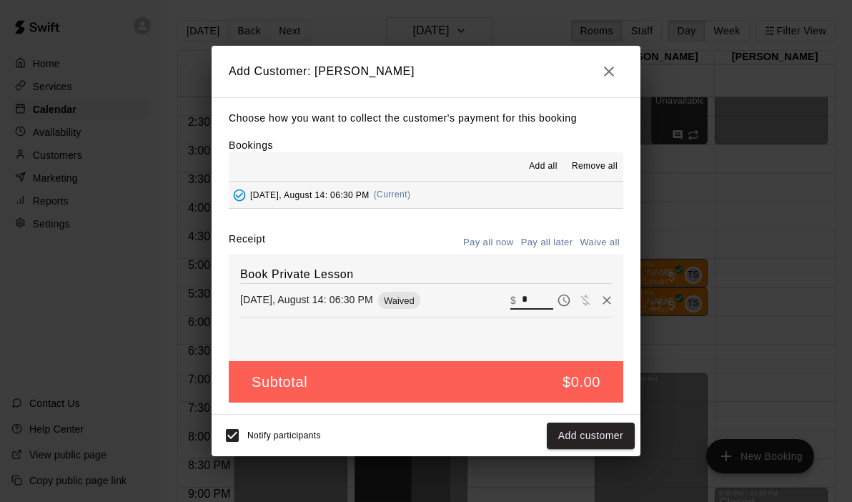
click at [535, 309] on input "*" at bounding box center [537, 300] width 31 height 19
type input "**"
click at [623, 445] on button "Checkout" at bounding box center [601, 435] width 67 height 26
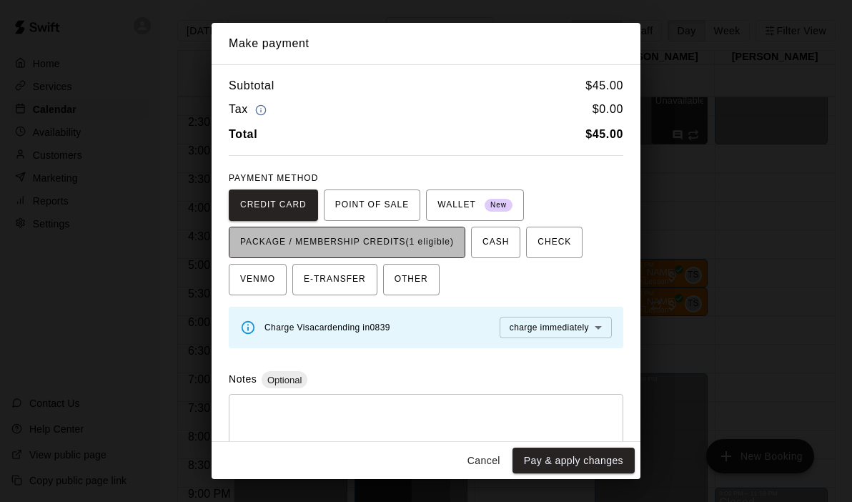
click at [447, 237] on span "PACKAGE / MEMBERSHIP CREDITS (1 eligible)" at bounding box center [347, 242] width 214 height 23
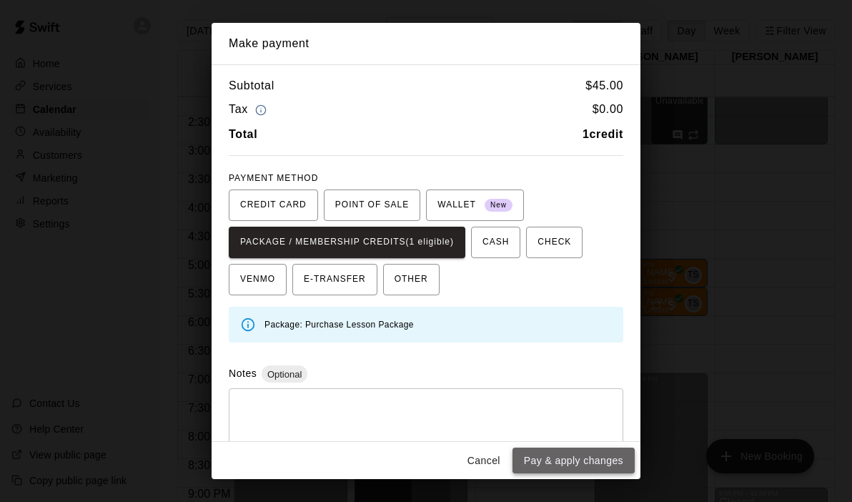
click at [556, 455] on button "Pay & apply changes" at bounding box center [573, 460] width 122 height 26
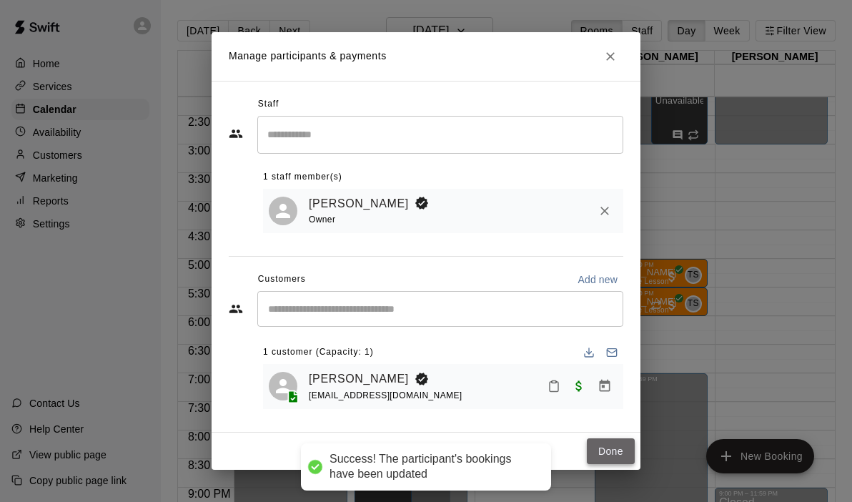
click at [604, 447] on button "Done" at bounding box center [611, 451] width 48 height 26
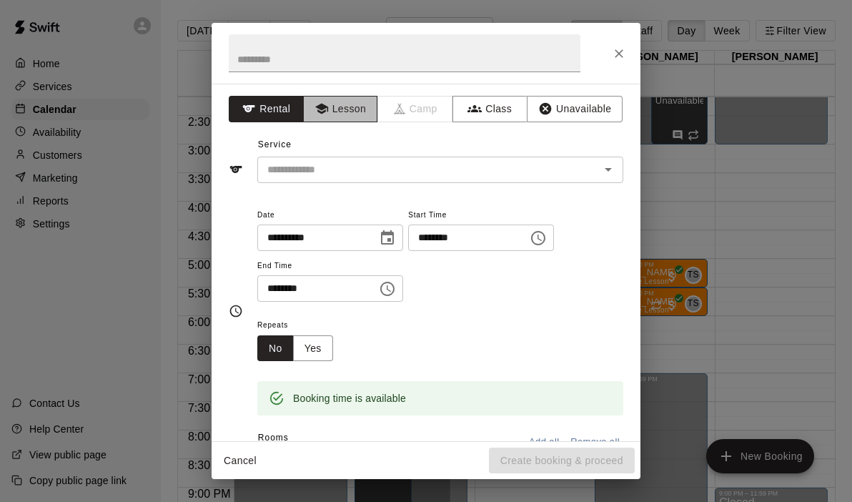
click at [340, 112] on button "Lesson" at bounding box center [340, 109] width 75 height 26
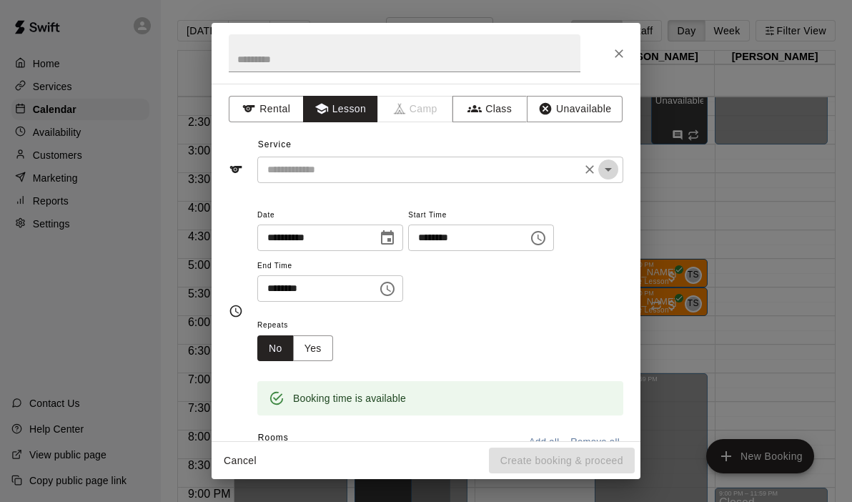
click at [610, 171] on icon "Open" at bounding box center [608, 169] width 17 height 17
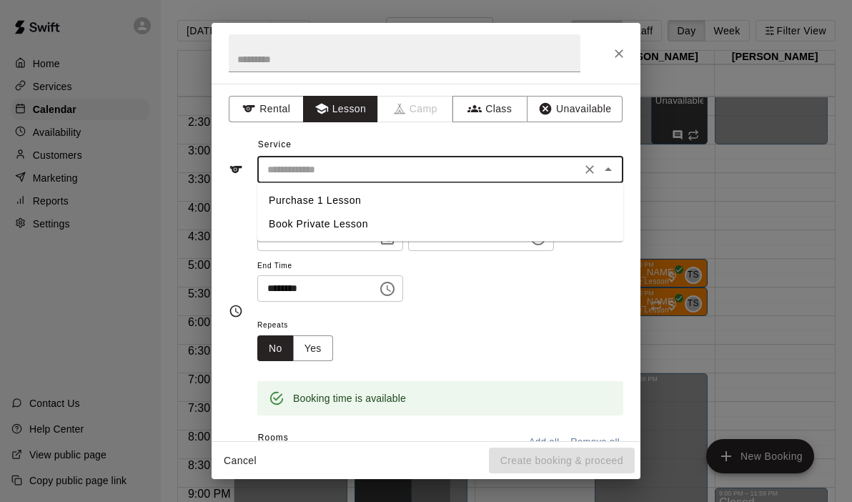
click at [362, 227] on li "Book Private Lesson" at bounding box center [440, 224] width 366 height 24
type input "**********"
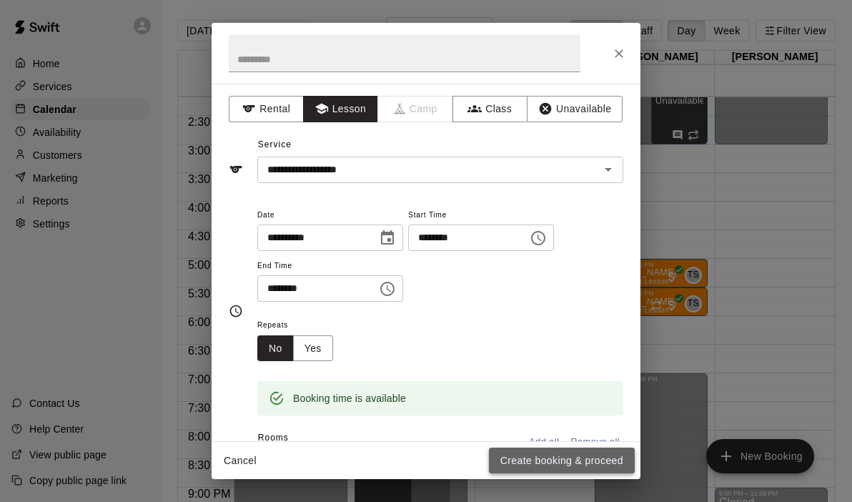
click at [517, 452] on button "Create booking & proceed" at bounding box center [562, 460] width 146 height 26
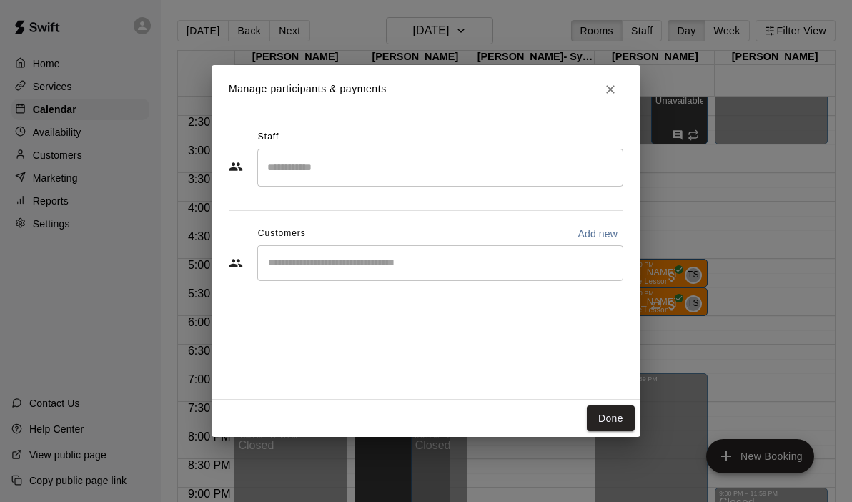
click at [367, 186] on div "​" at bounding box center [426, 168] width 395 height 39
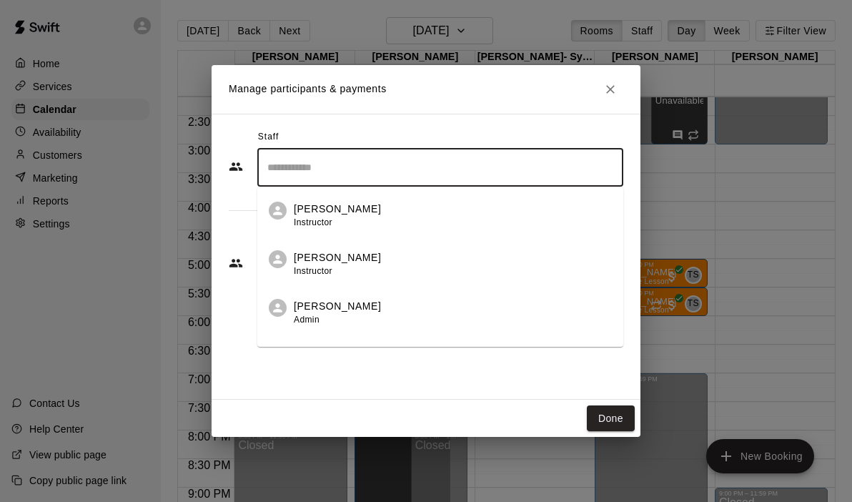
click at [330, 167] on input "Search staff" at bounding box center [440, 167] width 353 height 25
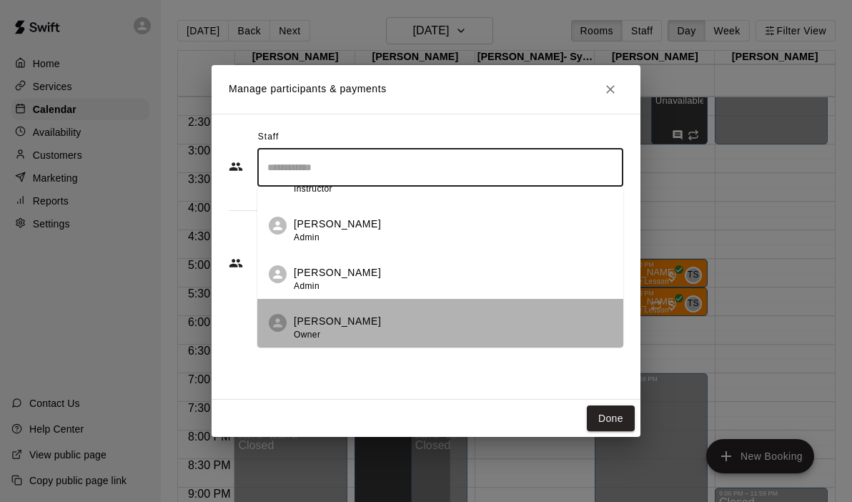
click at [314, 327] on div "[PERSON_NAME] Owner" at bounding box center [337, 328] width 87 height 28
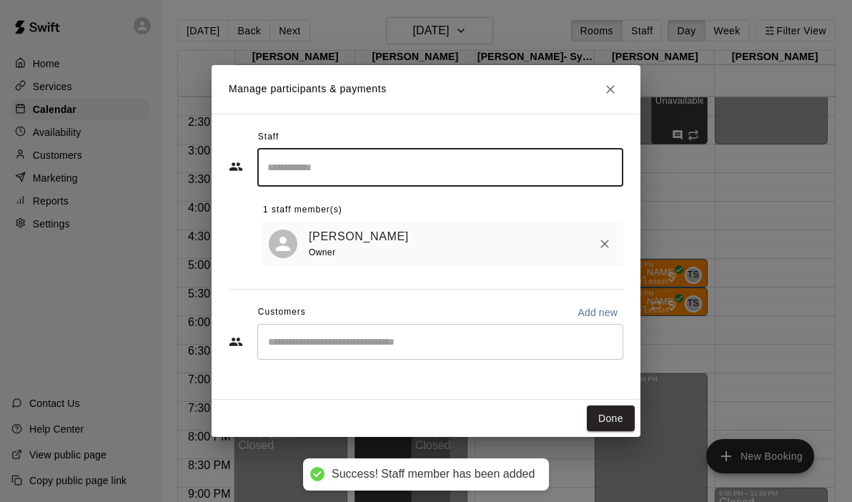
click at [314, 347] on input "Start typing to search customers..." at bounding box center [440, 342] width 353 height 14
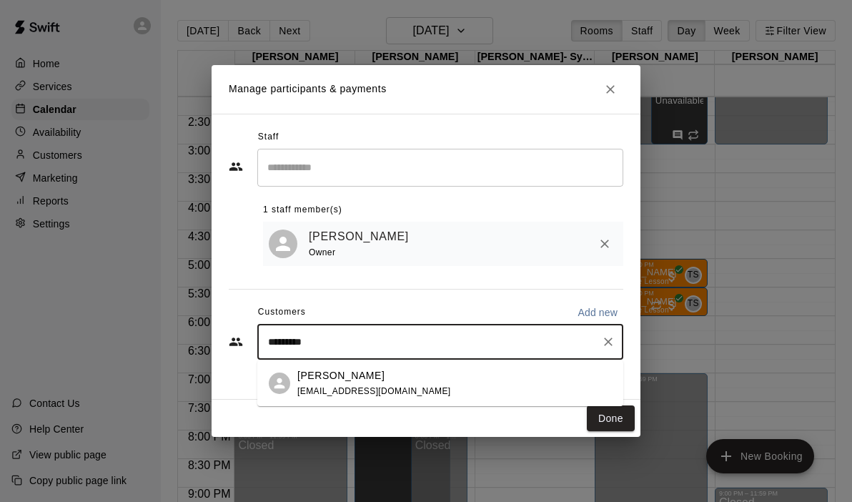
type input "**********"
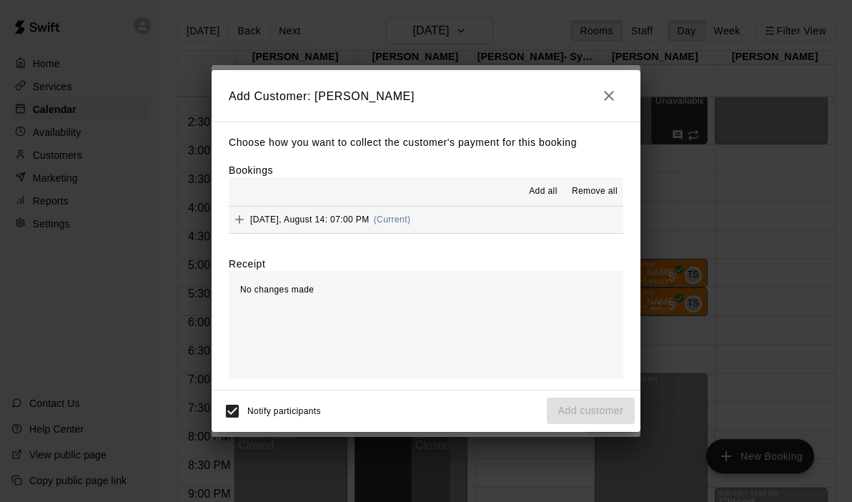
click at [470, 234] on div "Choose how you want to collect the customer's payment for this booking Bookings…" at bounding box center [426, 256] width 429 height 268
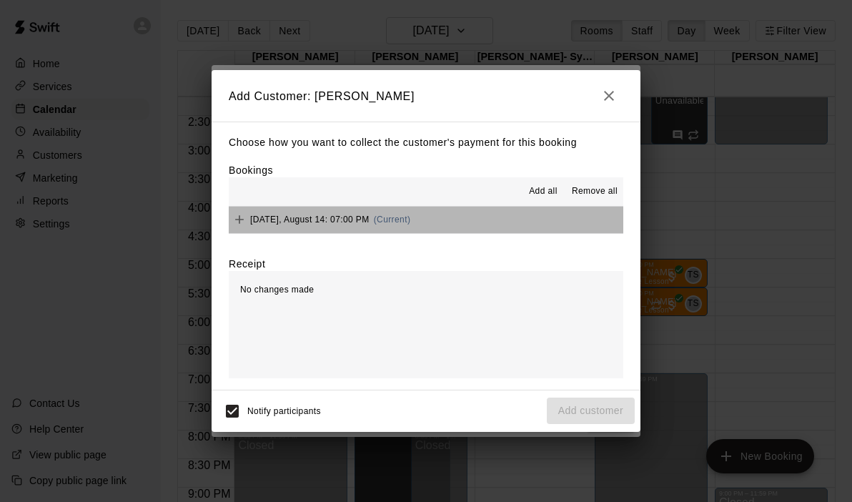
click at [495, 210] on button "[DATE], August 14: 07:00 PM (Current)" at bounding box center [426, 220] width 395 height 26
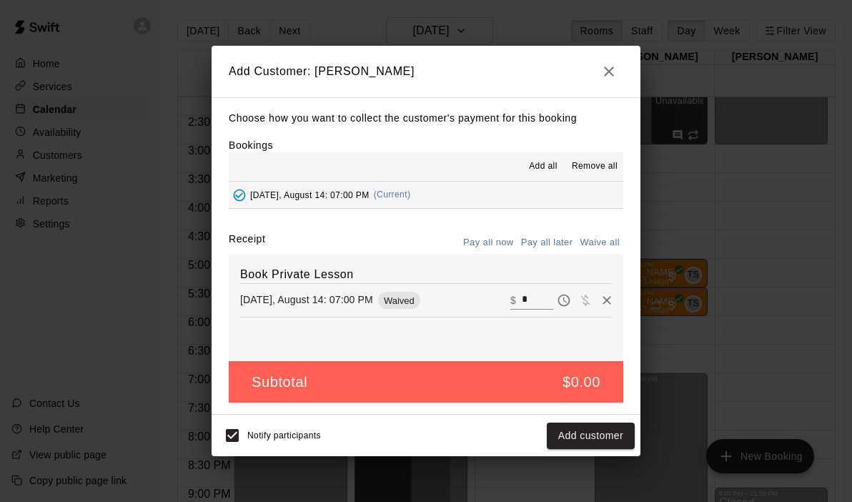
click at [536, 299] on input "*" at bounding box center [537, 300] width 31 height 19
type input "**"
click at [601, 444] on button "Checkout" at bounding box center [601, 435] width 67 height 26
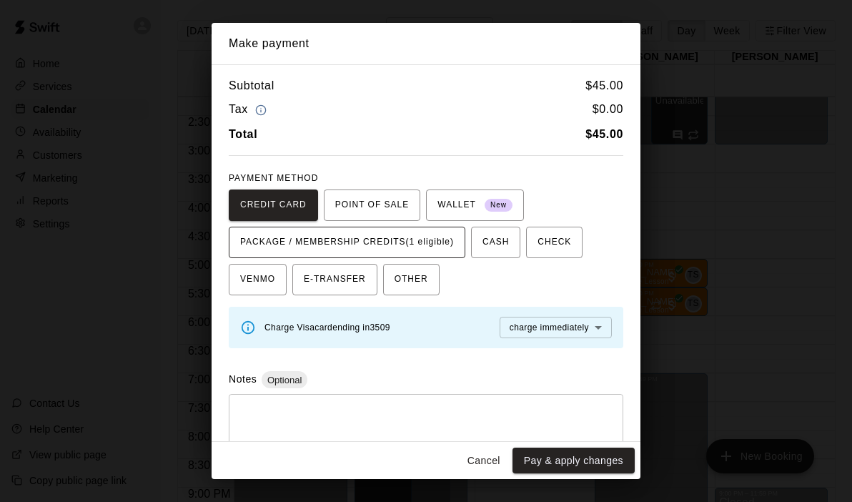
click at [410, 243] on span "PACKAGE / MEMBERSHIP CREDITS (1 eligible)" at bounding box center [347, 242] width 214 height 23
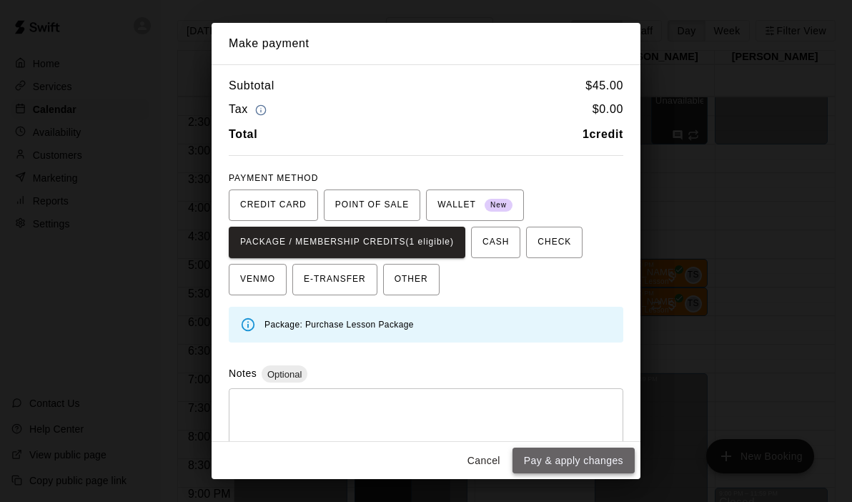
click at [575, 454] on button "Pay & apply changes" at bounding box center [573, 460] width 122 height 26
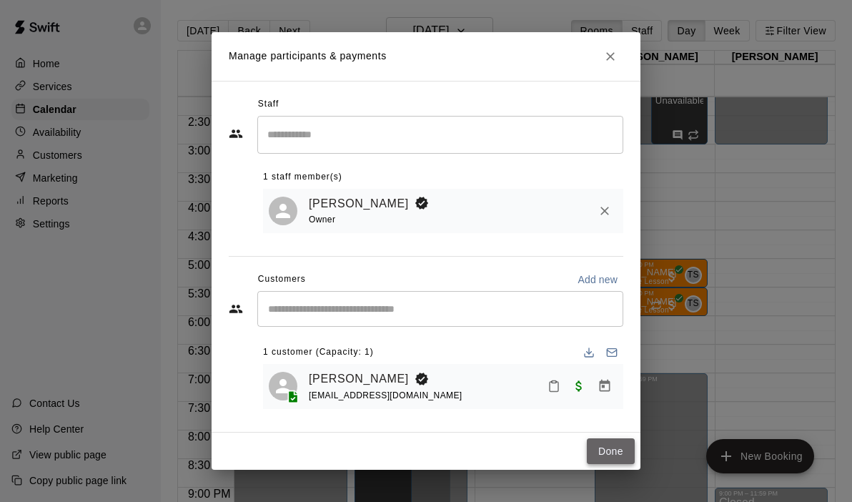
click at [598, 461] on button "Done" at bounding box center [611, 451] width 48 height 26
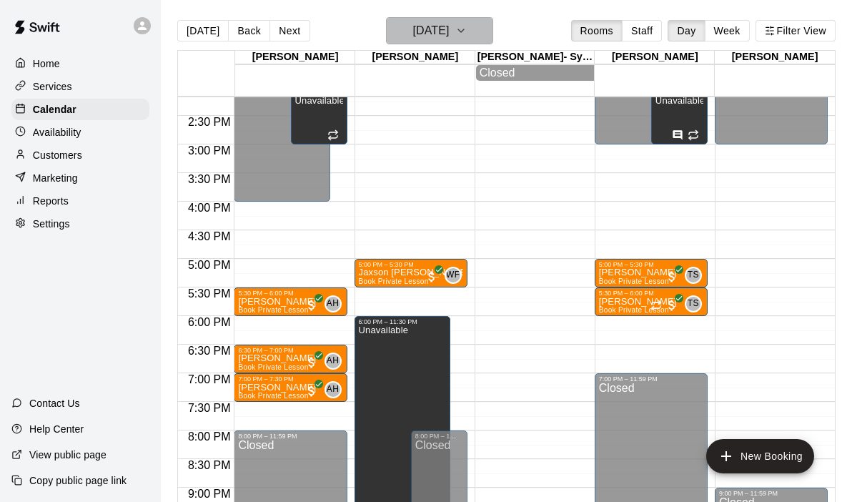
click at [490, 26] on button "[DATE]" at bounding box center [439, 30] width 107 height 27
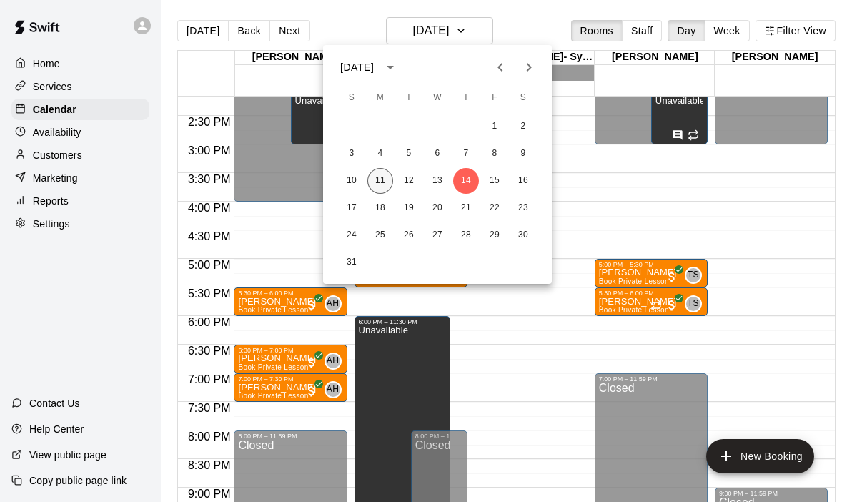
click at [374, 182] on button "11" at bounding box center [380, 181] width 26 height 26
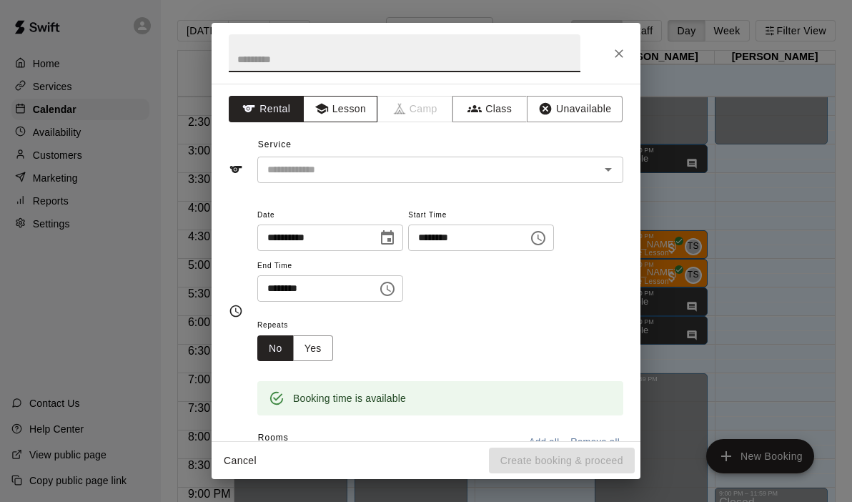
click at [348, 114] on button "Lesson" at bounding box center [340, 109] width 75 height 26
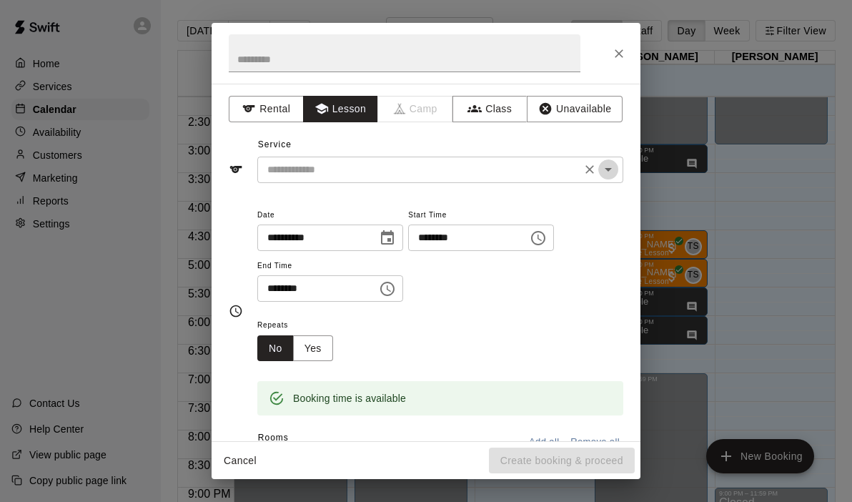
click at [613, 169] on icon "Open" at bounding box center [608, 169] width 17 height 17
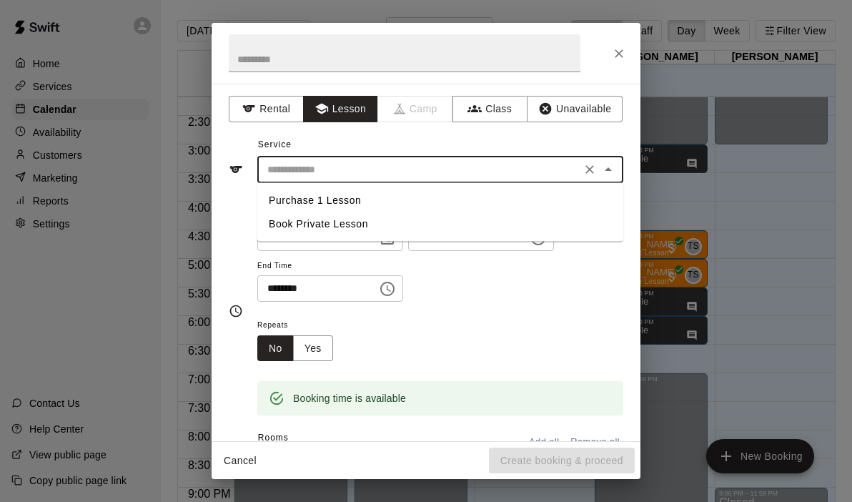
click at [318, 230] on li "Book Private Lesson" at bounding box center [440, 224] width 366 height 24
type input "**********"
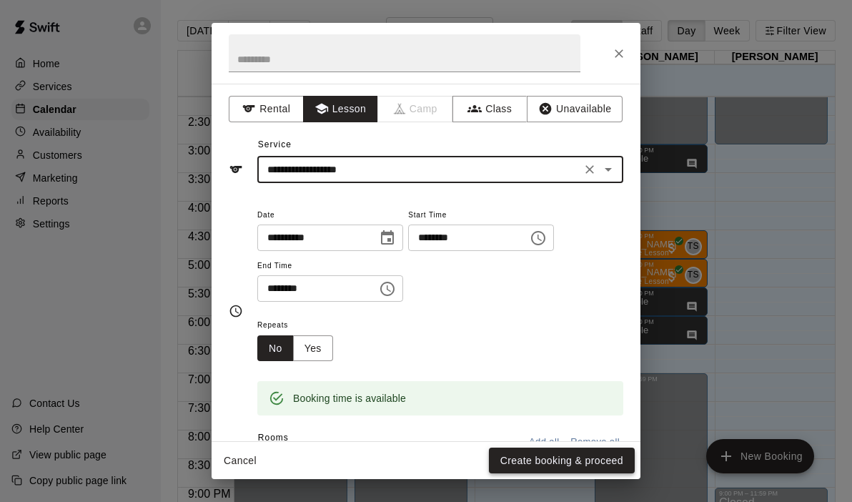
click at [546, 462] on button "Create booking & proceed" at bounding box center [562, 460] width 146 height 26
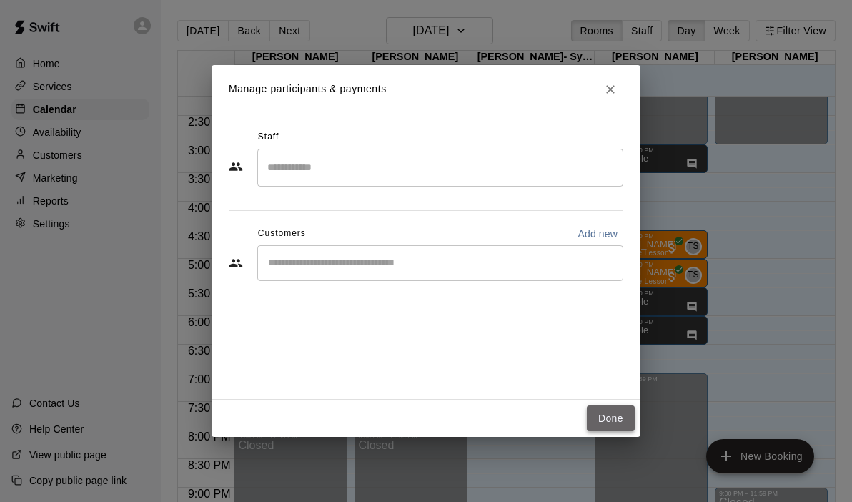
click at [598, 420] on button "Done" at bounding box center [611, 418] width 48 height 26
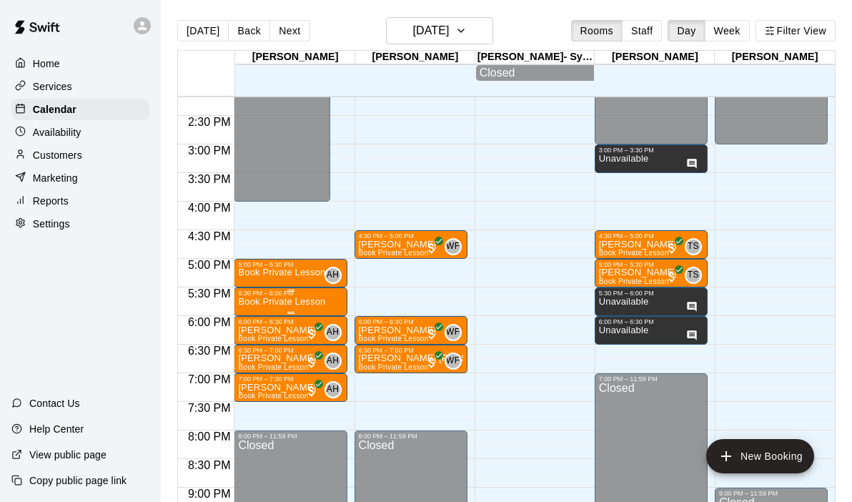
click at [283, 302] on p "Book Private Lesson" at bounding box center [281, 302] width 87 height 0
click at [255, 335] on div at bounding box center [253, 351] width 29 height 96
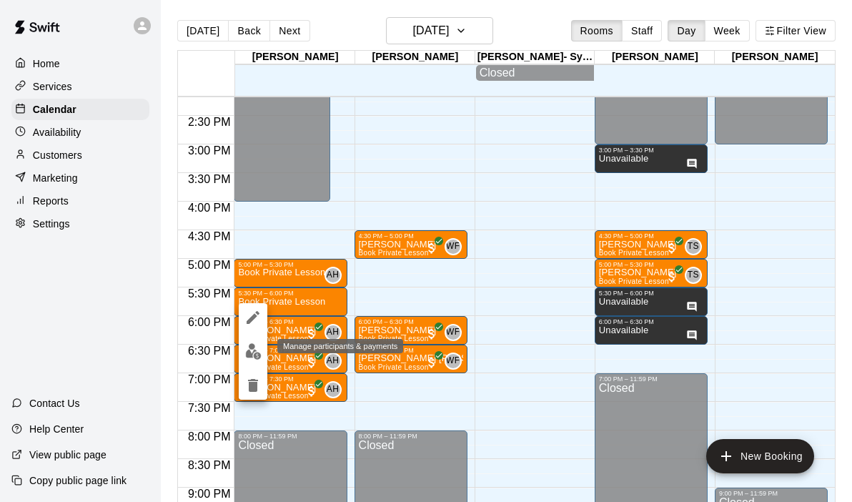
click at [254, 342] on button "edit" at bounding box center [253, 351] width 29 height 28
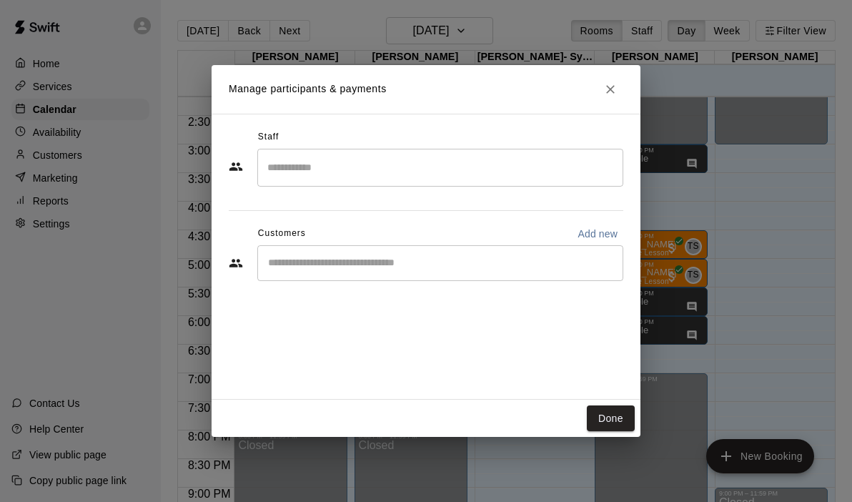
click at [331, 172] on input "Search staff" at bounding box center [440, 167] width 353 height 25
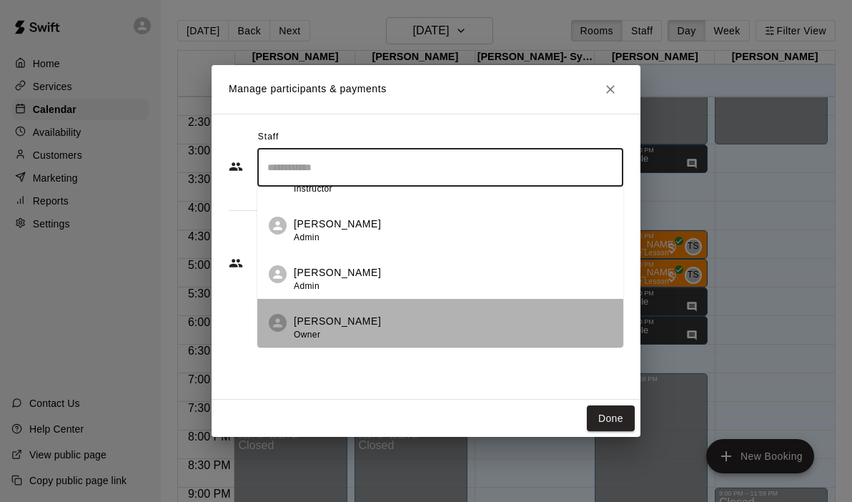
click at [317, 322] on p "[PERSON_NAME]" at bounding box center [337, 321] width 87 height 15
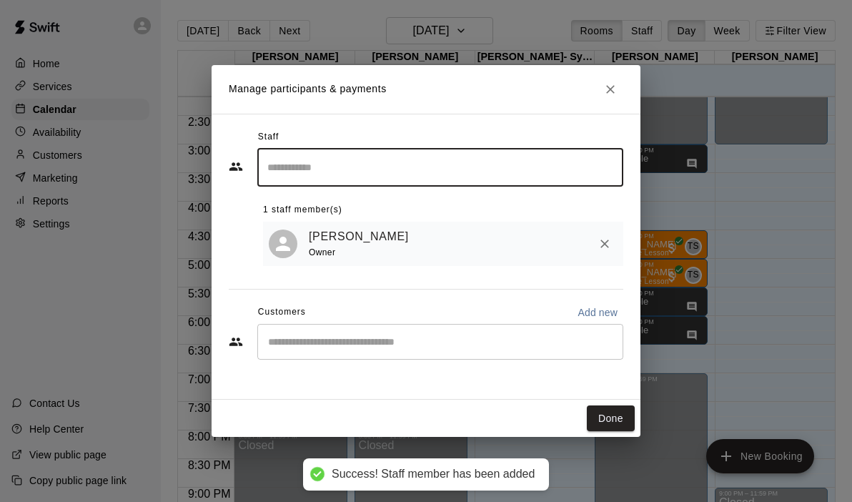
click at [317, 335] on input "Start typing to search customers..." at bounding box center [440, 342] width 353 height 14
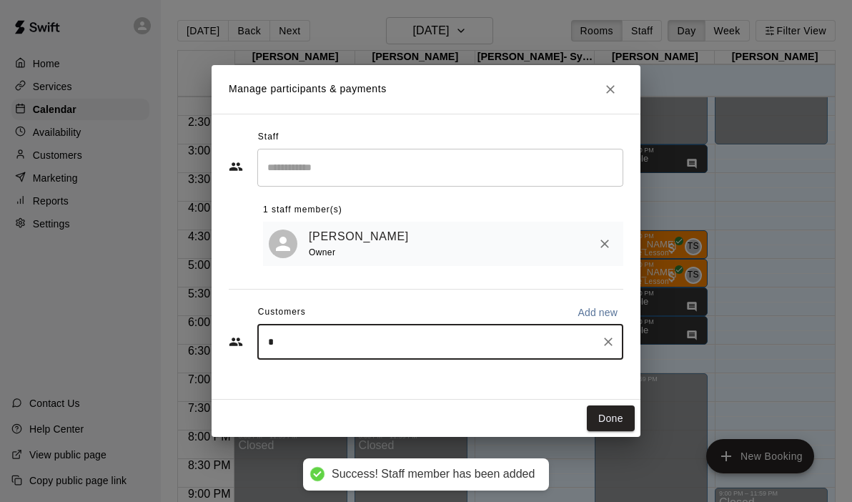
type input "**"
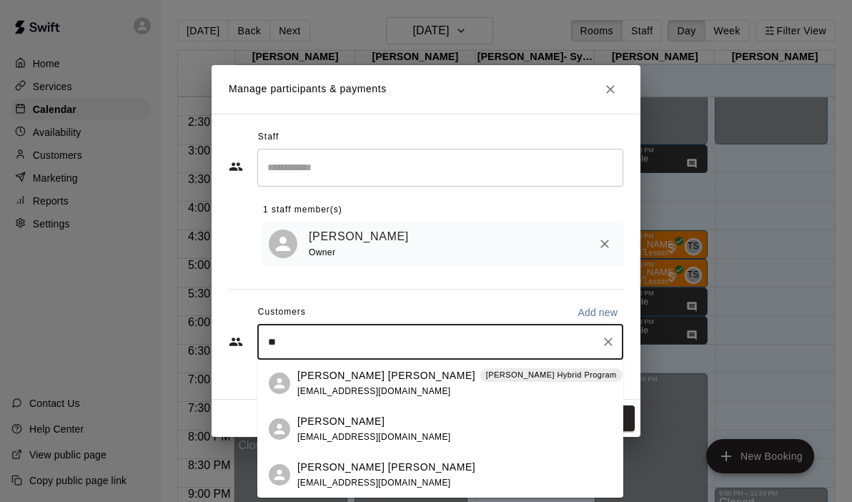
click at [324, 373] on p "[PERSON_NAME] [PERSON_NAME]" at bounding box center [386, 375] width 178 height 15
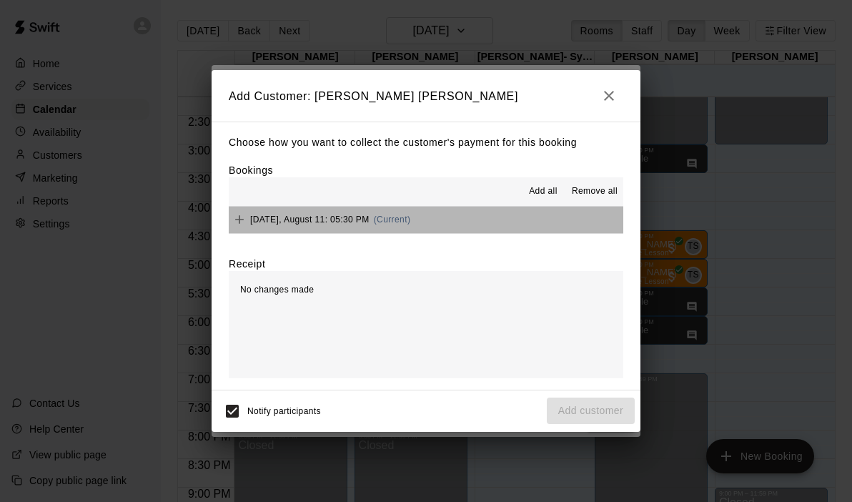
click at [473, 215] on button "[DATE], August 11: 05:30 PM (Current)" at bounding box center [426, 220] width 395 height 26
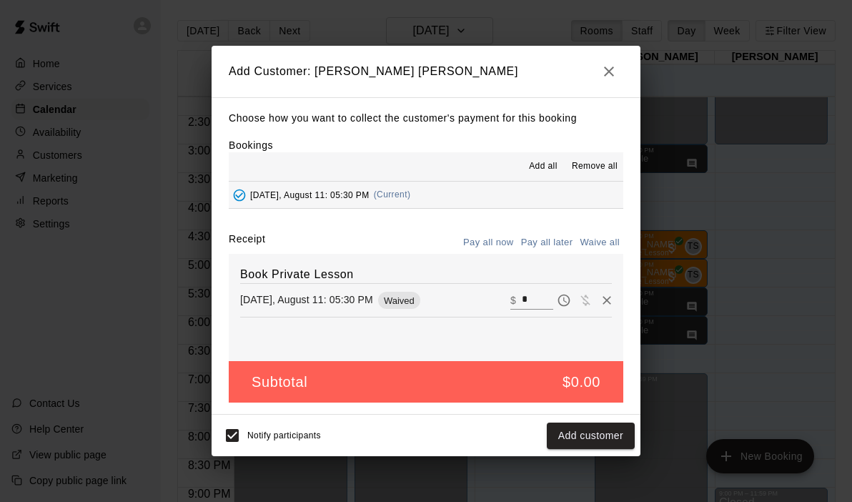
click at [537, 295] on input "*" at bounding box center [537, 300] width 31 height 19
type input "***"
click at [598, 435] on button "Checkout" at bounding box center [601, 435] width 67 height 26
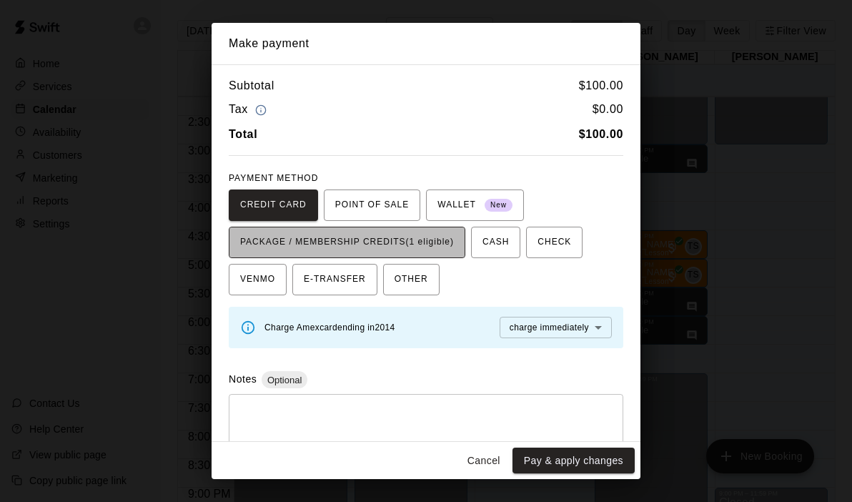
click at [415, 240] on span "PACKAGE / MEMBERSHIP CREDITS (1 eligible)" at bounding box center [347, 242] width 214 height 23
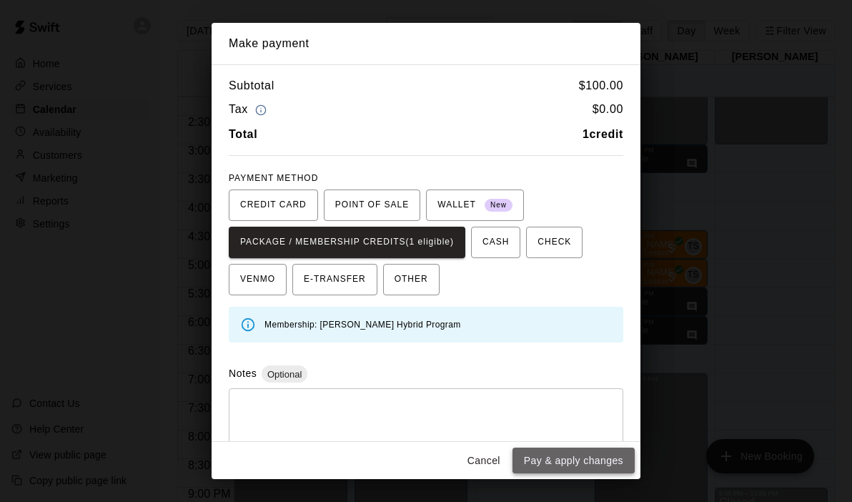
click at [558, 462] on button "Pay & apply changes" at bounding box center [573, 460] width 122 height 26
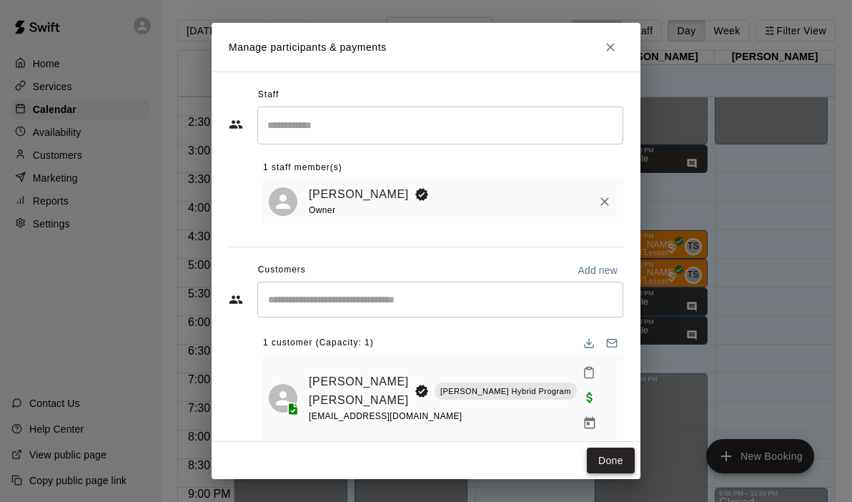
click at [614, 460] on button "Done" at bounding box center [611, 460] width 48 height 26
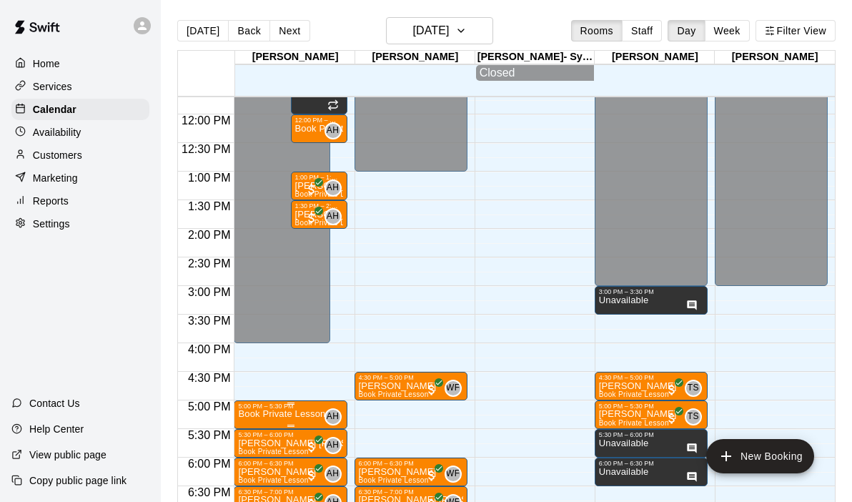
scroll to position [670, 0]
